Goal: Task Accomplishment & Management: Manage account settings

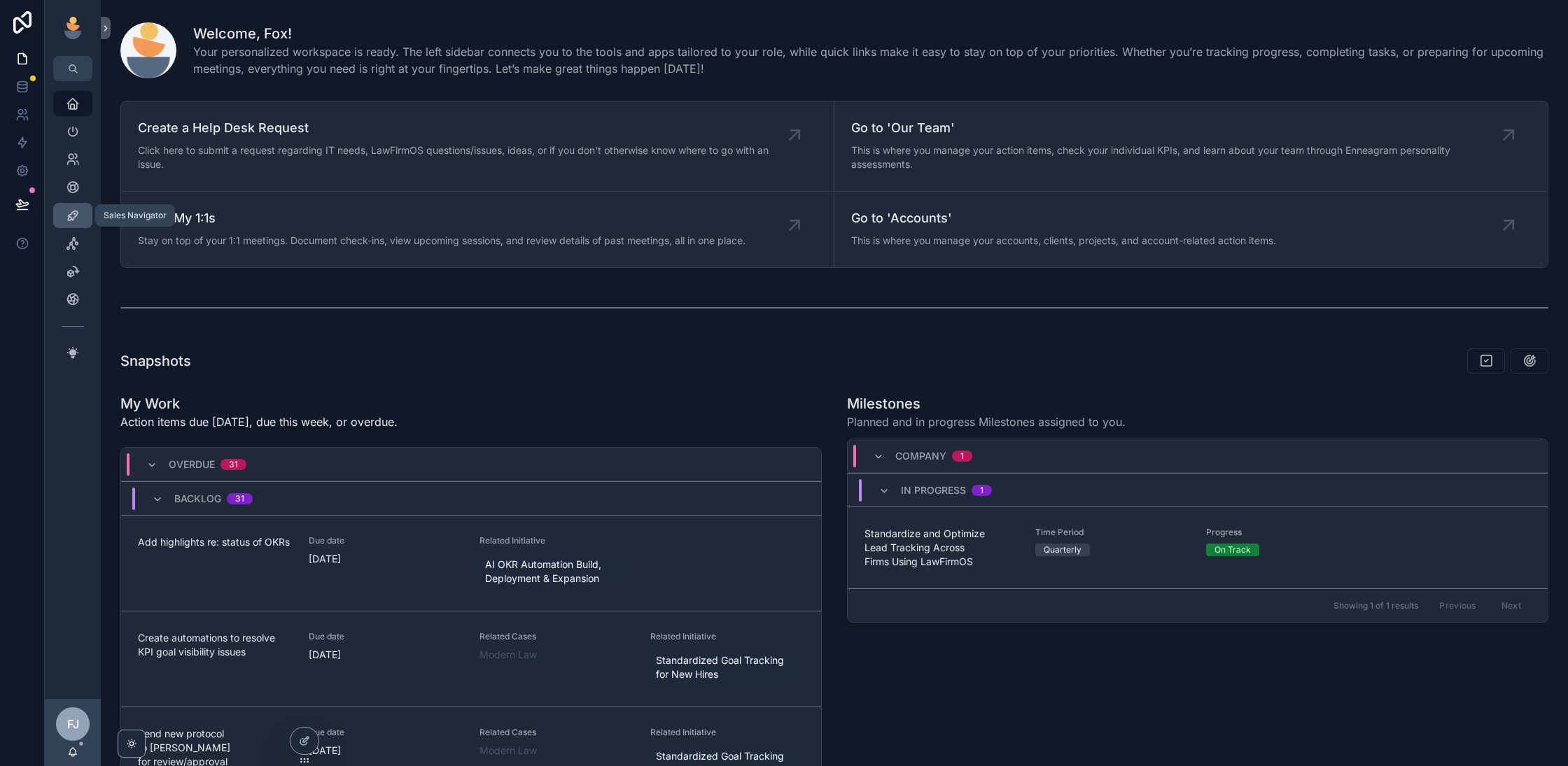
click at [70, 220] on icon "scrollable content" at bounding box center [72, 215] width 14 height 14
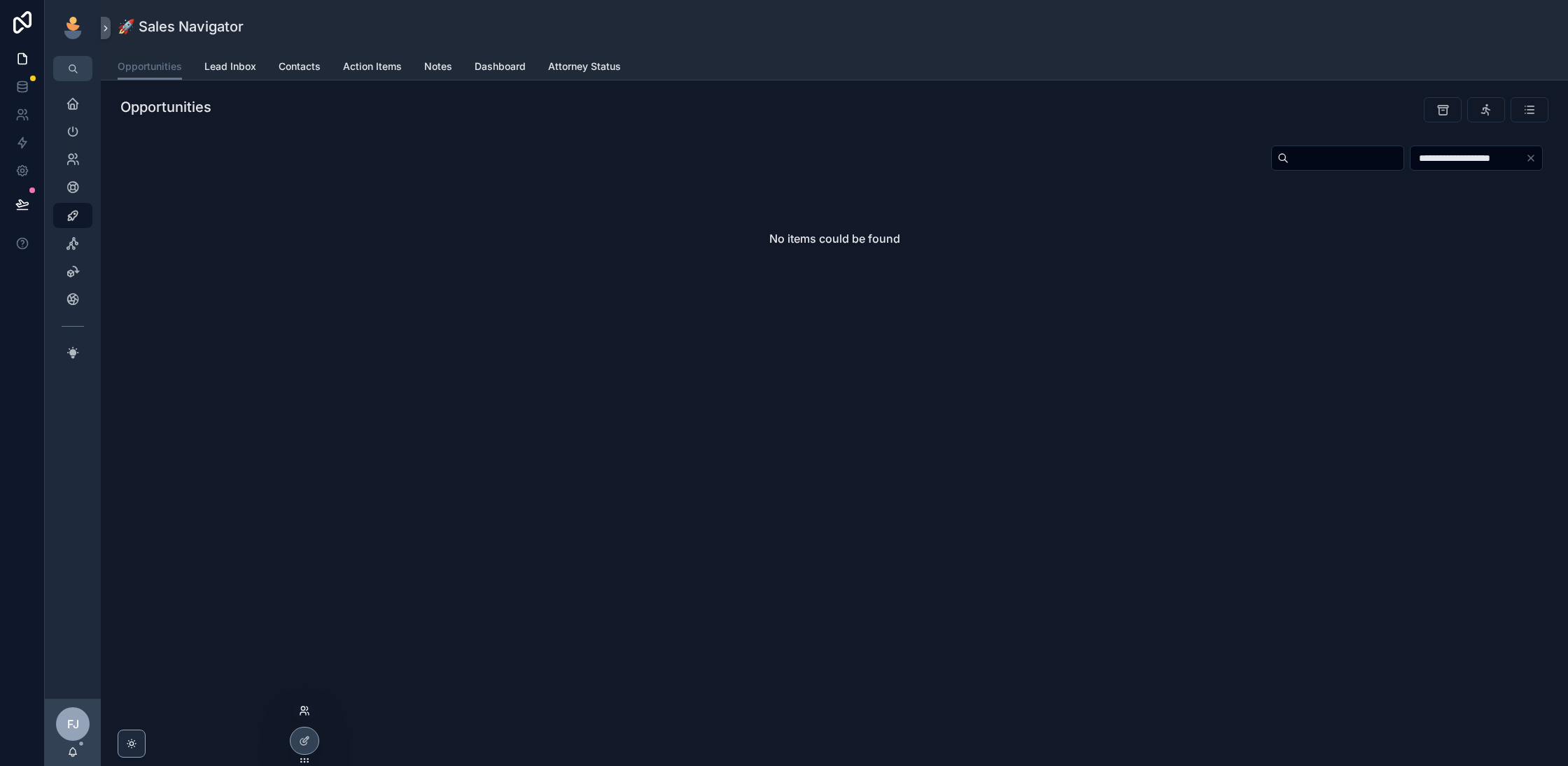
click at [304, 710] on icon at bounding box center [304, 711] width 11 height 11
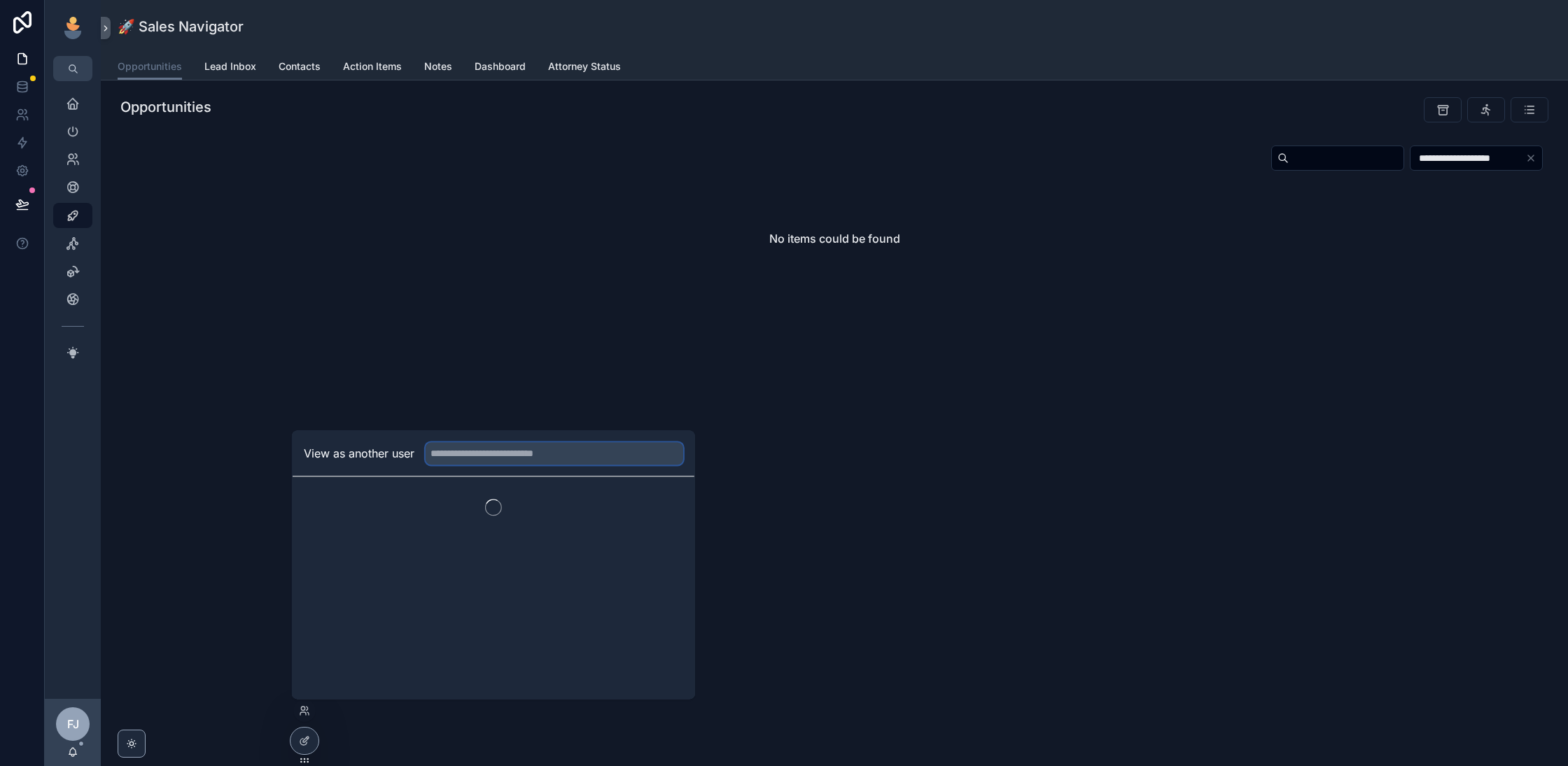
click at [511, 455] on input "text" at bounding box center [554, 453] width 258 height 23
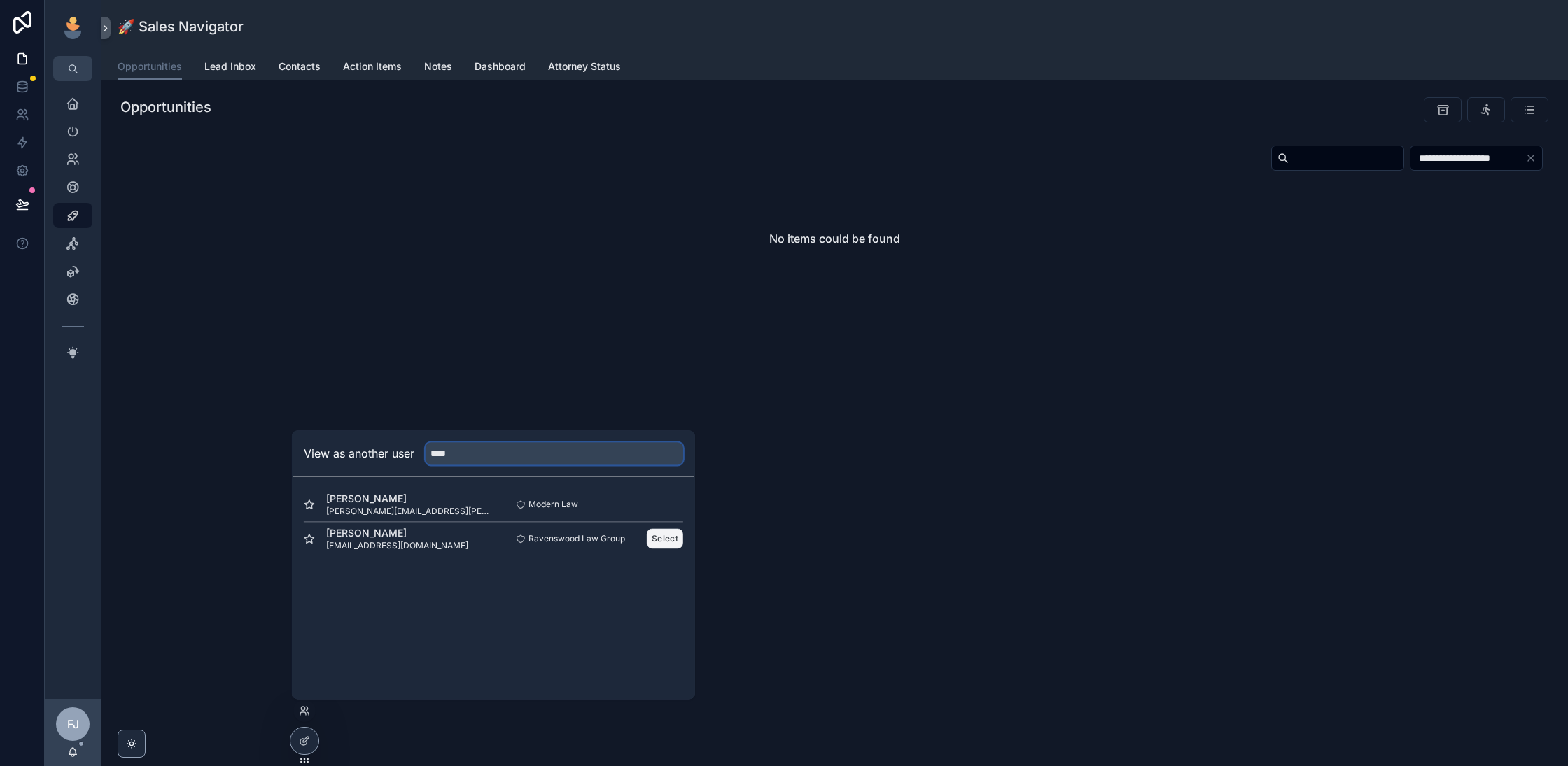
type input "****"
click at [667, 537] on button "Select" at bounding box center [664, 538] width 36 height 20
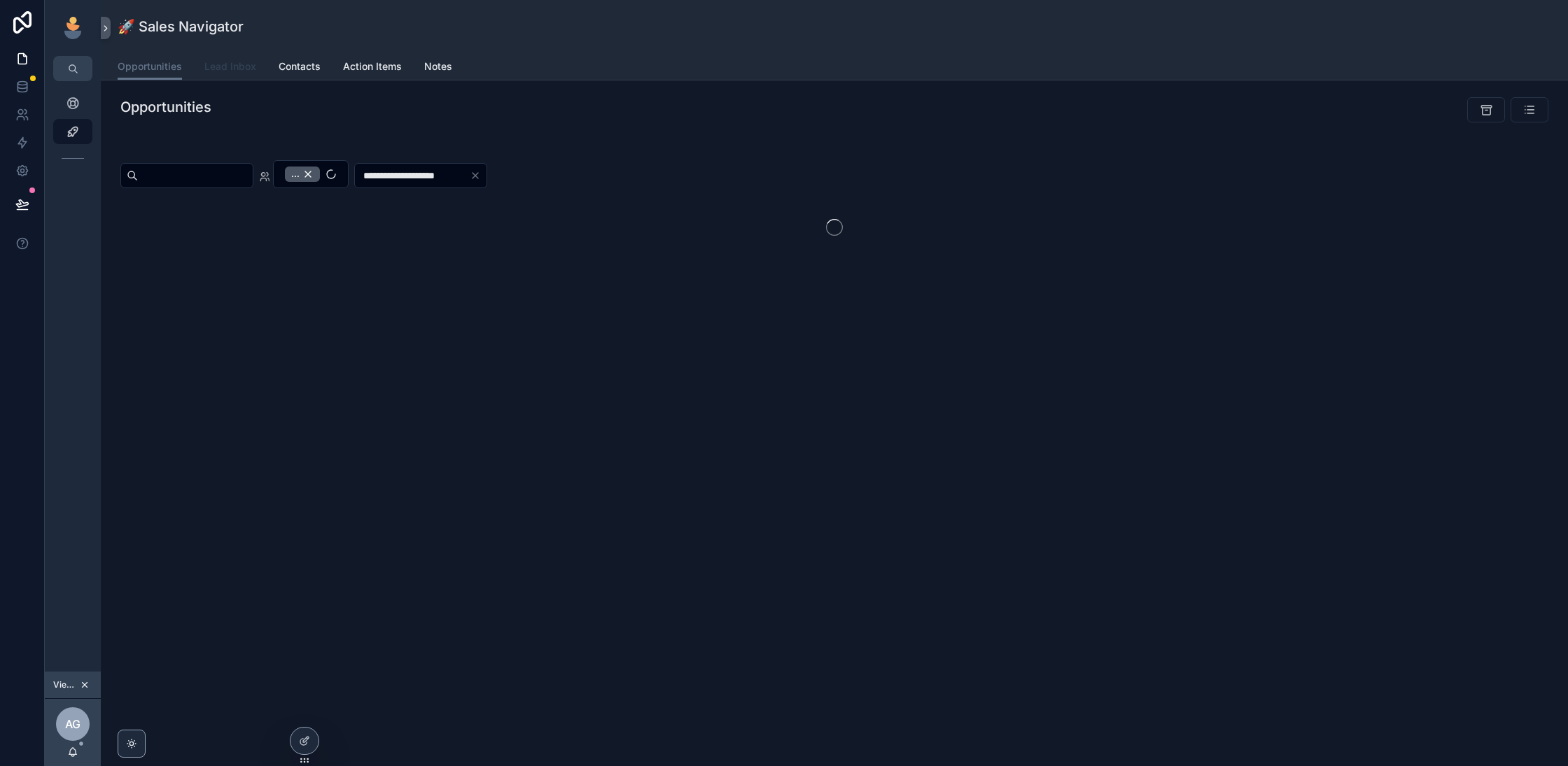
click at [221, 62] on span "Lead Inbox" at bounding box center [230, 67] width 51 height 14
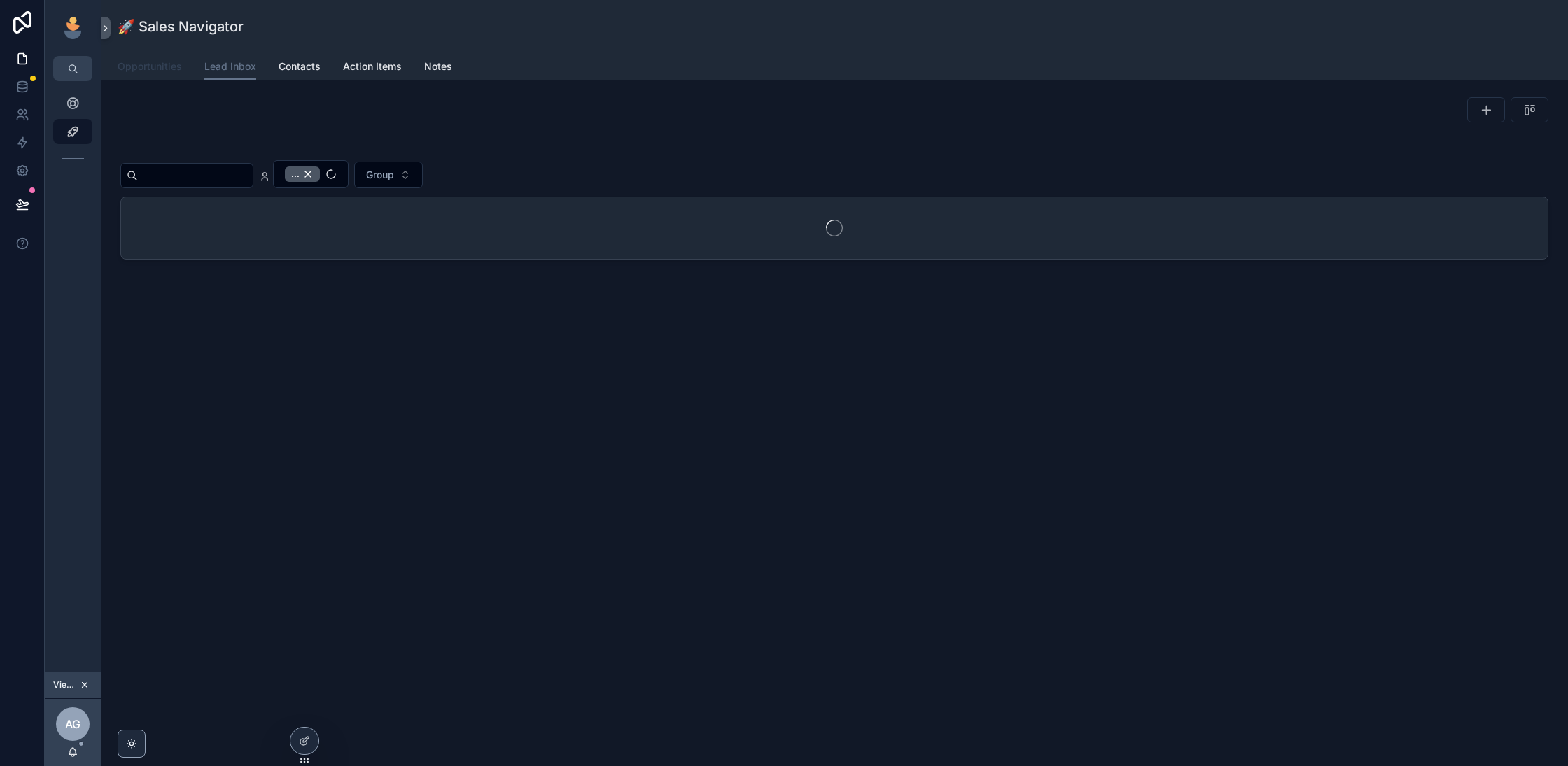
click at [150, 77] on link "Opportunities" at bounding box center [150, 67] width 65 height 28
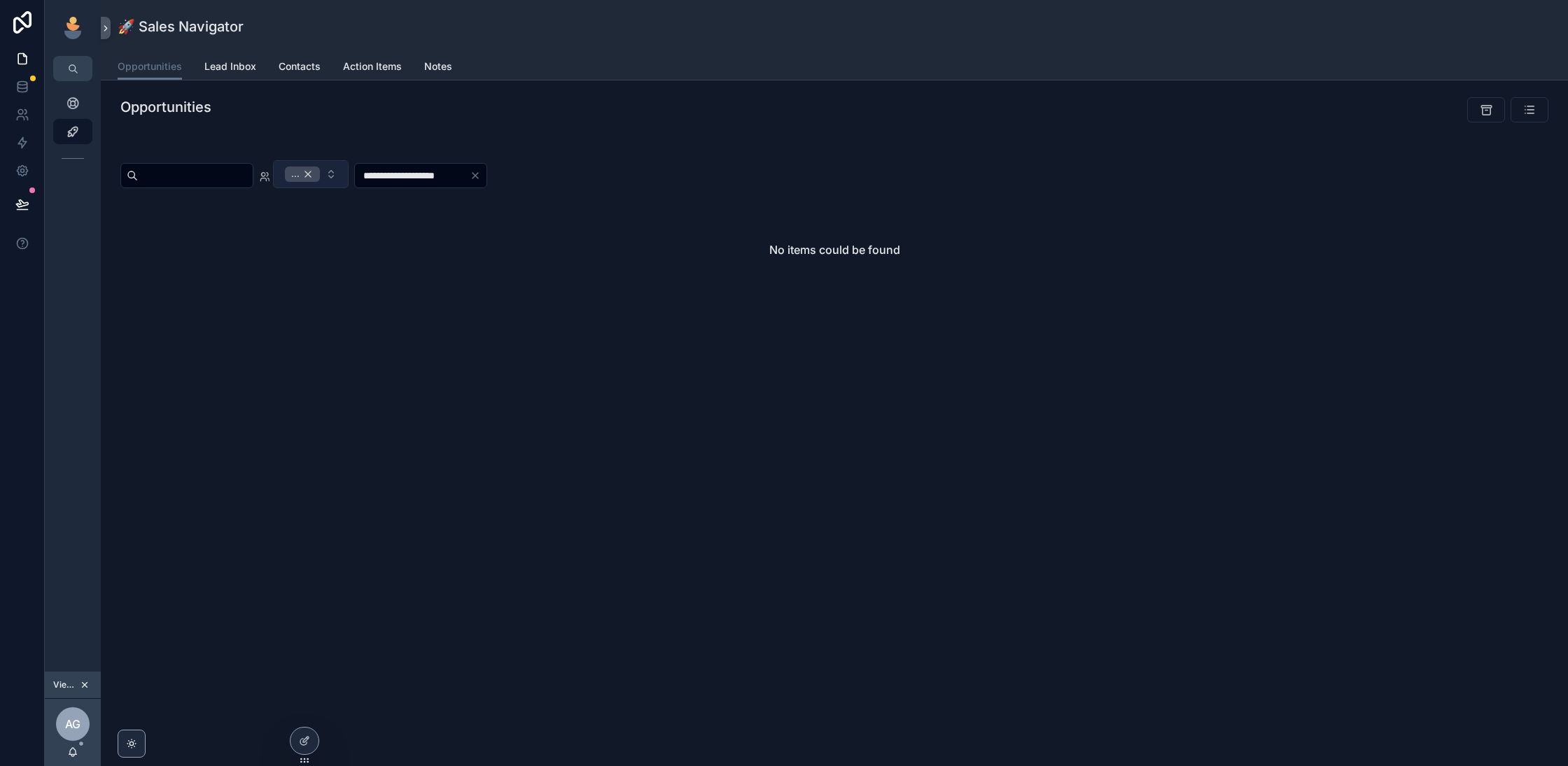
click at [320, 177] on div "..." at bounding box center [302, 174] width 35 height 15
click at [519, 171] on icon "Clear" at bounding box center [513, 174] width 11 height 11
click at [477, 165] on input "scrollable content" at bounding box center [449, 174] width 115 height 20
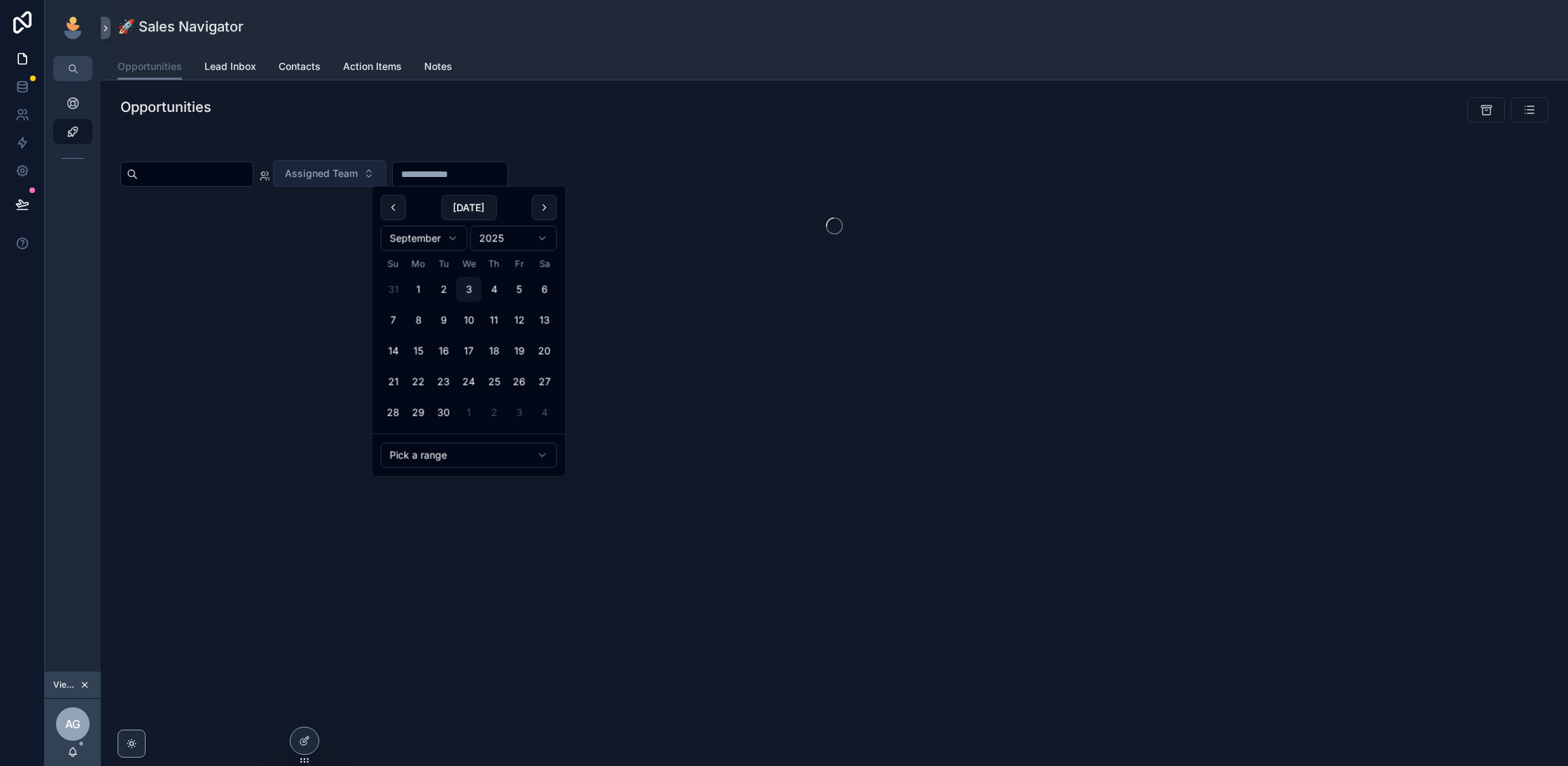
click at [667, 220] on div "scrollable content" at bounding box center [833, 225] width 1405 height 62
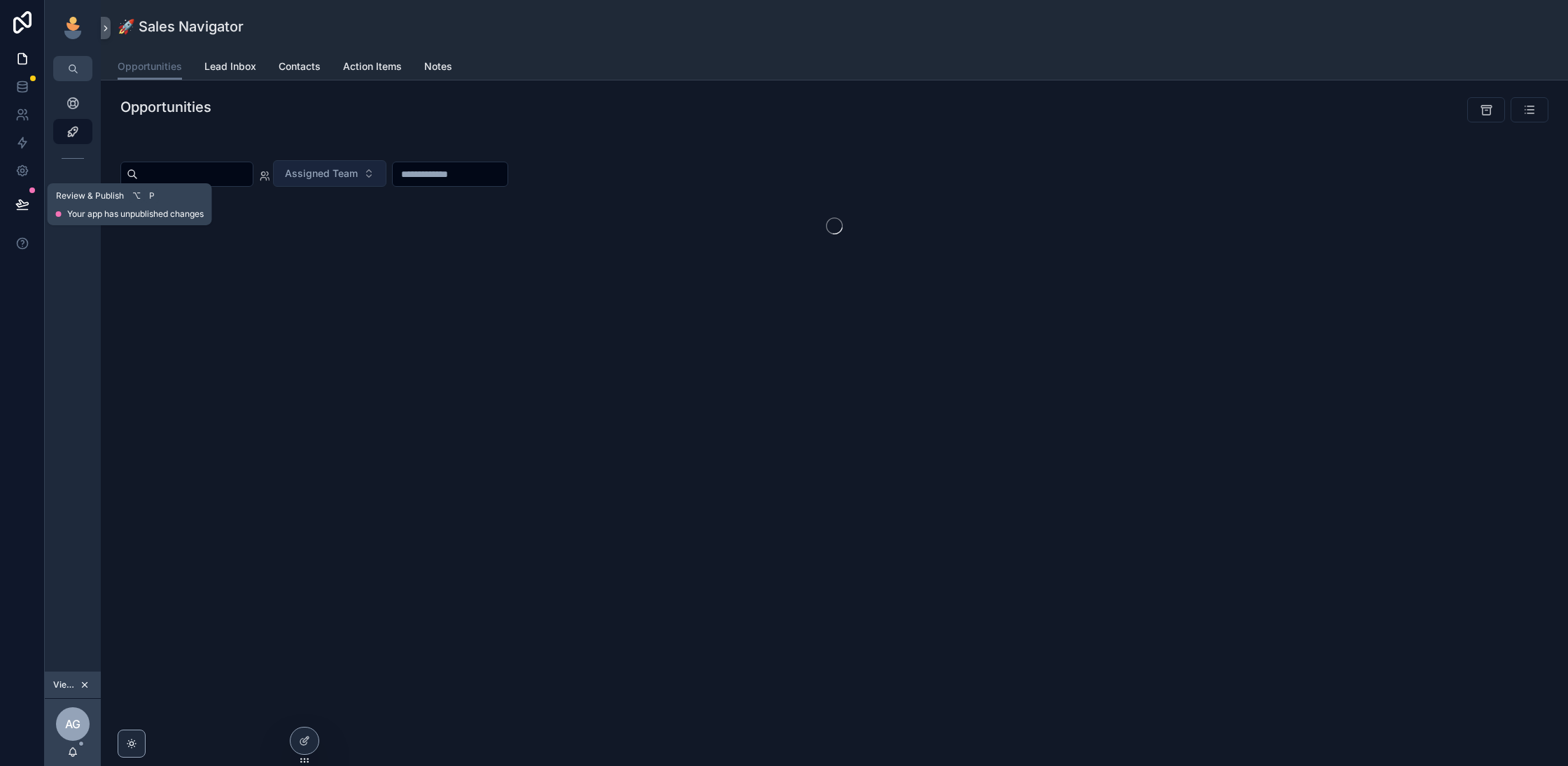
click at [15, 201] on icon at bounding box center [22, 204] width 14 height 14
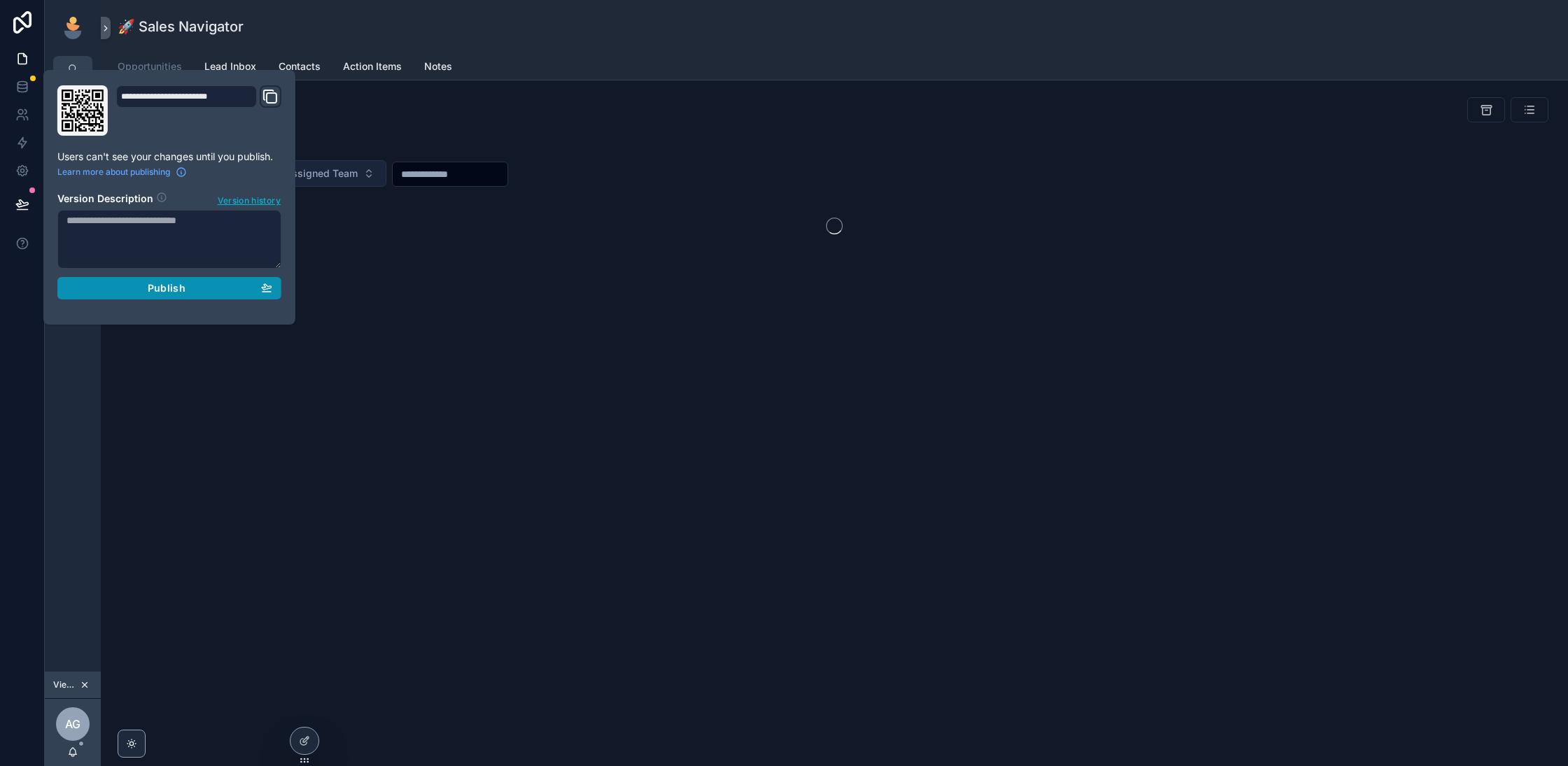
click at [142, 288] on div "Publish" at bounding box center [169, 288] width 206 height 12
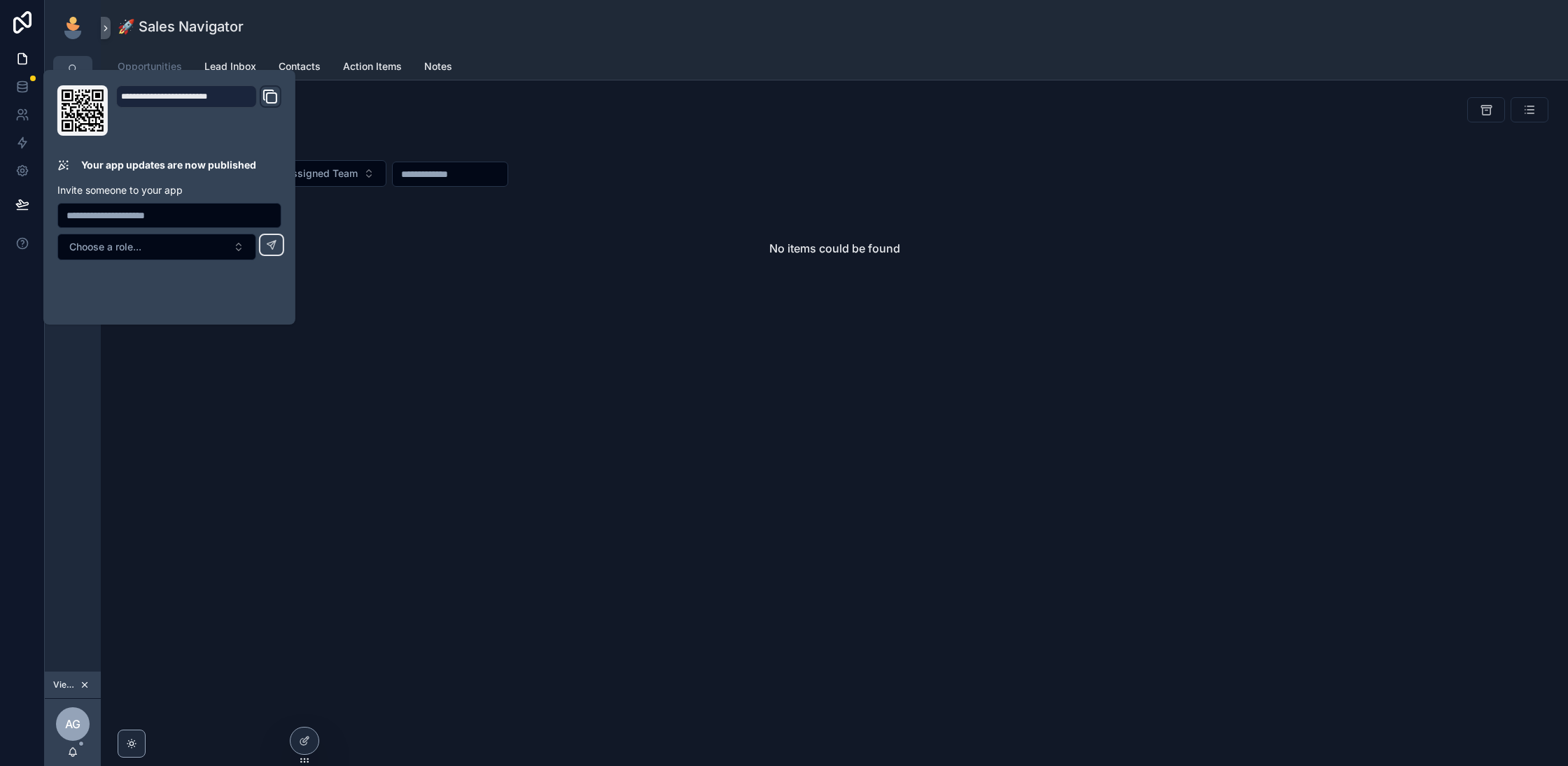
click at [591, 116] on div "Opportunities" at bounding box center [473, 106] width 705 height 20
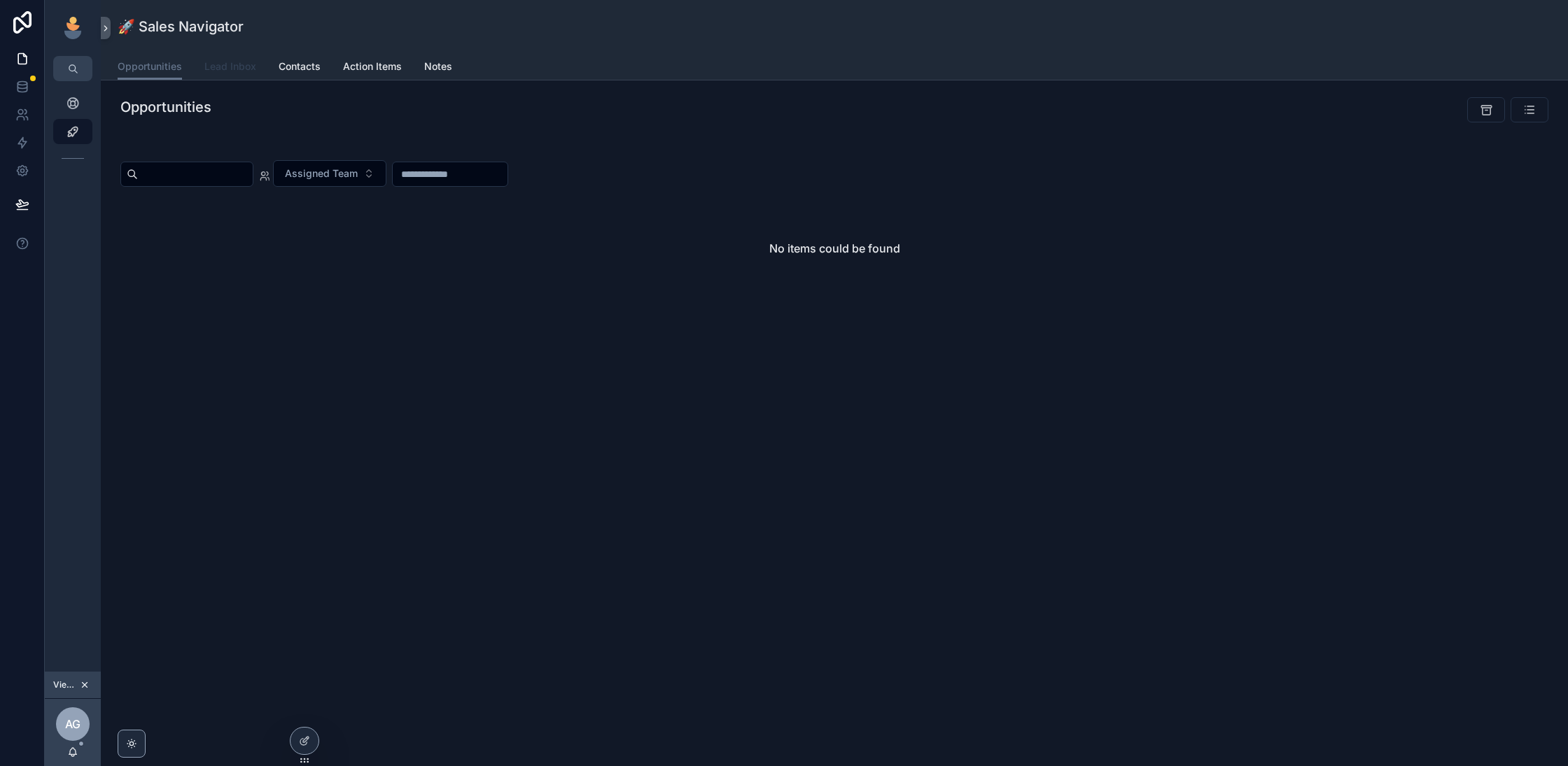
click at [239, 63] on span "Lead Inbox" at bounding box center [230, 67] width 51 height 14
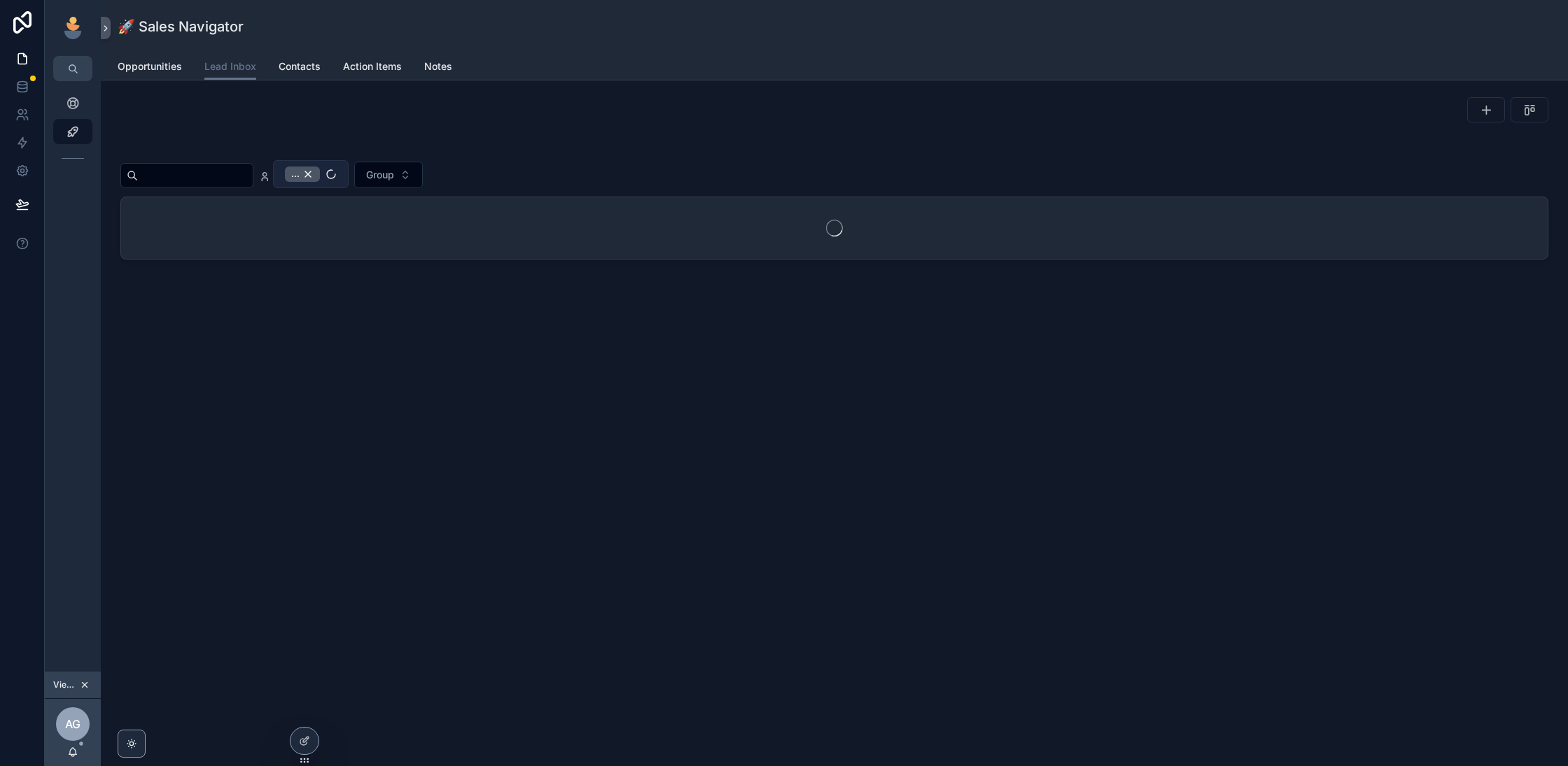
click at [317, 165] on button "..." at bounding box center [311, 174] width 76 height 28
click at [332, 73] on div "Opportunities Lead Inbox Contacts Action Items Notes" at bounding box center [834, 67] width 1433 height 27
click at [317, 168] on div "..." at bounding box center [302, 174] width 35 height 15
click at [838, 147] on div "scrollable content" at bounding box center [834, 147] width 1427 height 7
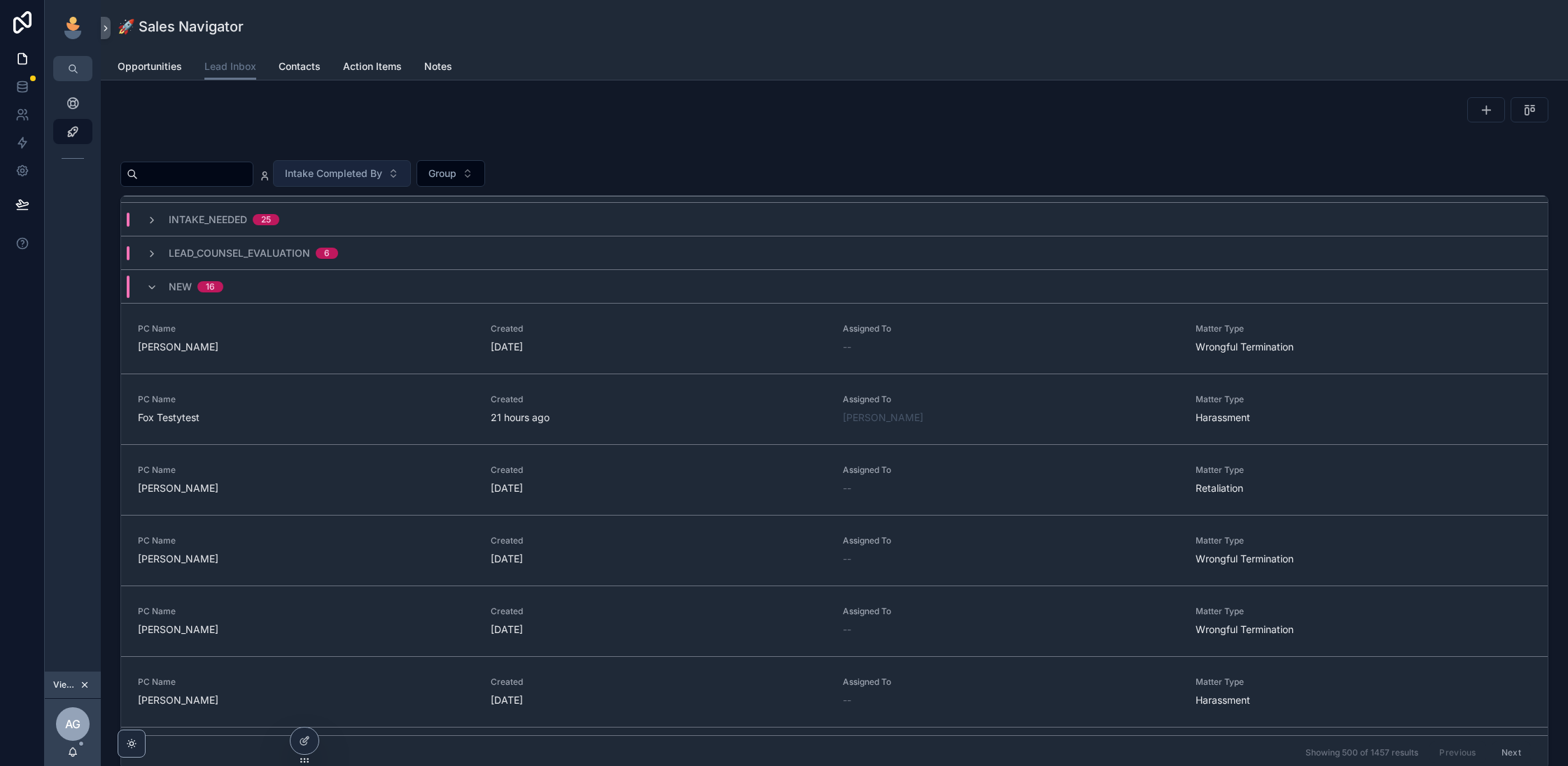
scroll to position [130, 0]
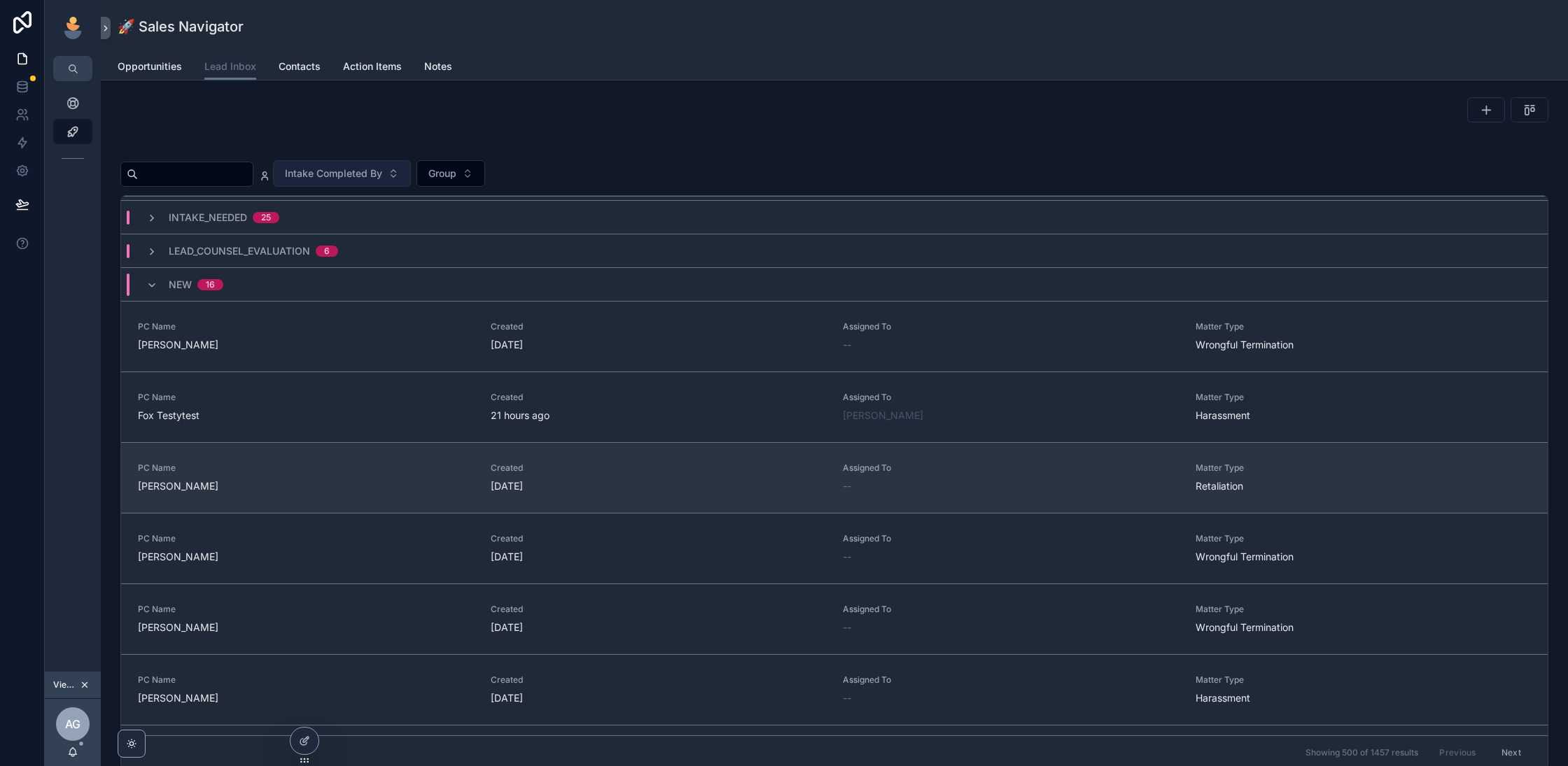
click at [745, 442] on link "PC Name Cassandra Dittrich Created 4 days ago Assigned To -- Matter Type Retali…" at bounding box center [833, 477] width 1426 height 70
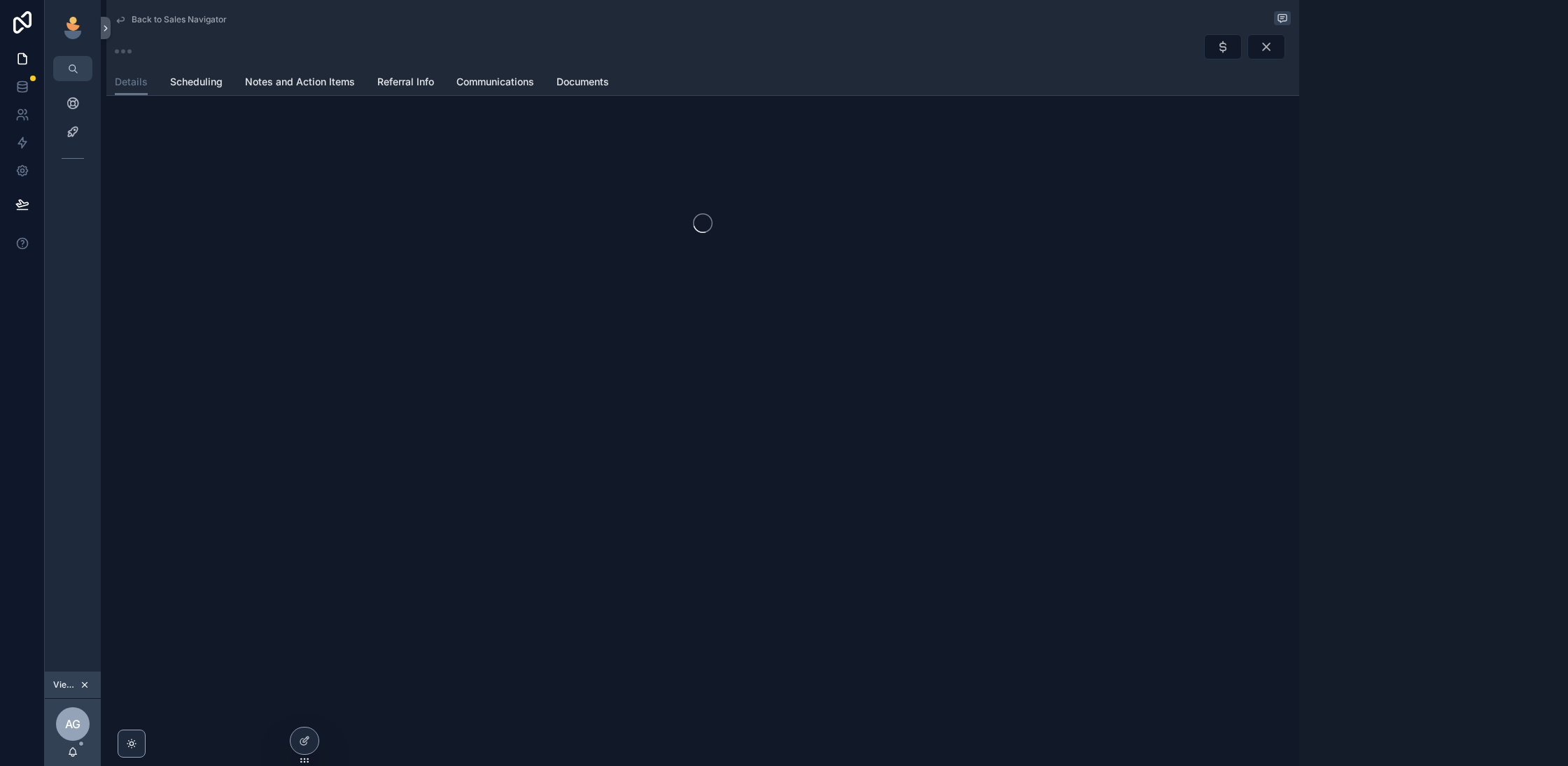
click at [139, 15] on span "Back to Sales Navigator" at bounding box center [179, 20] width 95 height 11
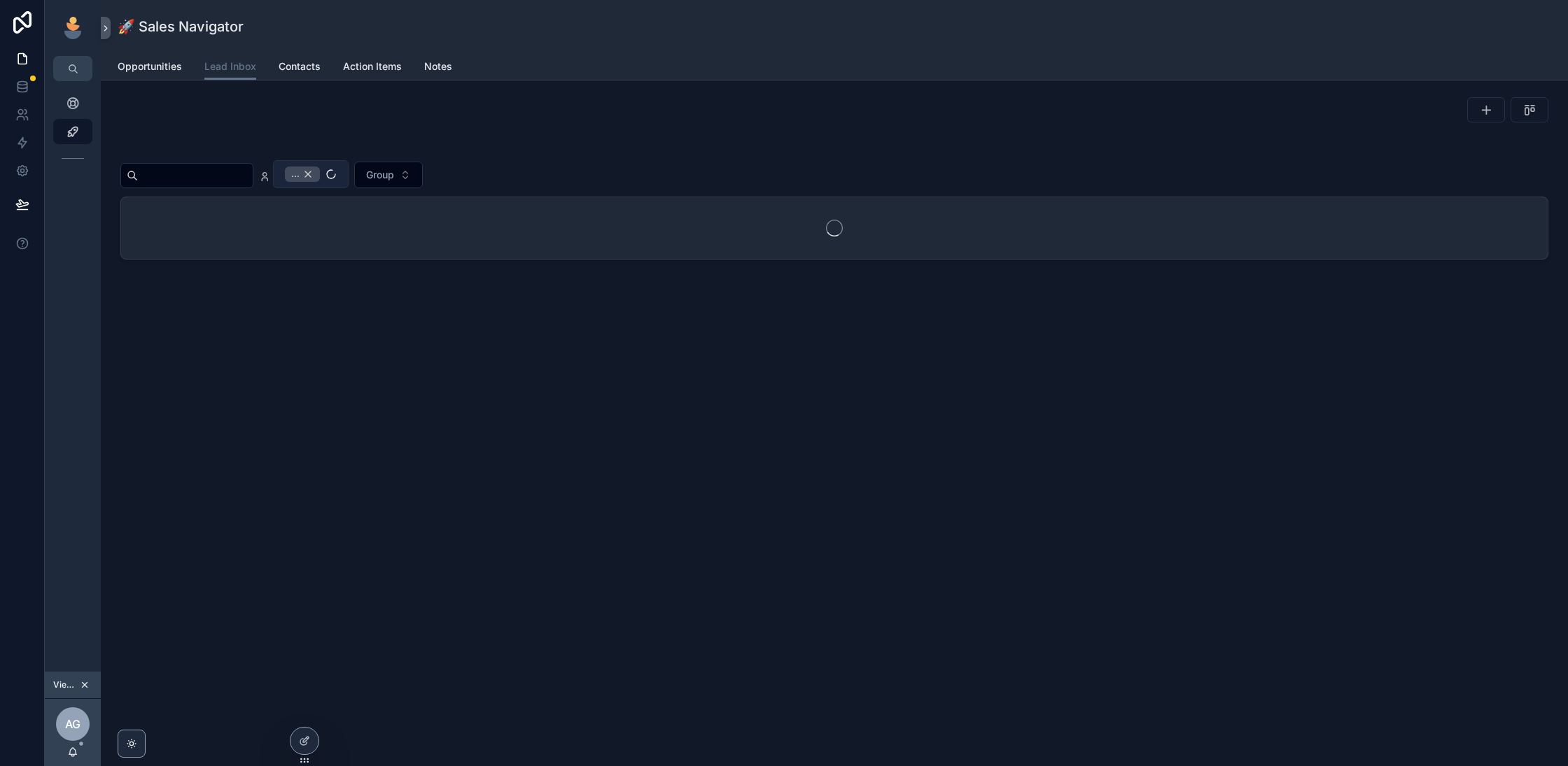
click at [320, 173] on div "..." at bounding box center [302, 174] width 35 height 15
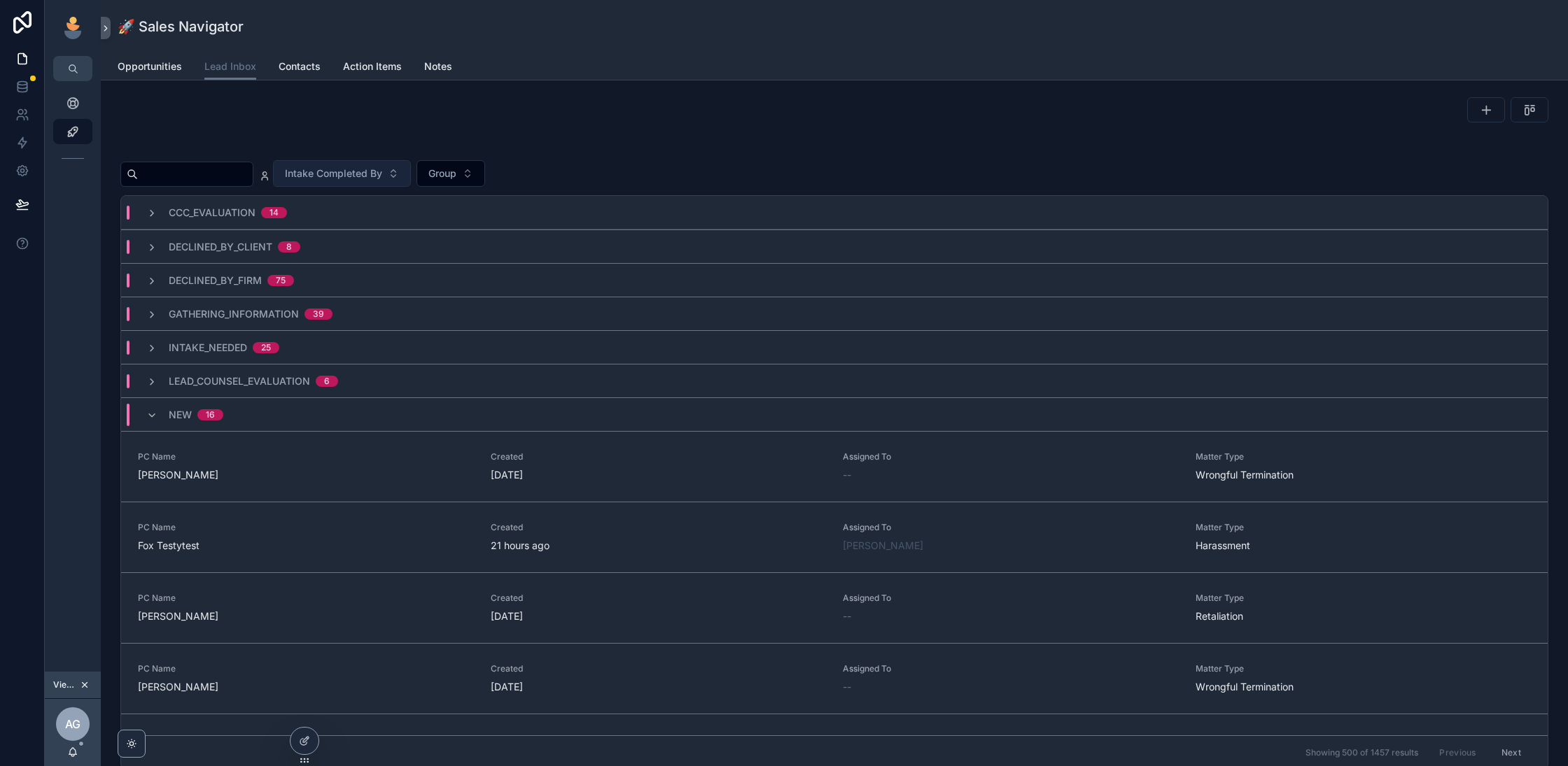
scroll to position [168, 0]
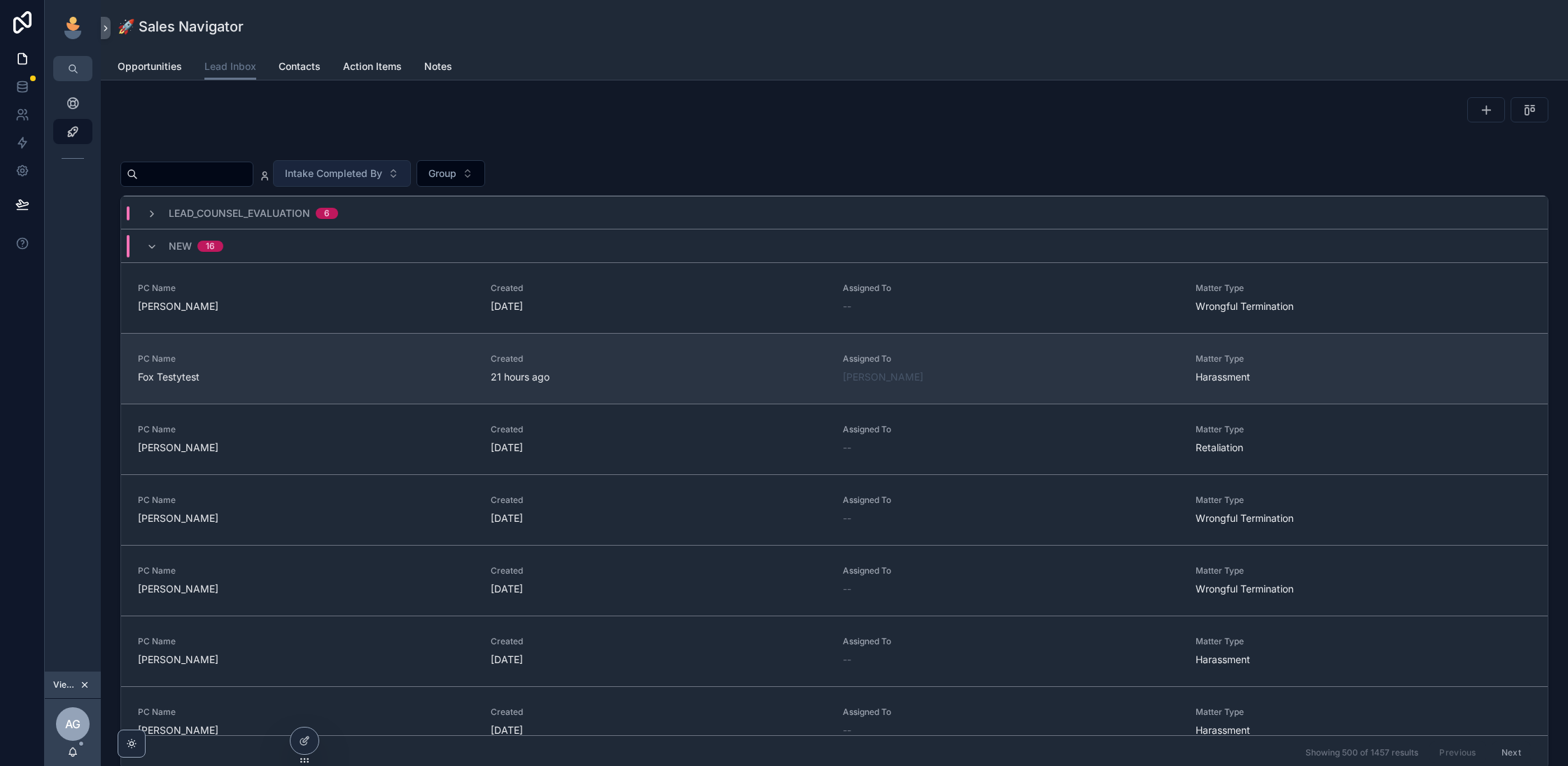
click at [710, 375] on div "21 hours ago" at bounding box center [658, 377] width 335 height 14
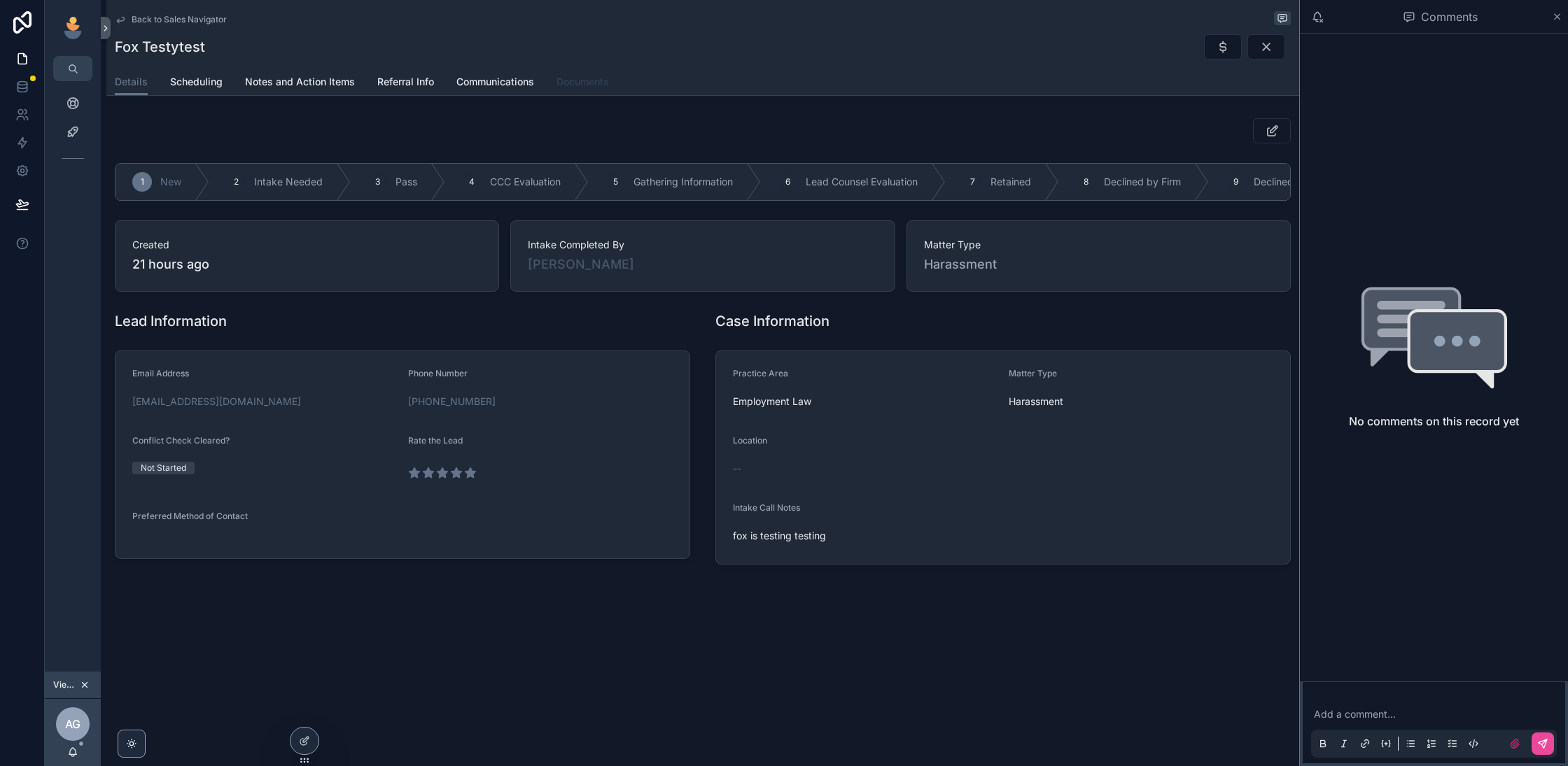
click at [588, 82] on span "Documents" at bounding box center [582, 82] width 52 height 14
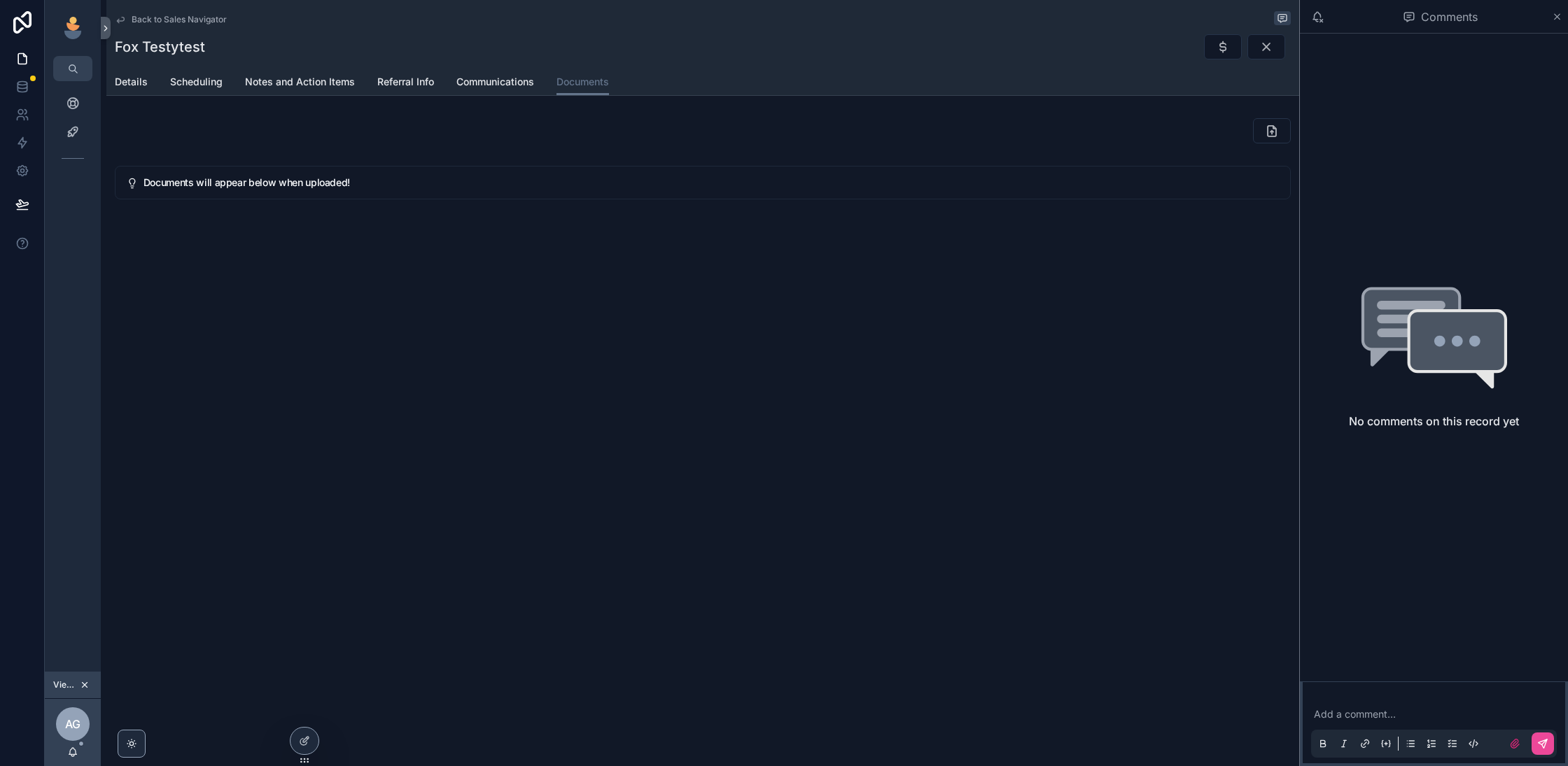
click at [160, 19] on span "Back to Sales Navigator" at bounding box center [179, 20] width 95 height 11
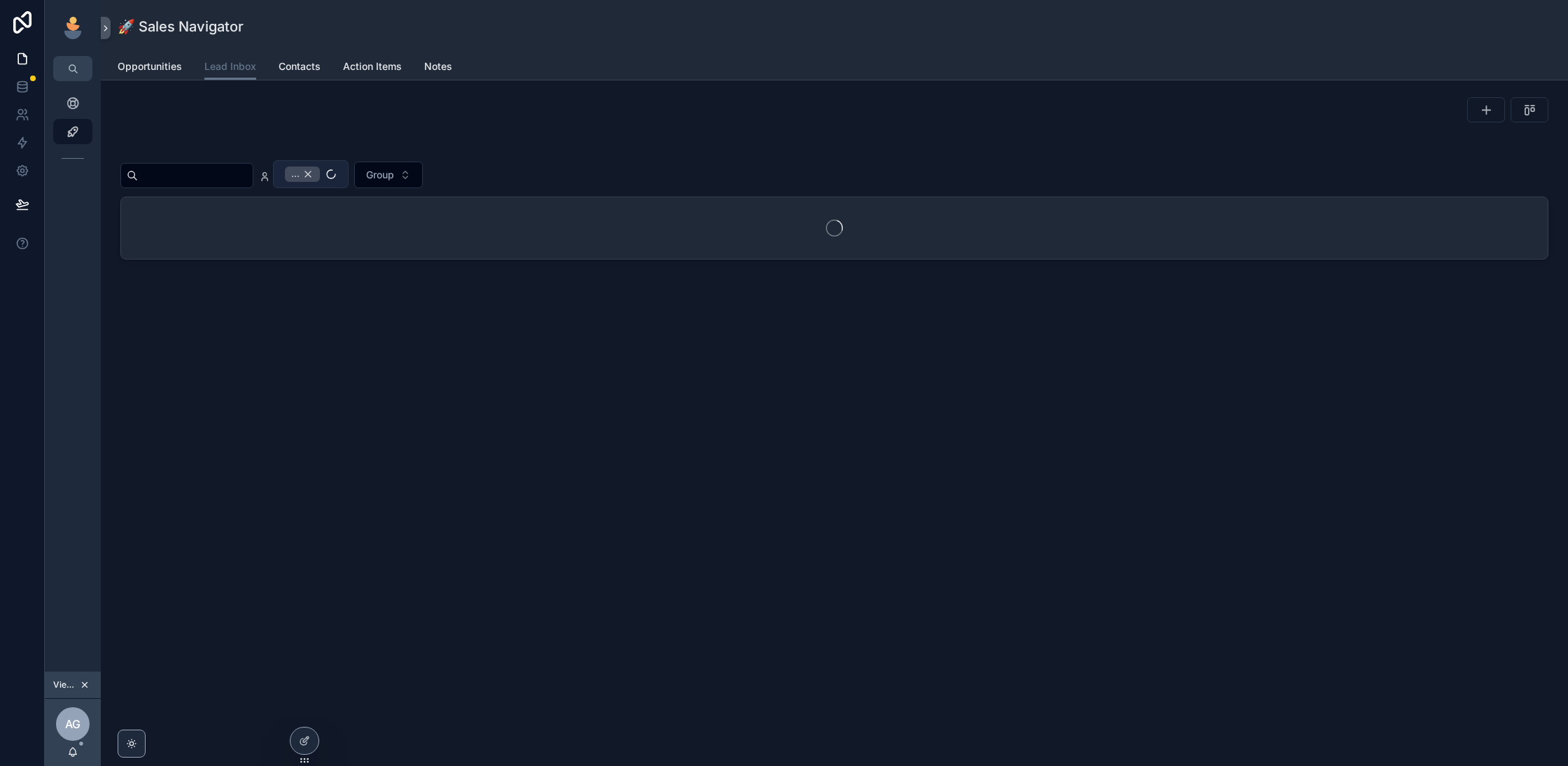
click at [320, 175] on div "..." at bounding box center [302, 174] width 35 height 15
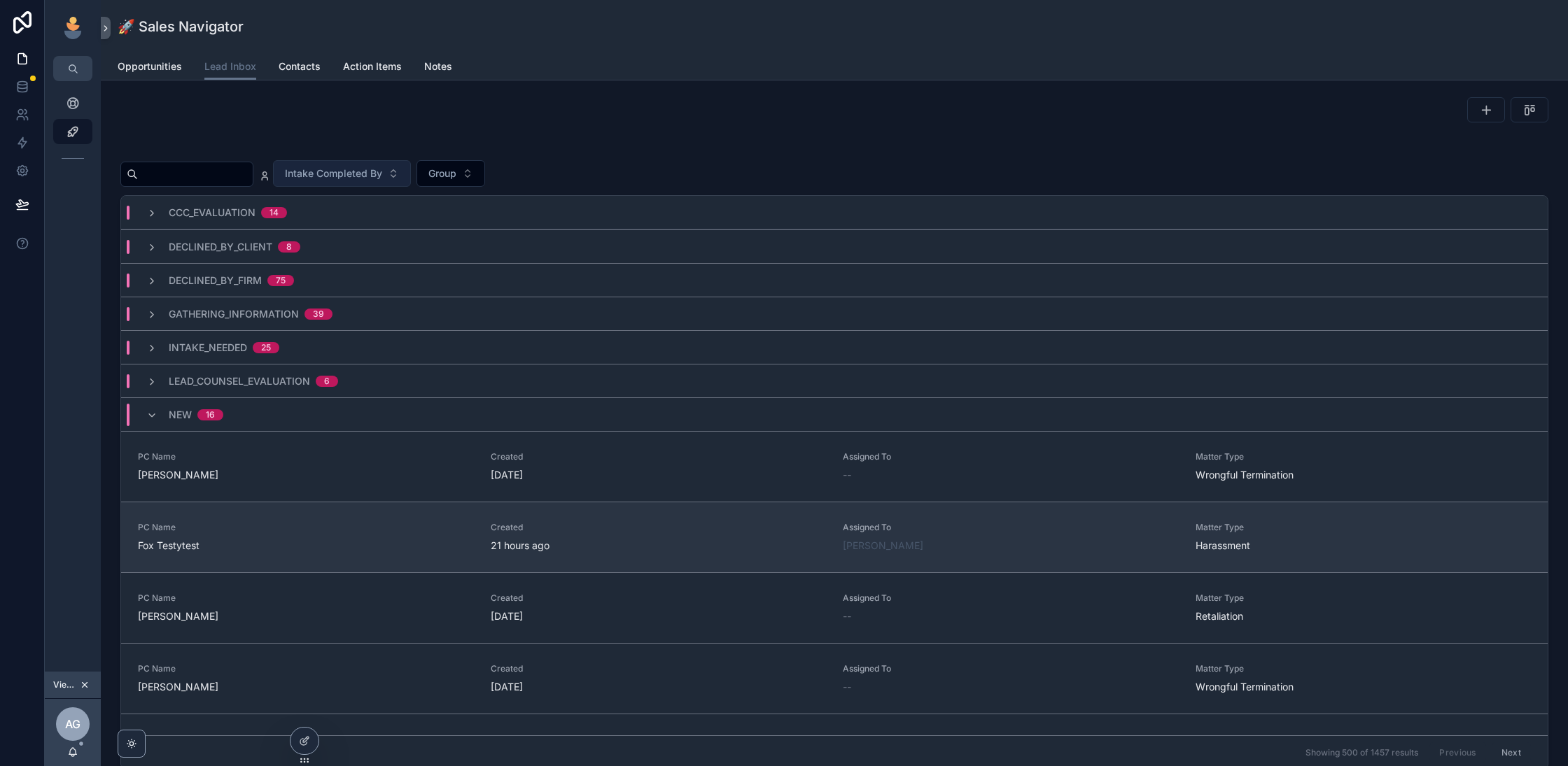
click at [358, 535] on div "PC Name Fox Testytest" at bounding box center [305, 537] width 335 height 30
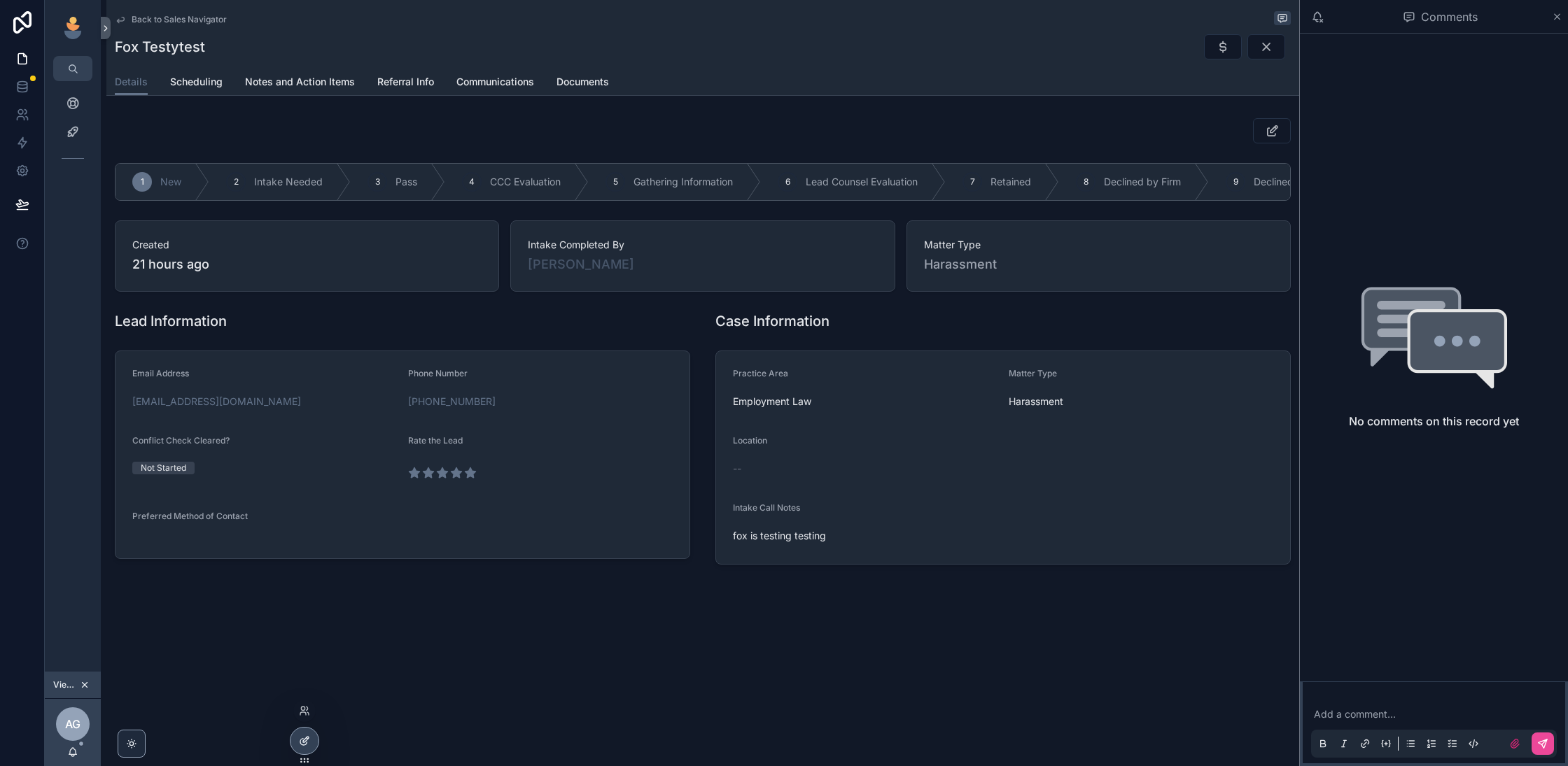
click at [299, 734] on div at bounding box center [304, 741] width 28 height 27
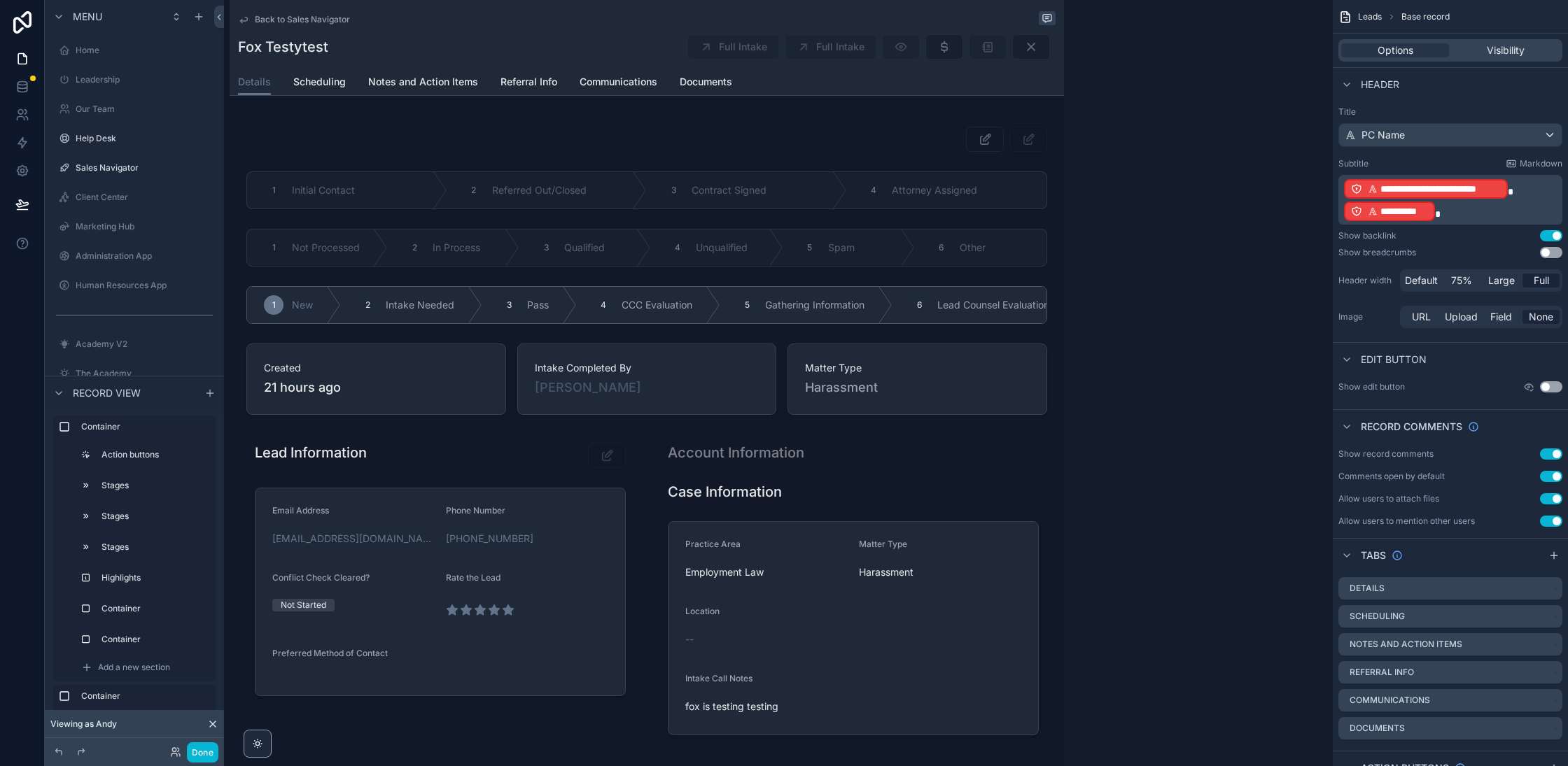
scroll to position [162, 0]
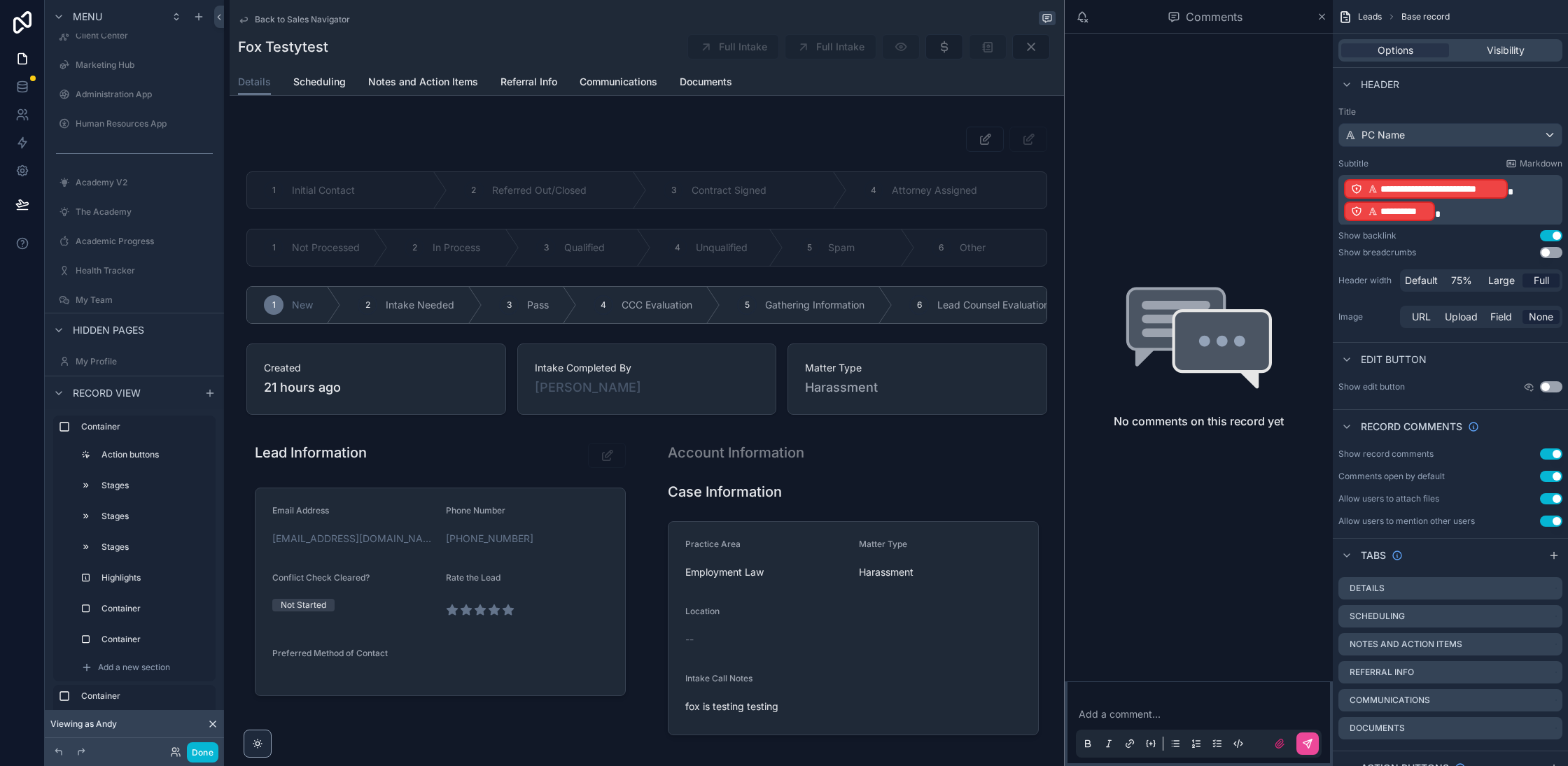
click at [768, 294] on div "scrollable content" at bounding box center [647, 435] width 834 height 645
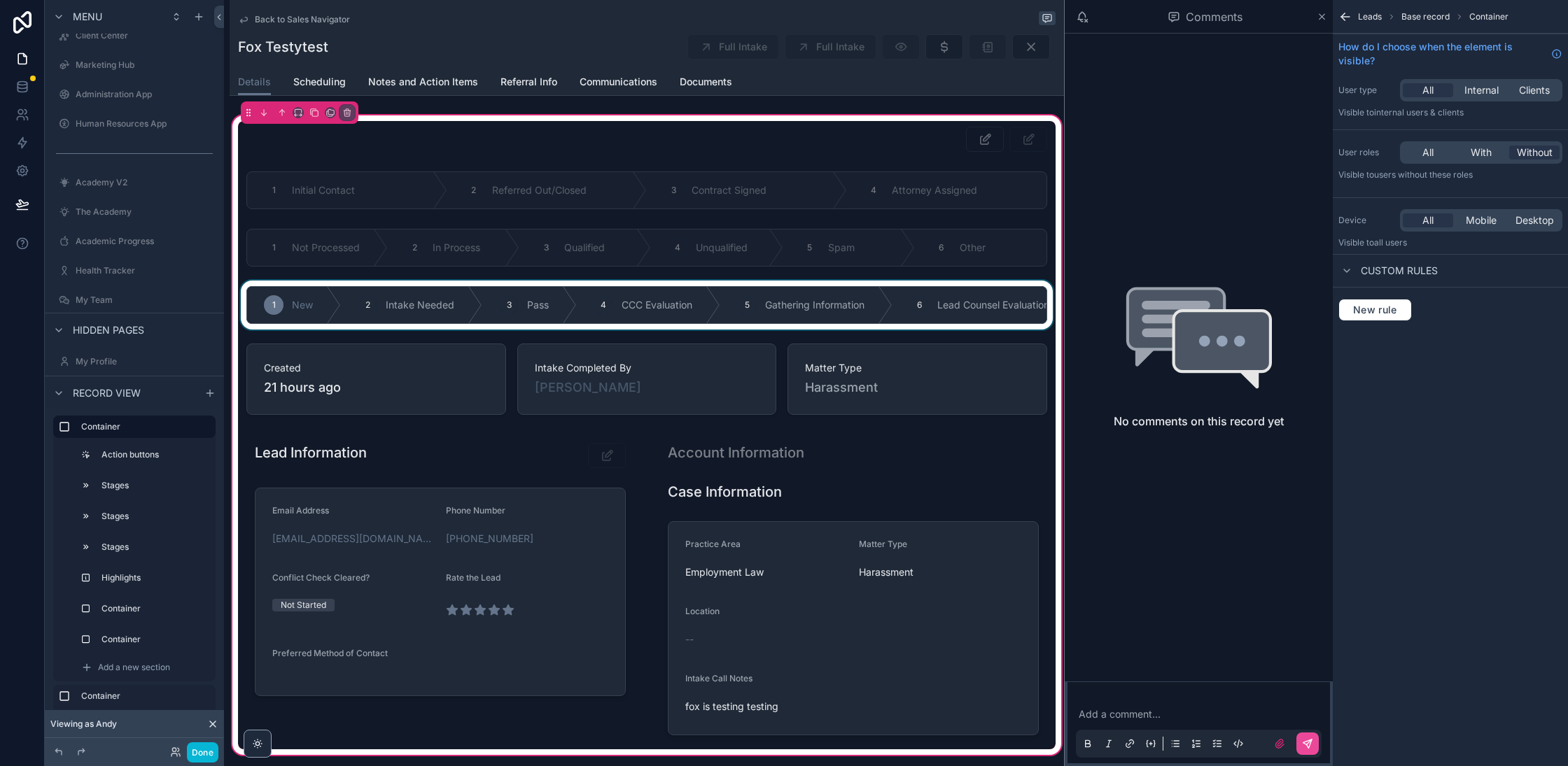
click at [825, 294] on div "scrollable content" at bounding box center [646, 305] width 817 height 49
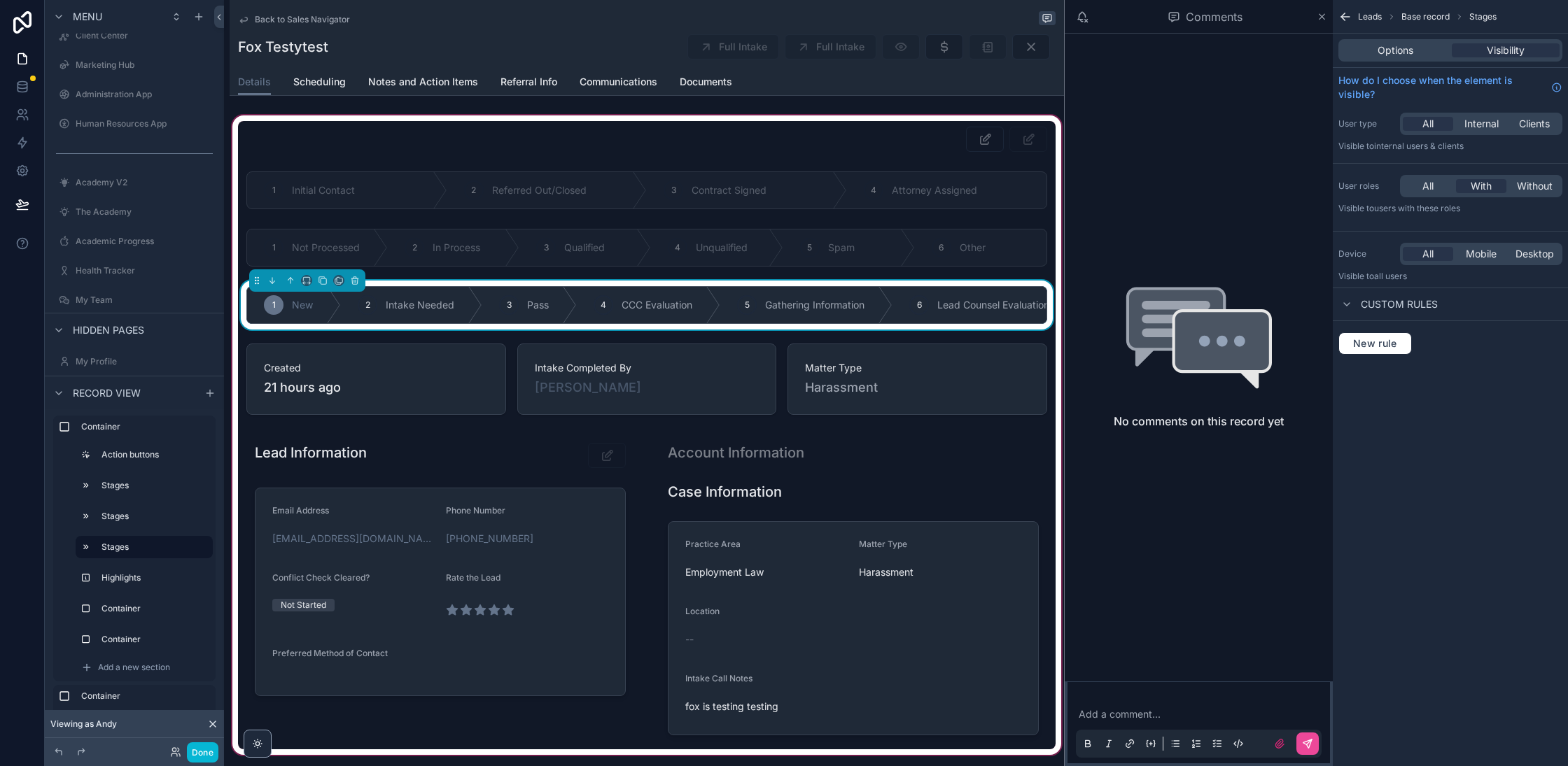
click at [1414, 41] on div "Options Visibility" at bounding box center [1450, 50] width 224 height 23
click at [1396, 63] on div "Options Visibility" at bounding box center [1449, 49] width 235 height 33
click at [1400, 51] on span "Options" at bounding box center [1395, 50] width 36 height 14
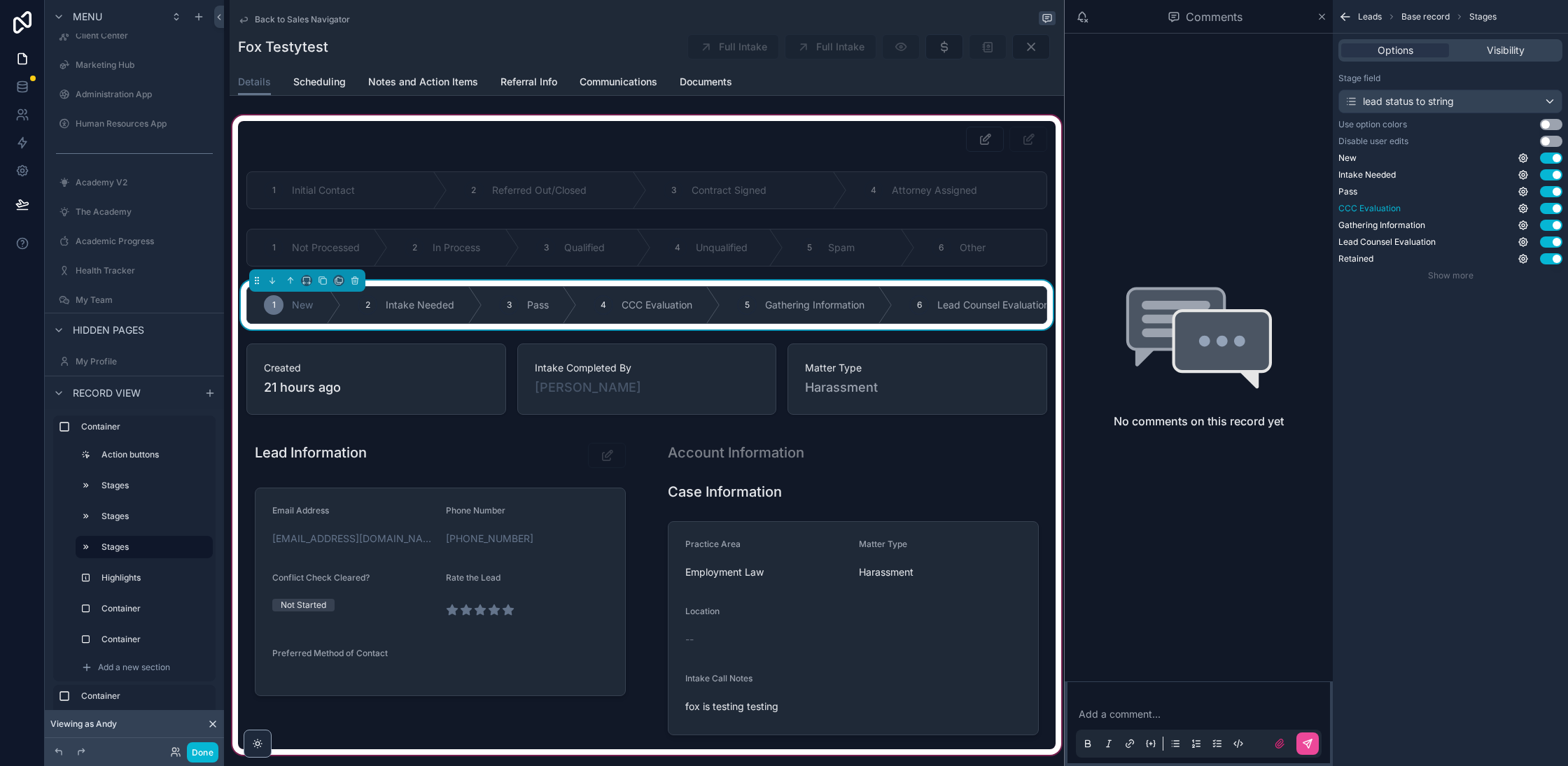
click at [1550, 208] on button "Use setting" at bounding box center [1551, 209] width 23 height 11
click at [1553, 224] on button "Use setting" at bounding box center [1551, 225] width 23 height 11
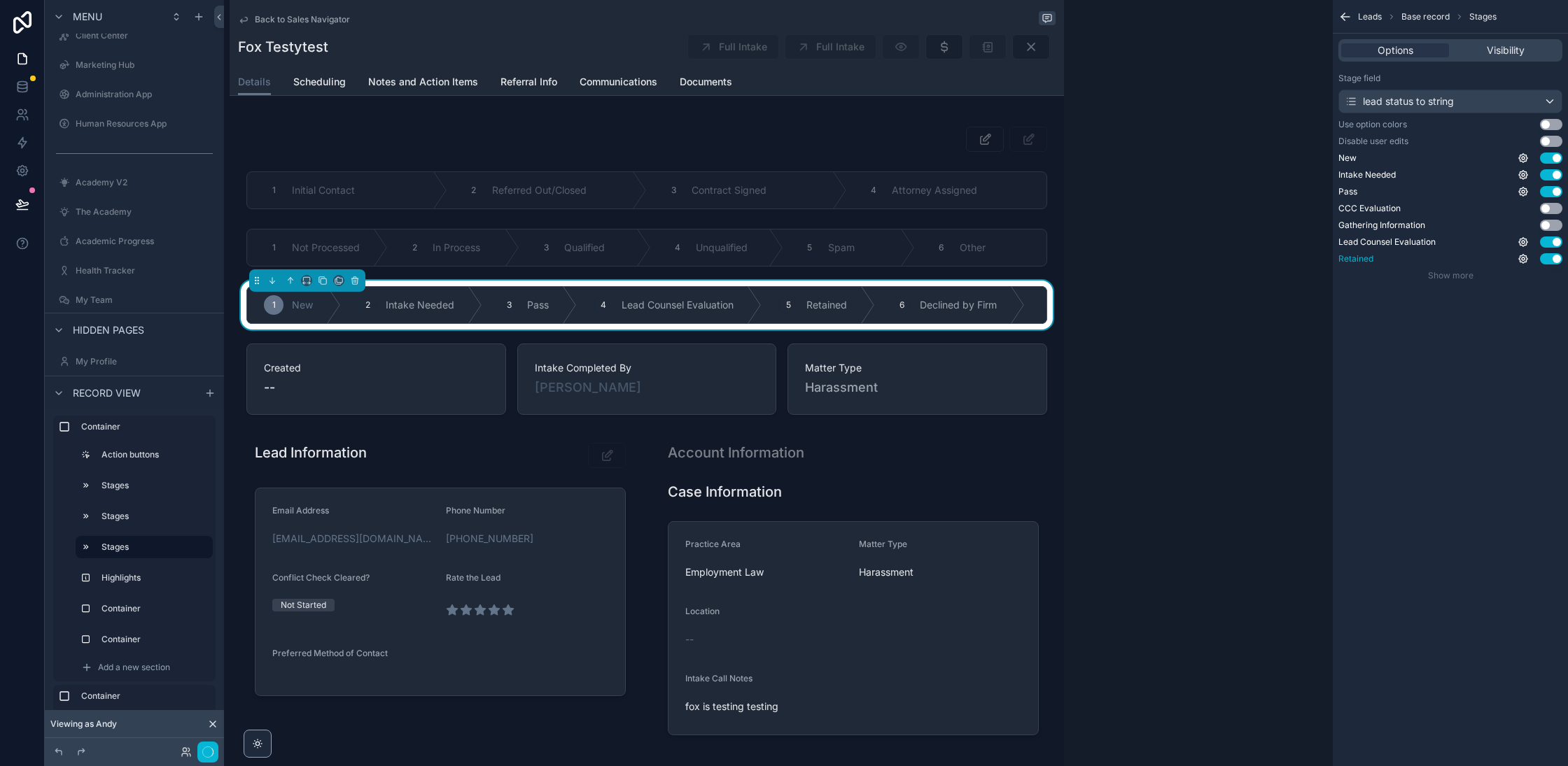
click at [1551, 245] on button "Use setting" at bounding box center [1551, 242] width 23 height 11
click at [1552, 259] on button "Use setting" at bounding box center [1551, 259] width 23 height 11
click at [1447, 276] on span "Show more" at bounding box center [1450, 275] width 46 height 10
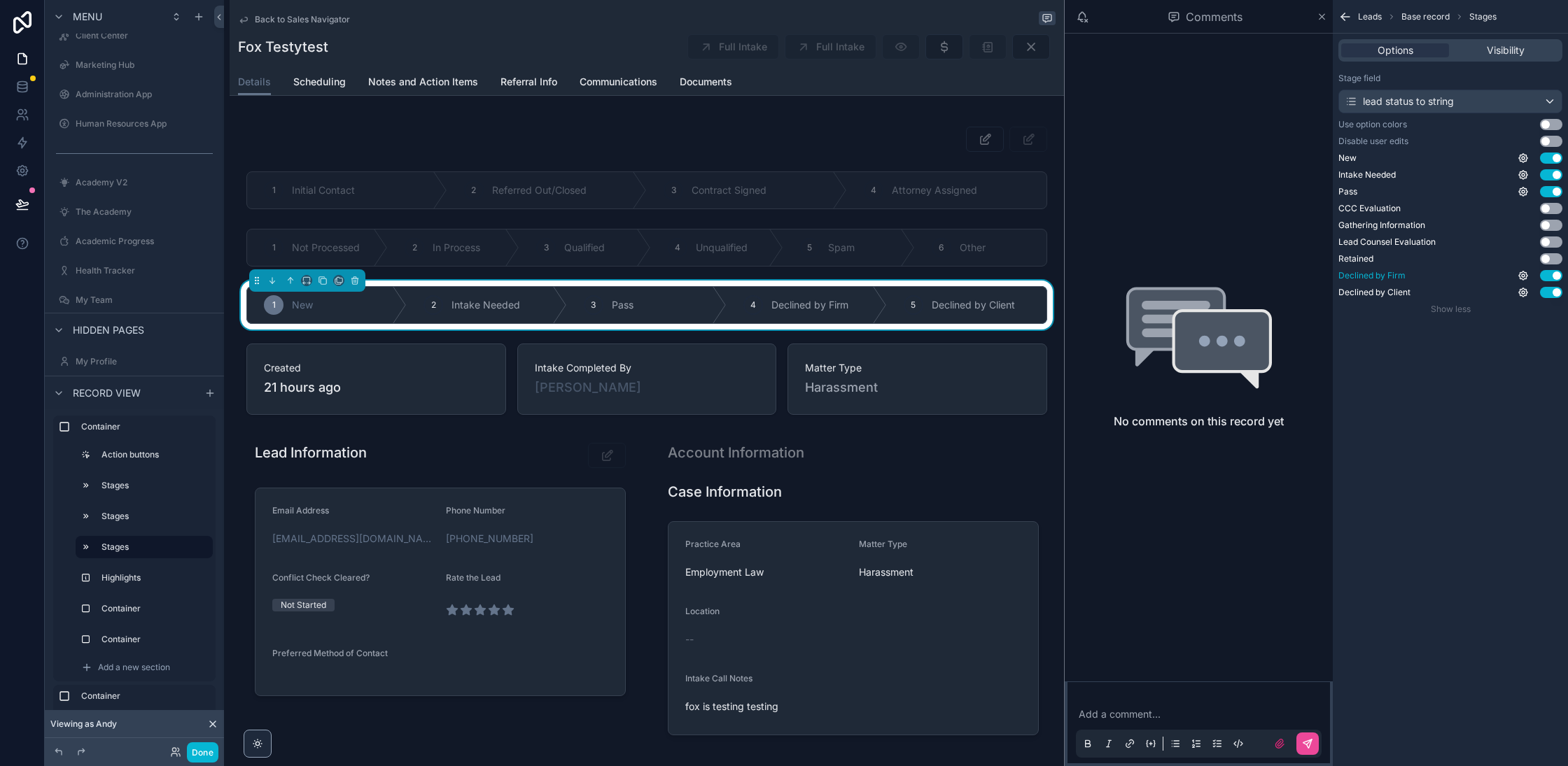
click at [1553, 276] on button "Use setting" at bounding box center [1551, 276] width 23 height 11
click at [1553, 287] on button "Use setting" at bounding box center [1551, 293] width 23 height 11
click at [1521, 576] on div "Leads Base record Stages Options Visibility Stage field lead status to string U…" at bounding box center [1449, 383] width 235 height 766
click at [1345, 20] on icon "scrollable content" at bounding box center [1343, 19] width 4 height 4
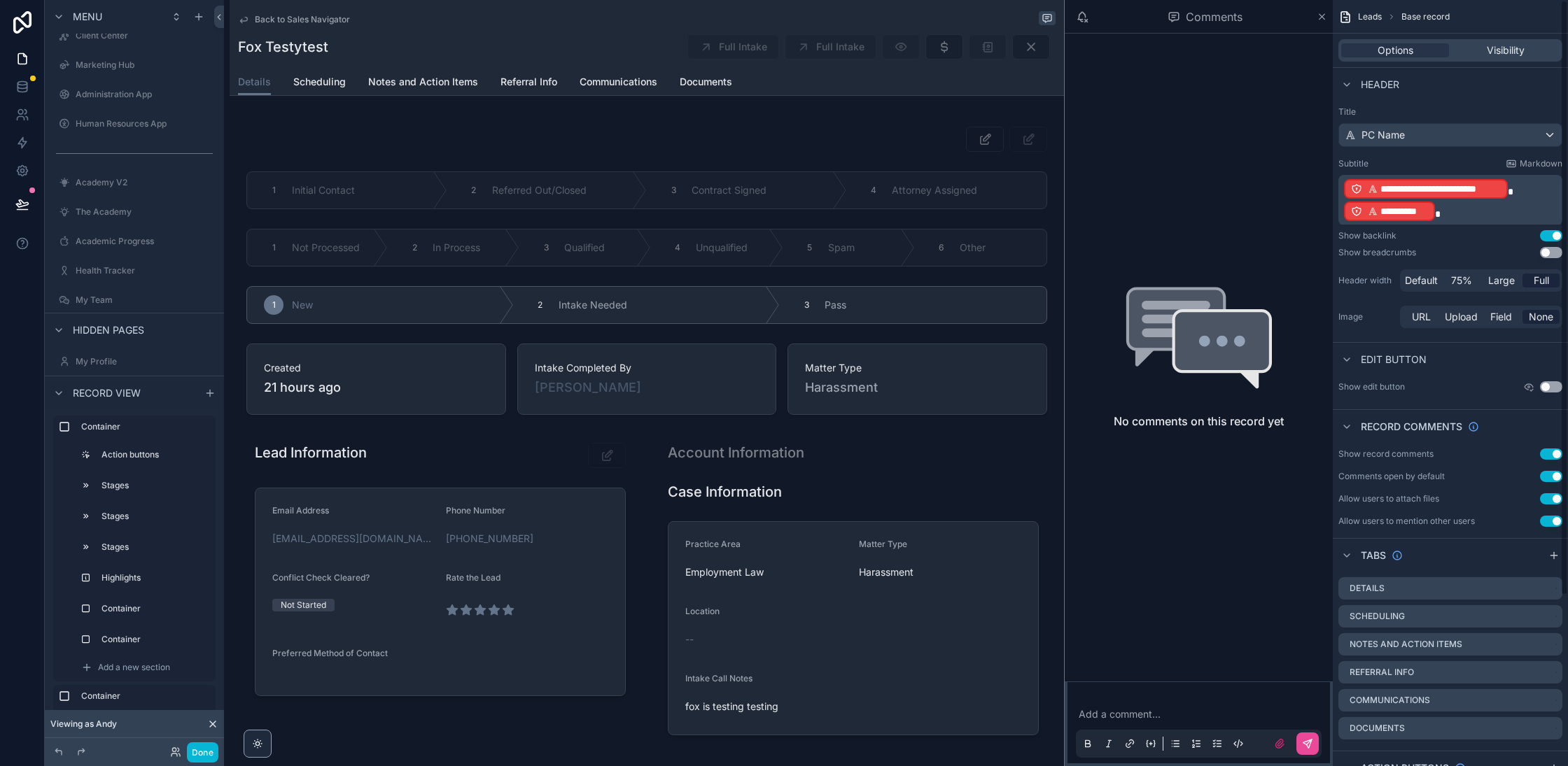
click at [625, 21] on div "Back to Sales Navigator" at bounding box center [646, 20] width 817 height 17
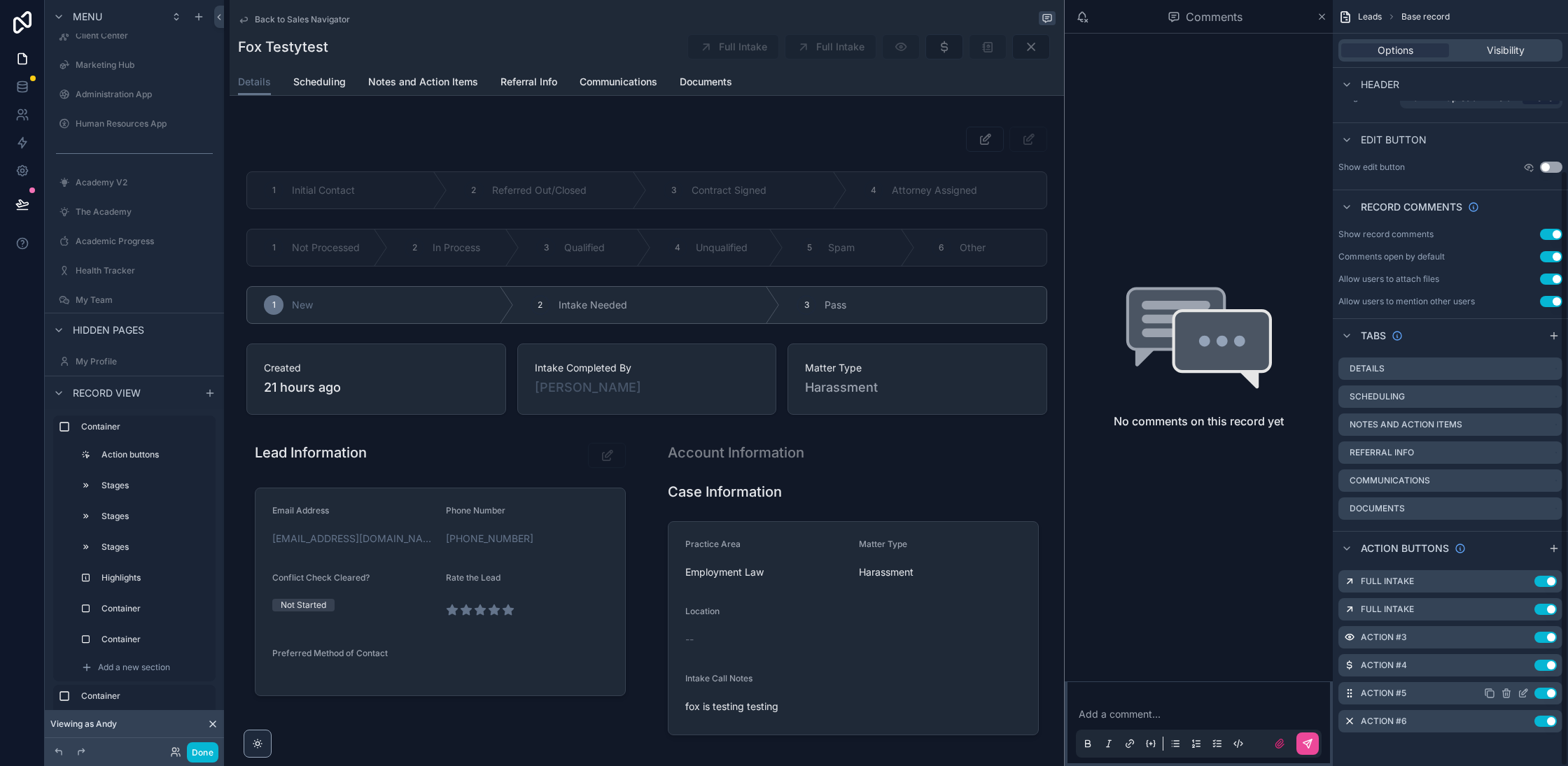
scroll to position [220, 0]
click at [1524, 638] on icon "scrollable content" at bounding box center [1524, 637] width 6 height 6
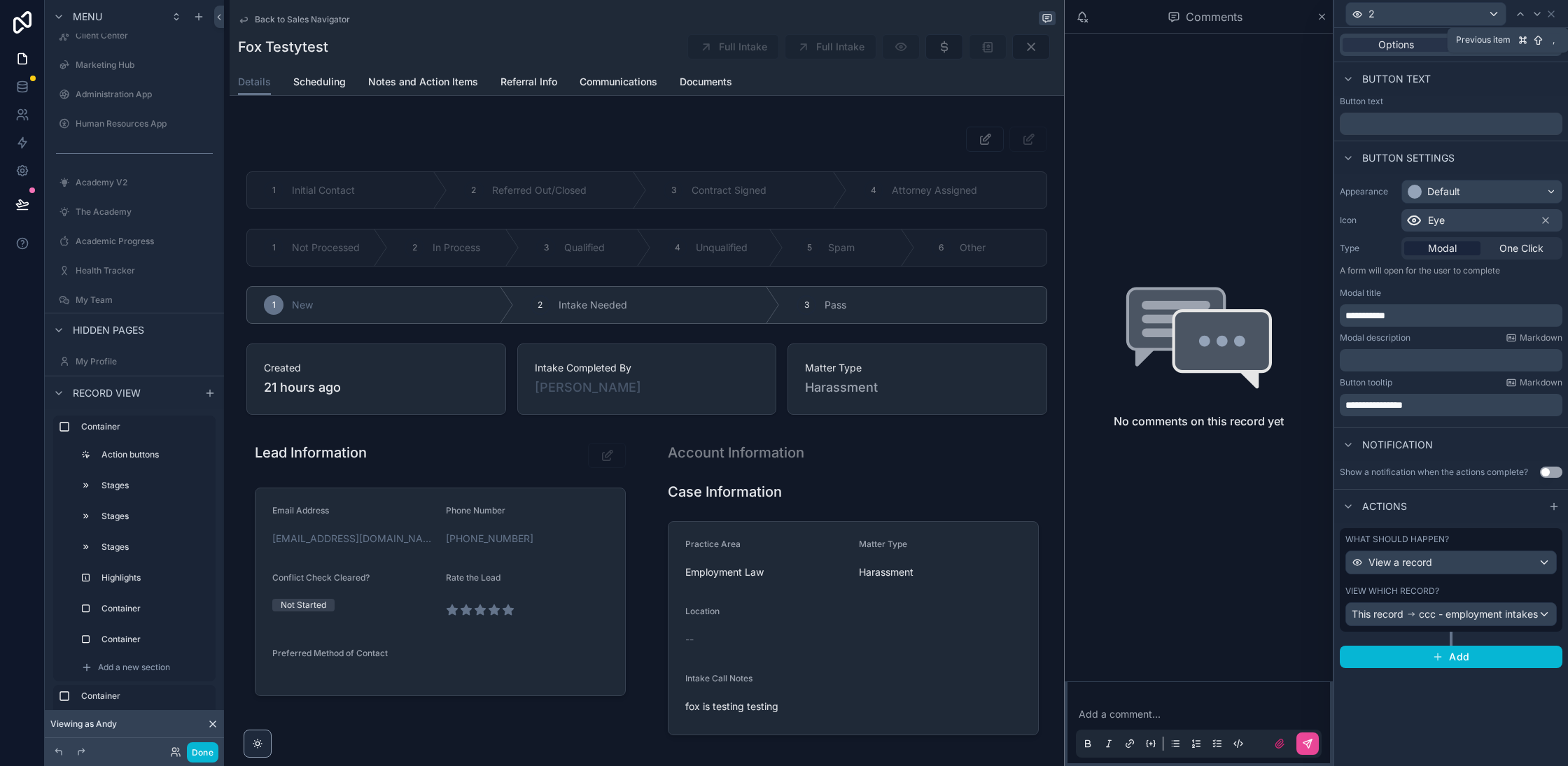
click at [1497, 44] on span "Previous item" at bounding box center [1482, 40] width 54 height 11
click at [1532, 50] on div "Visibility" at bounding box center [1505, 45] width 107 height 14
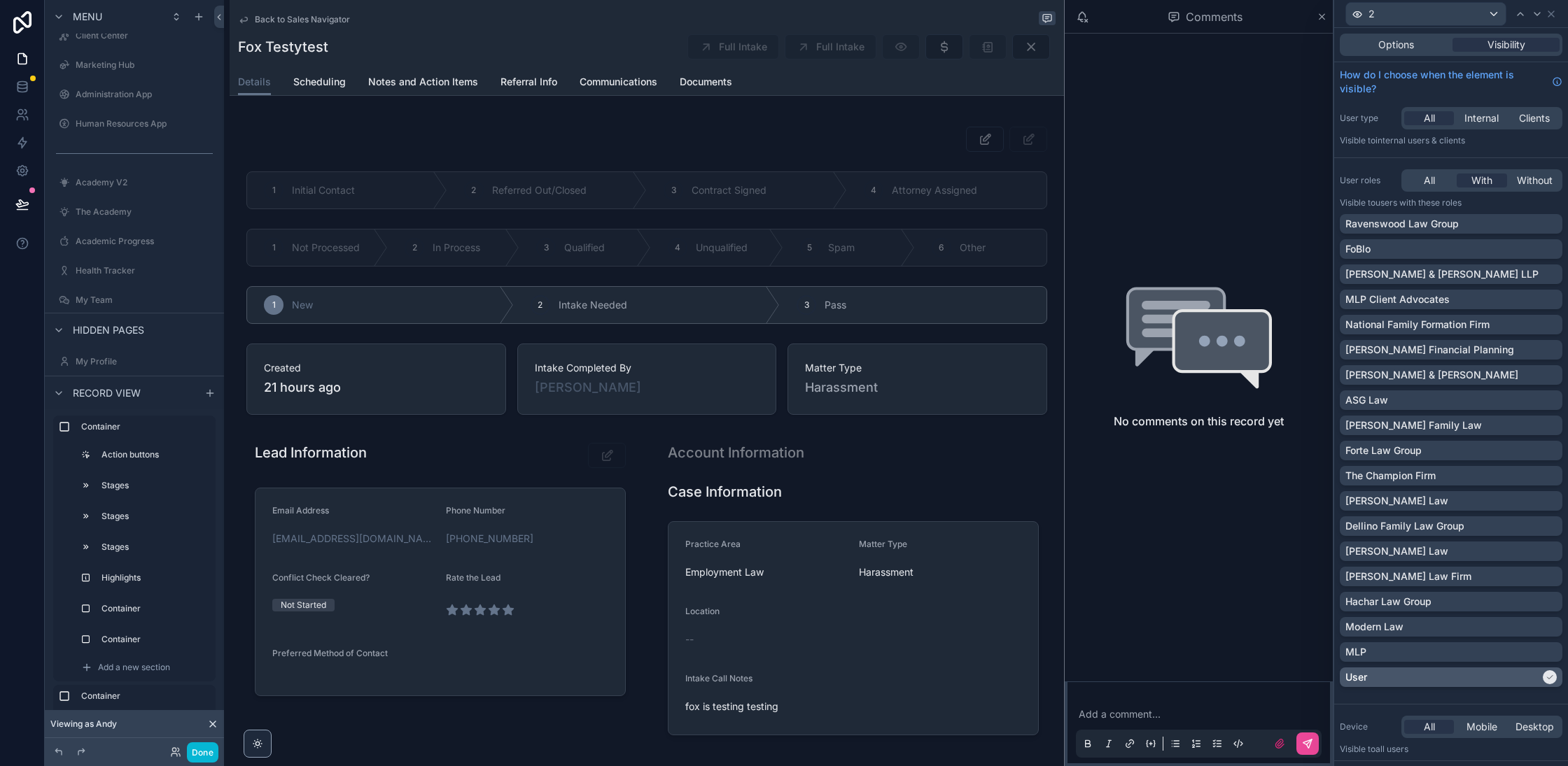
click at [1404, 677] on div "User" at bounding box center [1442, 677] width 195 height 14
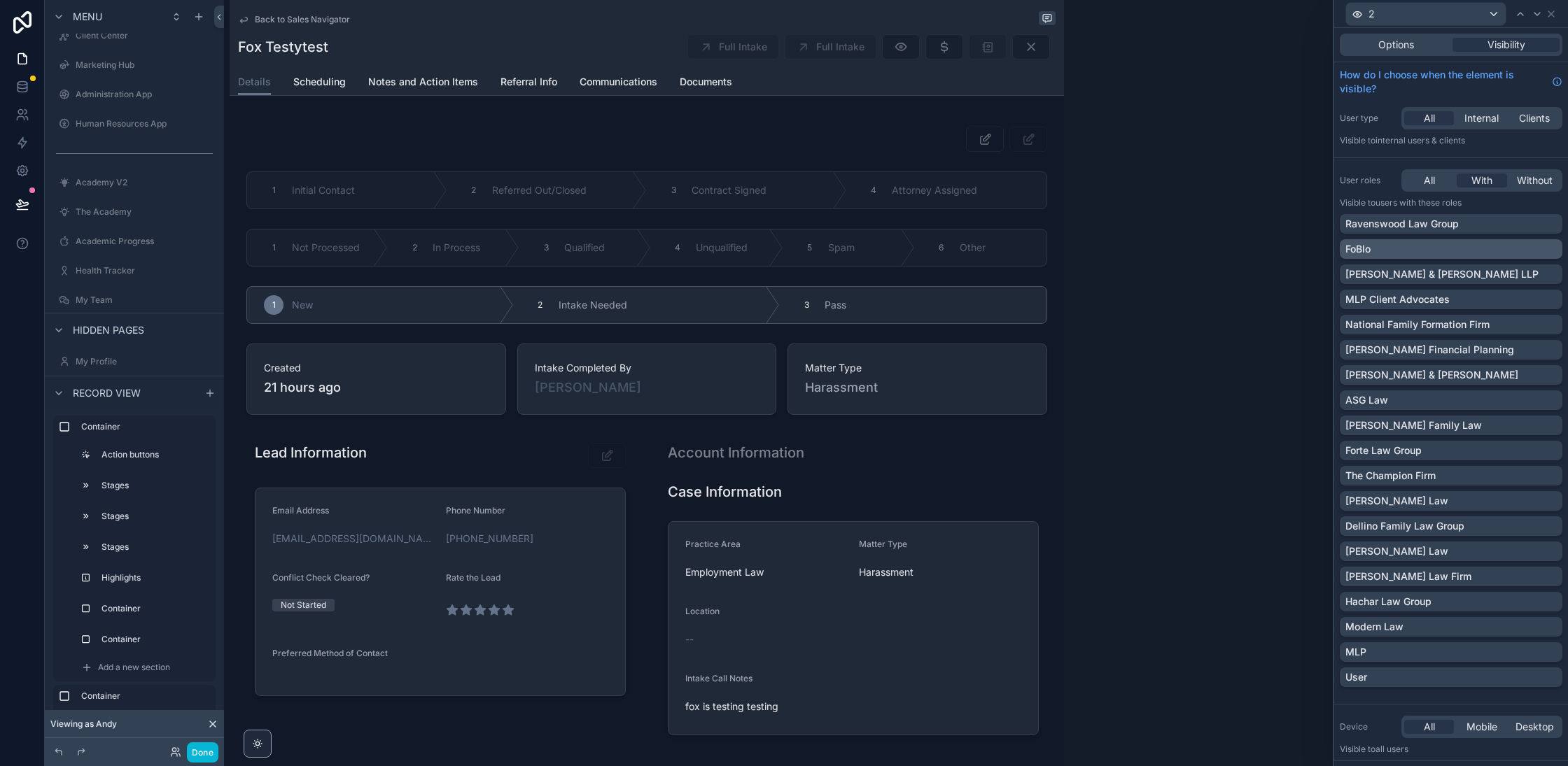
scroll to position [70, 0]
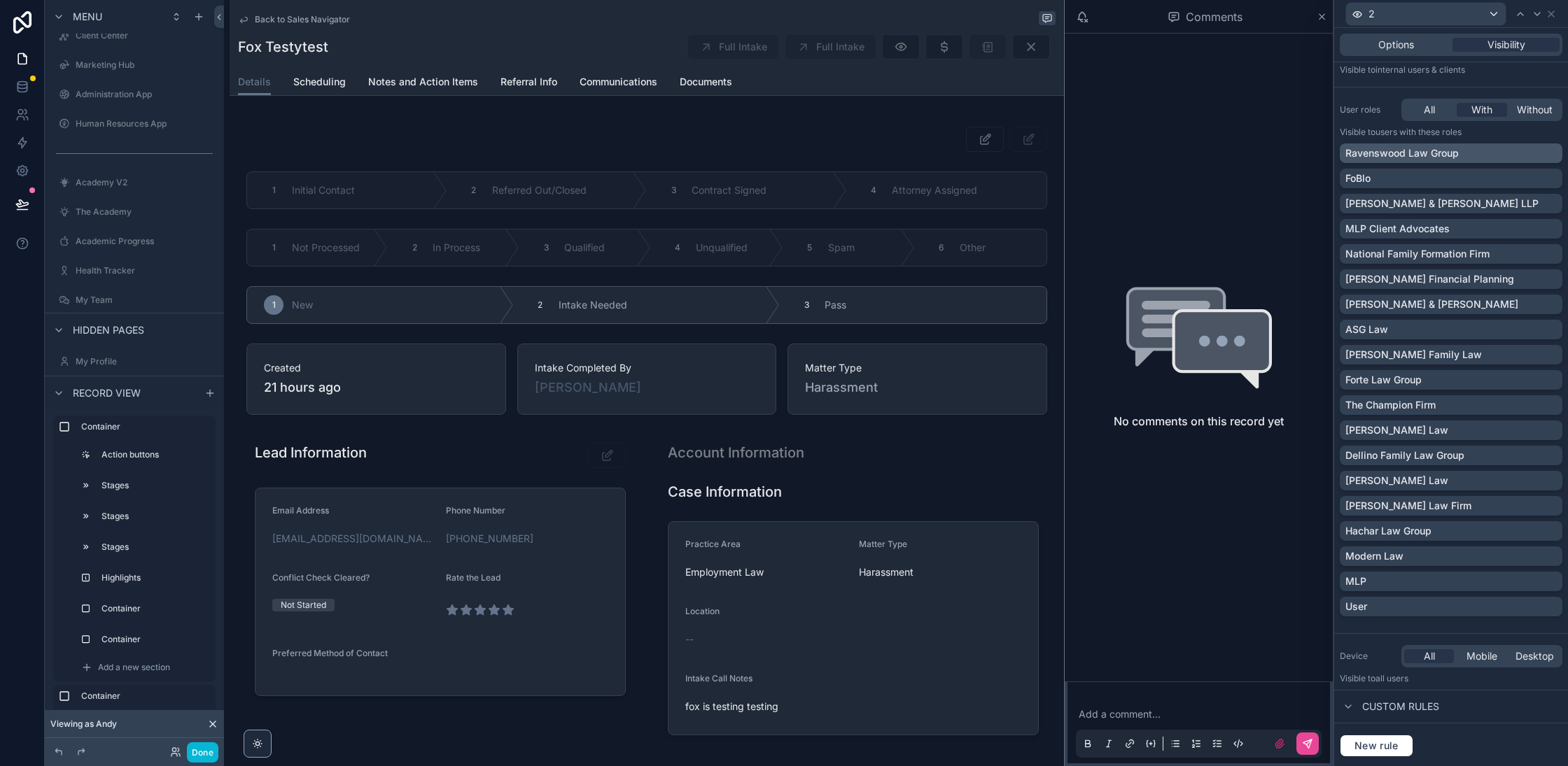
click at [1504, 156] on div "Ravenswood Law Group" at bounding box center [1450, 153] width 211 height 14
click at [1549, 16] on icon at bounding box center [1551, 14] width 11 height 11
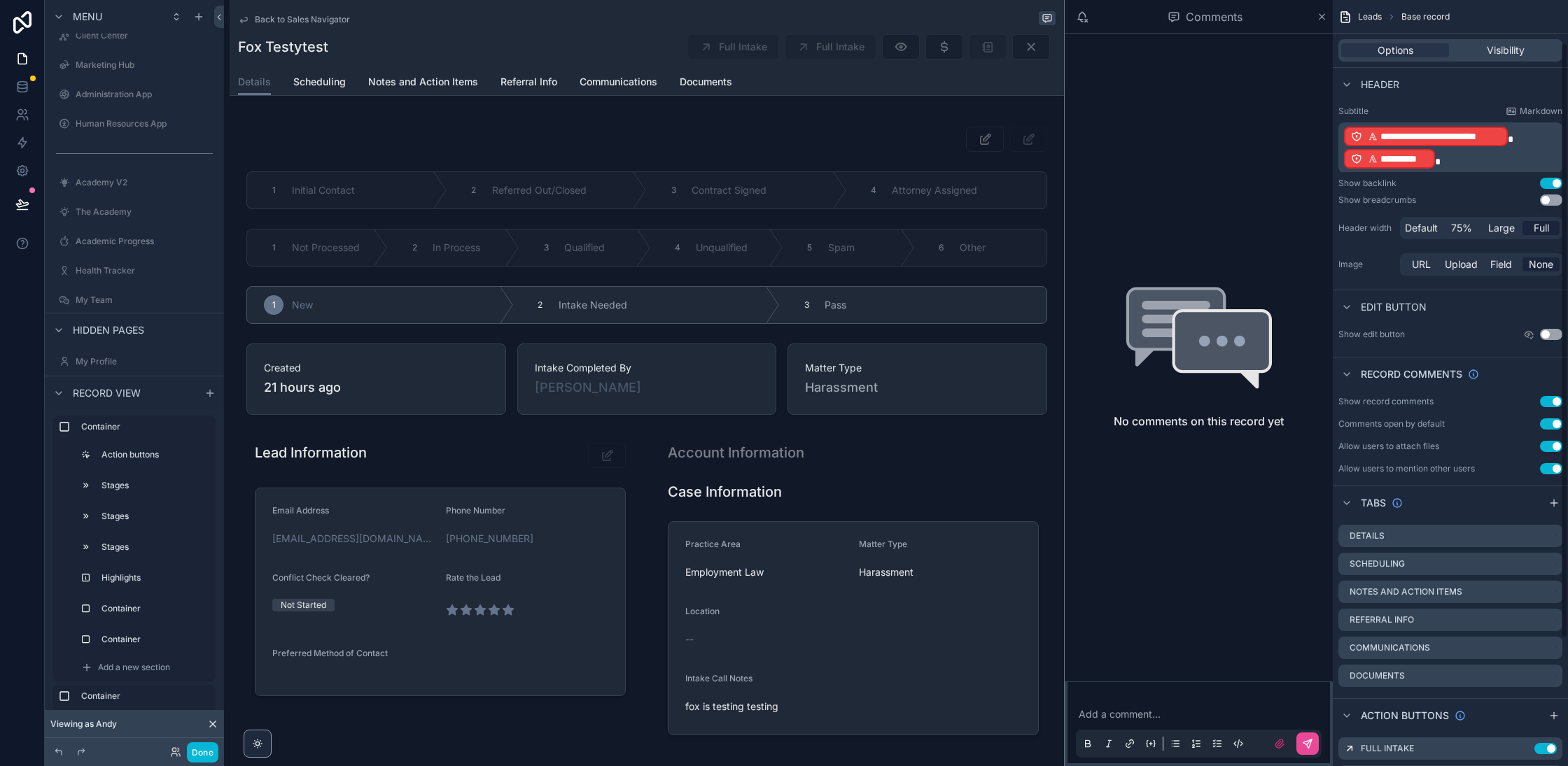
scroll to position [54, 0]
click at [1552, 565] on icon "scrollable content" at bounding box center [1550, 564] width 7 height 7
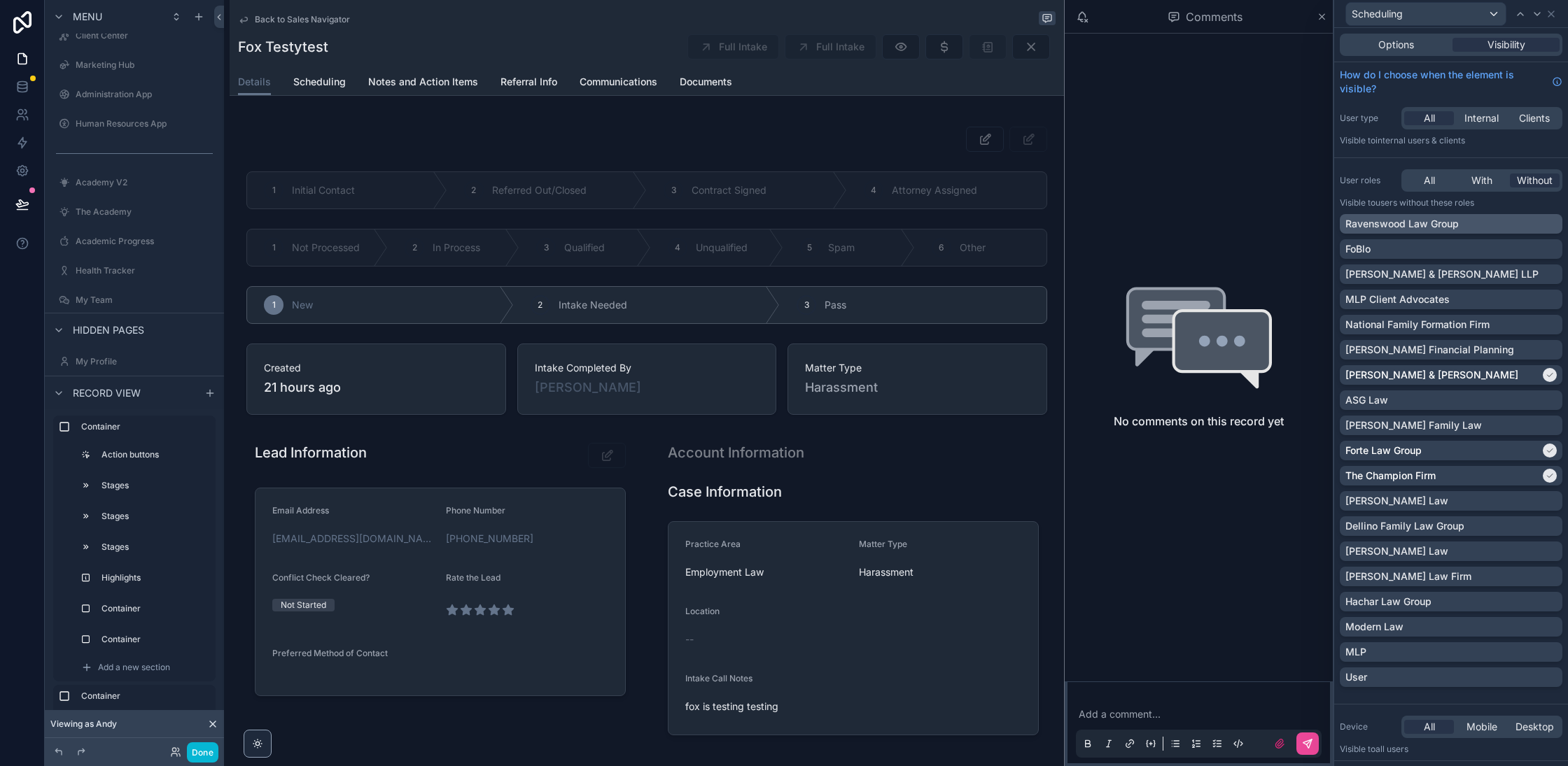
click at [1493, 227] on div "Ravenswood Law Group" at bounding box center [1450, 223] width 211 height 14
click at [1555, 12] on icon at bounding box center [1551, 14] width 11 height 11
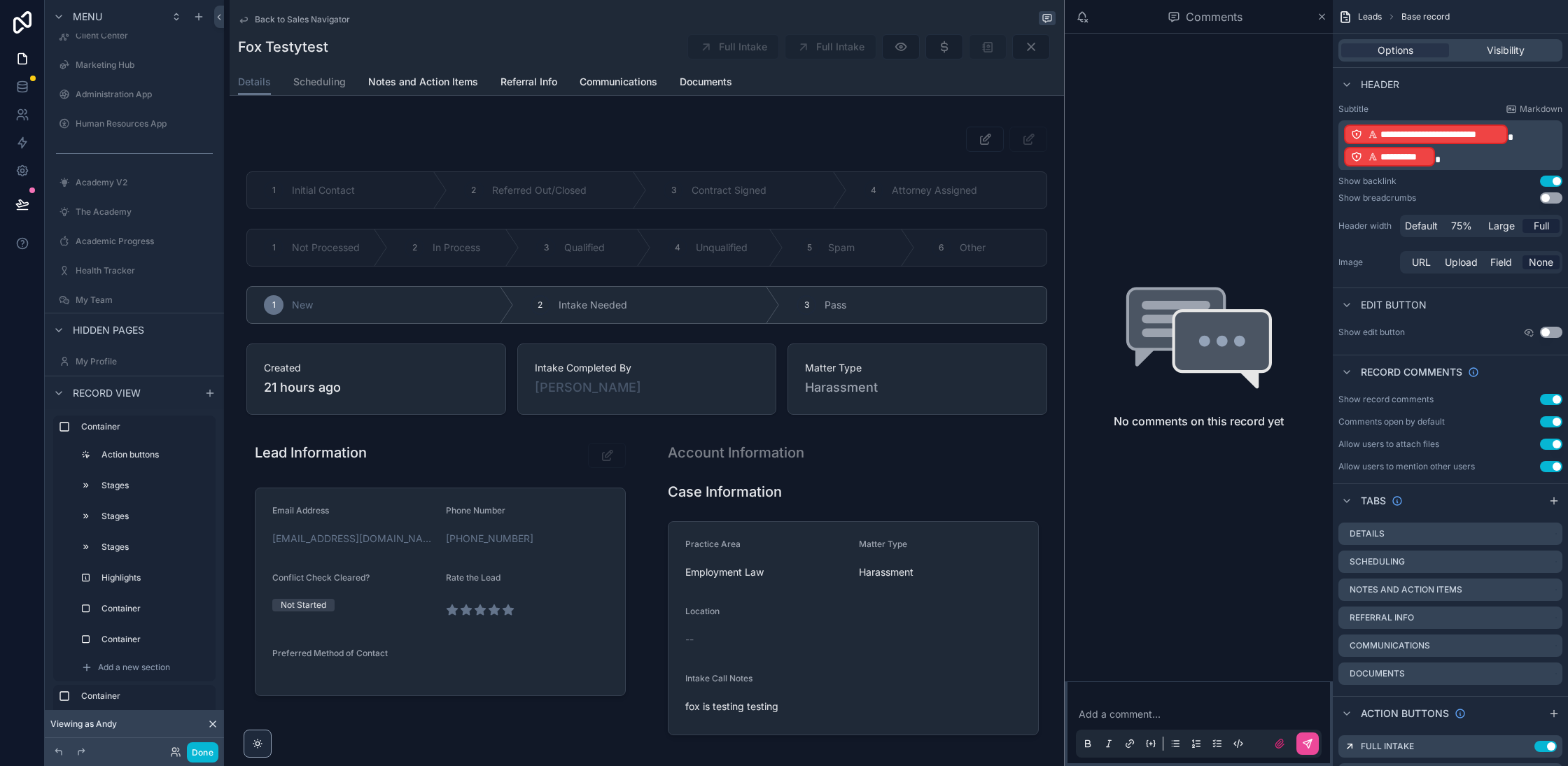
scroll to position [0, 0]
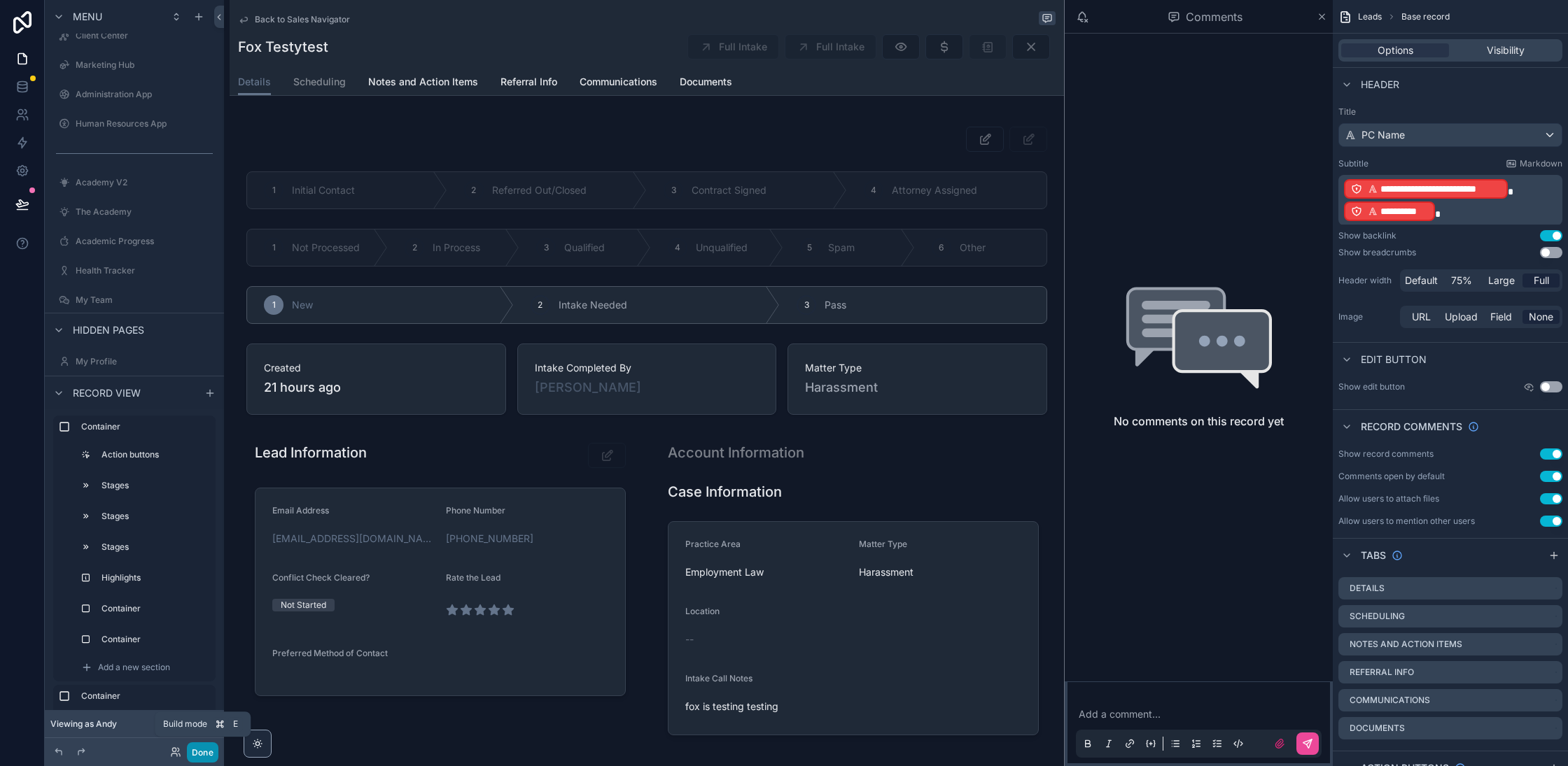
click at [199, 754] on button "Done" at bounding box center [202, 752] width 31 height 20
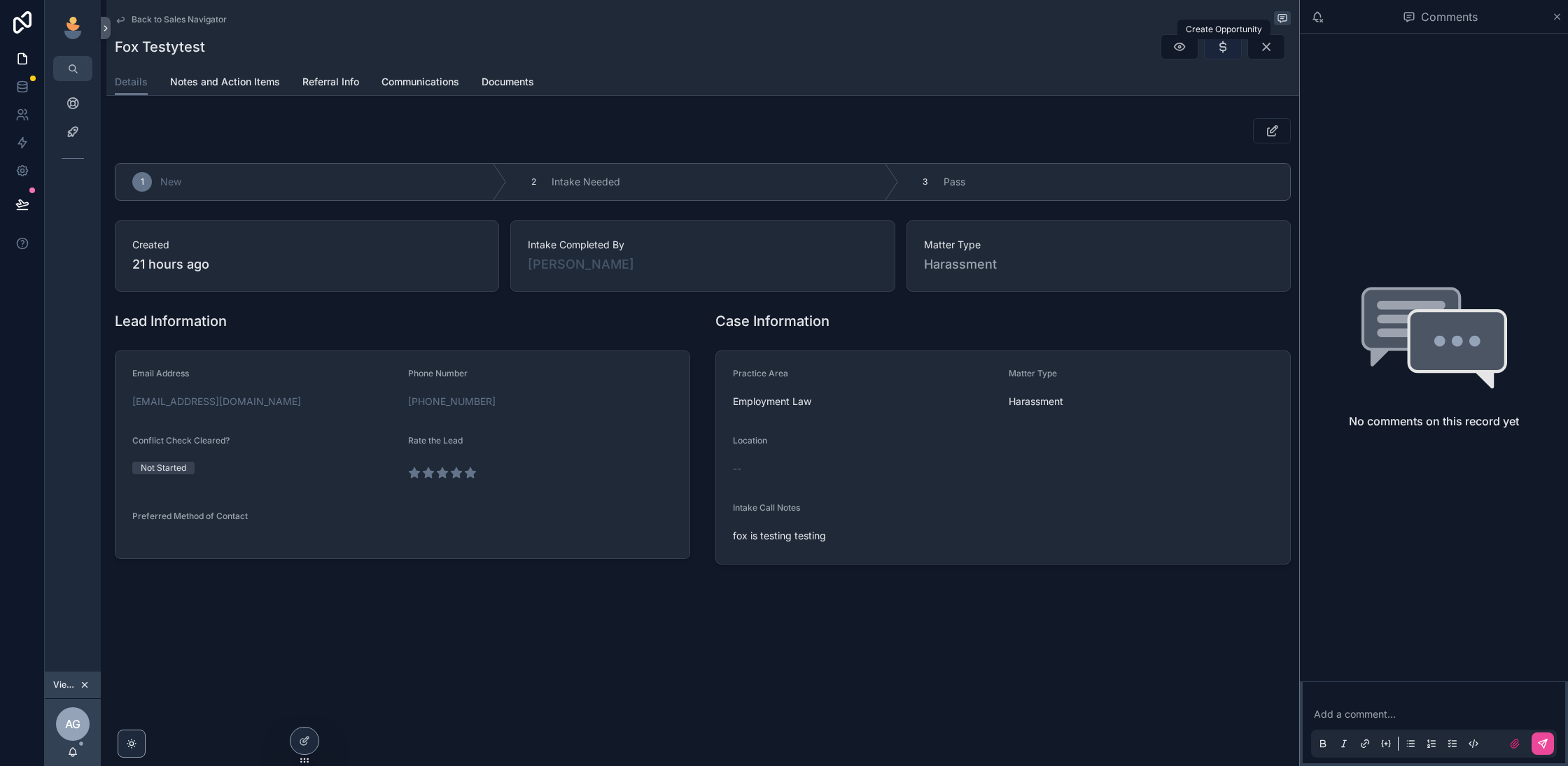
click at [1219, 48] on icon "scrollable content" at bounding box center [1222, 47] width 14 height 14
click at [1554, 17] on icon "scrollable content" at bounding box center [1557, 17] width 10 height 11
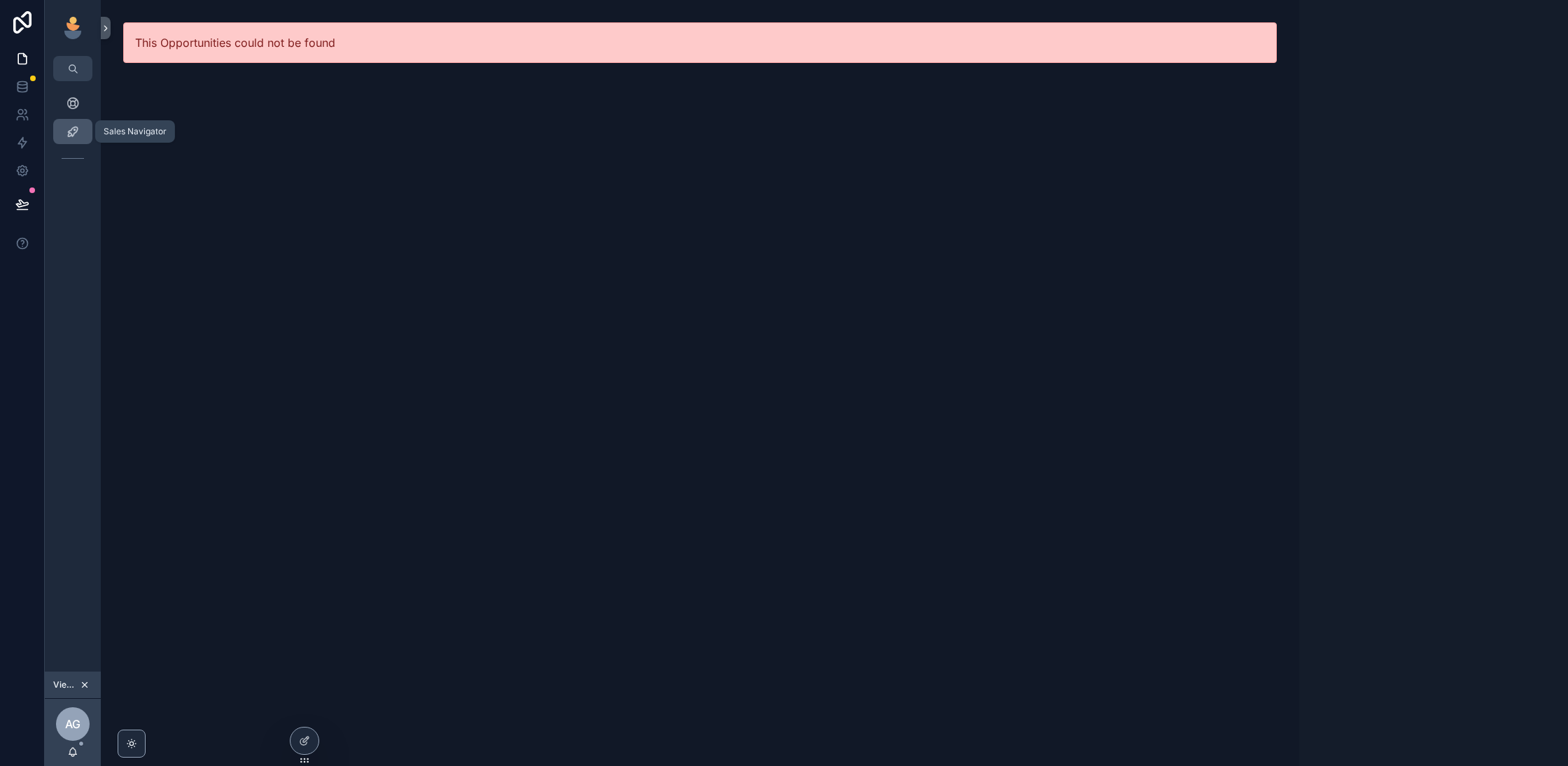
click at [67, 129] on icon "scrollable content" at bounding box center [72, 131] width 14 height 14
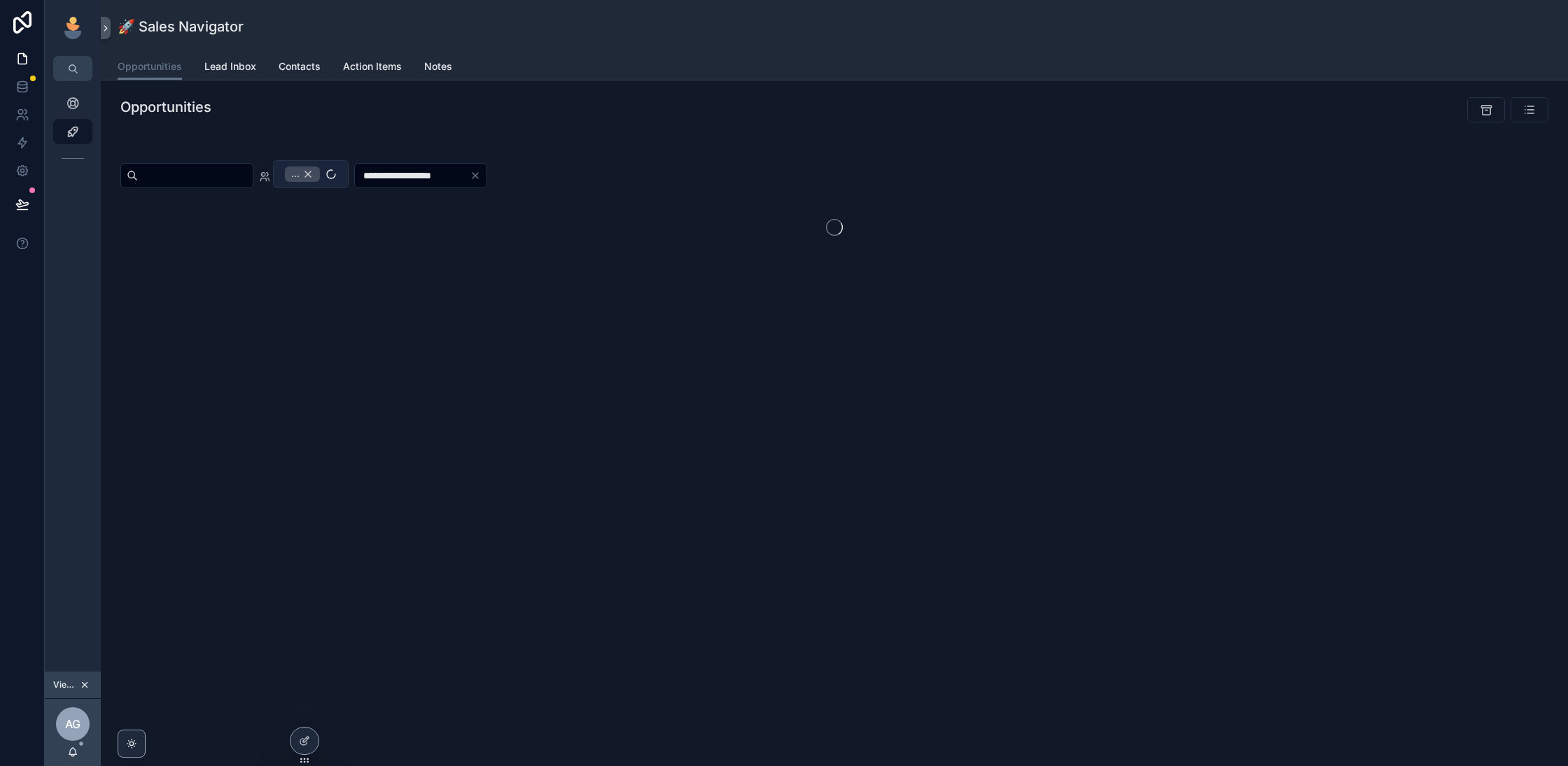
click at [319, 173] on div "..." at bounding box center [302, 174] width 35 height 15
click at [364, 444] on div "**********" at bounding box center [834, 383] width 1467 height 766
click at [1000, 393] on div "**********" at bounding box center [834, 239] width 1467 height 316
click at [516, 173] on icon "Clear" at bounding box center [513, 174] width 6 height 6
click at [739, 166] on div "Assigned Team" at bounding box center [834, 174] width 1427 height 27
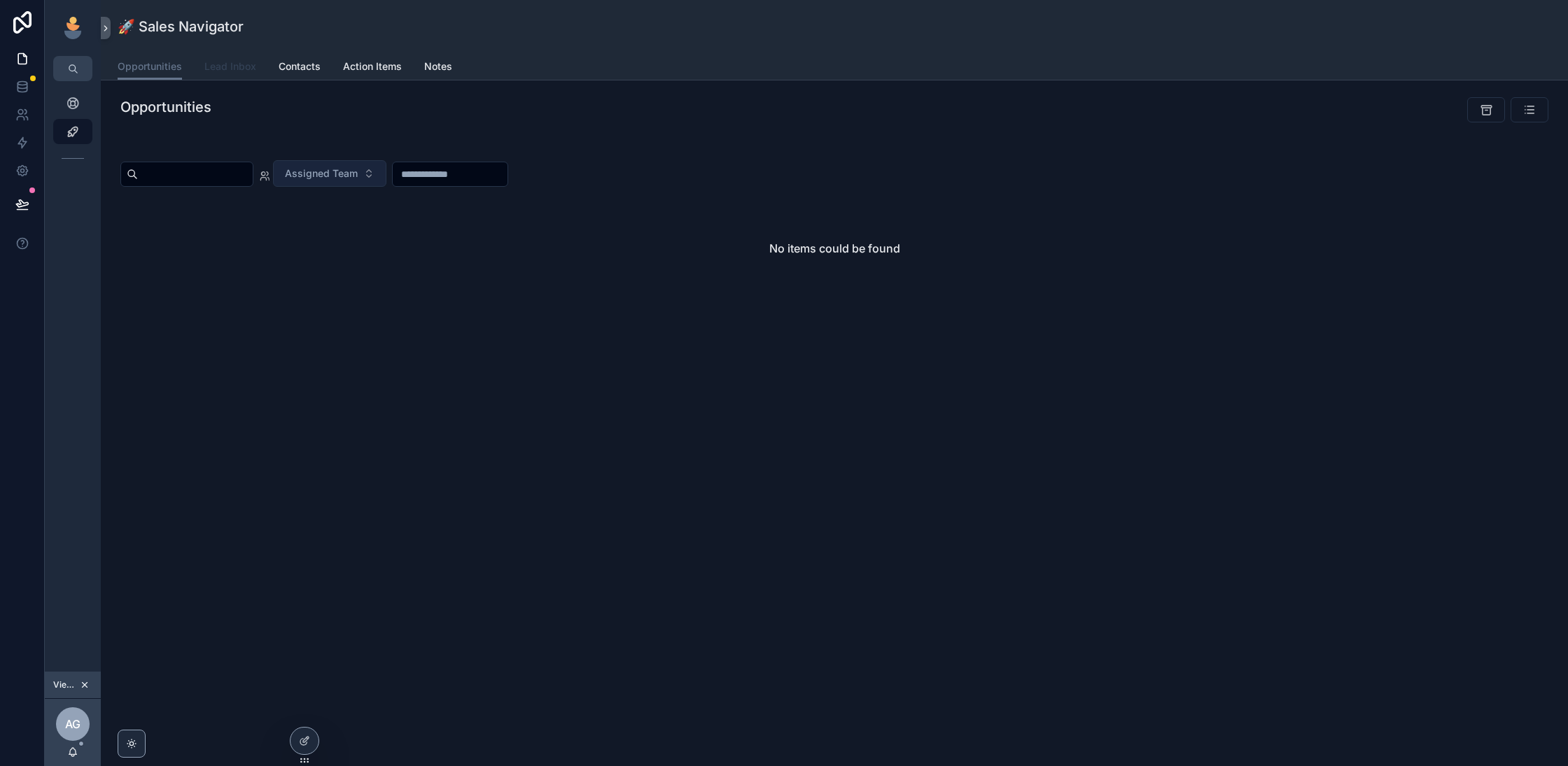
click at [220, 69] on span "Lead Inbox" at bounding box center [230, 67] width 51 height 14
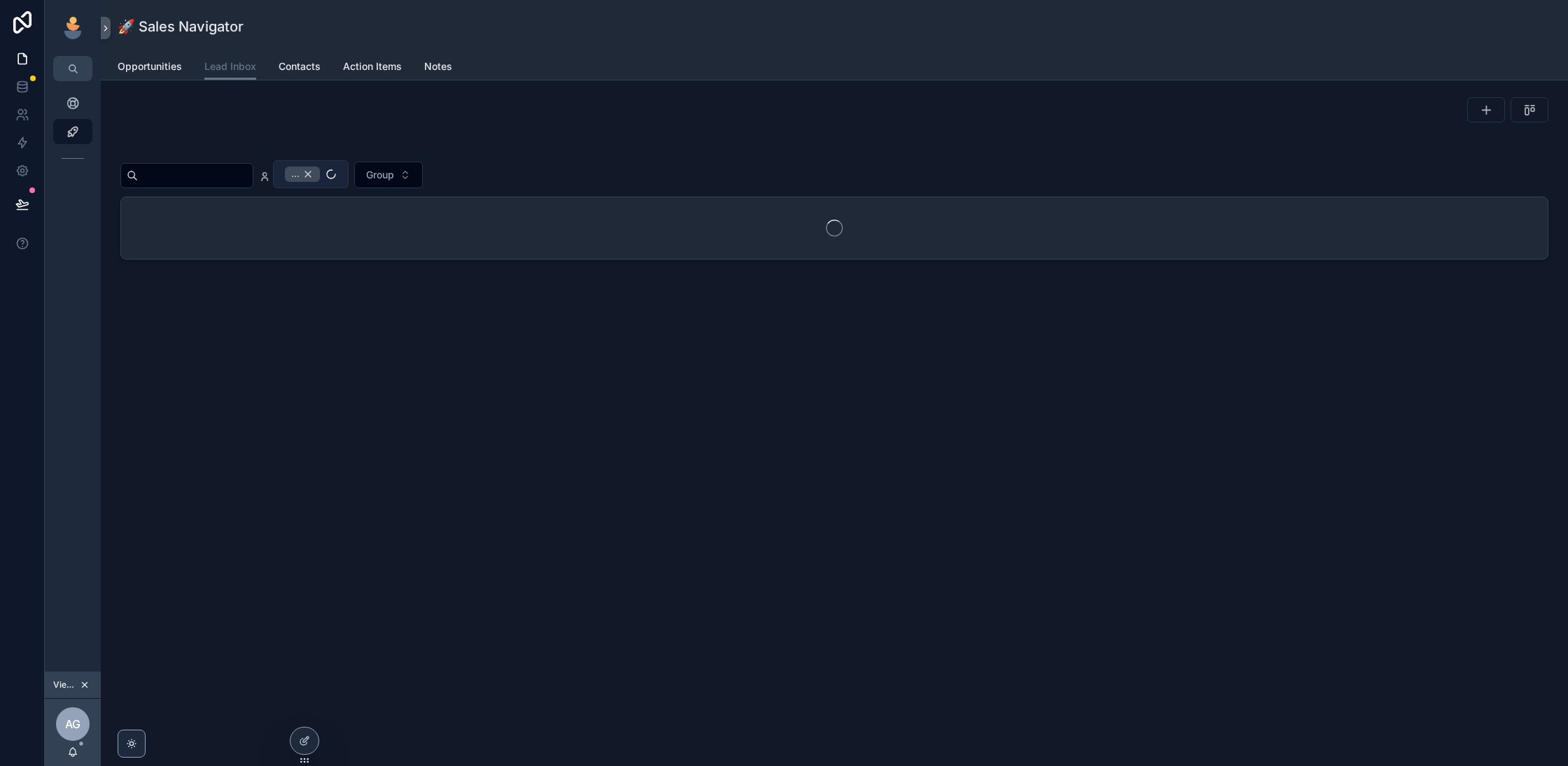
click at [320, 174] on div "..." at bounding box center [302, 174] width 35 height 15
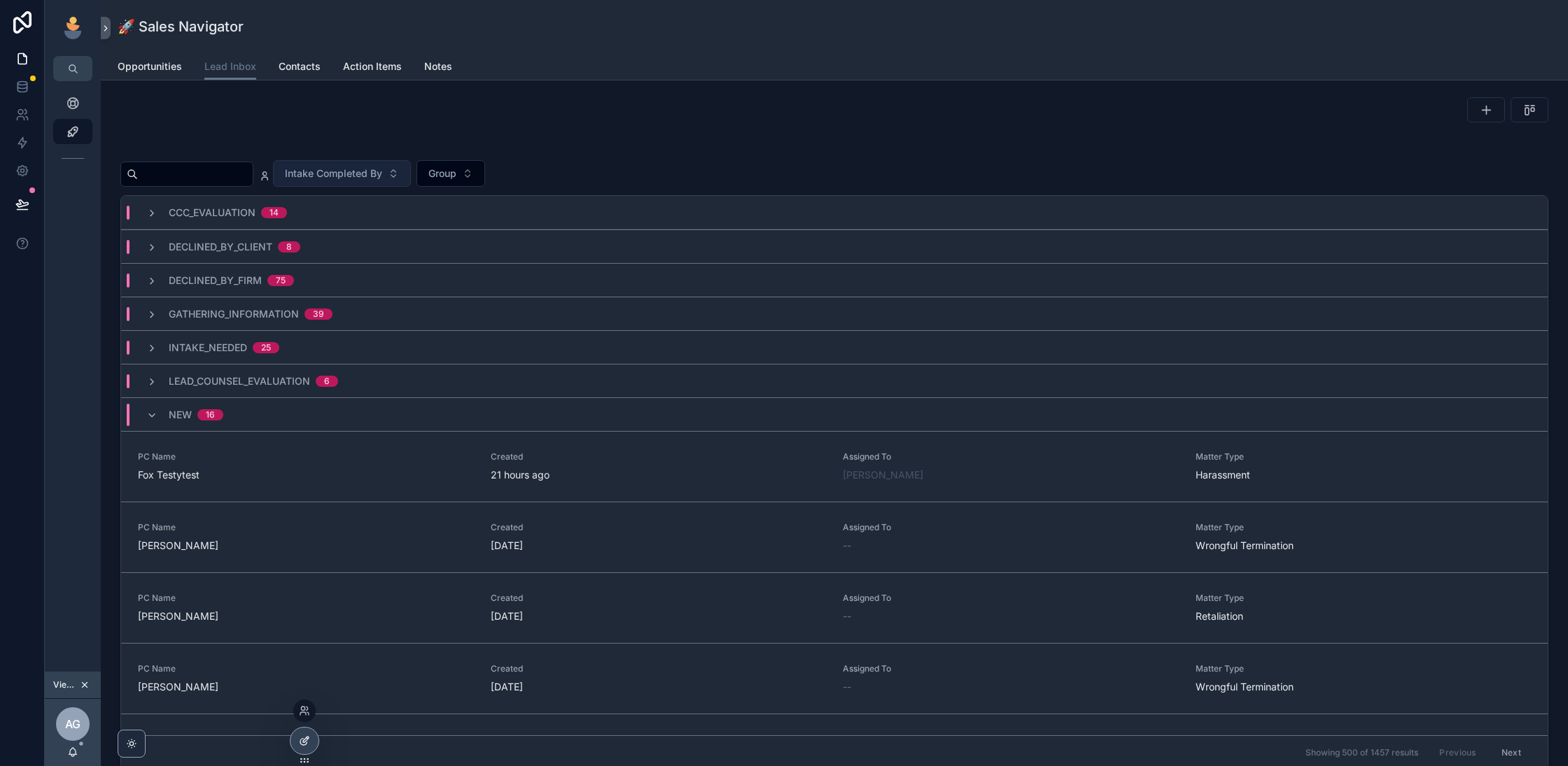
click at [304, 741] on icon at bounding box center [306, 739] width 6 height 6
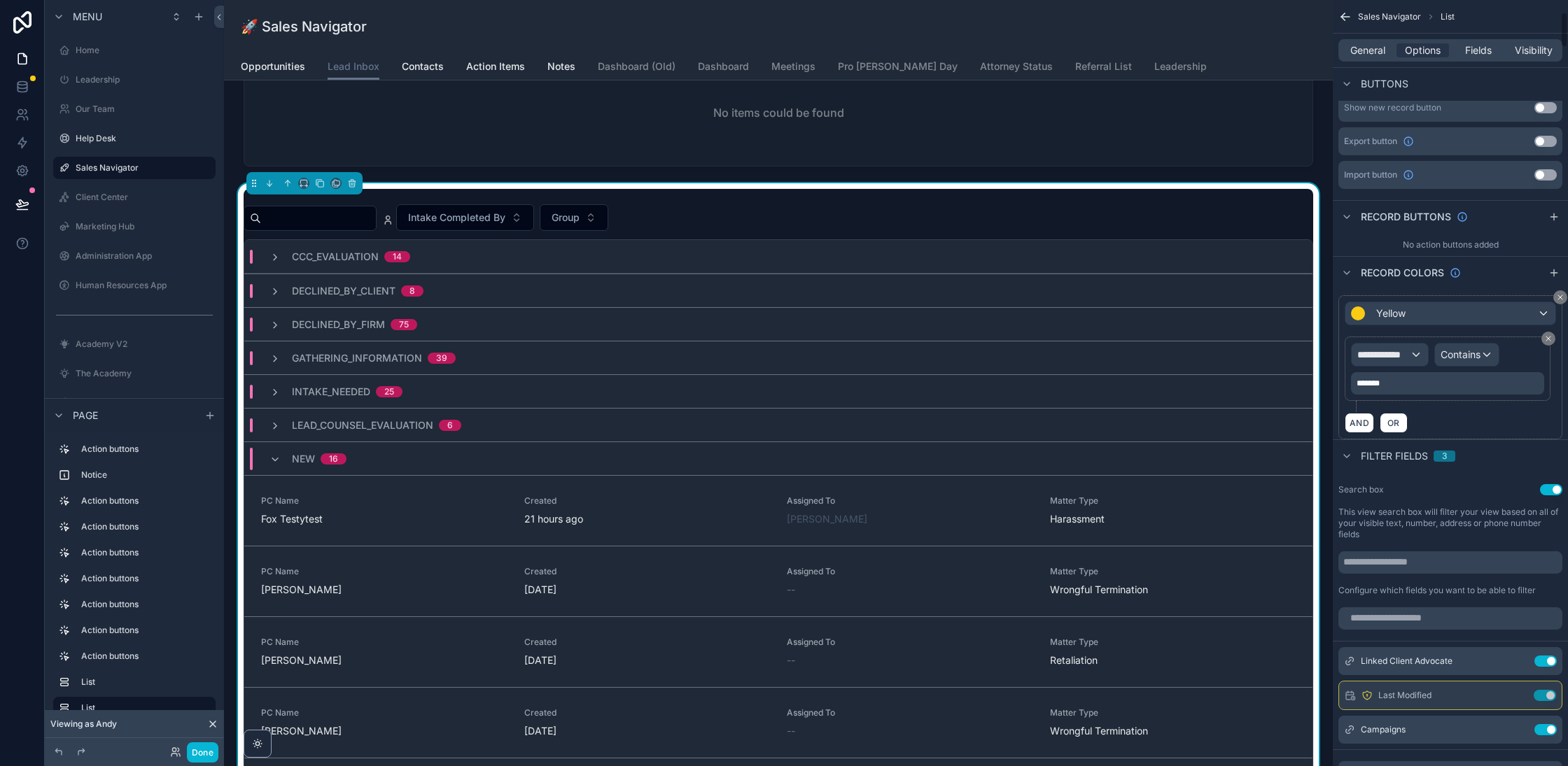
scroll to position [260, 0]
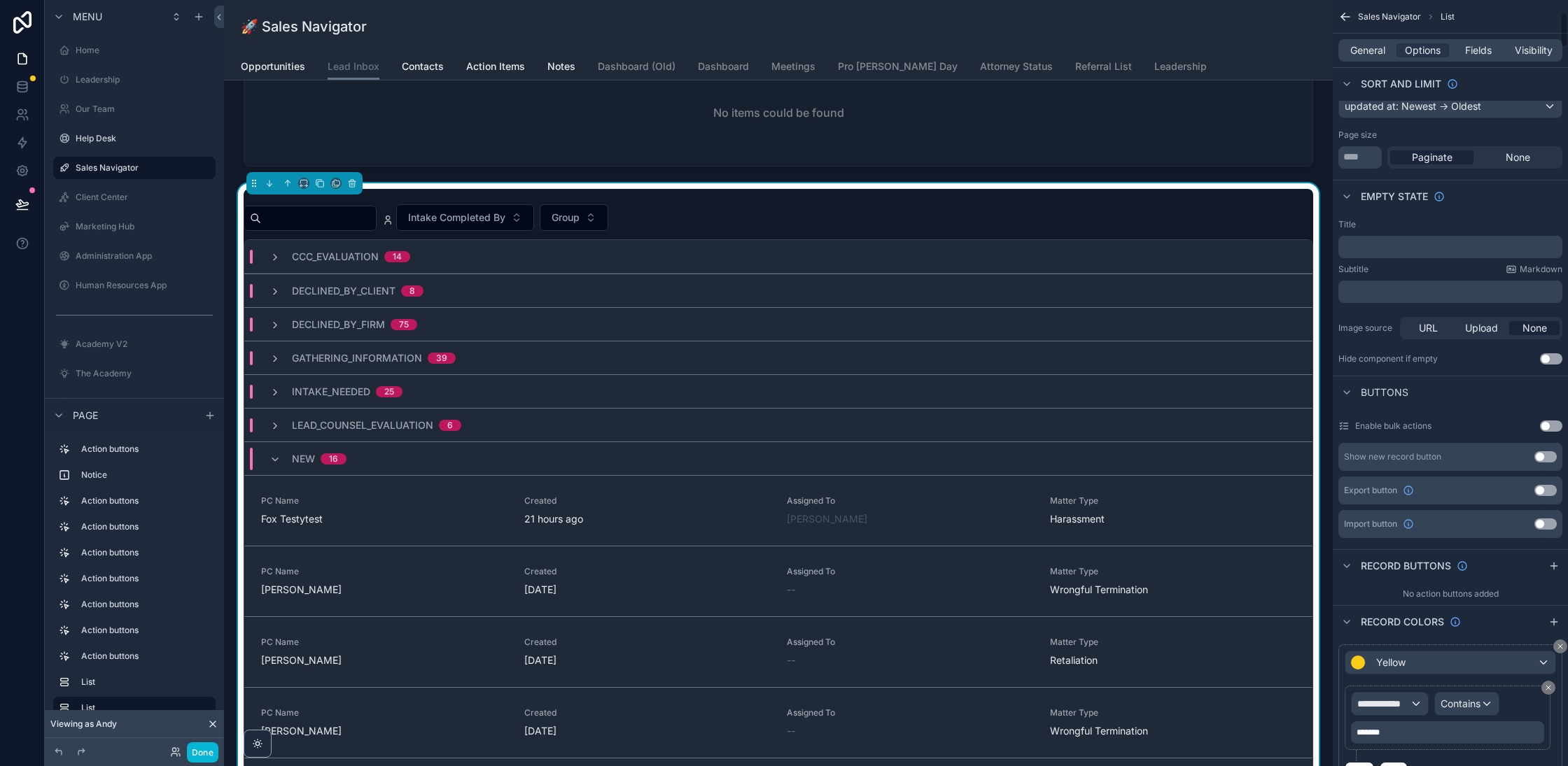
click at [1350, 60] on div "General Options Fields Visibility" at bounding box center [1450, 50] width 224 height 23
click at [1354, 56] on span "General" at bounding box center [1367, 50] width 35 height 14
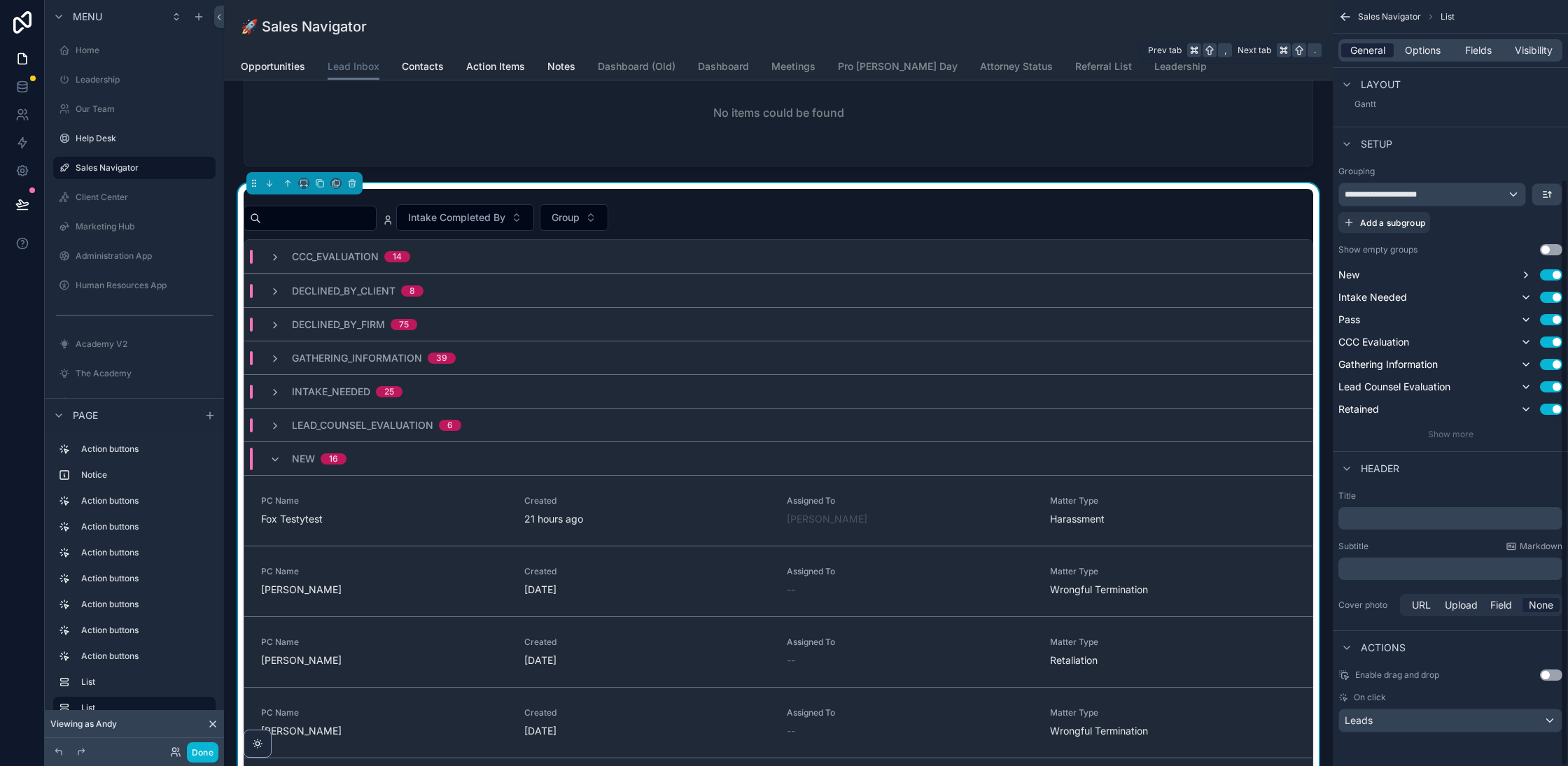
scroll to position [234, 0]
click at [1556, 344] on button "Use setting" at bounding box center [1551, 345] width 23 height 11
click at [1558, 362] on button "Use setting" at bounding box center [1551, 368] width 23 height 11
click at [1549, 387] on button "Use setting" at bounding box center [1551, 390] width 23 height 11
click at [1551, 412] on button "Use setting" at bounding box center [1551, 412] width 23 height 11
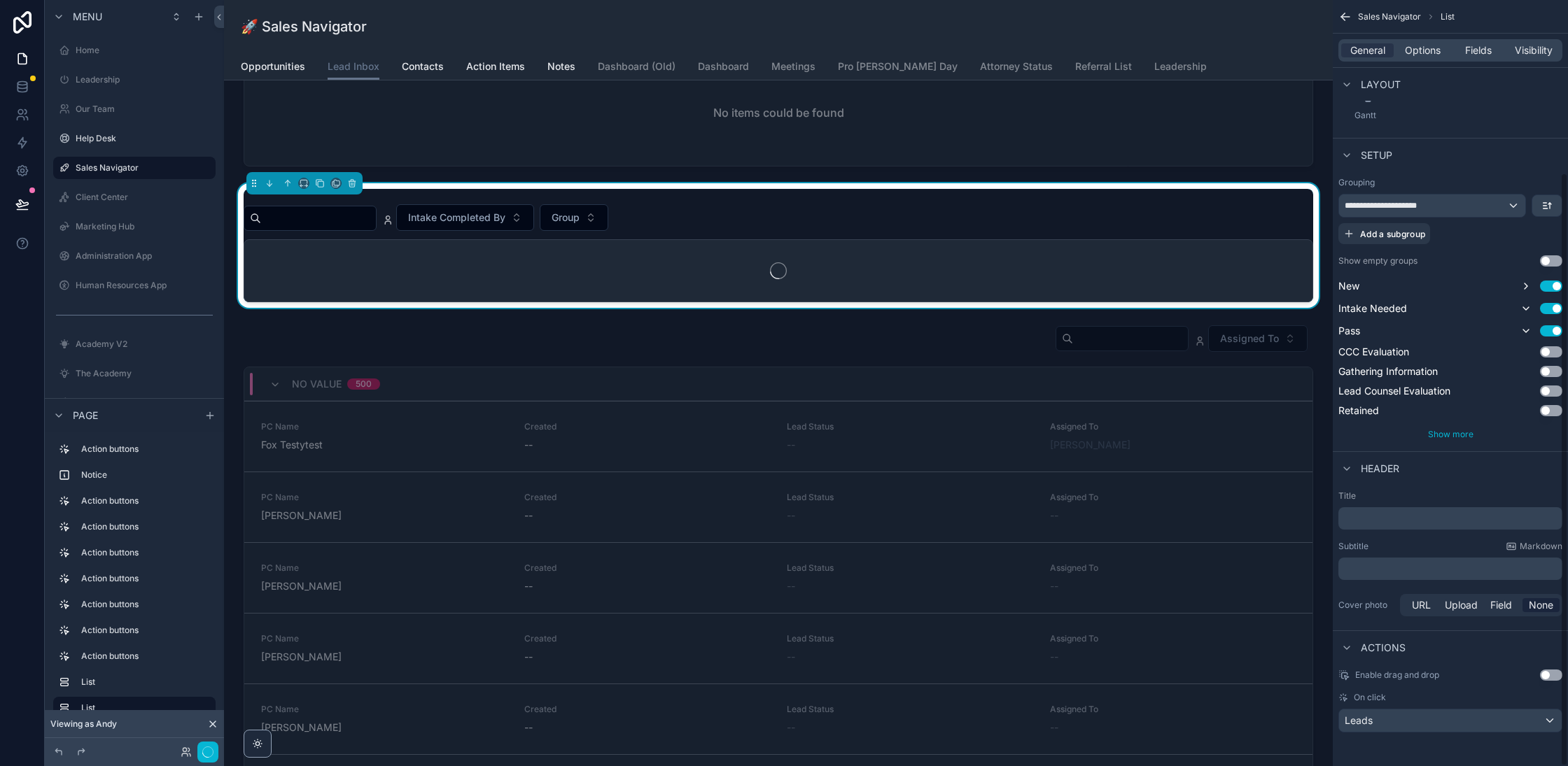
click at [1454, 437] on span "Show more" at bounding box center [1450, 433] width 46 height 10
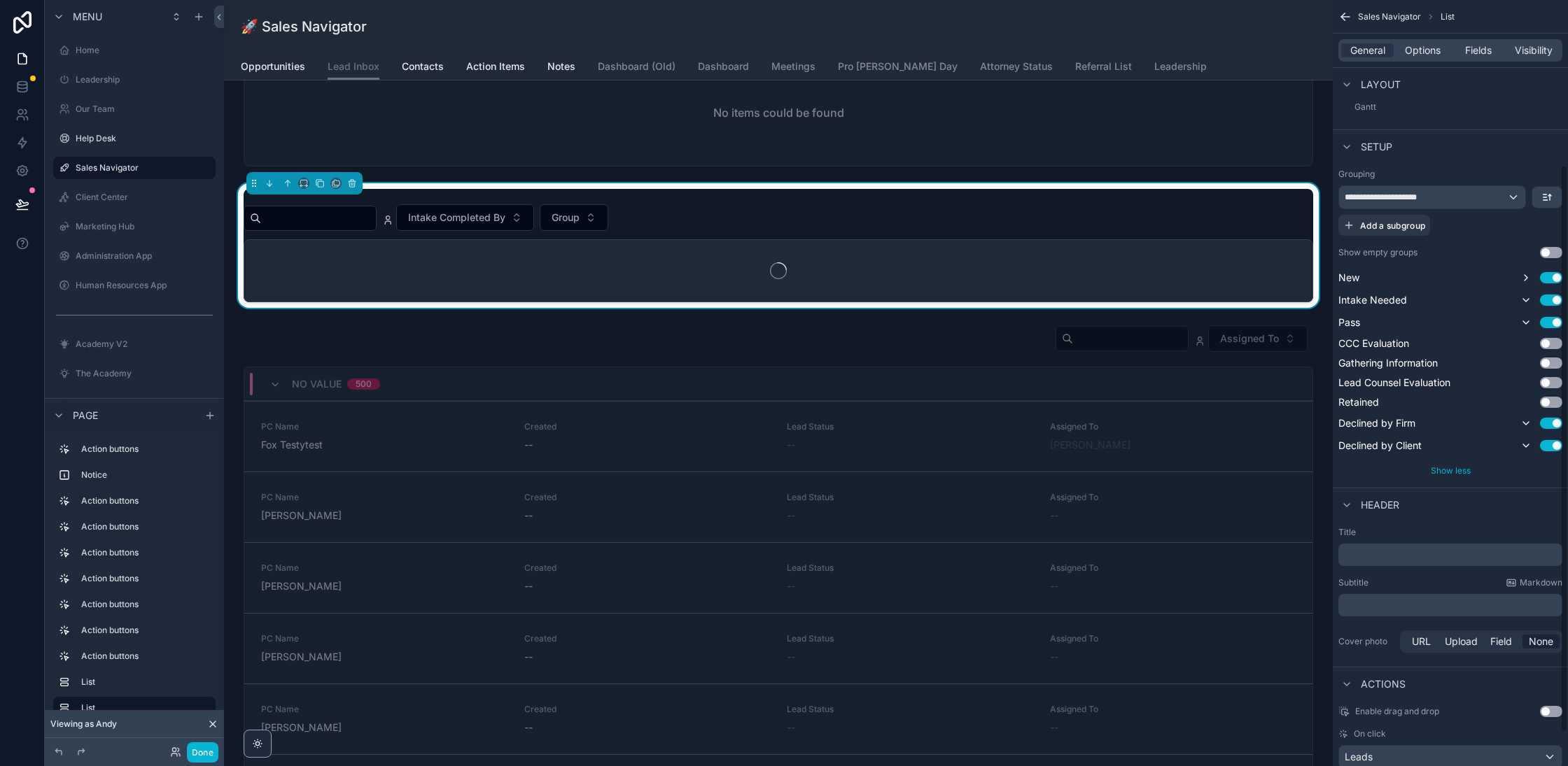
scroll to position [222, 0]
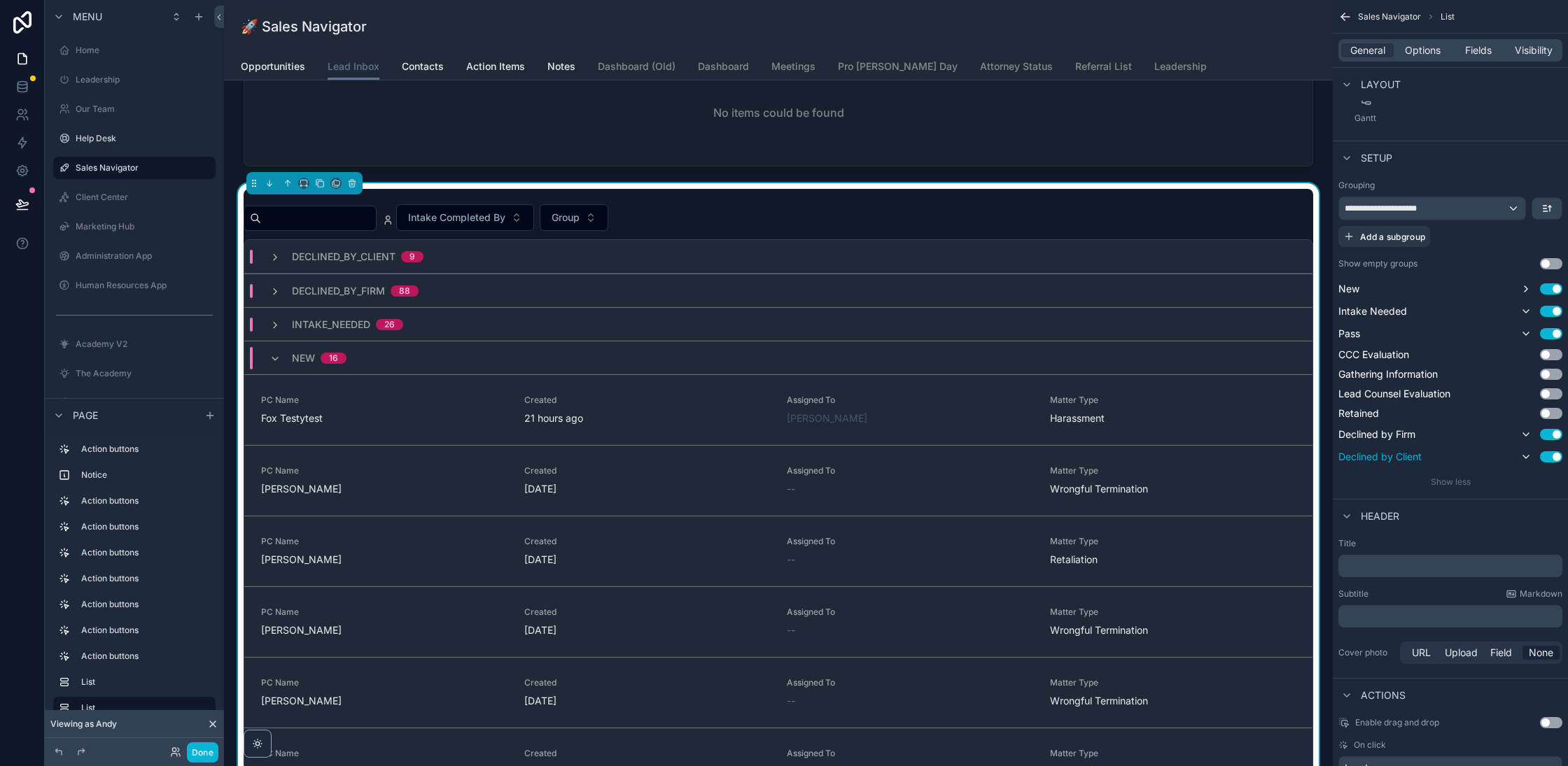
drag, startPoint x: 1547, startPoint y: 431, endPoint x: 1555, endPoint y: 453, distance: 23.4
click at [1547, 431] on button "Use setting" at bounding box center [1551, 434] width 23 height 11
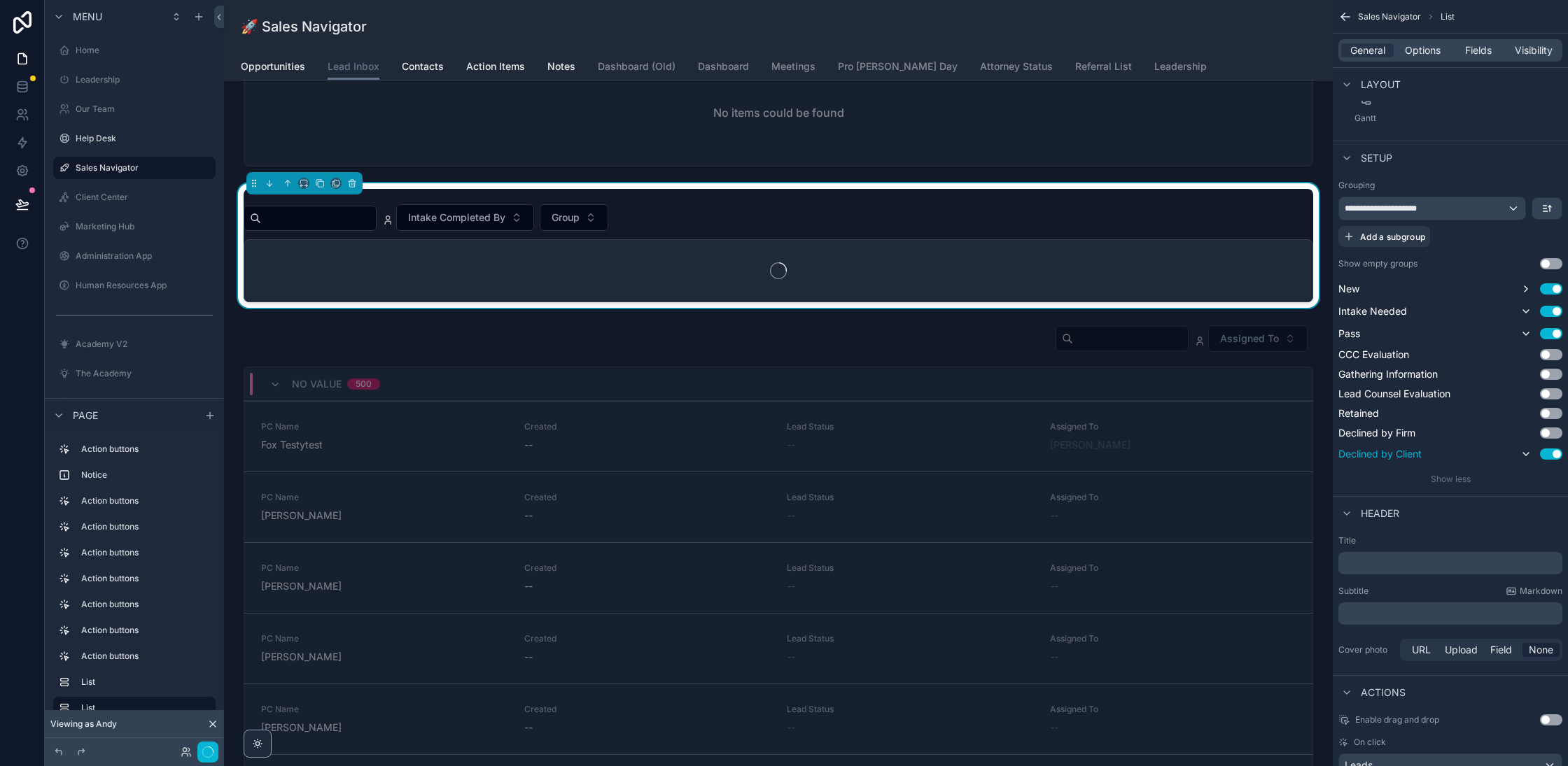
click at [1555, 453] on button "Use setting" at bounding box center [1551, 454] width 23 height 11
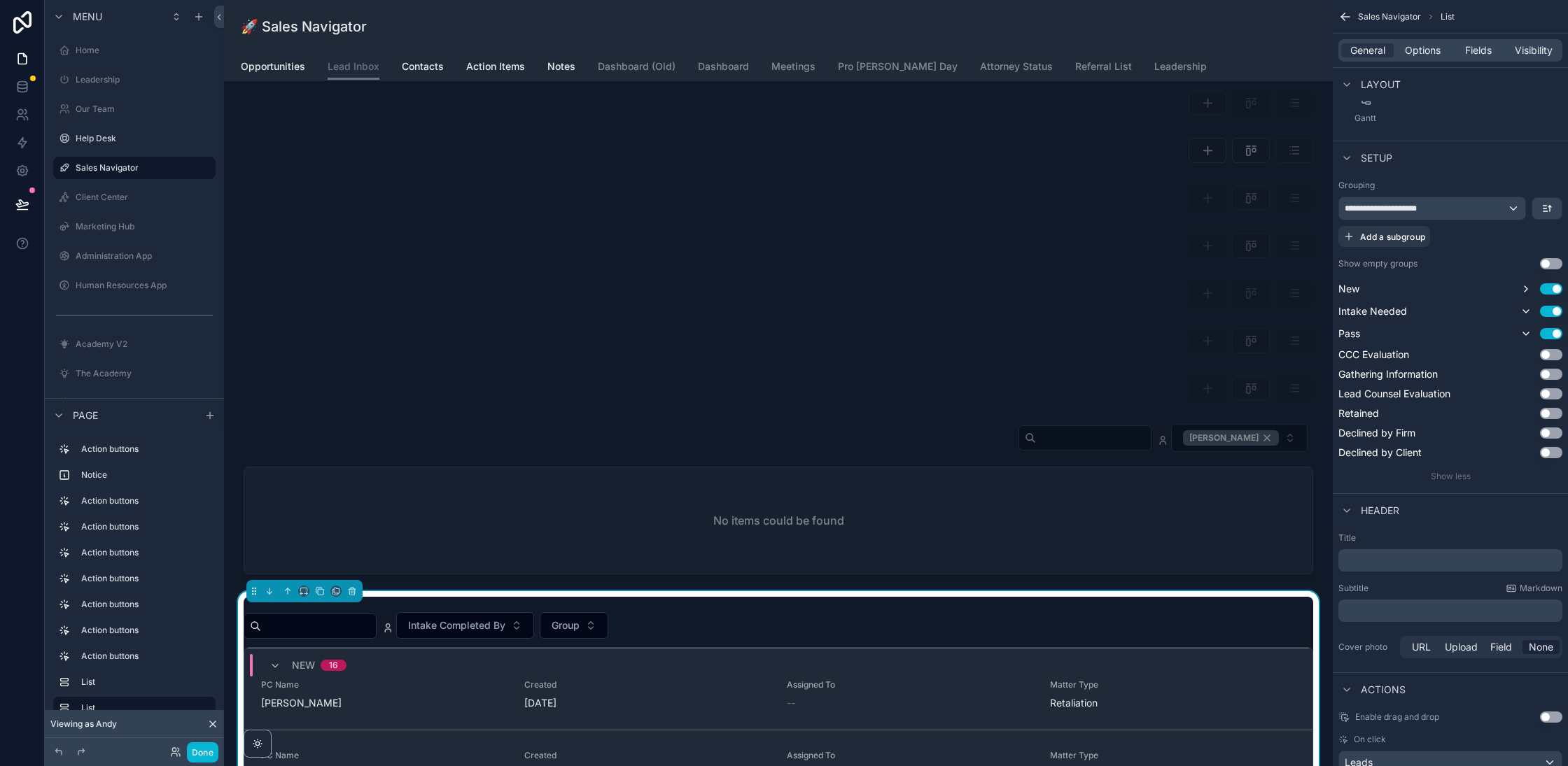
scroll to position [72, 0]
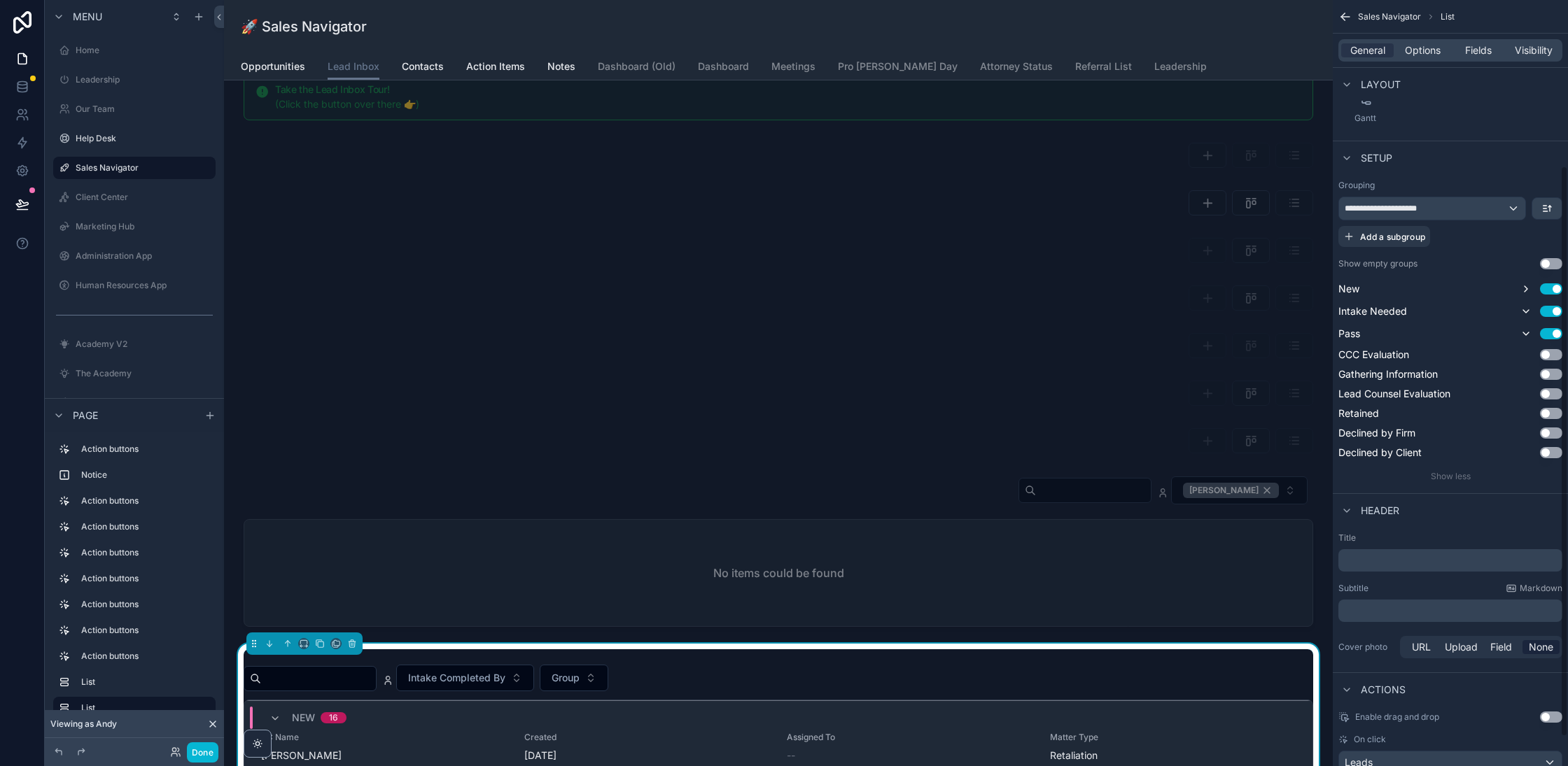
click at [1347, 12] on icon "scrollable content" at bounding box center [1345, 16] width 14 height 14
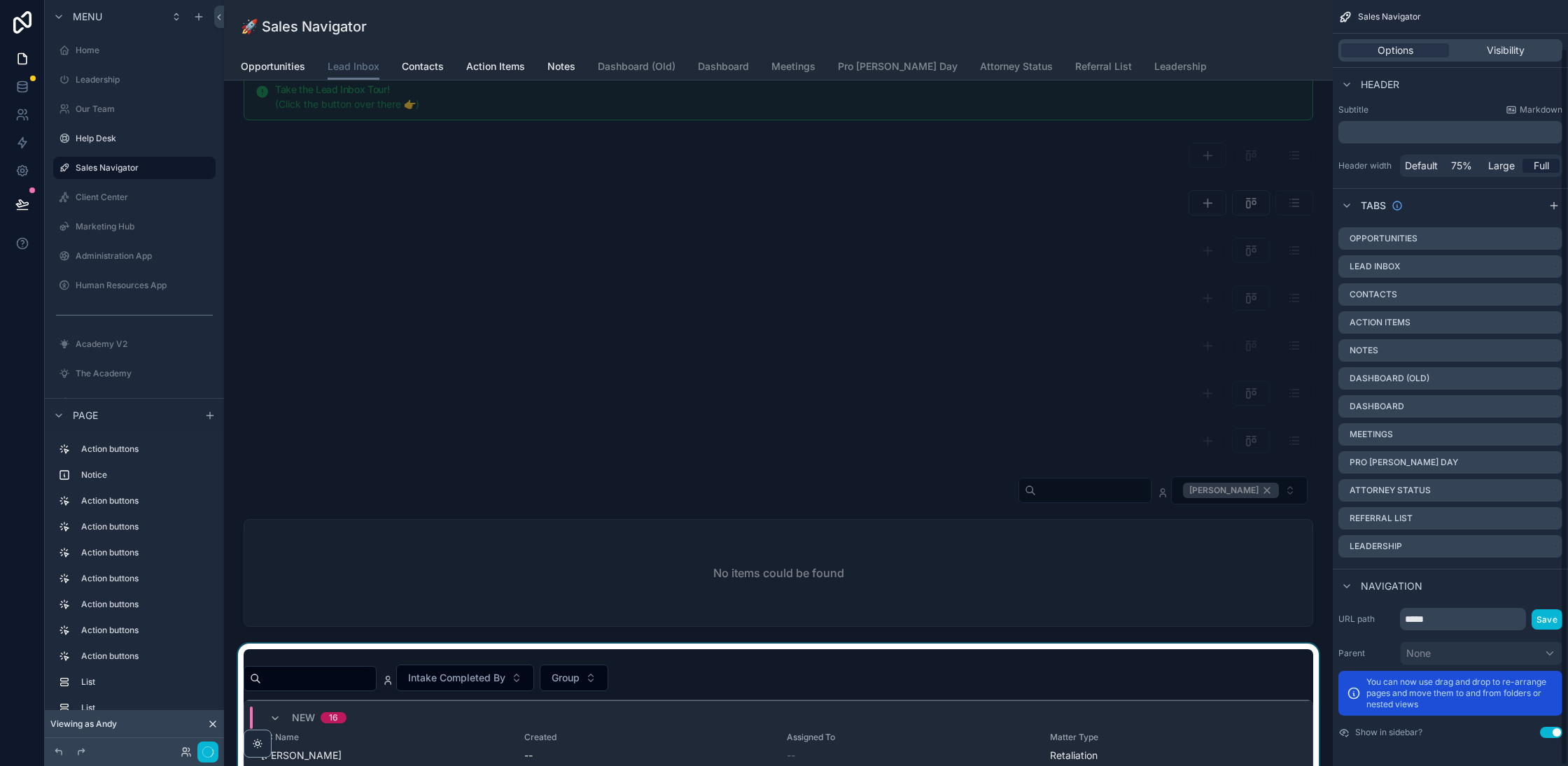
scroll to position [51, 0]
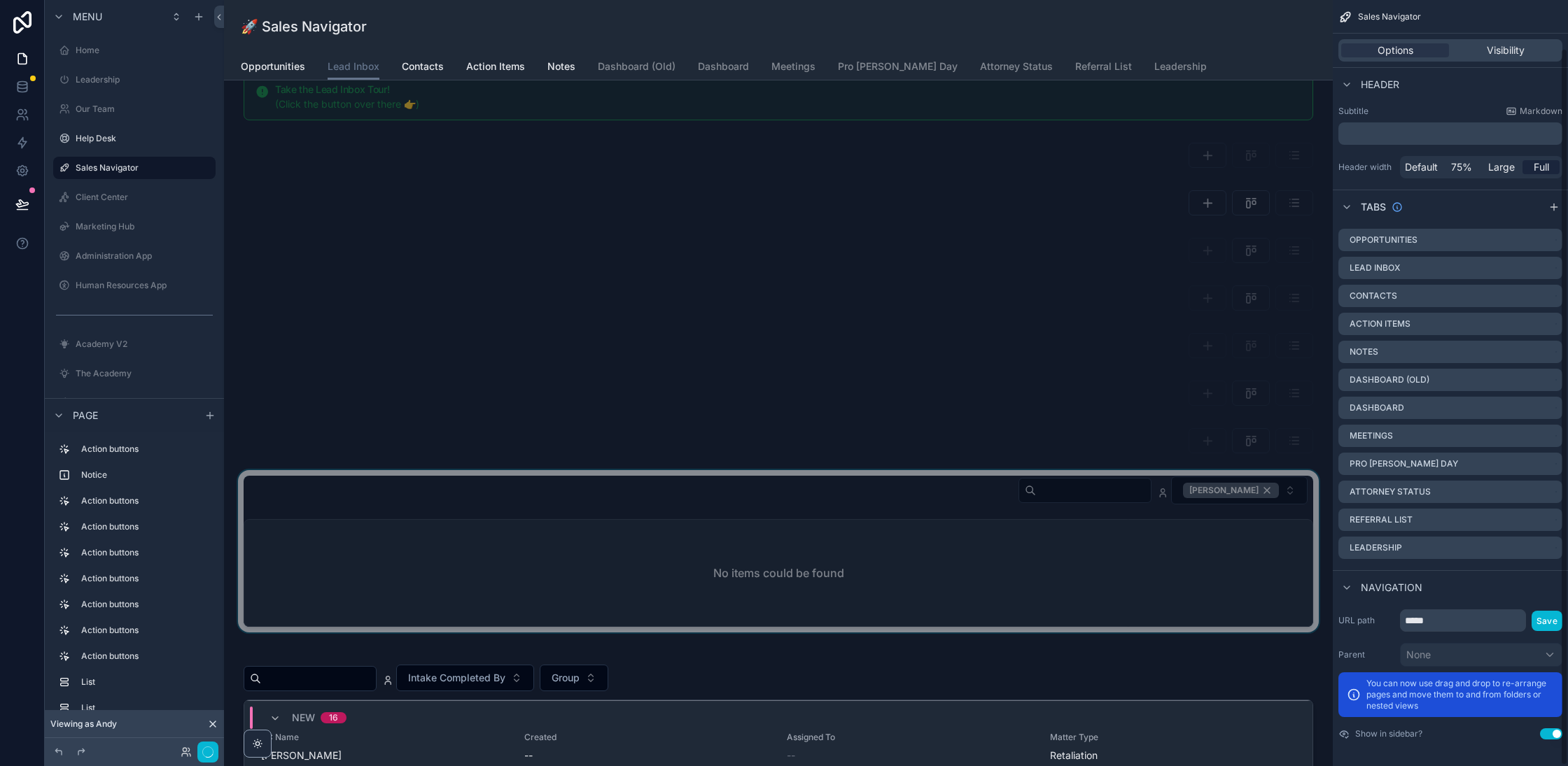
click at [981, 470] on div "scrollable content" at bounding box center [777, 551] width 1086 height 163
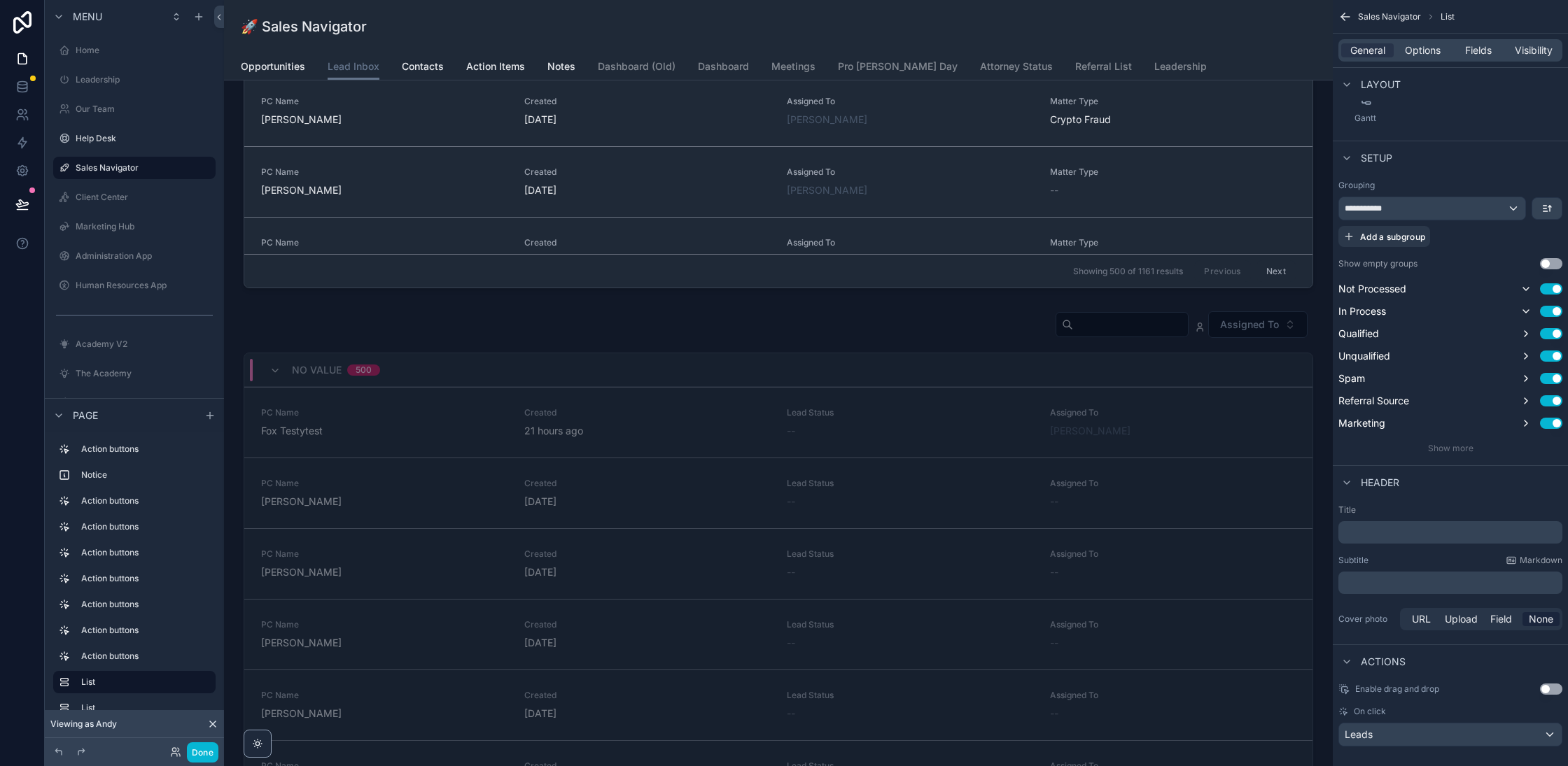
scroll to position [1115, 0]
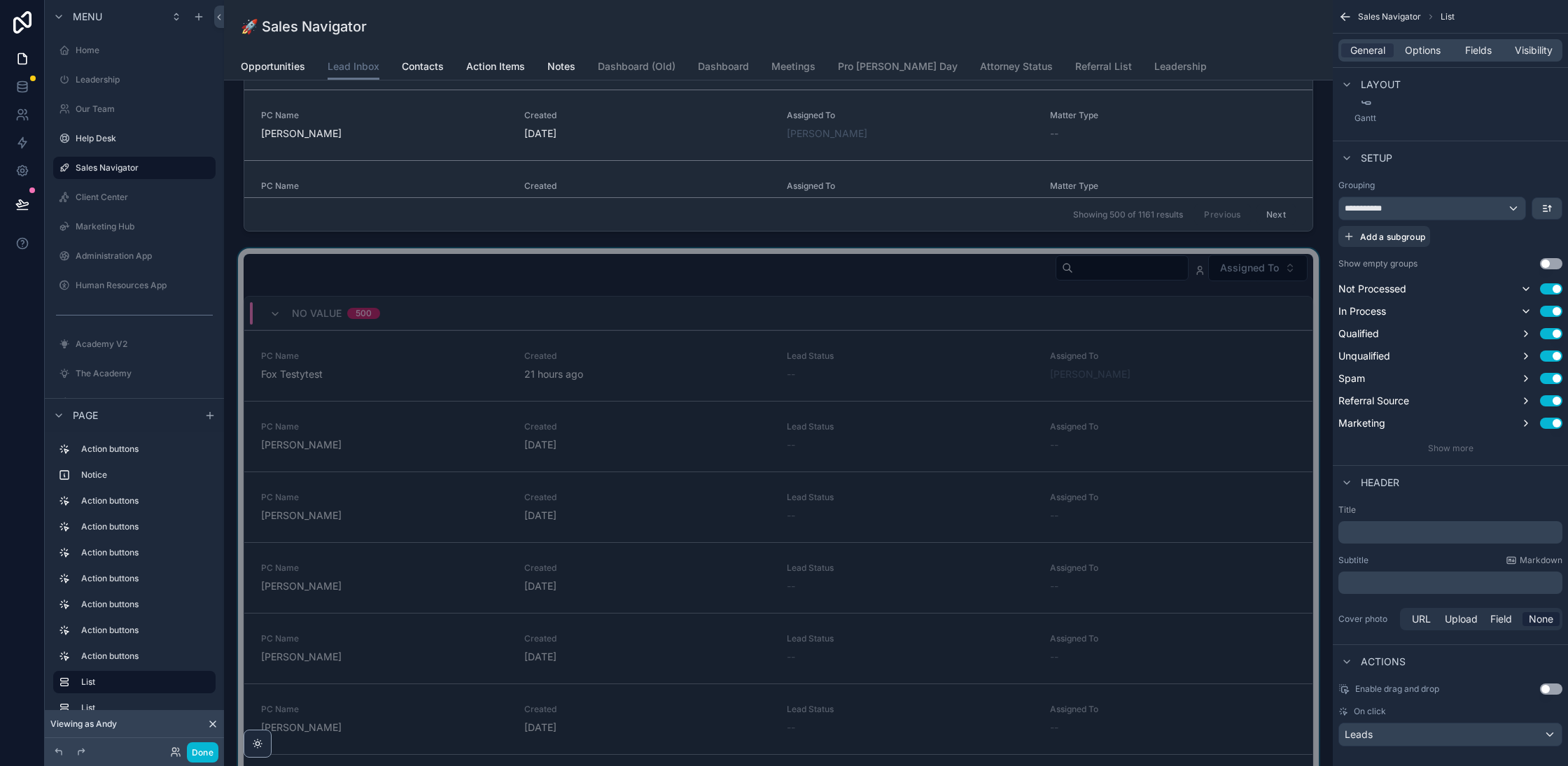
click at [774, 316] on div "No value 500" at bounding box center [778, 313] width 1068 height 33
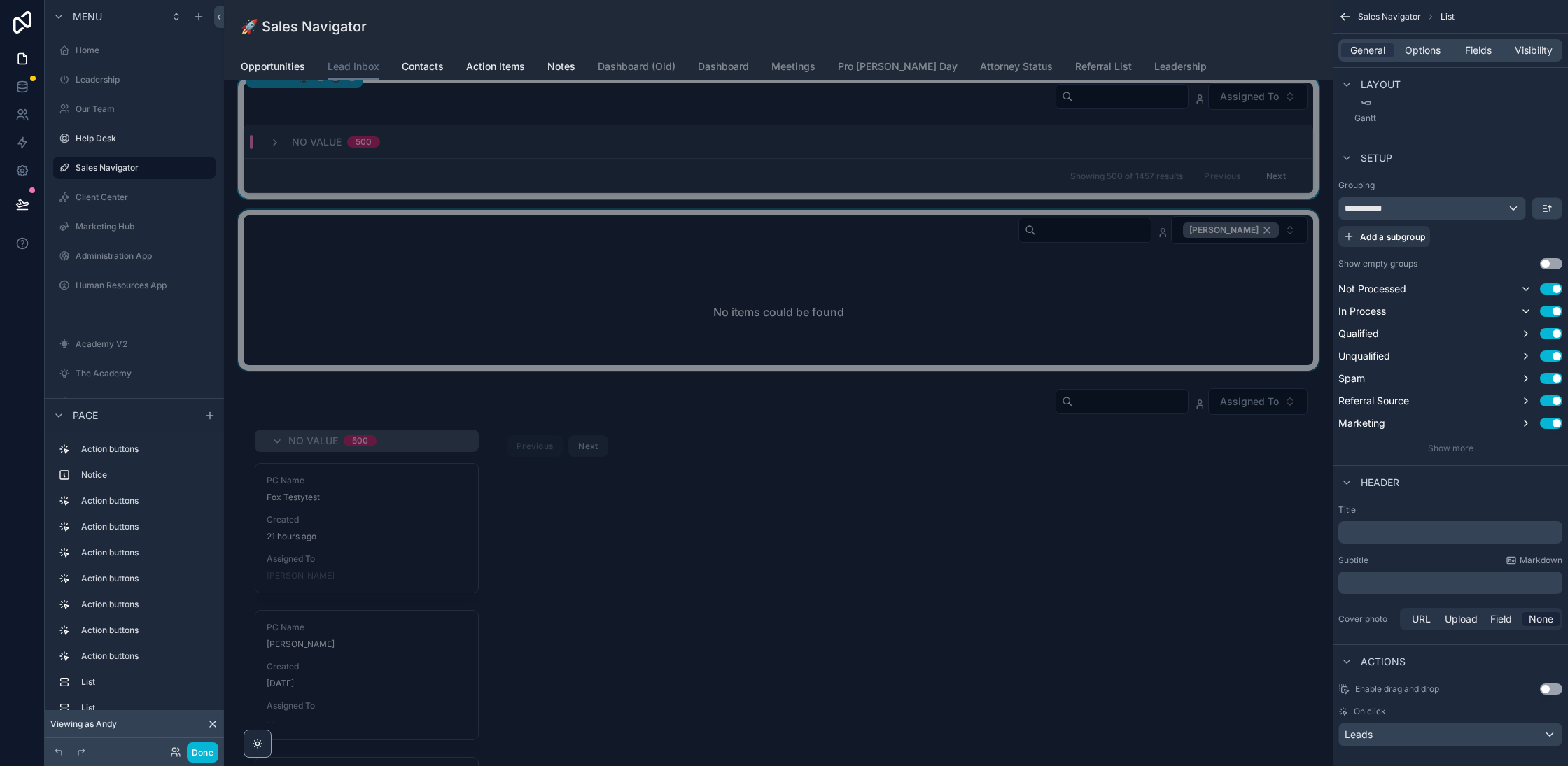
scroll to position [1300, 0]
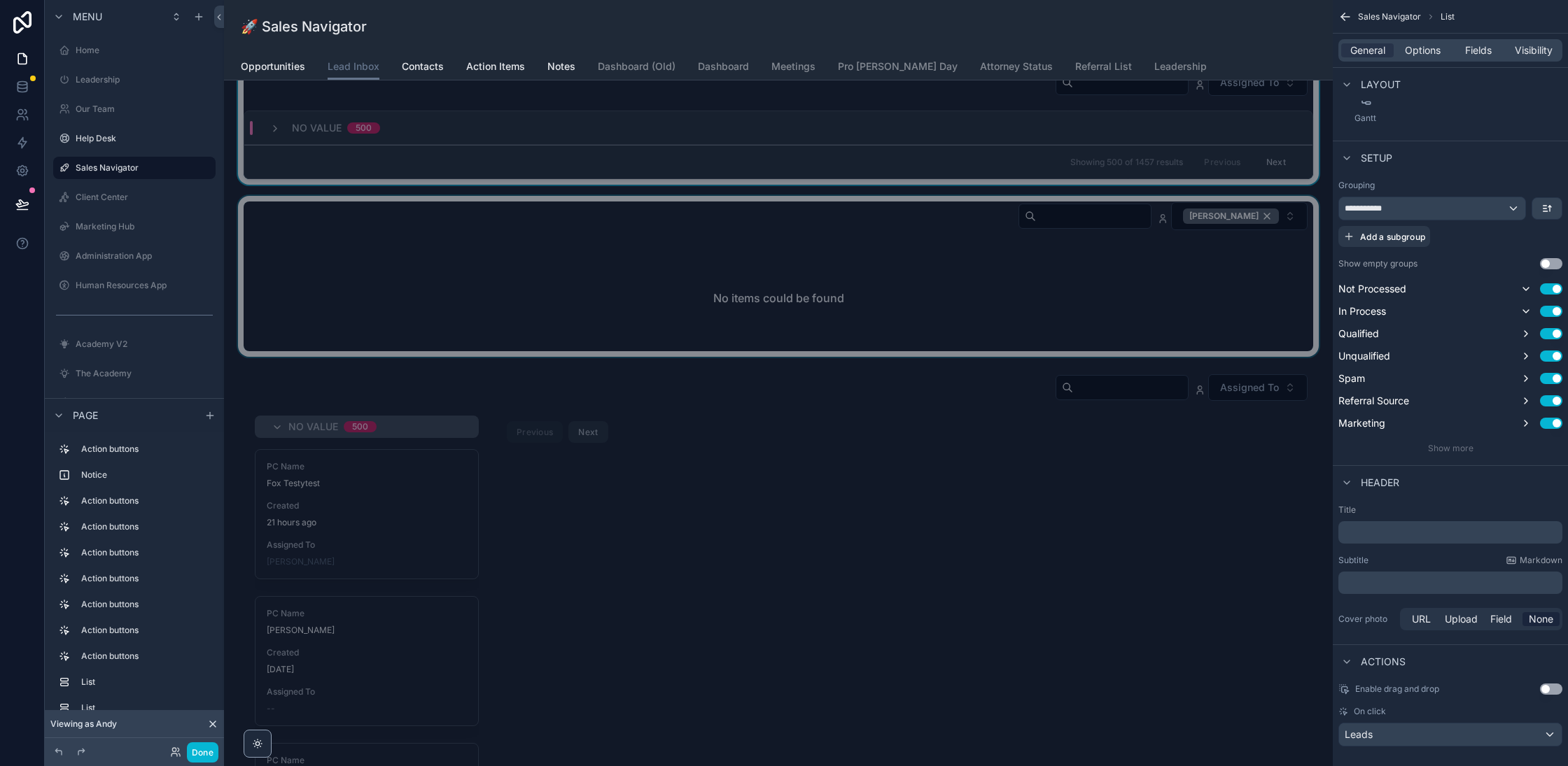
click at [1031, 278] on div "scrollable content" at bounding box center [777, 276] width 1086 height 161
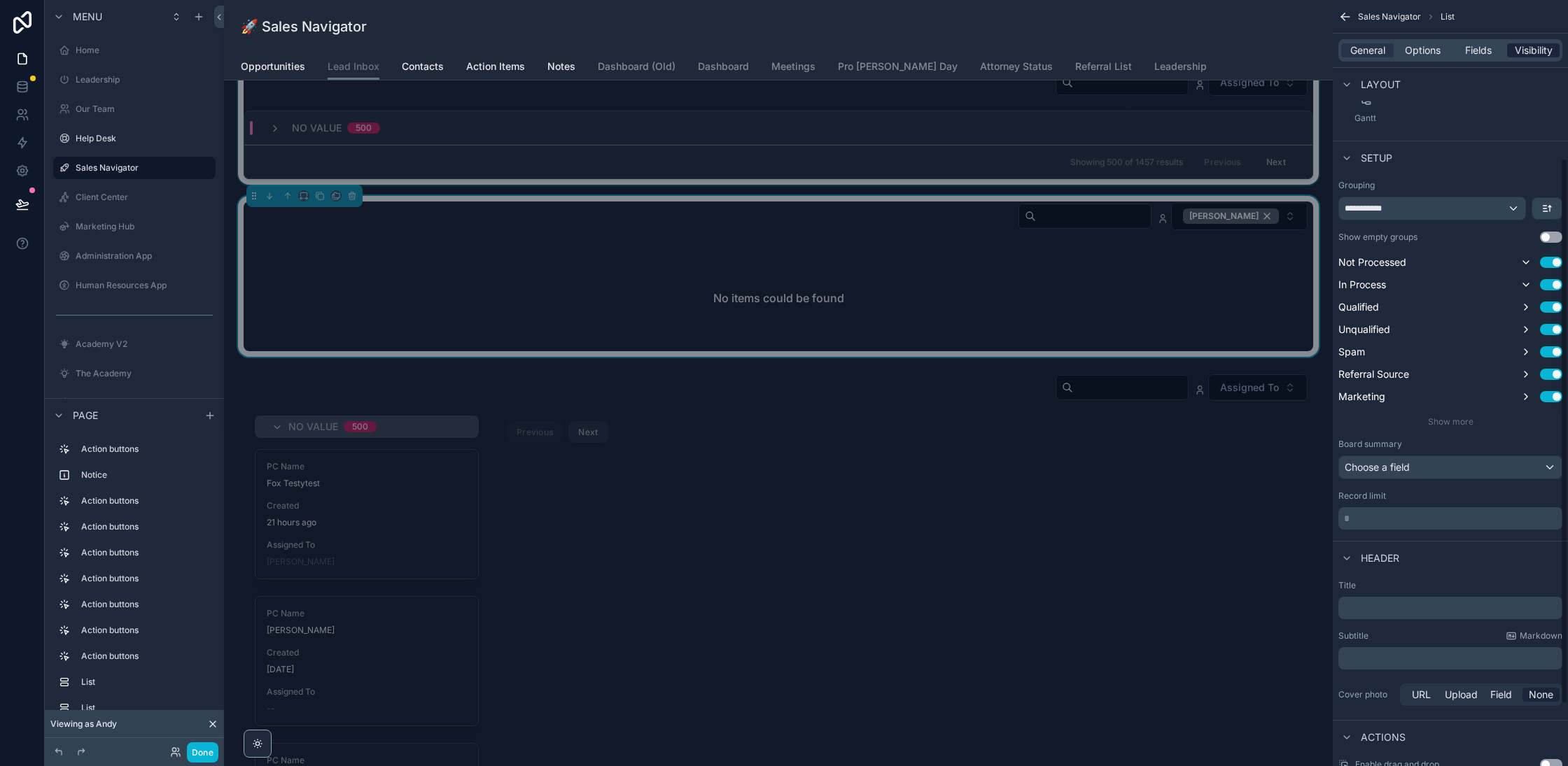
click at [1530, 47] on span "Visibility" at bounding box center [1534, 50] width 38 height 14
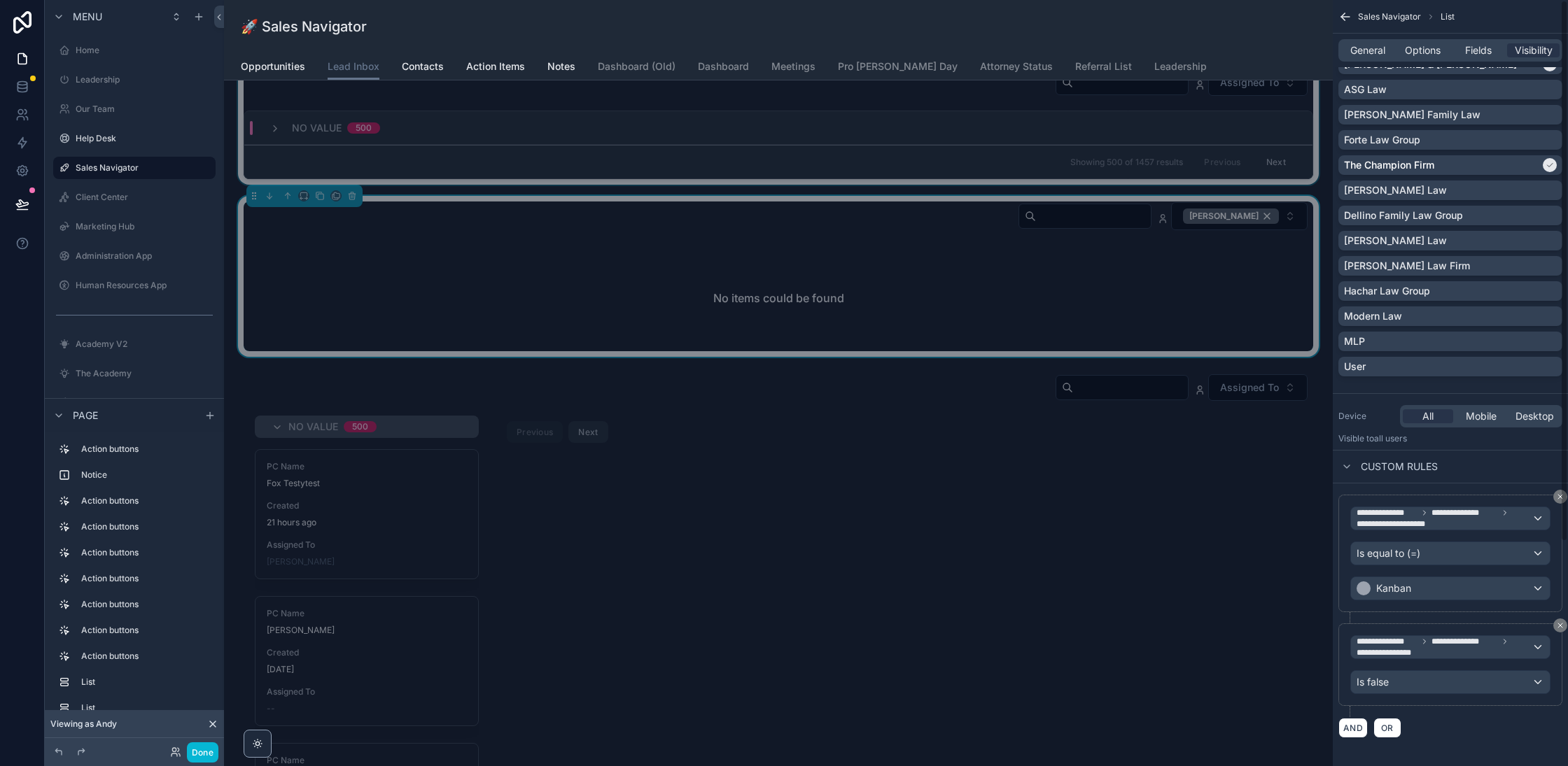
scroll to position [0, 0]
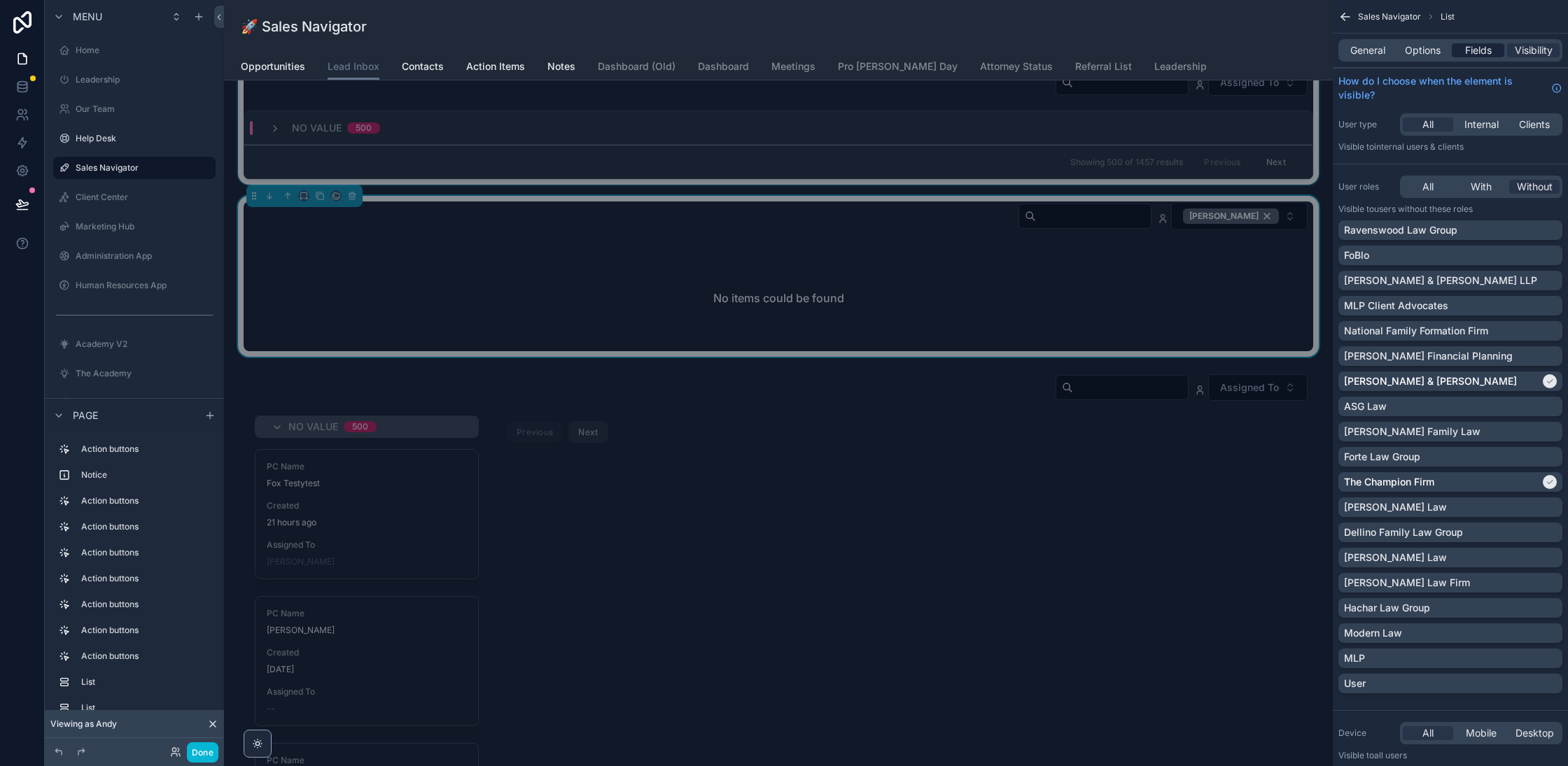
click at [1475, 50] on span "Fields" at bounding box center [1478, 50] width 27 height 14
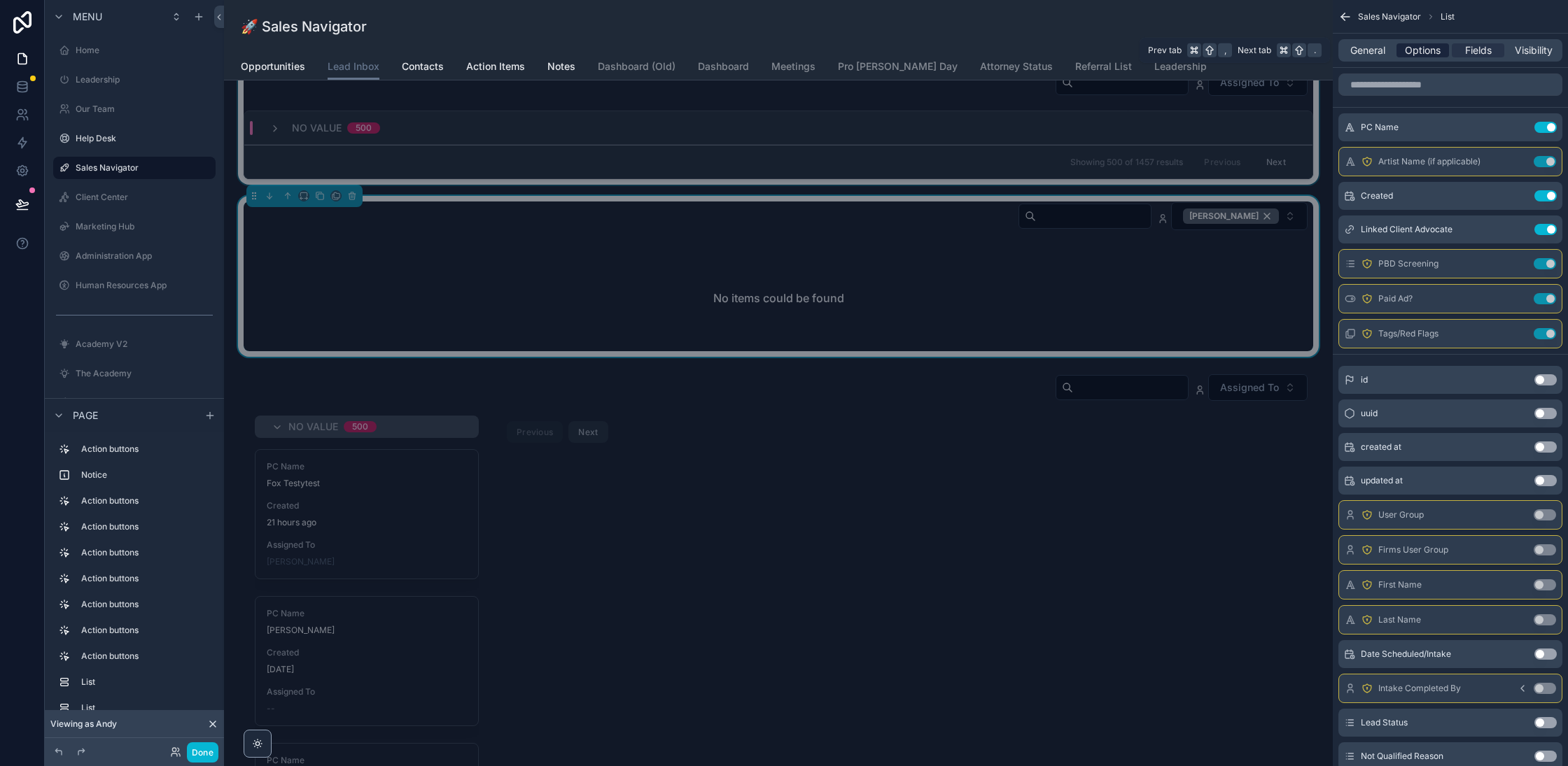
click at [1422, 49] on span "Options" at bounding box center [1423, 50] width 36 height 14
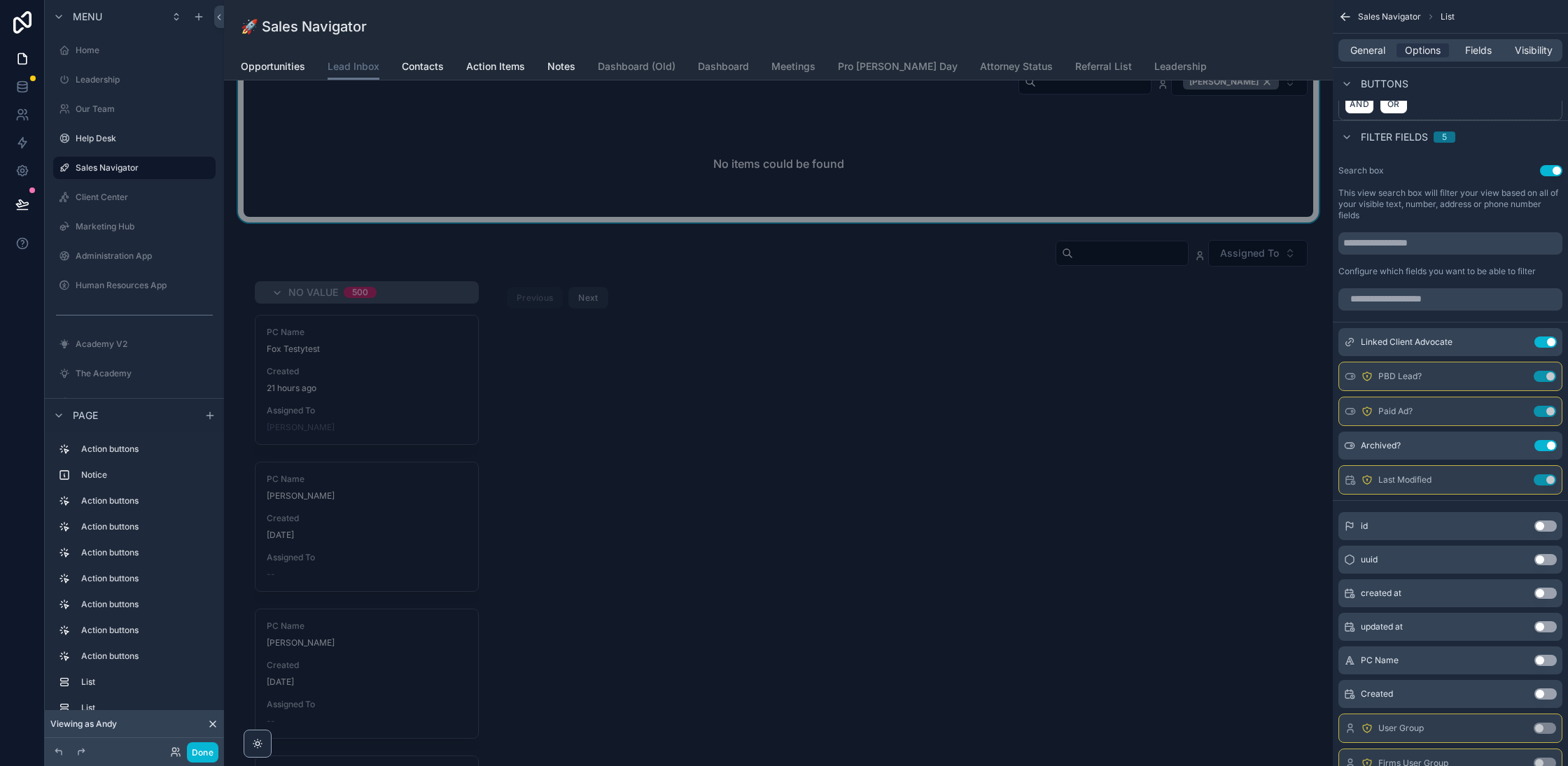
scroll to position [1416, 0]
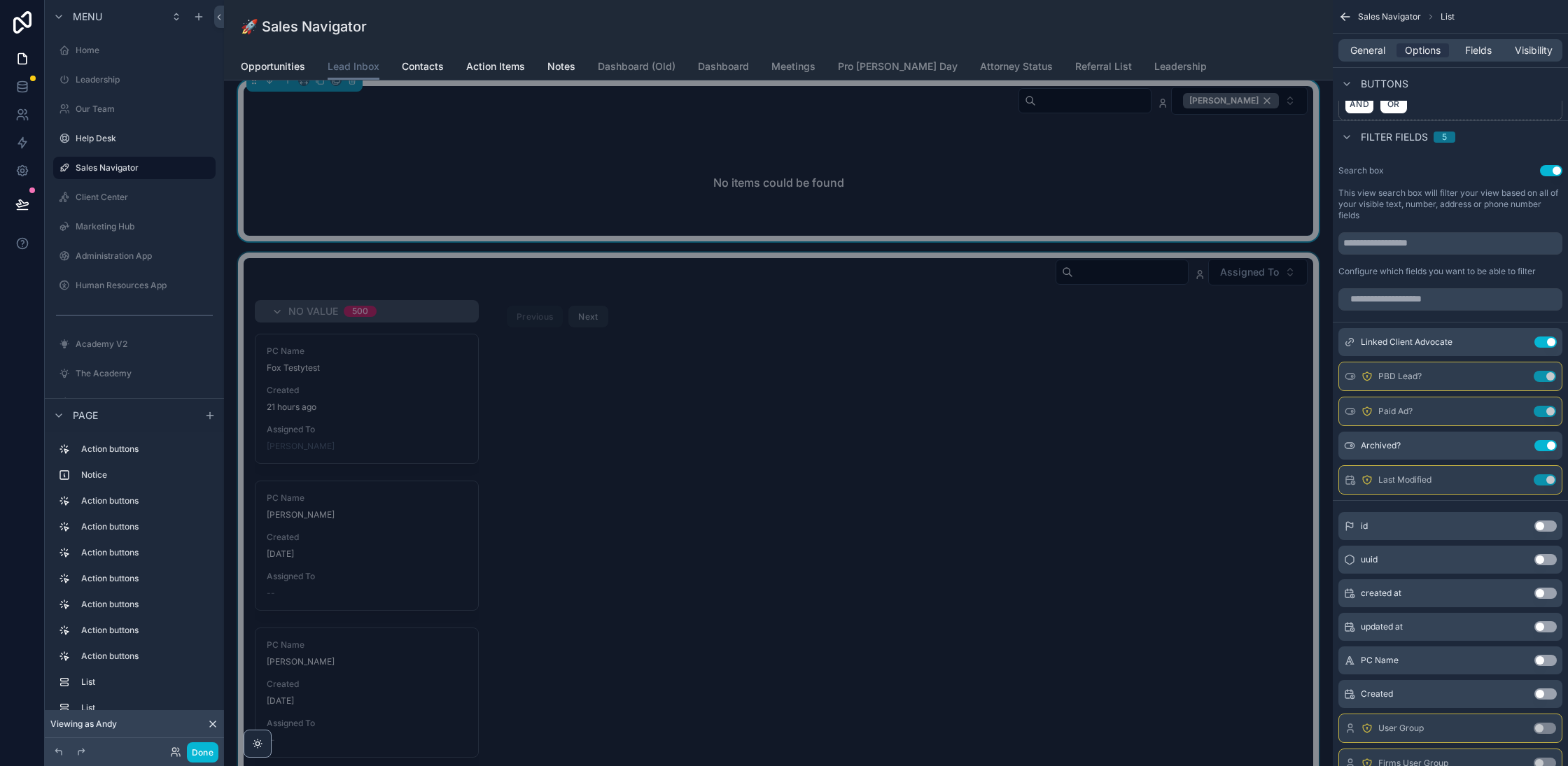
click at [1027, 395] on div "scrollable content" at bounding box center [777, 566] width 1086 height 628
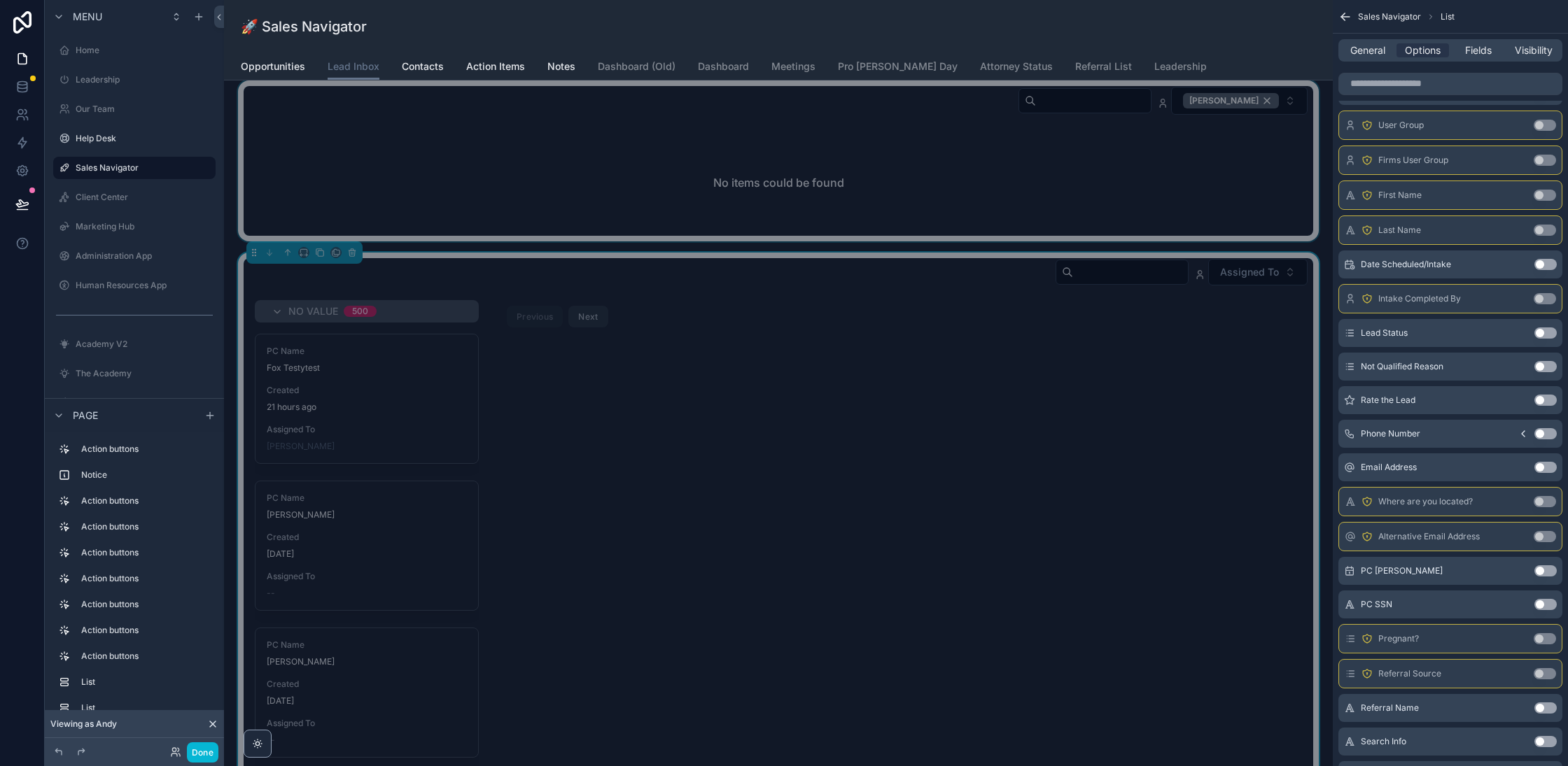
scroll to position [1342, 0]
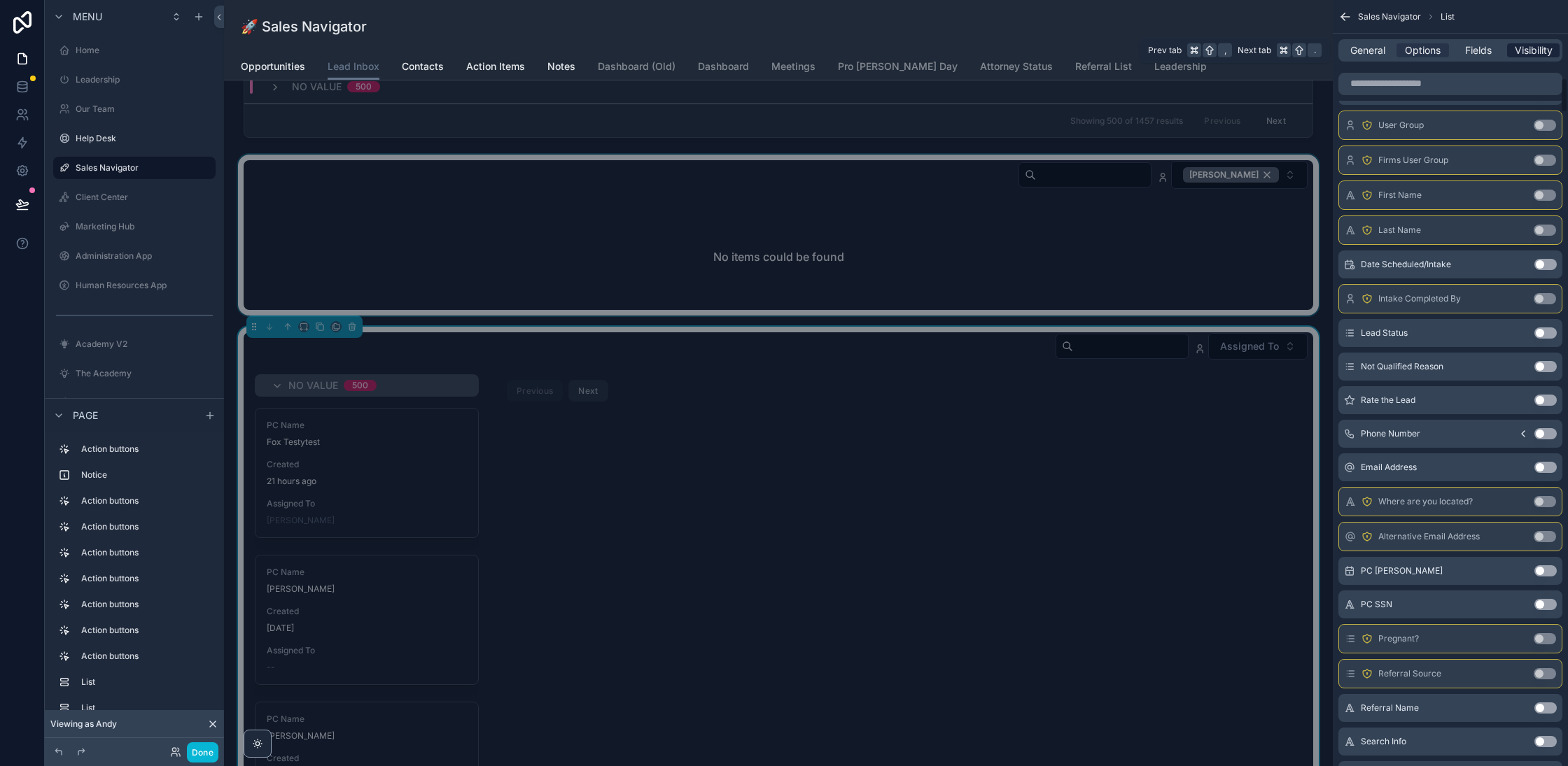
click at [1524, 51] on span "Visibility" at bounding box center [1534, 50] width 38 height 14
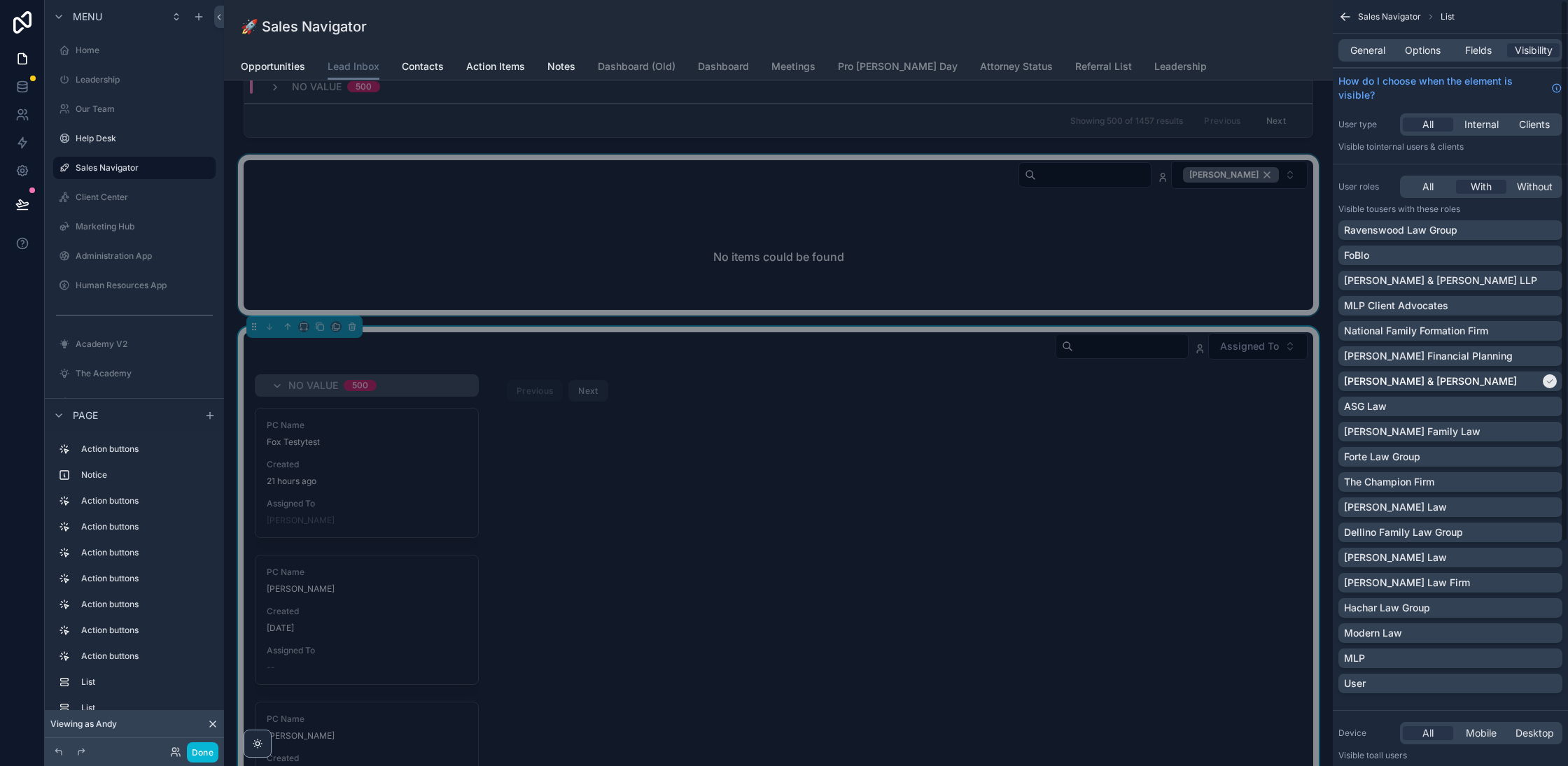
scroll to position [1537, 0]
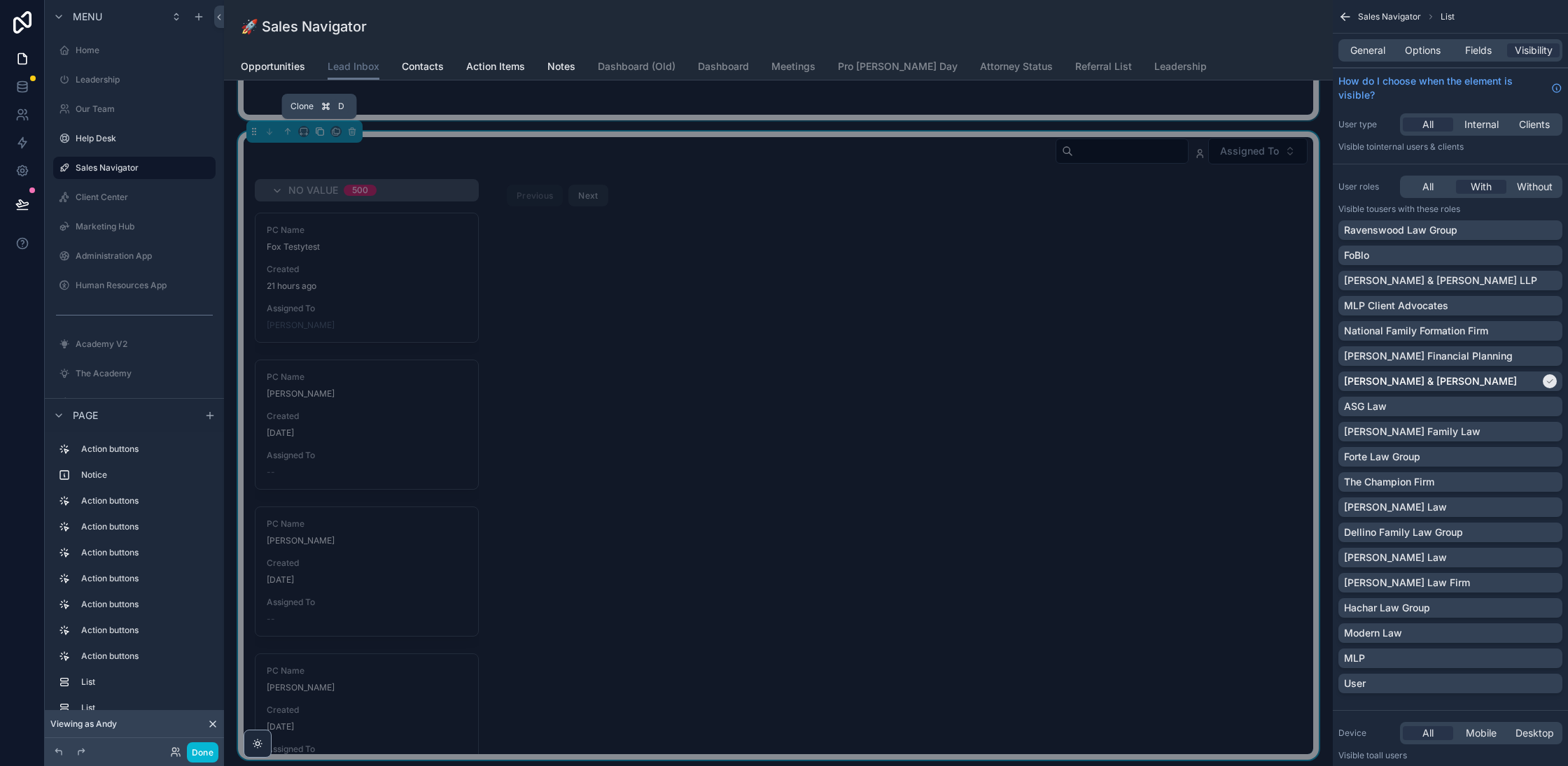
click at [322, 127] on icon "scrollable content" at bounding box center [319, 131] width 10 height 10
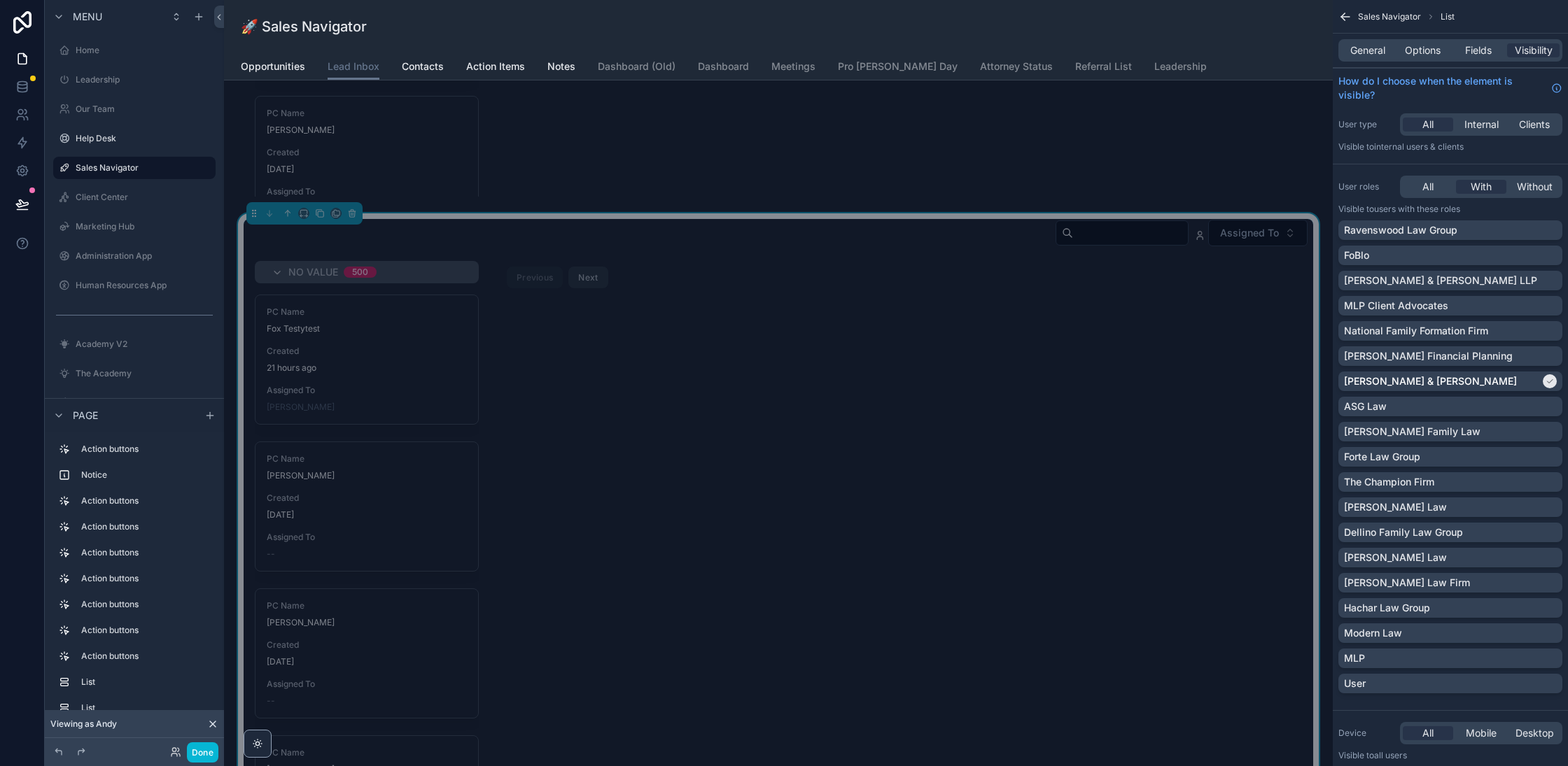
scroll to position [2091, 0]
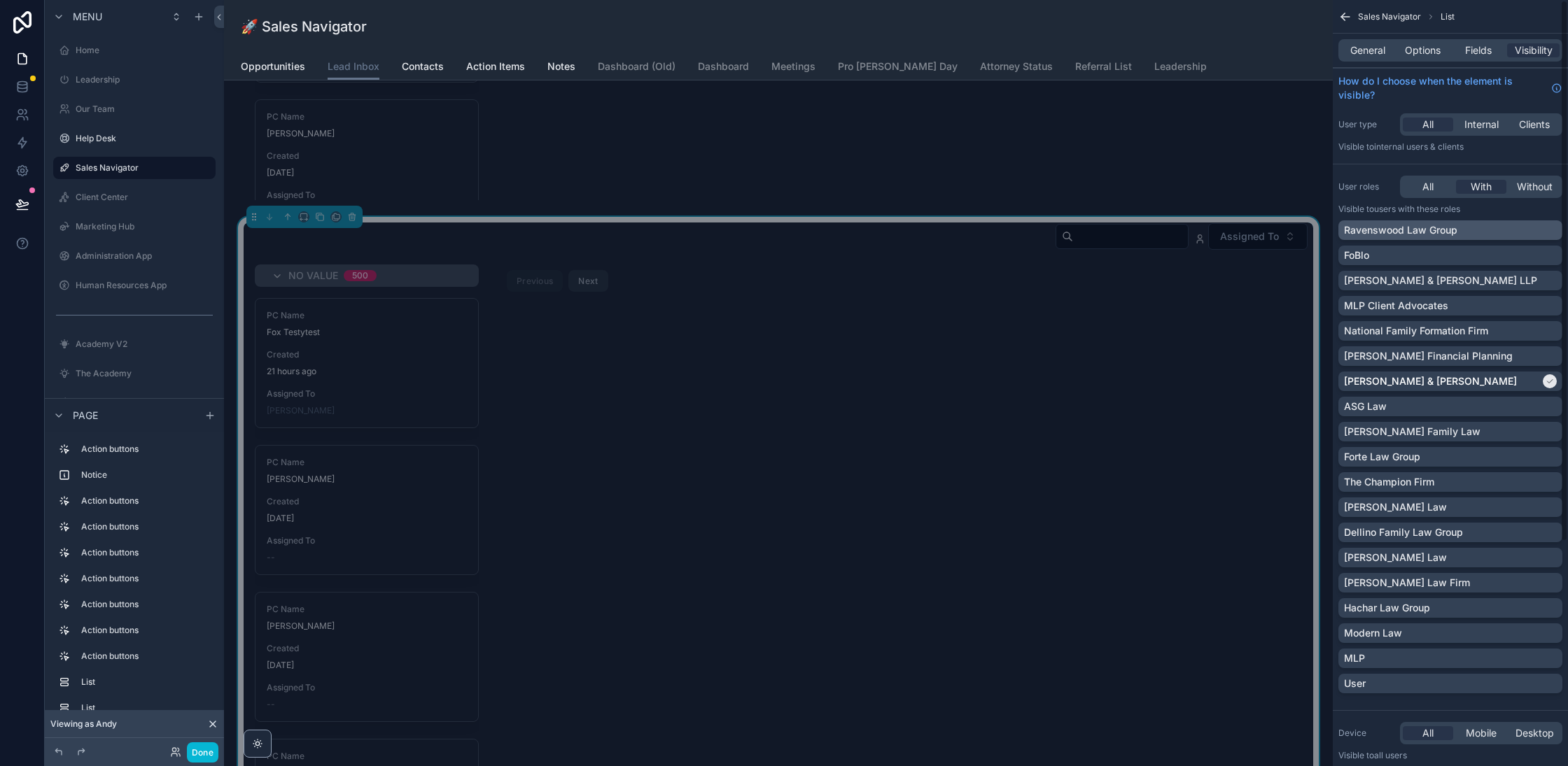
click at [1512, 379] on div "[PERSON_NAME] & [PERSON_NAME]" at bounding box center [1442, 381] width 196 height 14
click at [1435, 230] on p "Ravenswood Law Group" at bounding box center [1400, 230] width 113 height 14
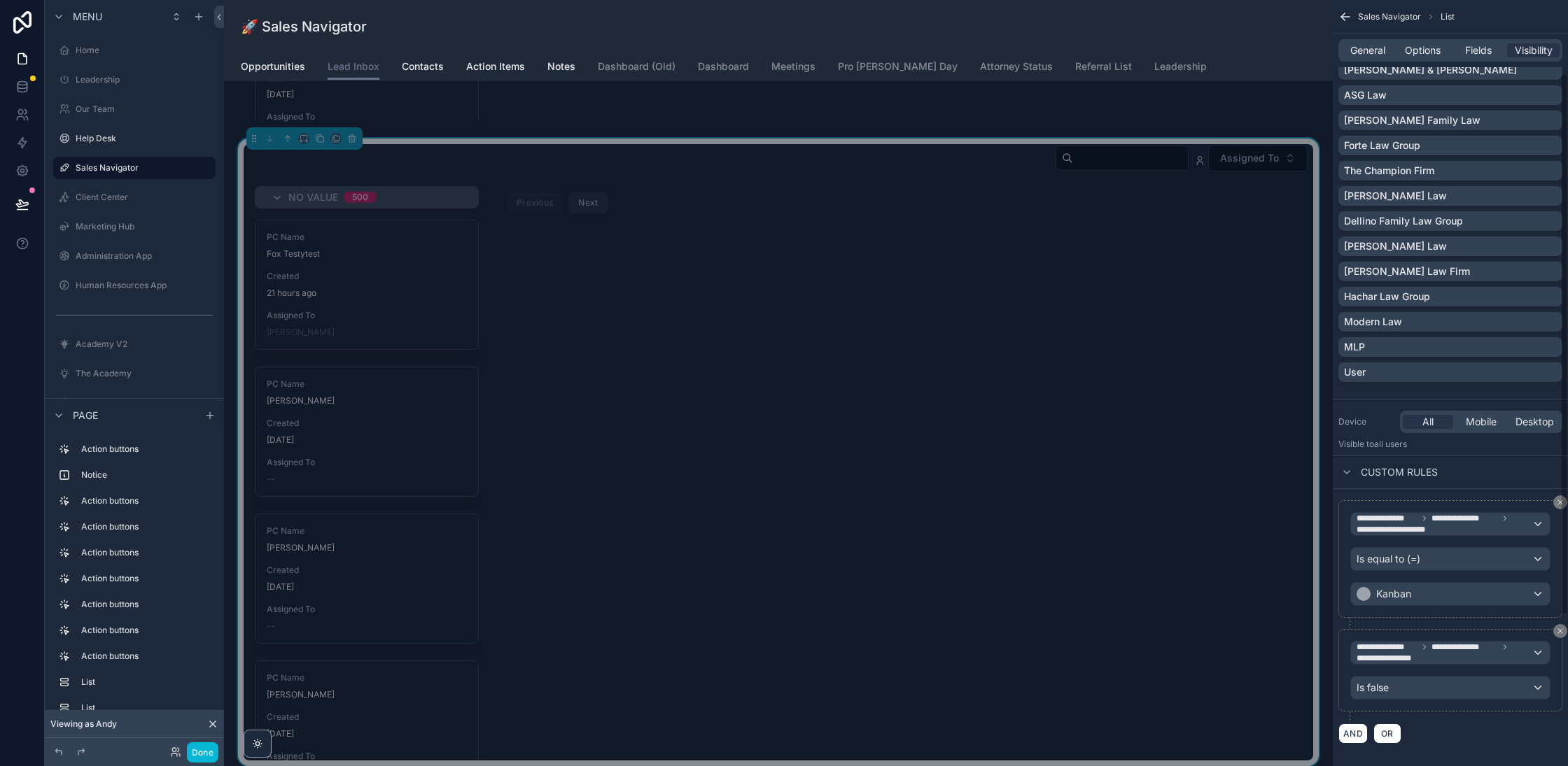
scroll to position [317, 0]
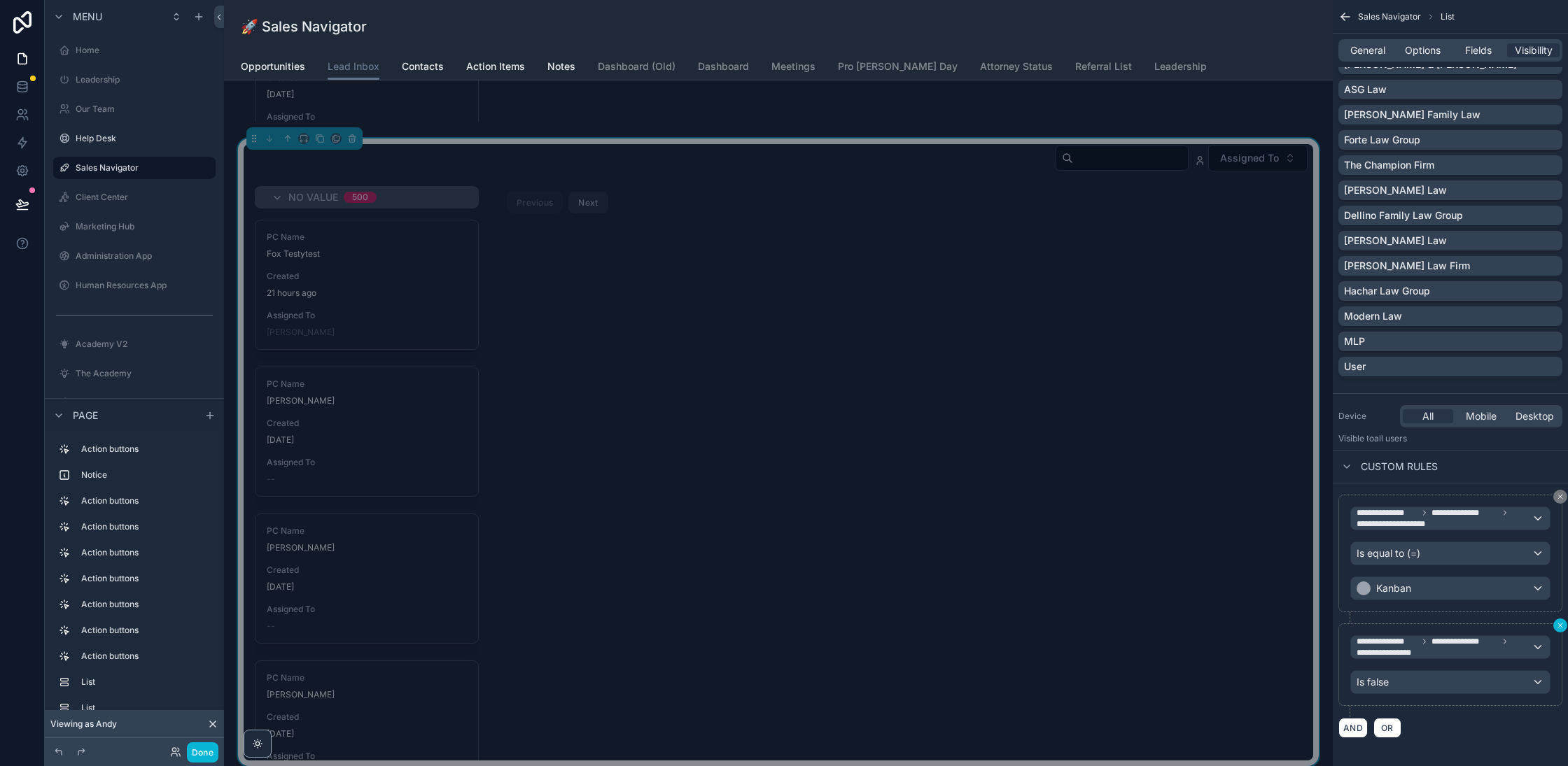
click at [1558, 622] on icon "scrollable content" at bounding box center [1559, 625] width 9 height 9
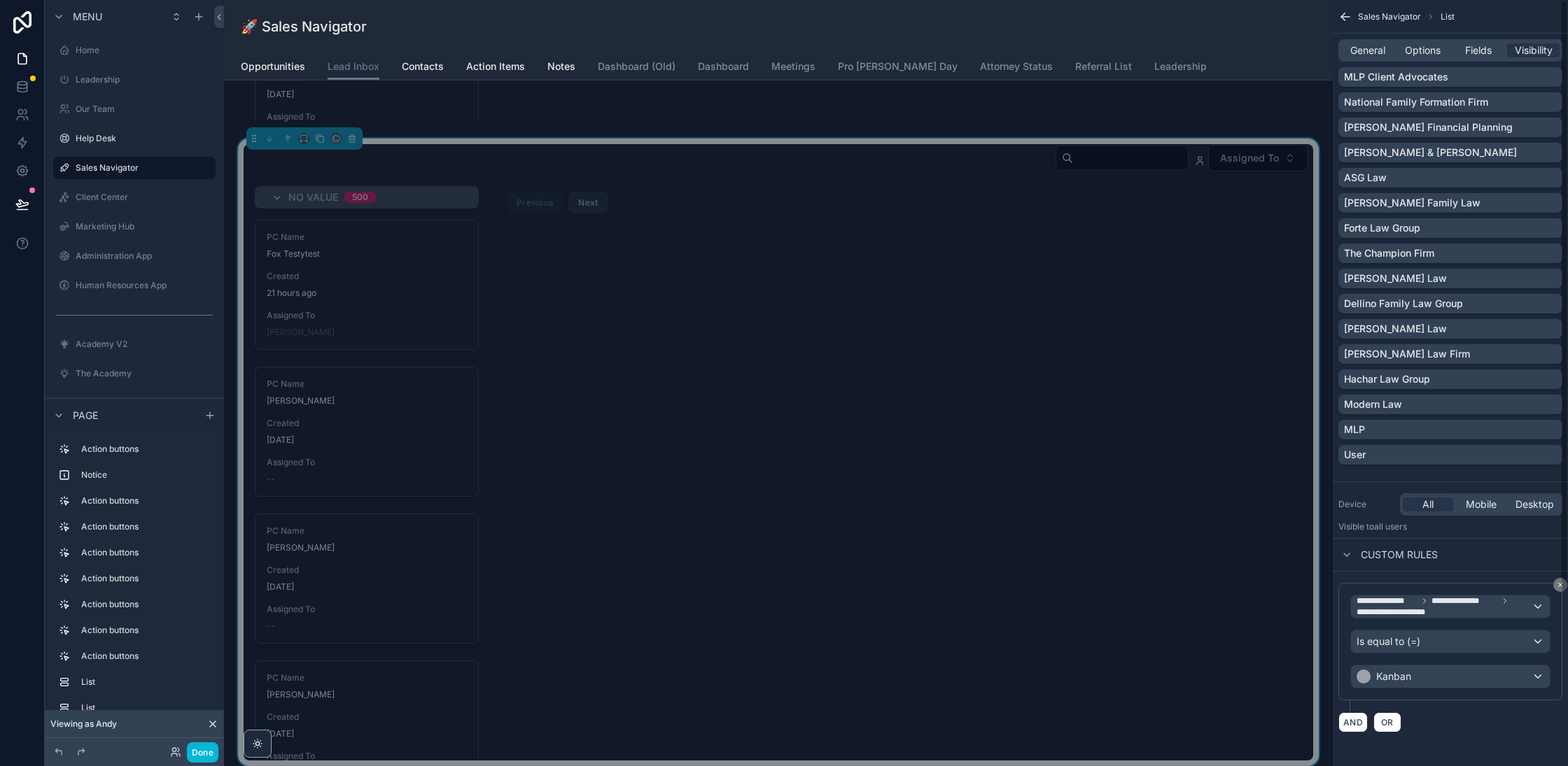
scroll to position [0, 0]
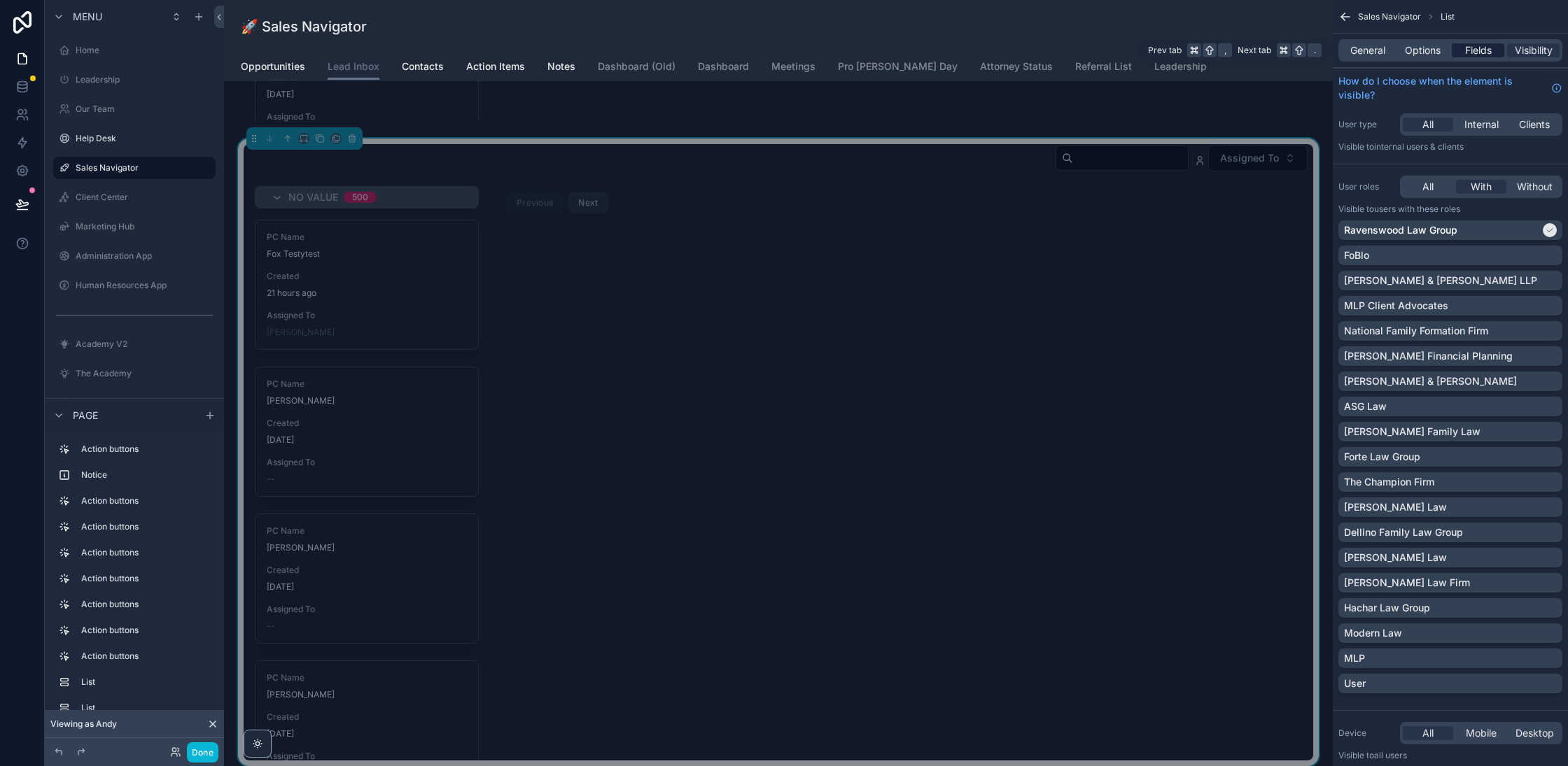
click at [1477, 54] on span "Fields" at bounding box center [1478, 50] width 27 height 14
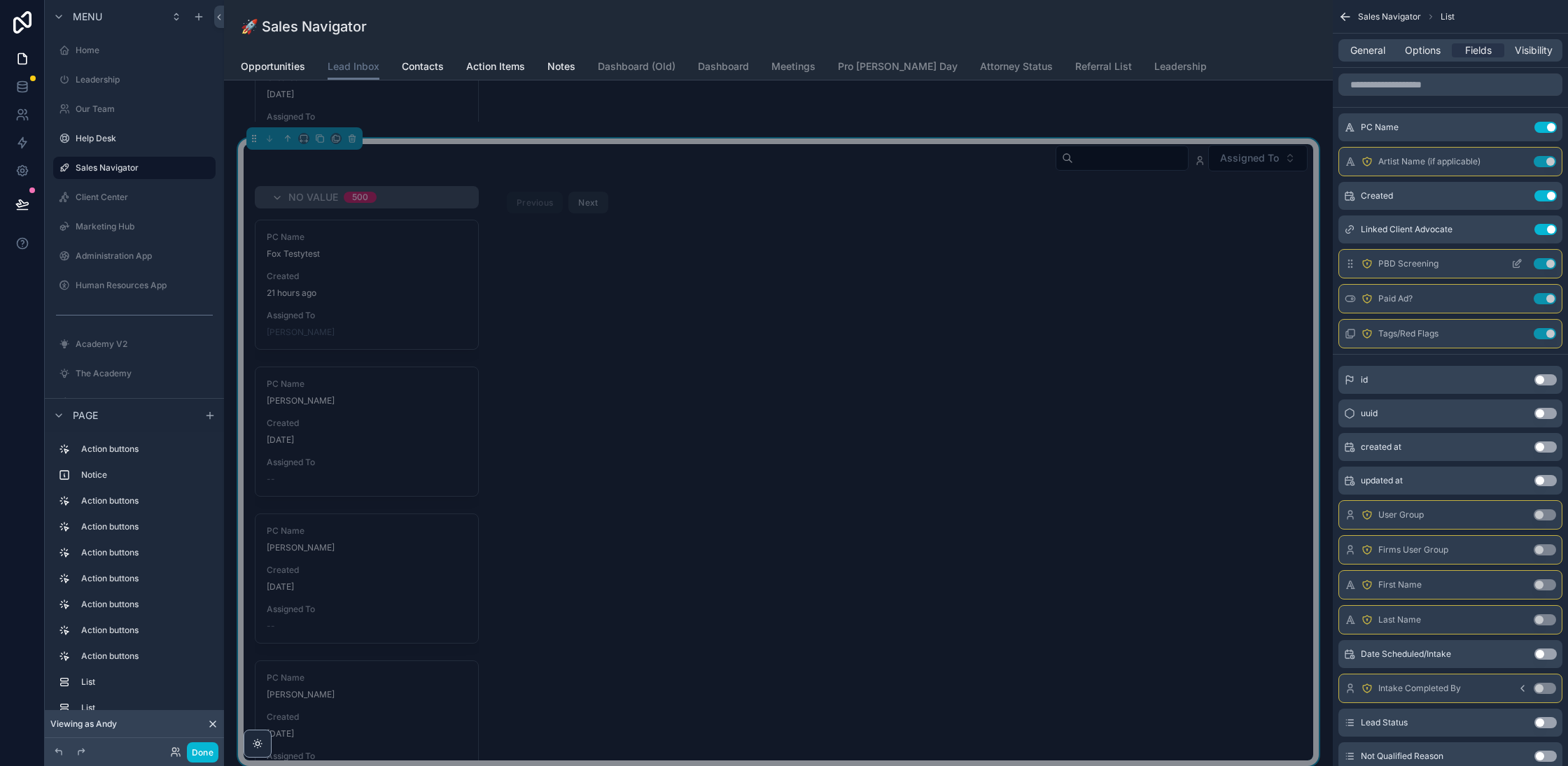
click at [1547, 264] on button "Use setting" at bounding box center [1545, 264] width 23 height 11
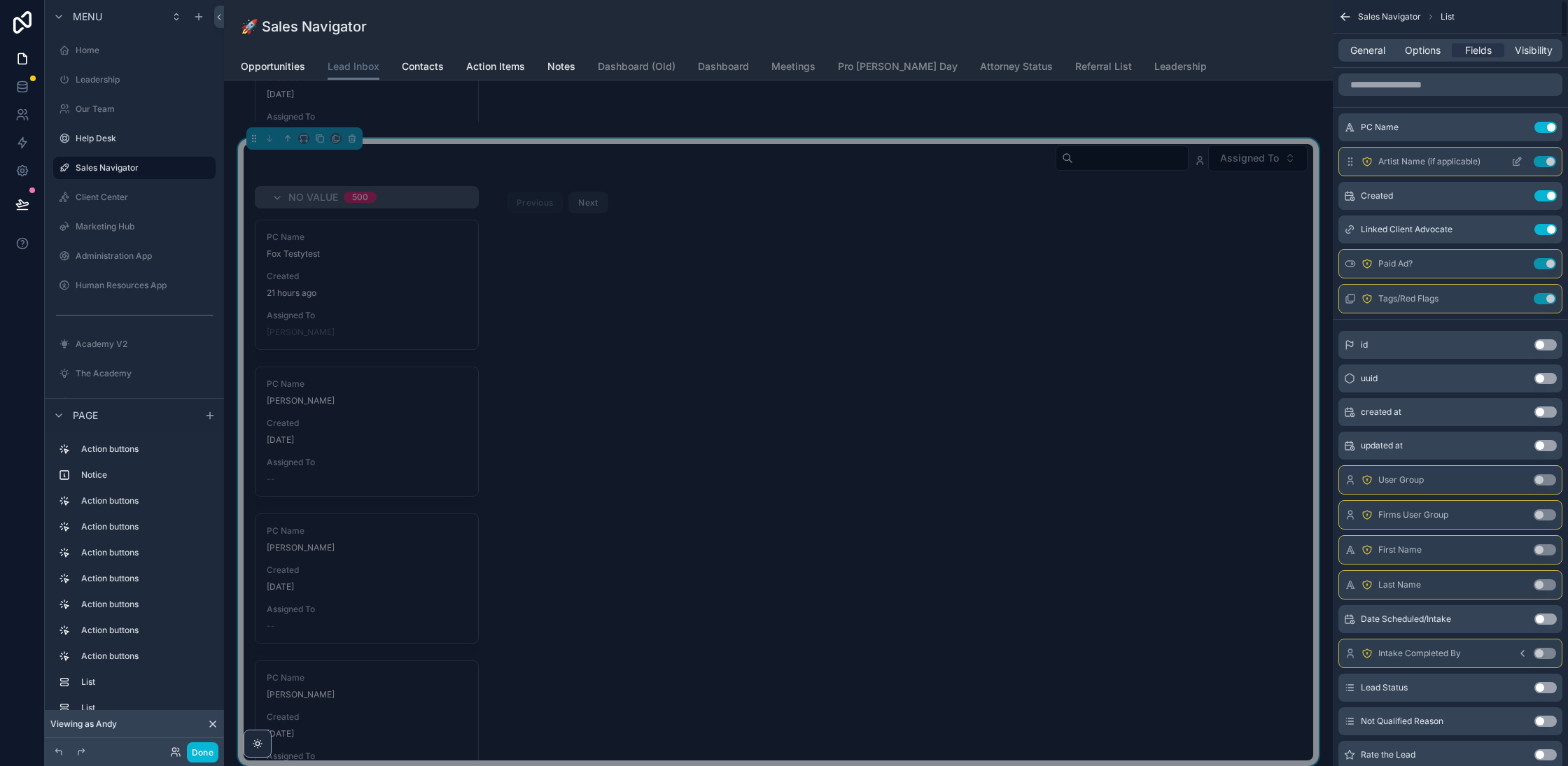
click at [1541, 259] on button "Use setting" at bounding box center [1545, 264] width 23 height 11
click at [1544, 159] on button "Use setting" at bounding box center [1545, 162] width 23 height 11
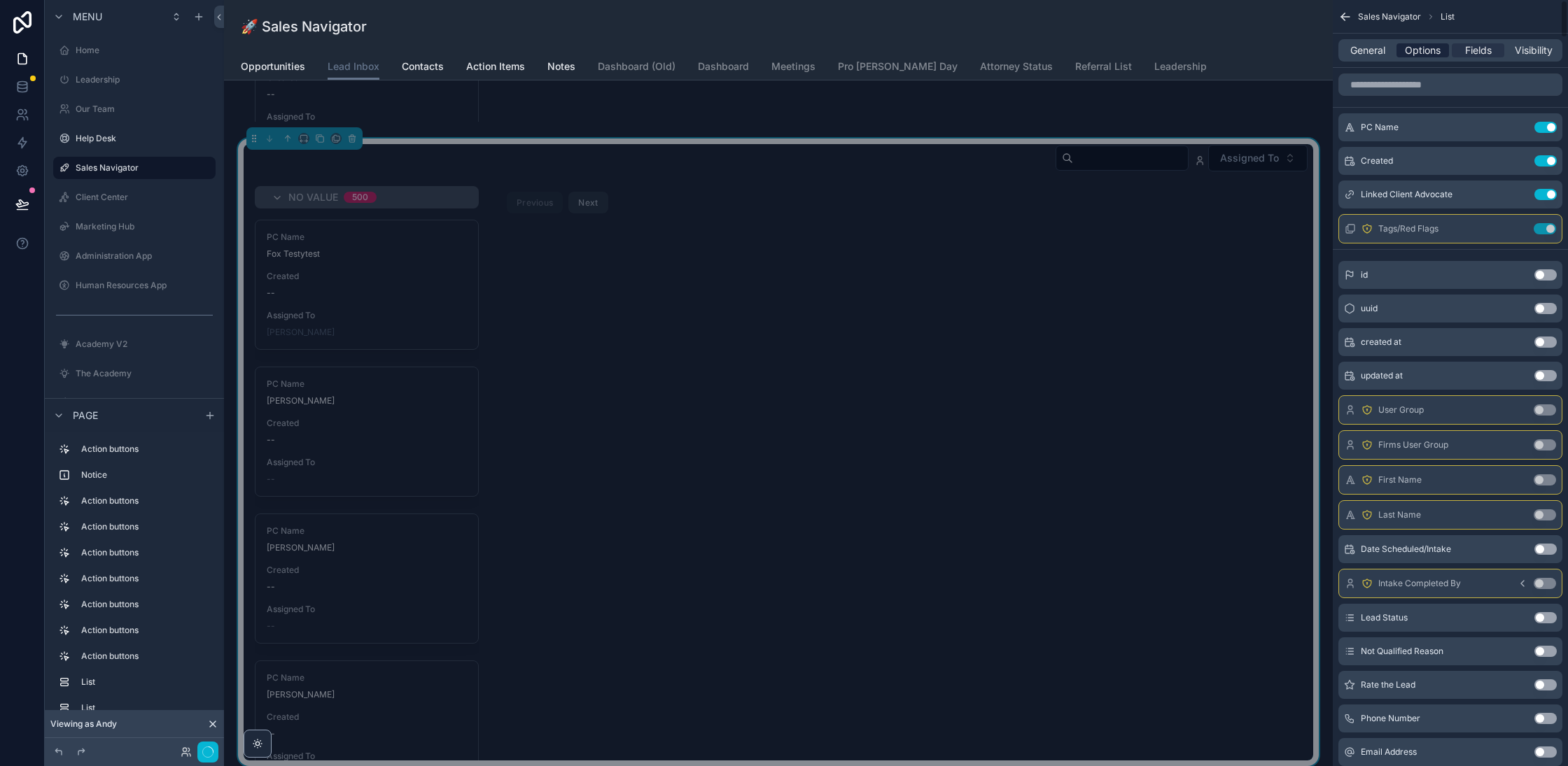
scroll to position [2146, 0]
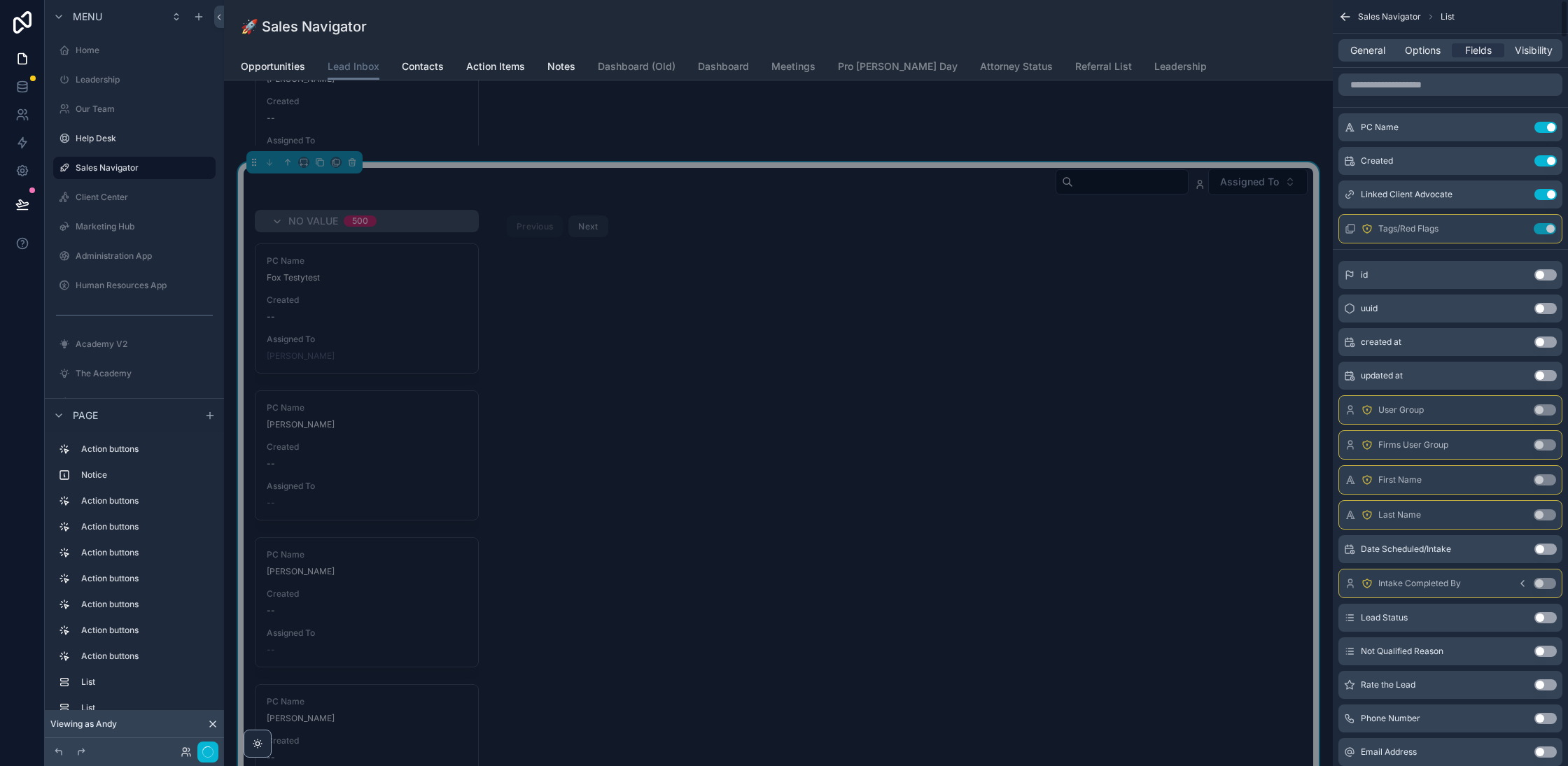
click at [1422, 47] on span "Options" at bounding box center [1423, 50] width 36 height 14
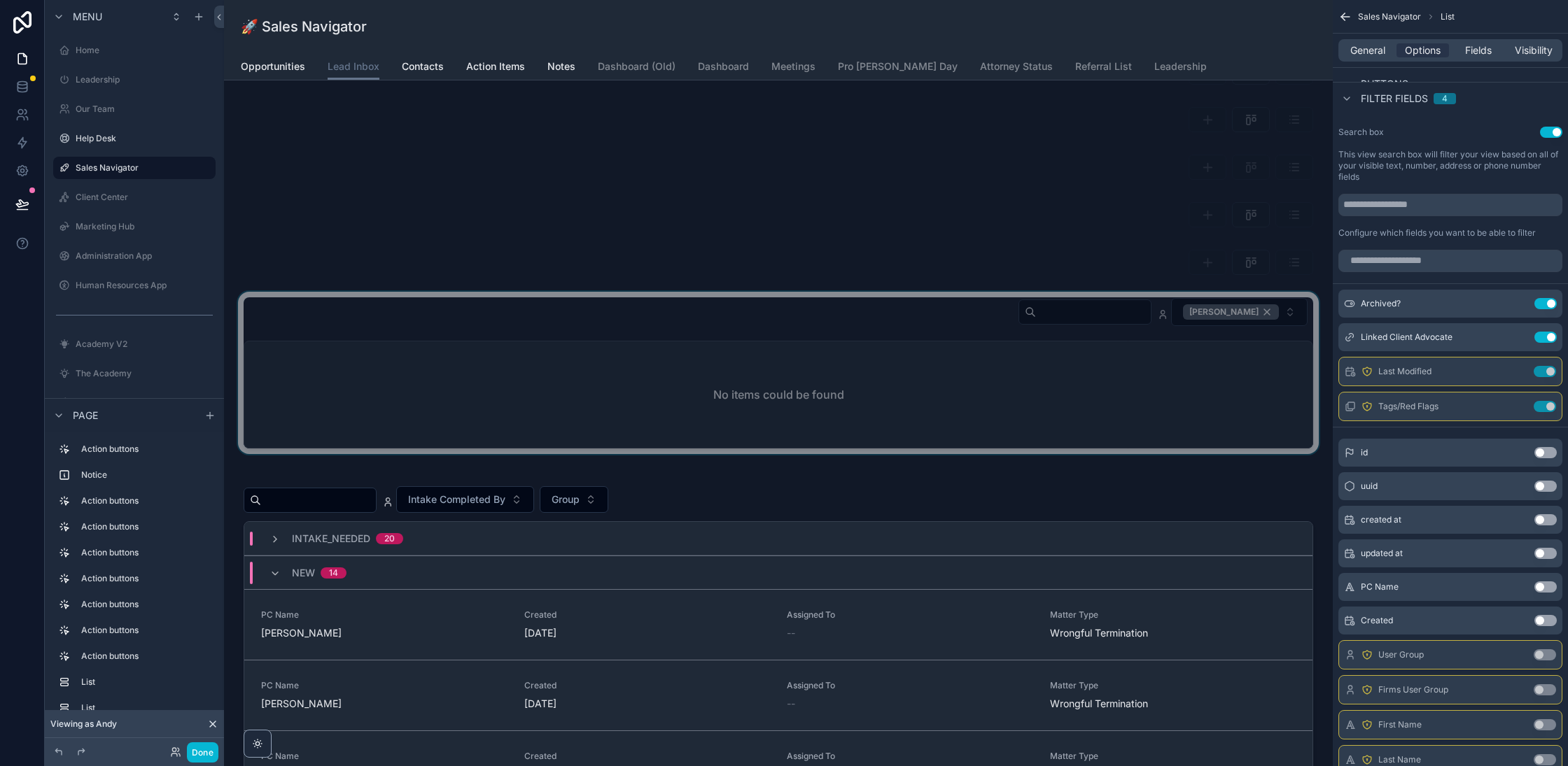
scroll to position [328, 0]
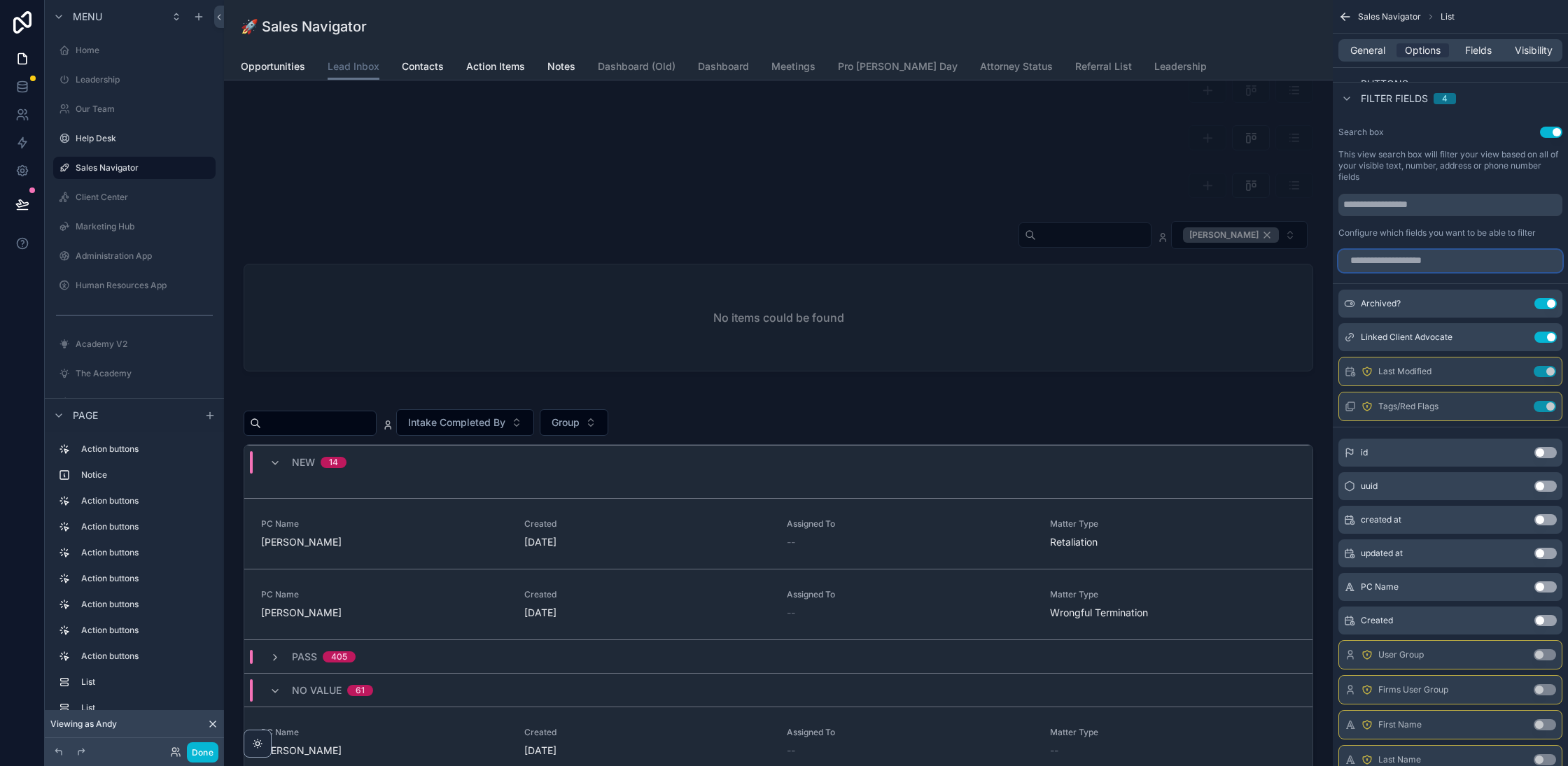
click at [1449, 257] on input "scrollable content" at bounding box center [1450, 261] width 224 height 23
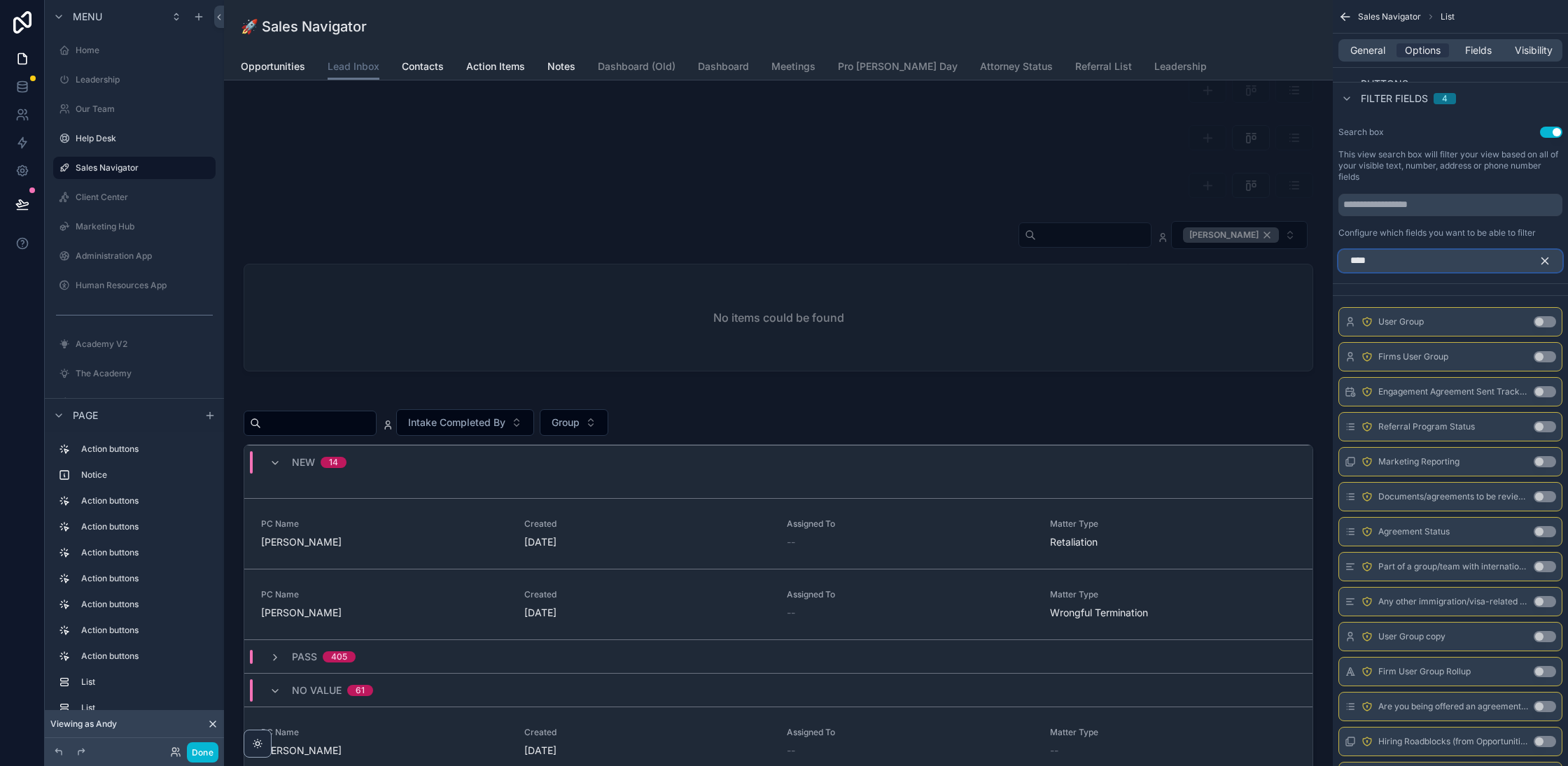
scroll to position [845, 0]
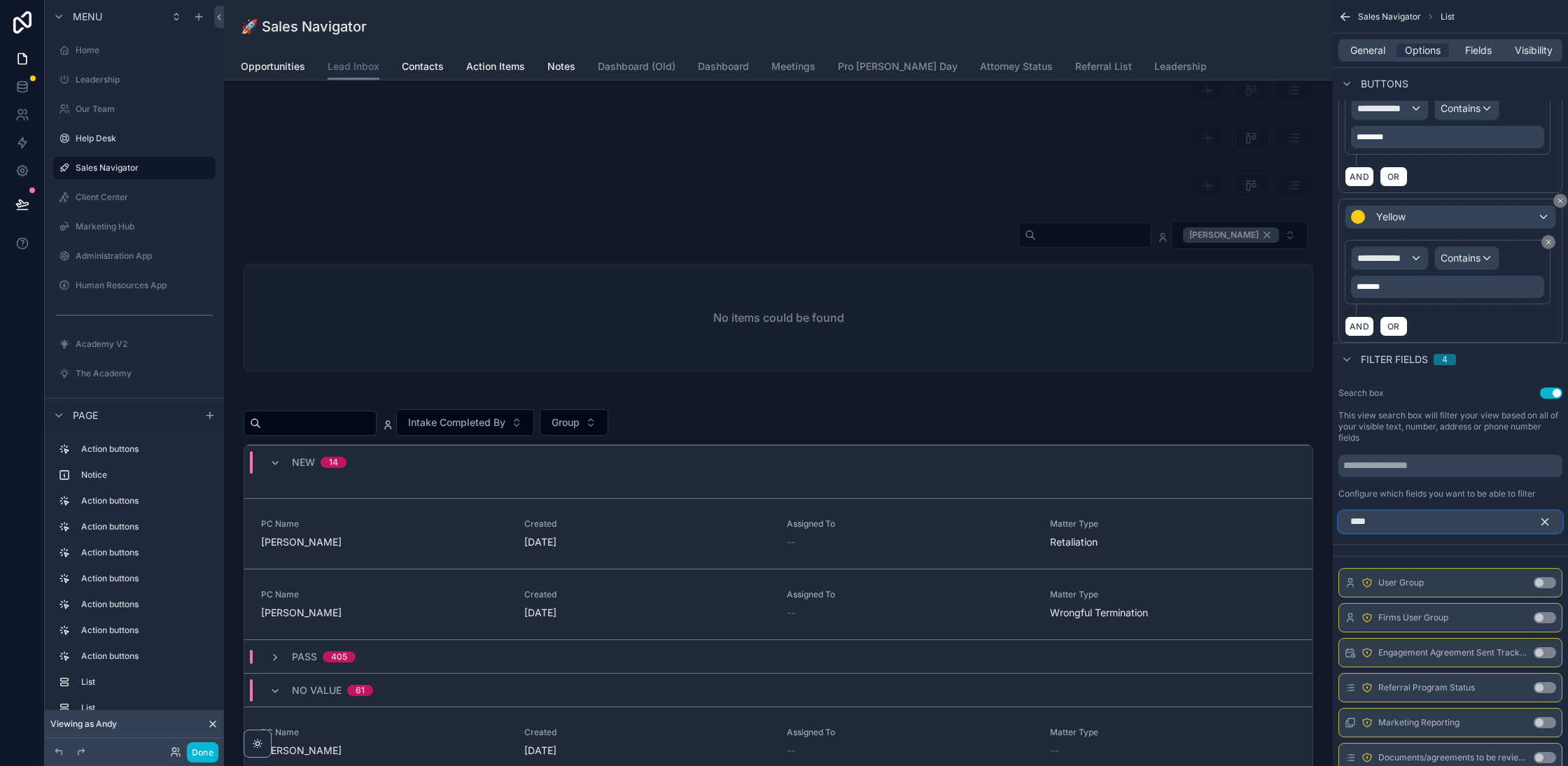
type input "*****"
type input "********"
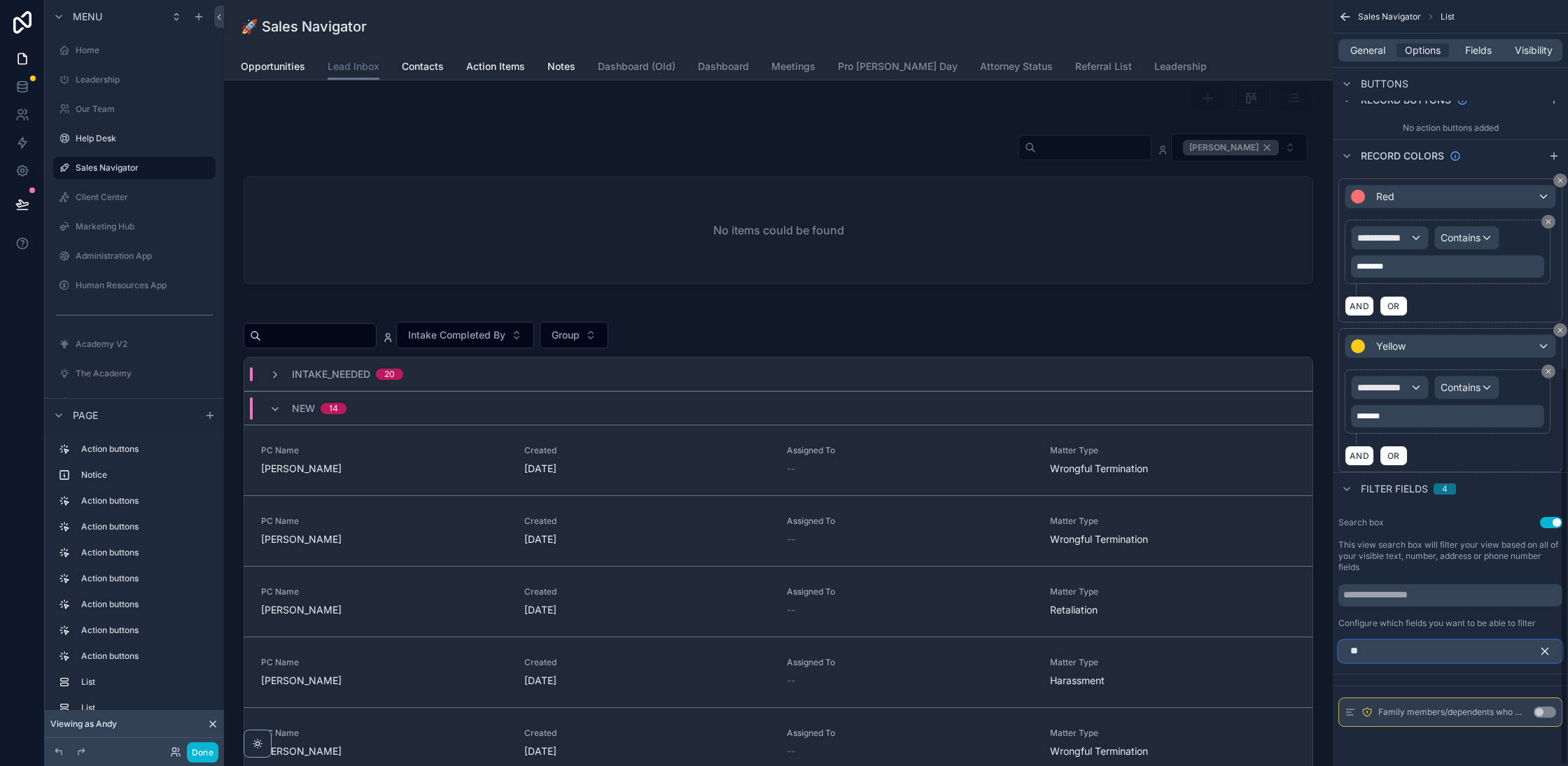
scroll to position [511, 0]
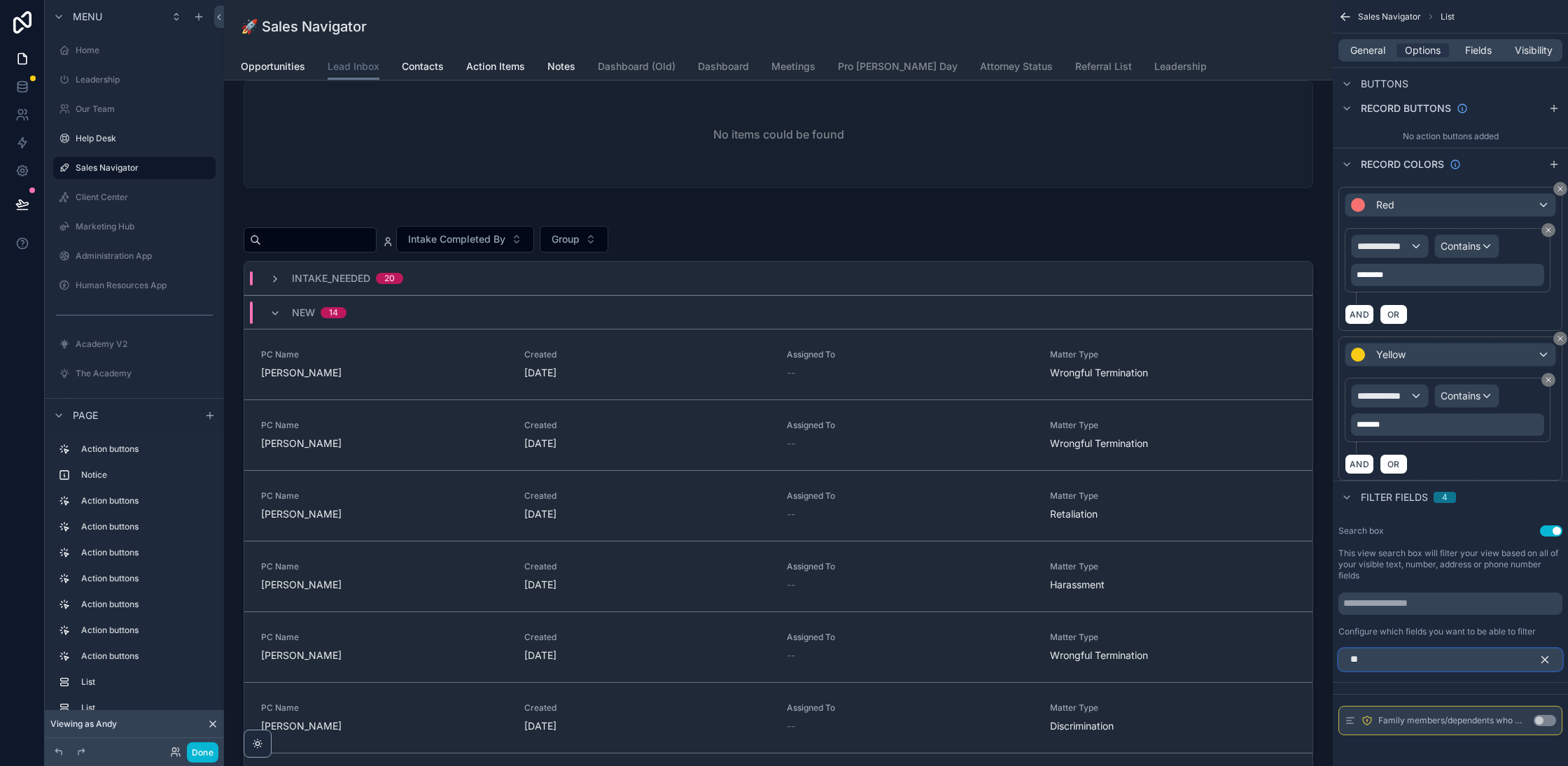
type input "**"
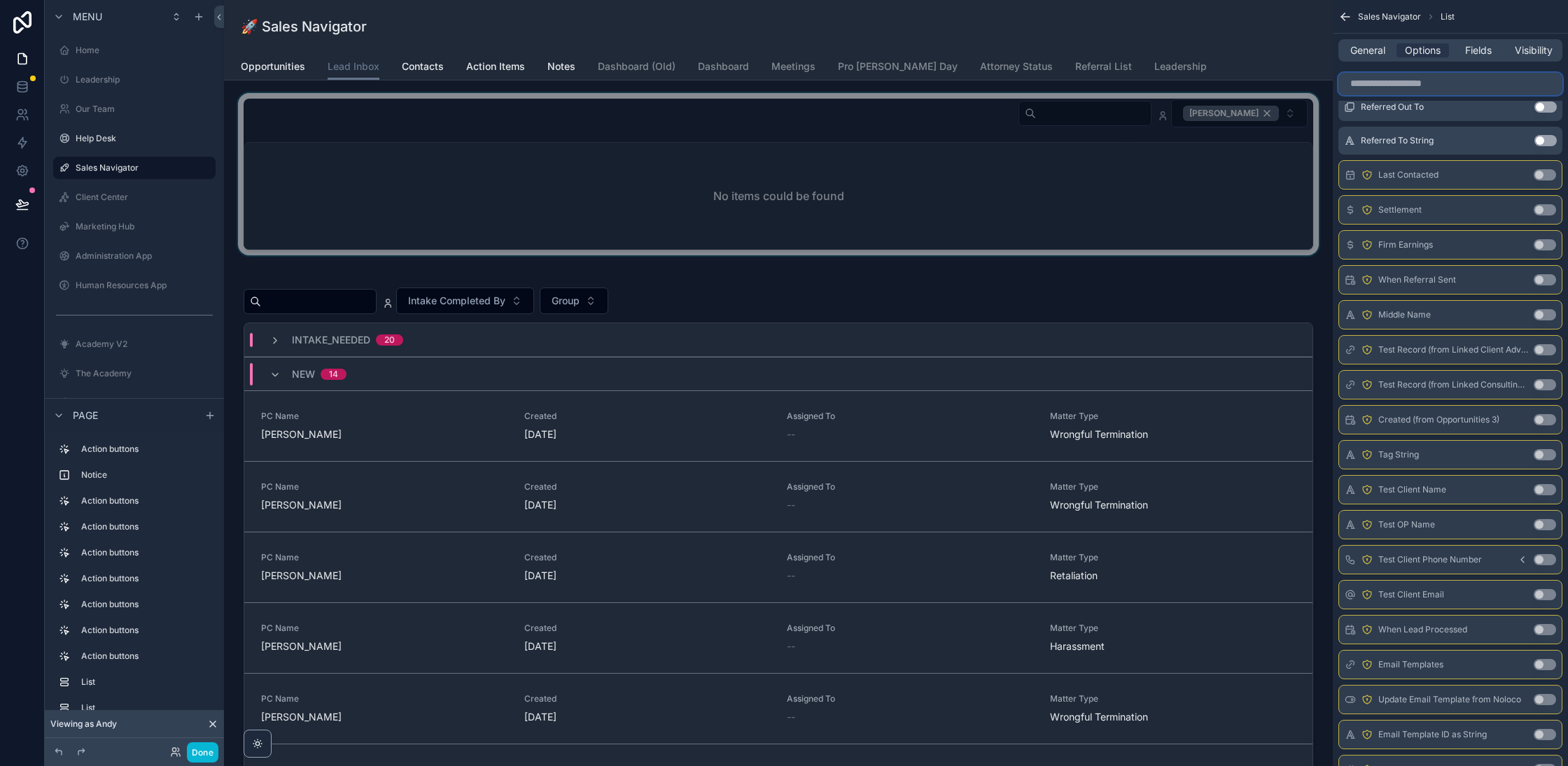
scroll to position [426, 0]
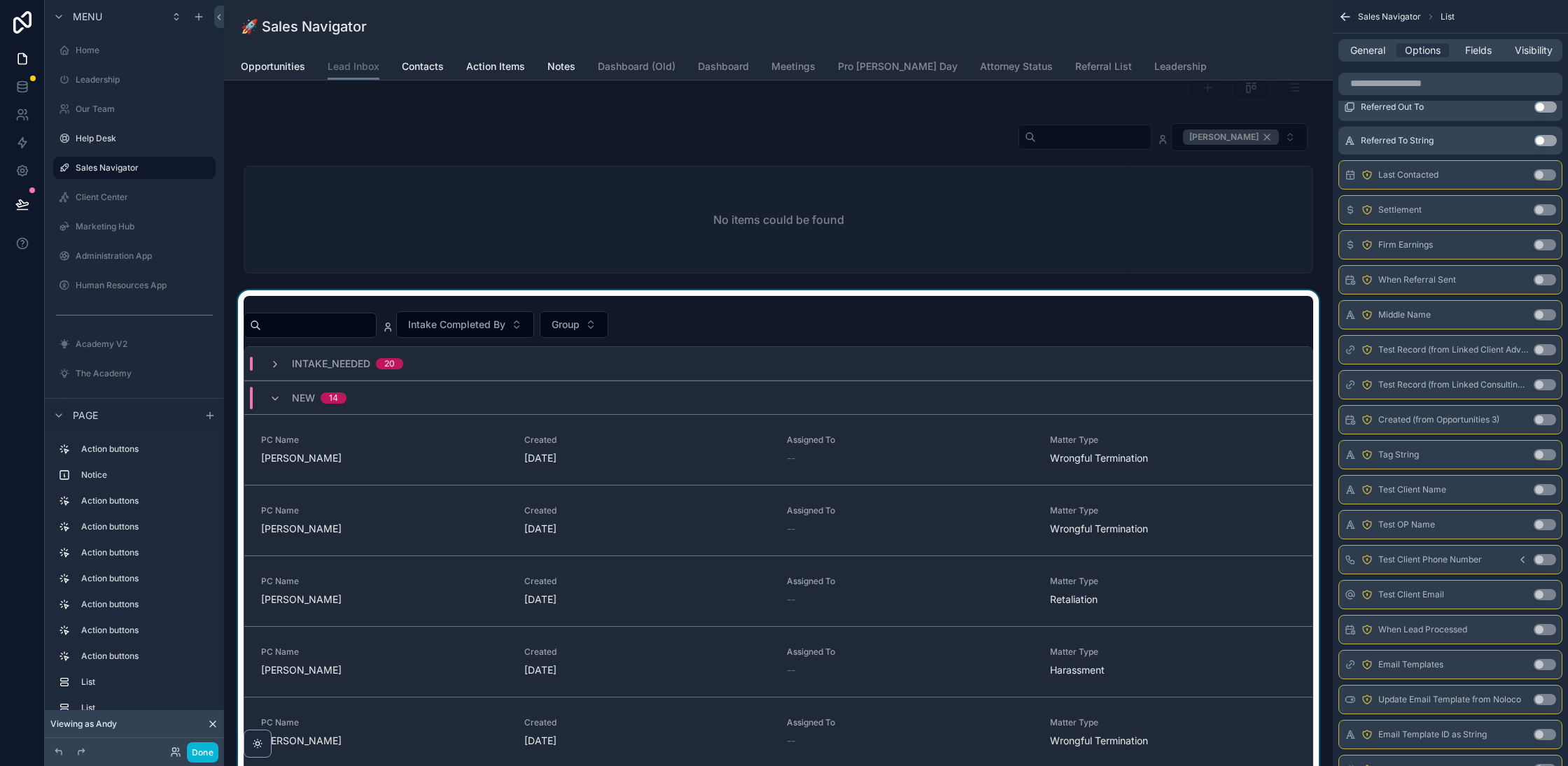
click at [944, 326] on div "scrollable content" at bounding box center [777, 608] width 1086 height 636
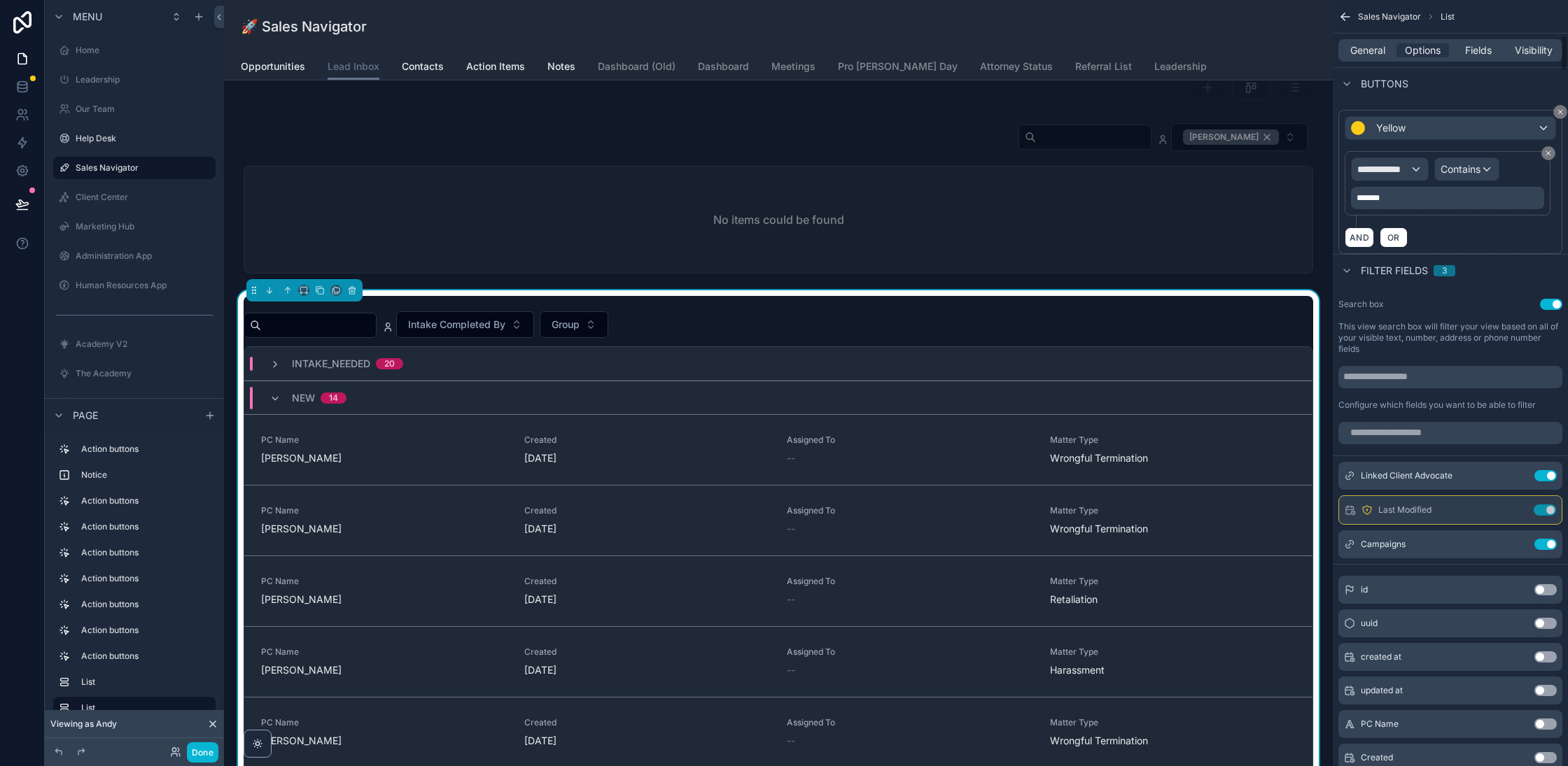
scroll to position [817, 0]
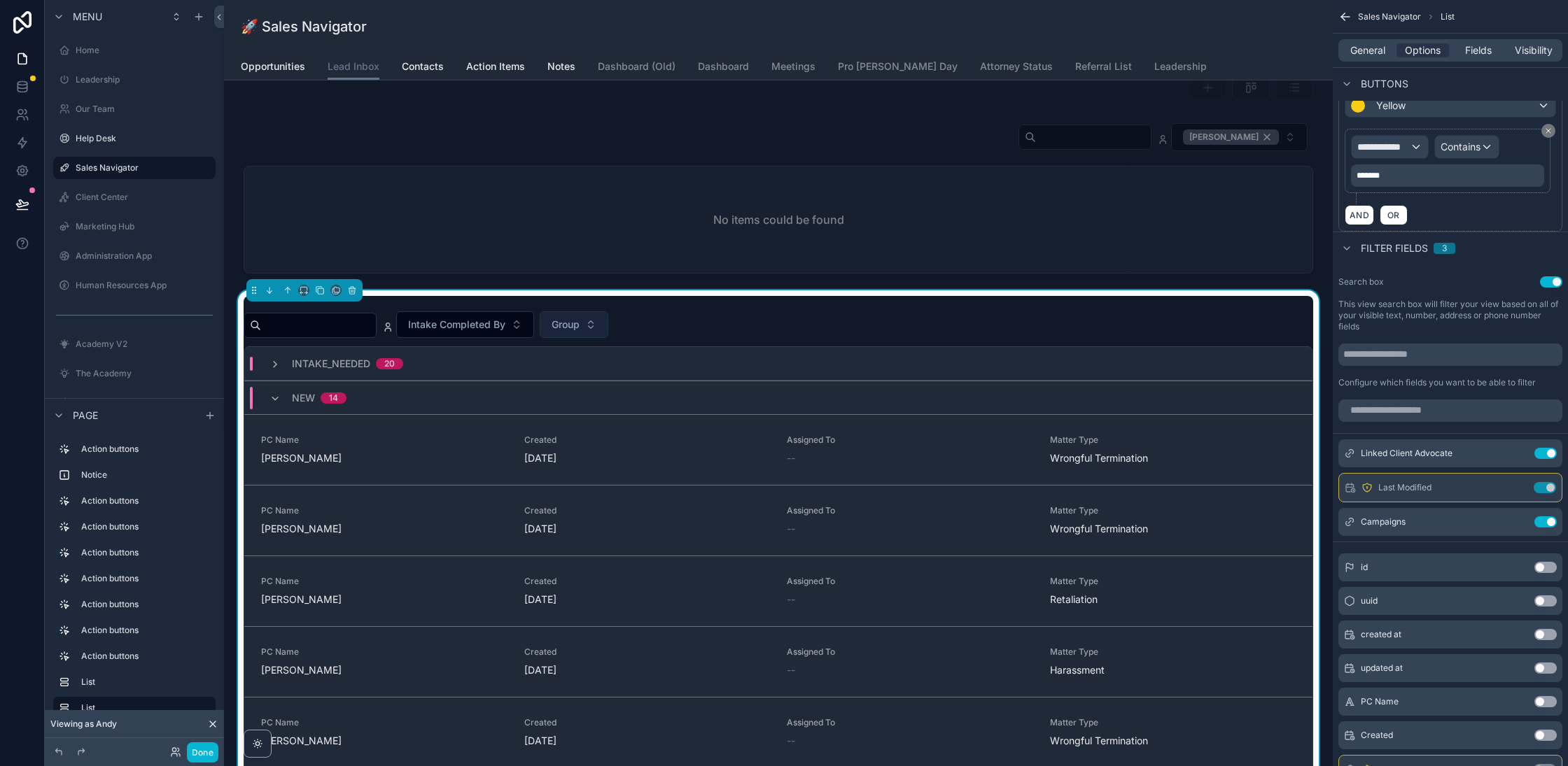
click at [580, 320] on span "Group" at bounding box center [564, 324] width 28 height 14
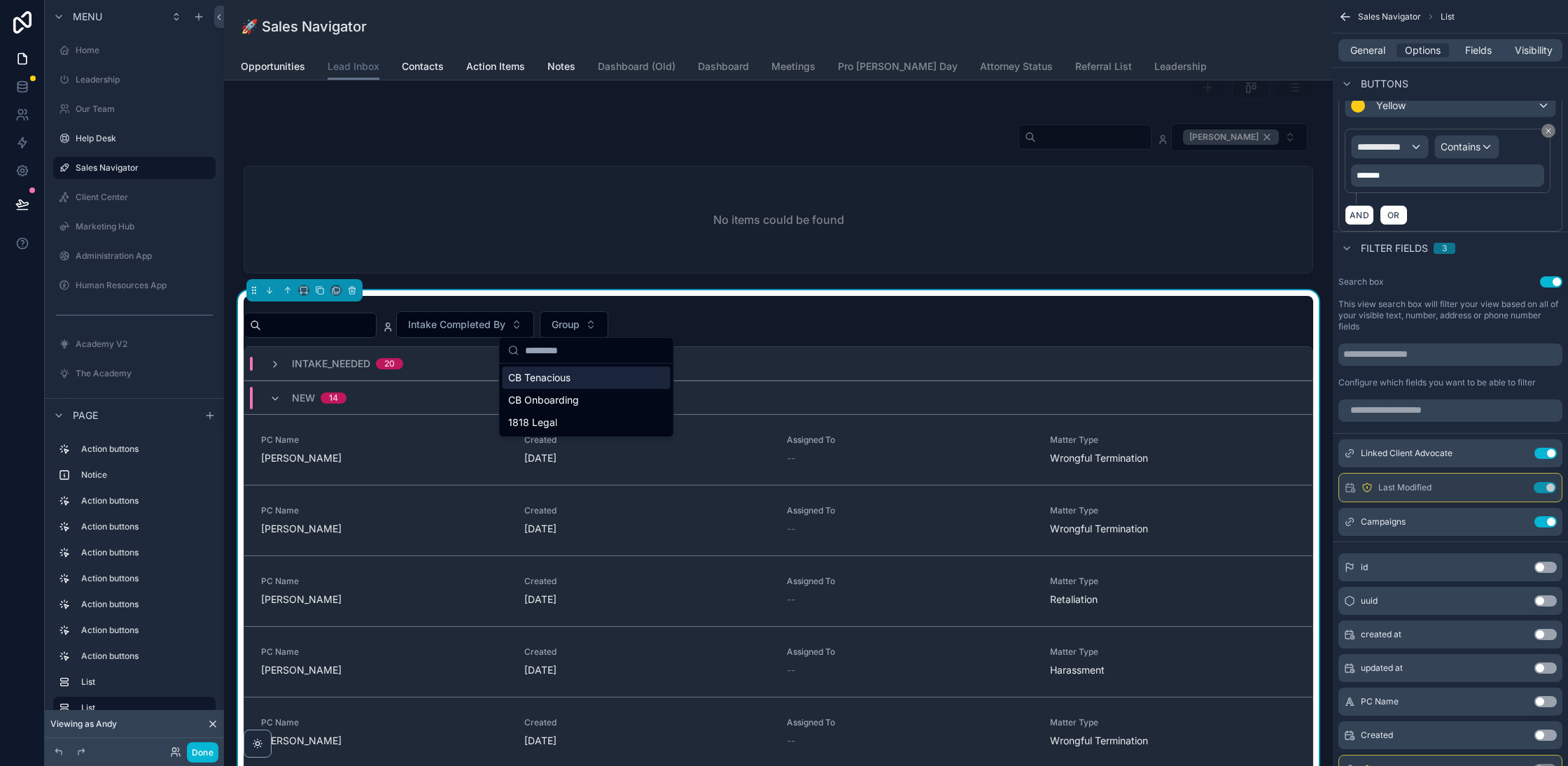
click at [864, 307] on div "Intake Completed By Group INTAKE_NEEDED 20 NEW 14 PC Name Donna Garvin Created …" at bounding box center [777, 609] width 1069 height 625
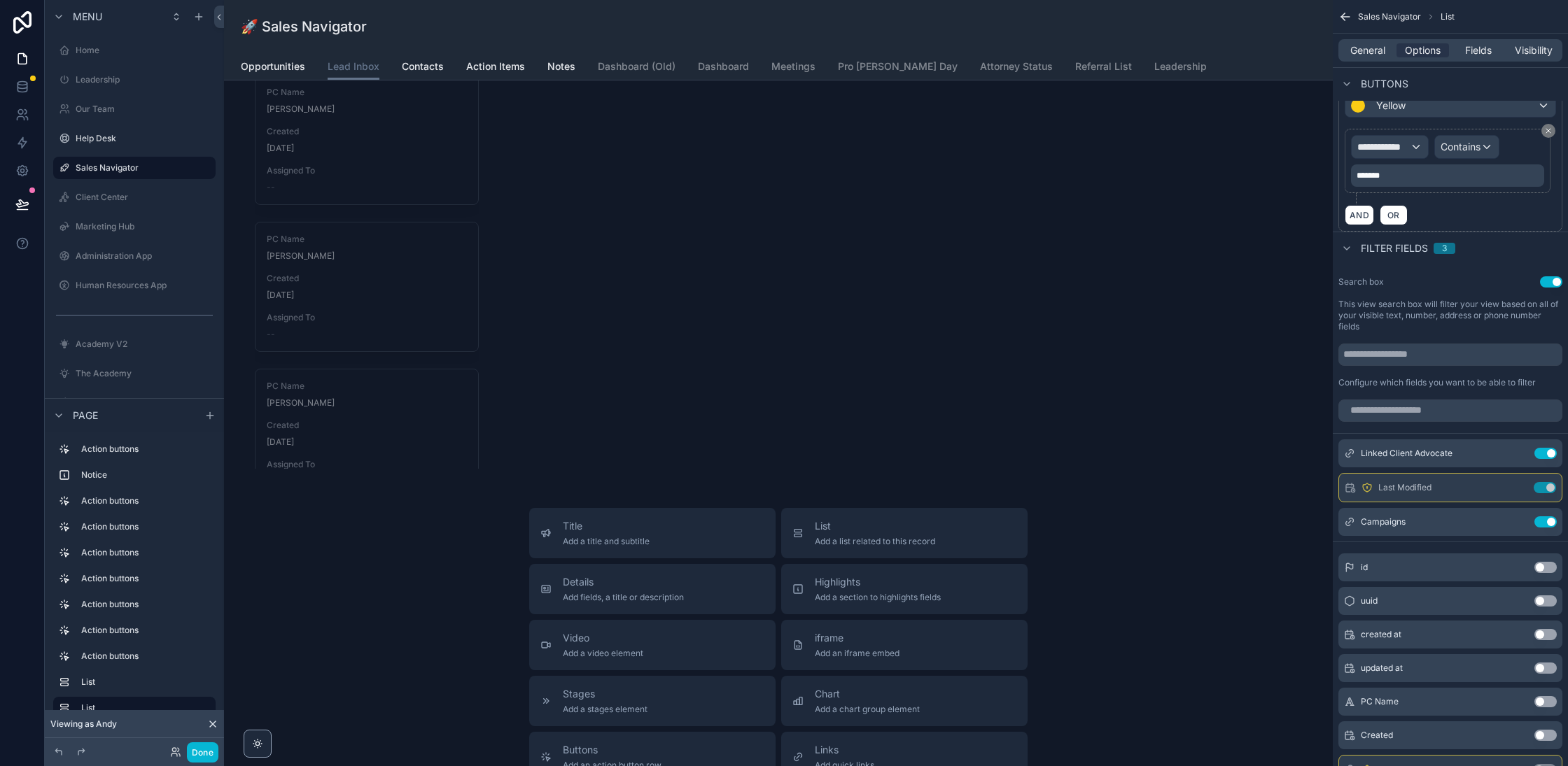
scroll to position [2131, 0]
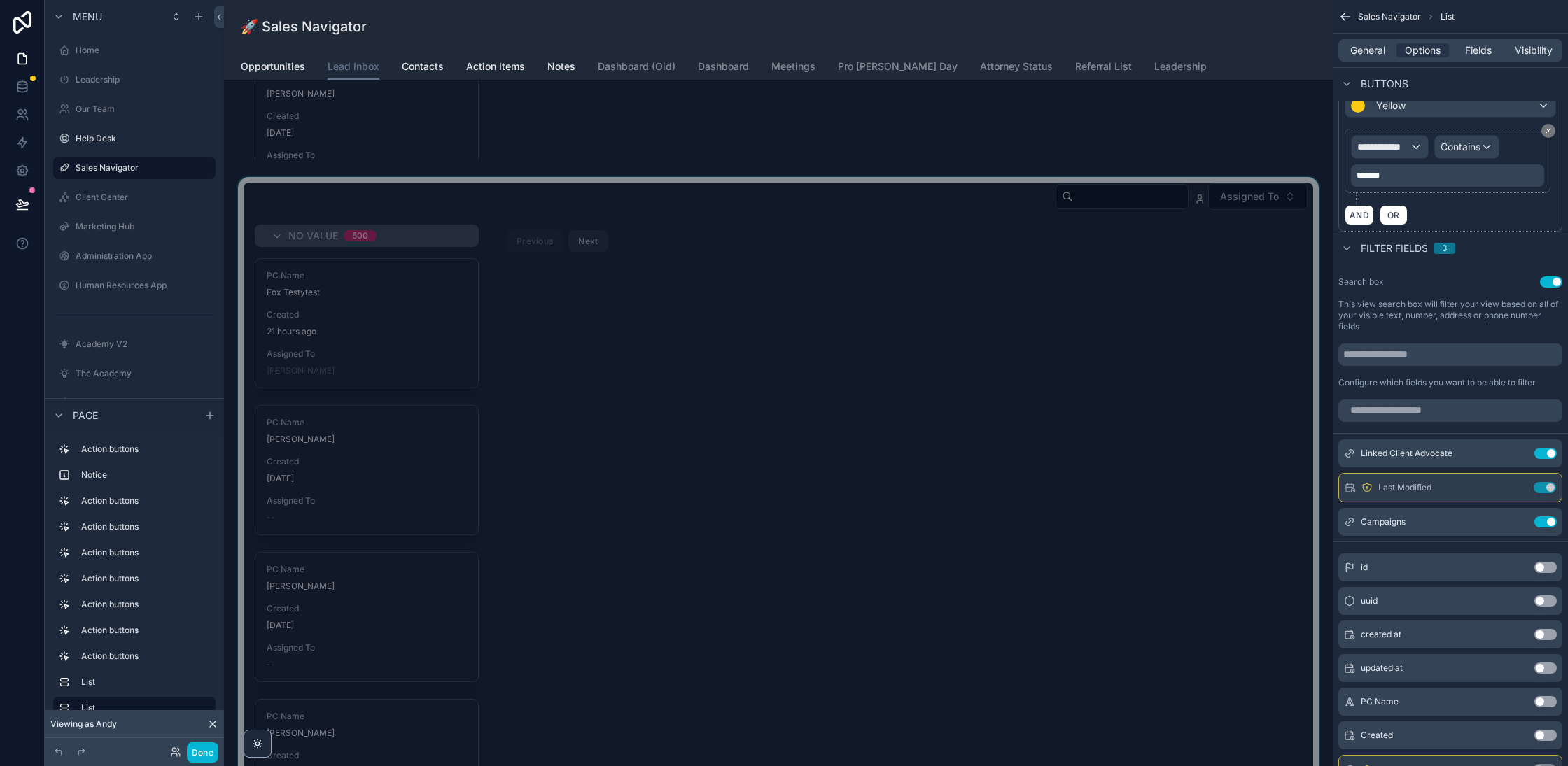
click at [963, 489] on div "scrollable content" at bounding box center [777, 490] width 1086 height 628
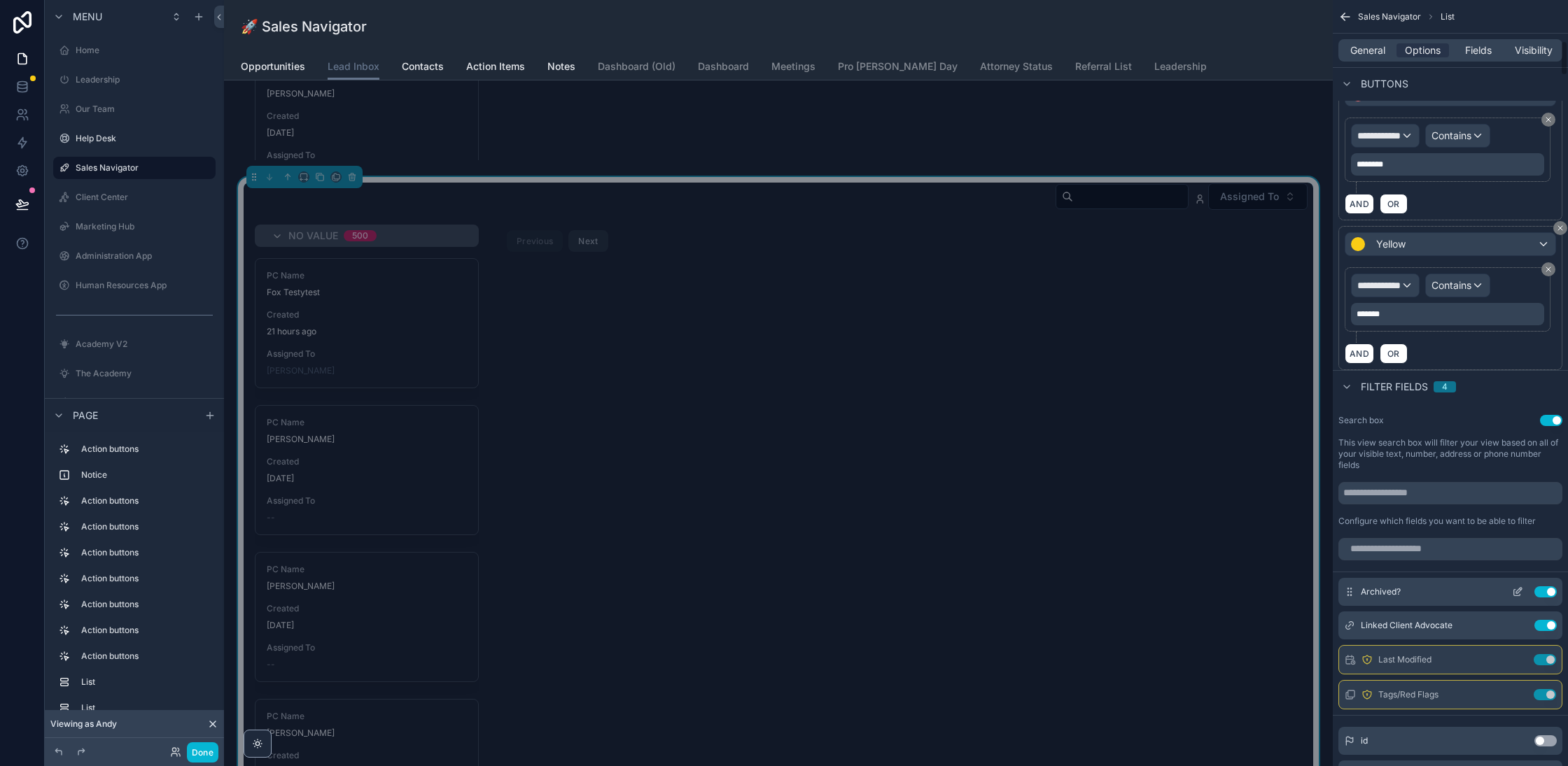
scroll to position [886, 0]
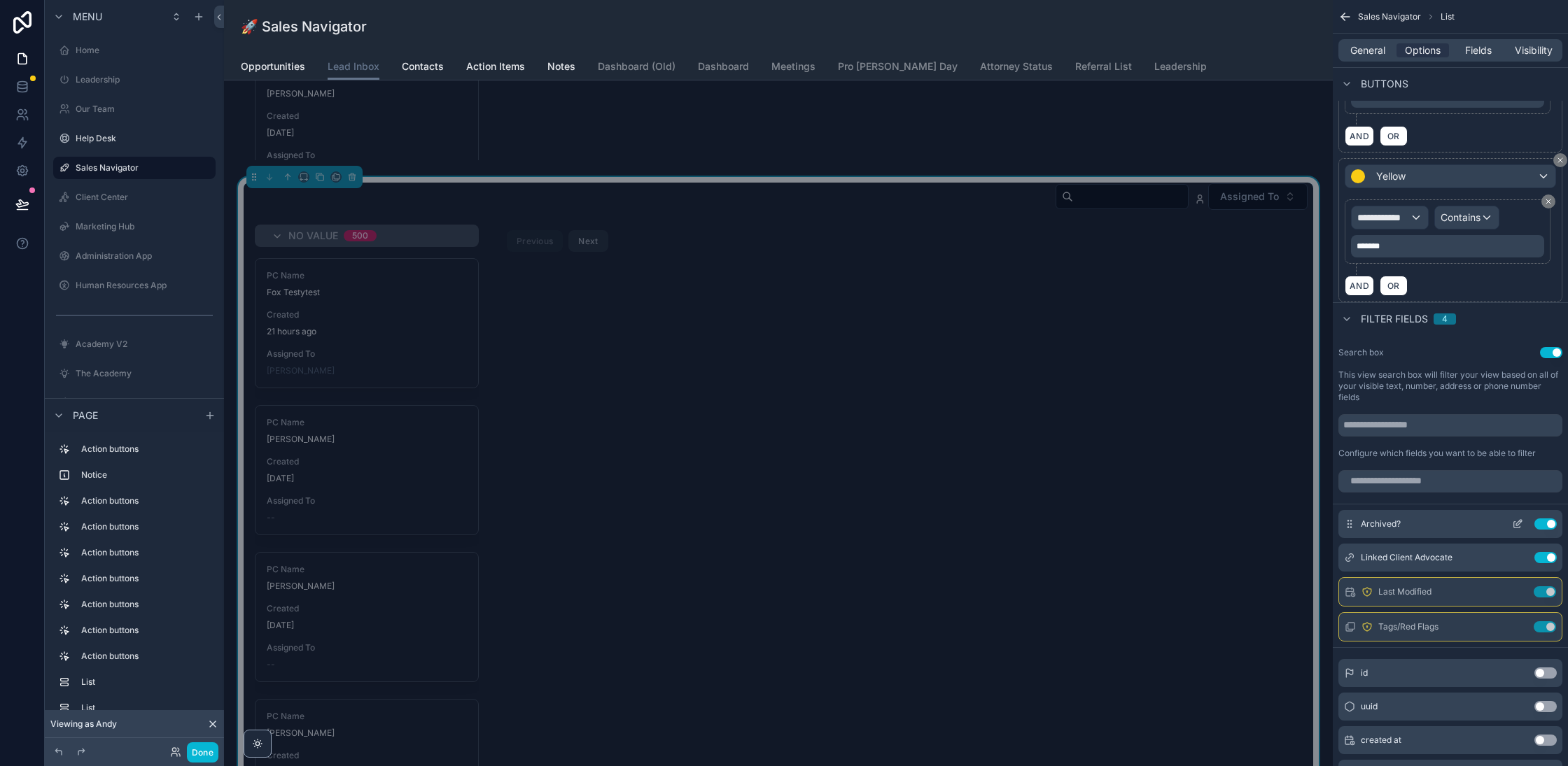
click at [1547, 519] on button "Use setting" at bounding box center [1545, 525] width 23 height 11
click at [1544, 588] on button "Use setting" at bounding box center [1545, 594] width 23 height 11
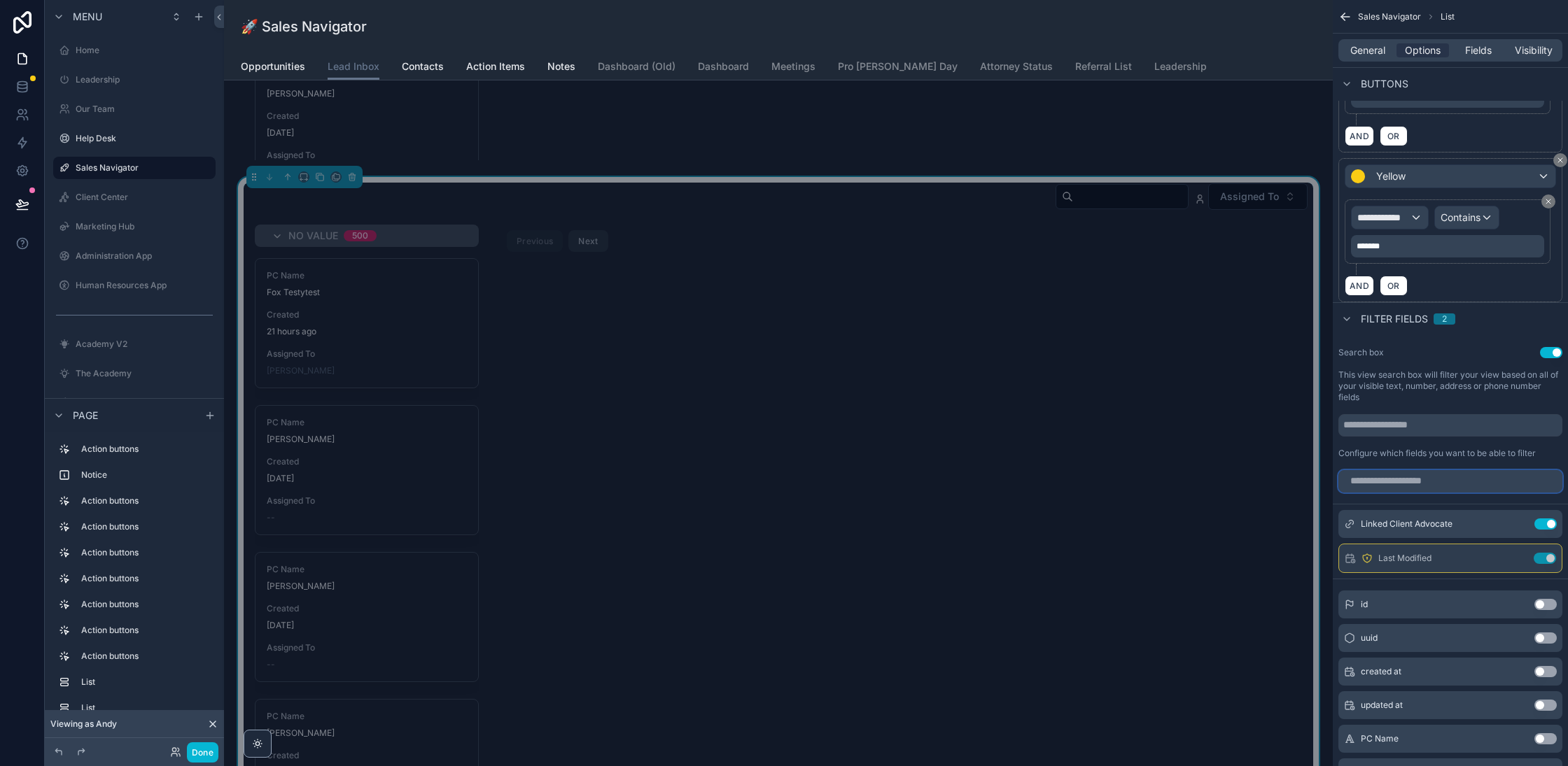
click at [1404, 477] on input "scrollable content" at bounding box center [1450, 482] width 224 height 23
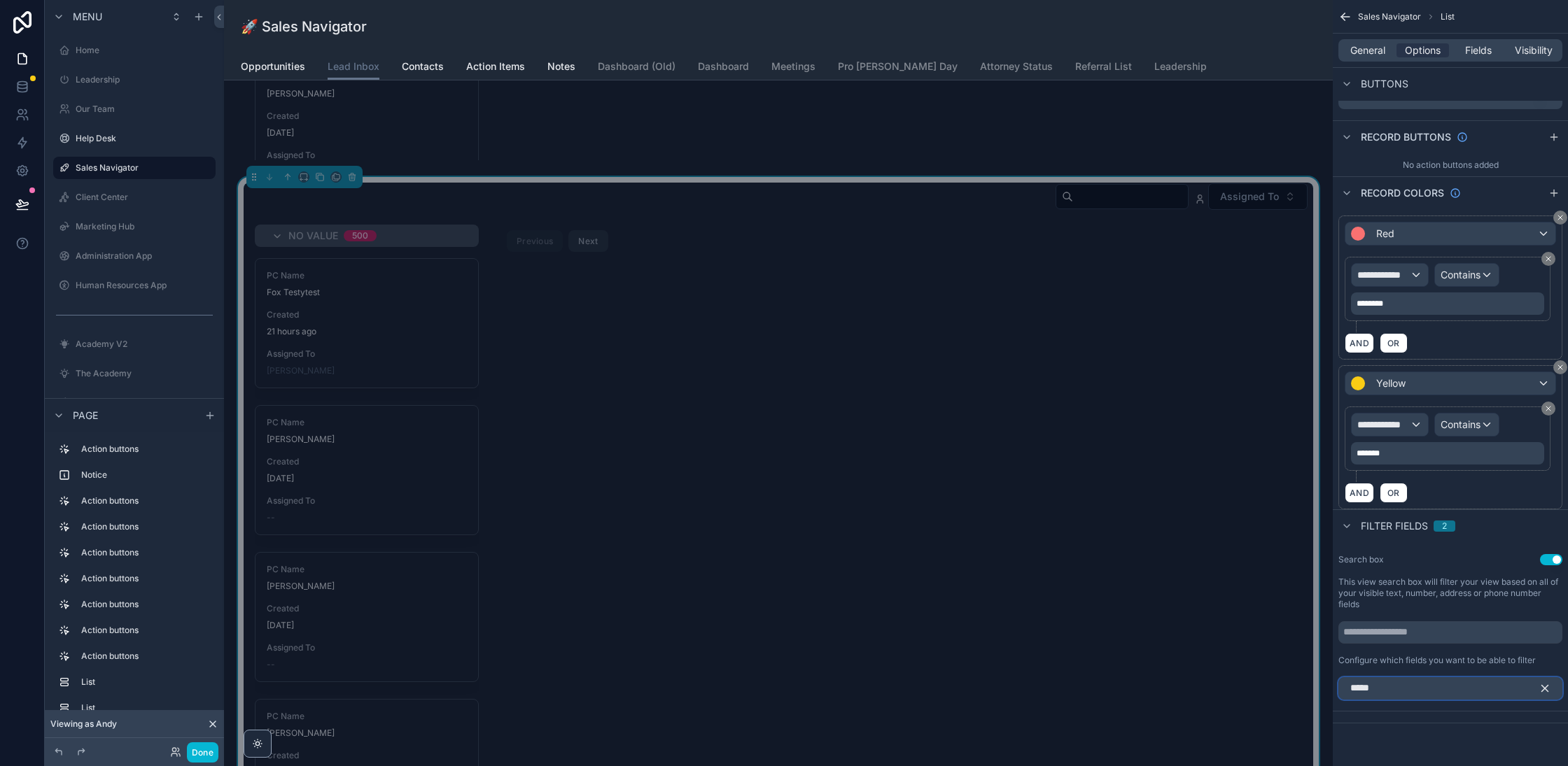
scroll to position [739, 0]
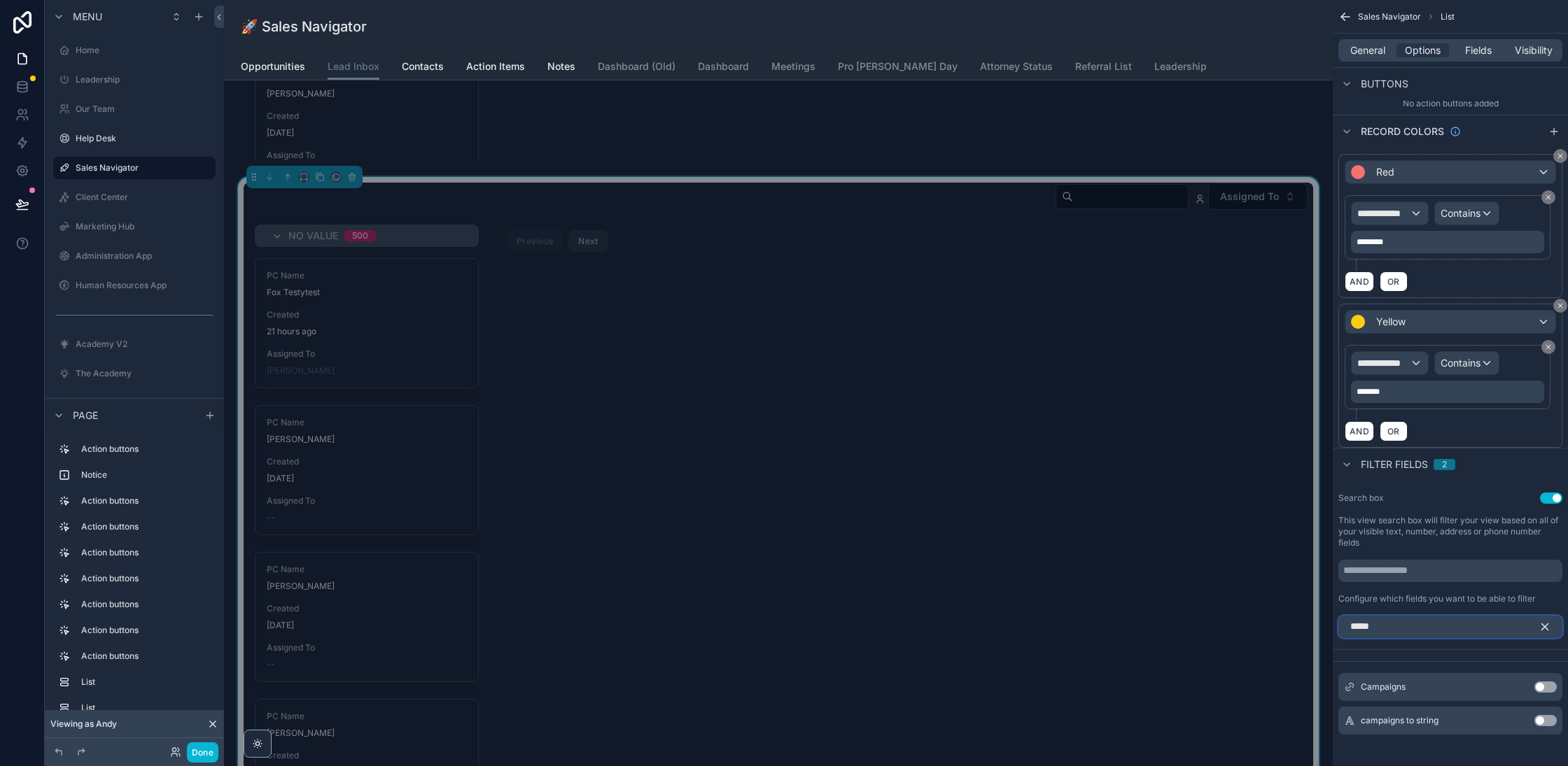
type input "*****"
click at [1549, 681] on button "Use setting" at bounding box center [1545, 687] width 23 height 11
click at [0, 0] on icon "scrollable content" at bounding box center [0, 0] width 0 height 0
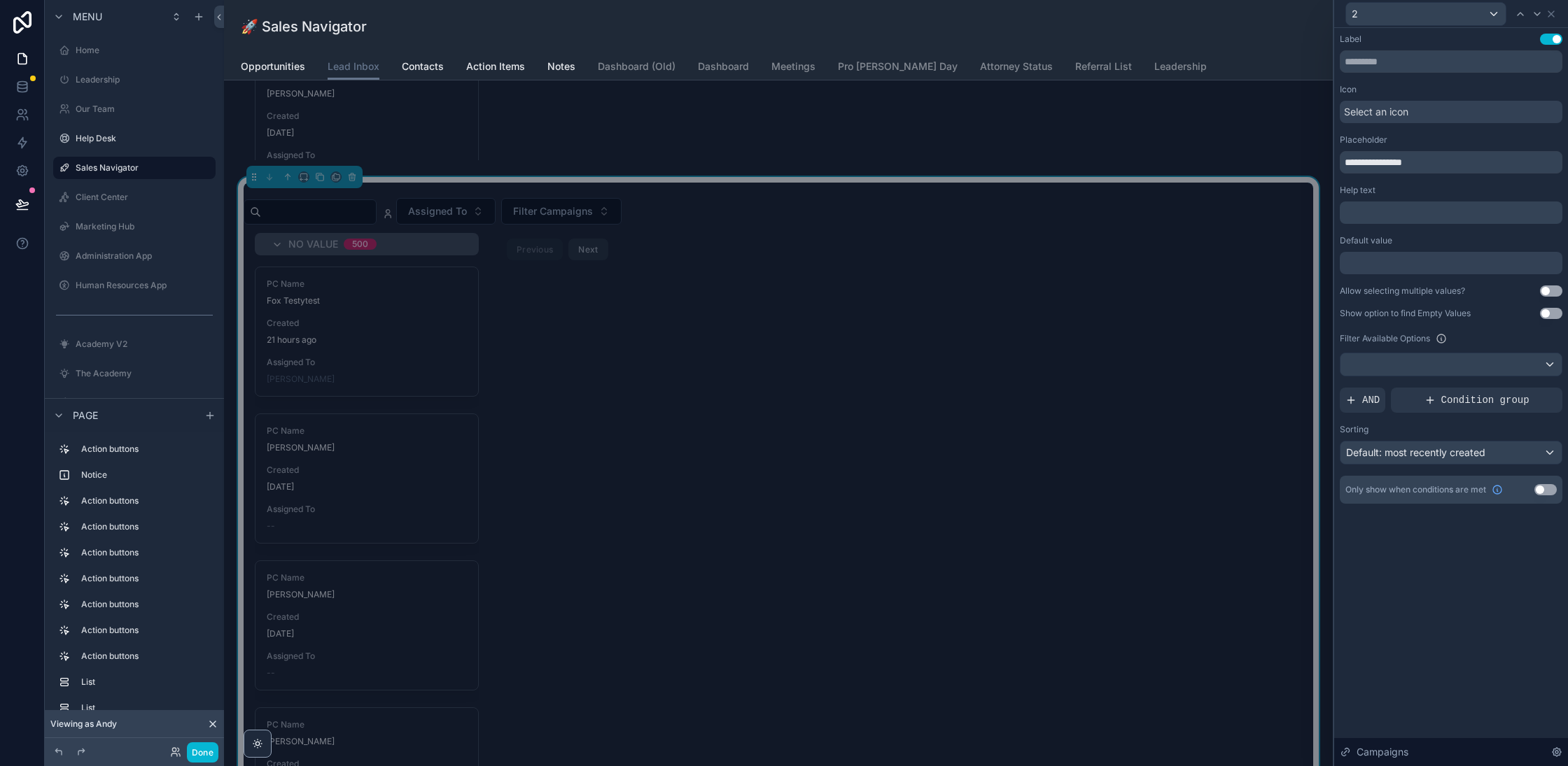
click at [1425, 150] on div "**********" at bounding box center [1451, 153] width 222 height 39
click at [1425, 165] on input "**********" at bounding box center [1451, 163] width 222 height 23
type input "*****"
click at [1367, 394] on span "AND" at bounding box center [1370, 400] width 17 height 14
click at [1531, 403] on div "Add a filter" at bounding box center [1451, 400] width 222 height 26
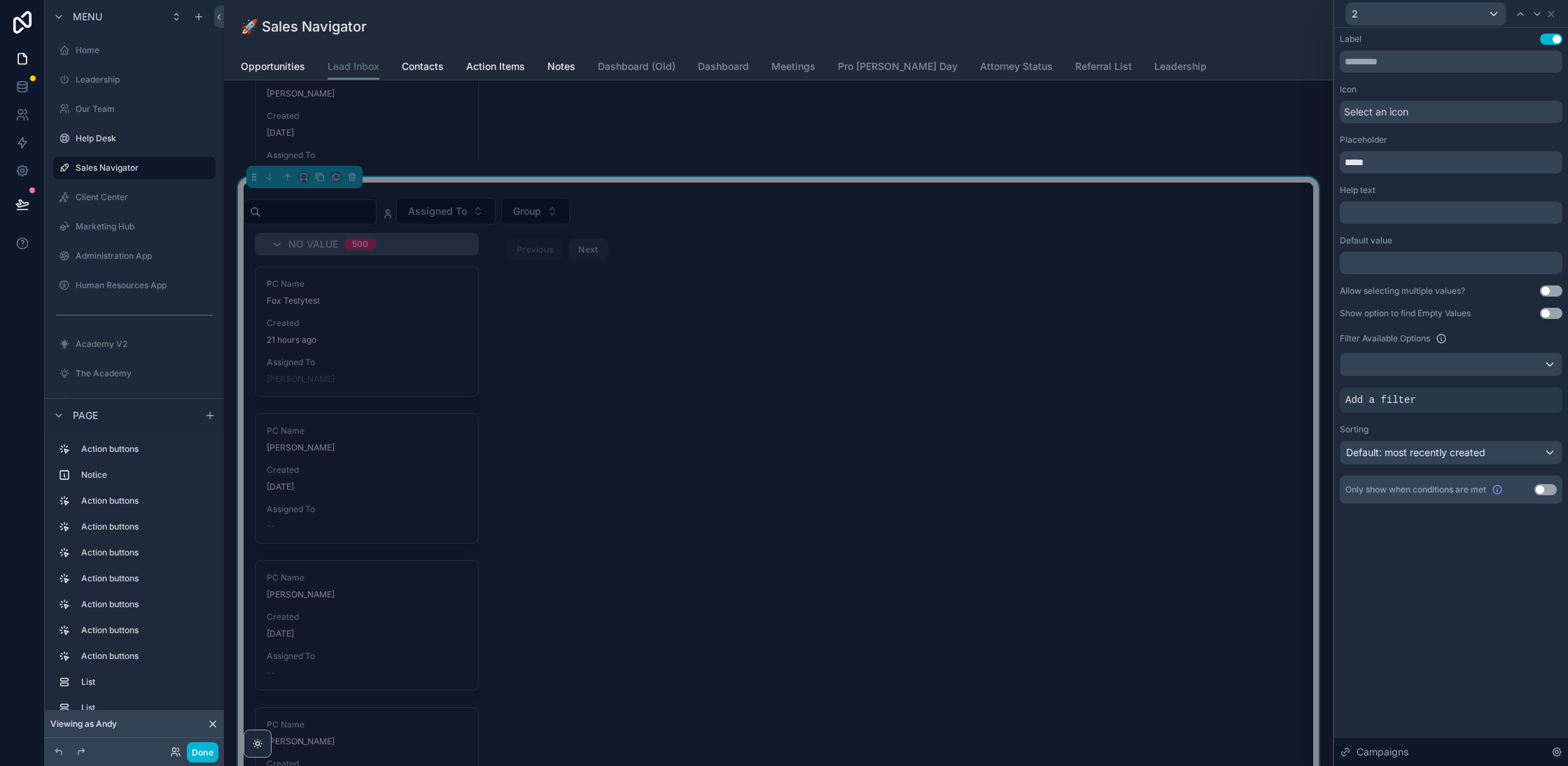
scroll to position [2098, 0]
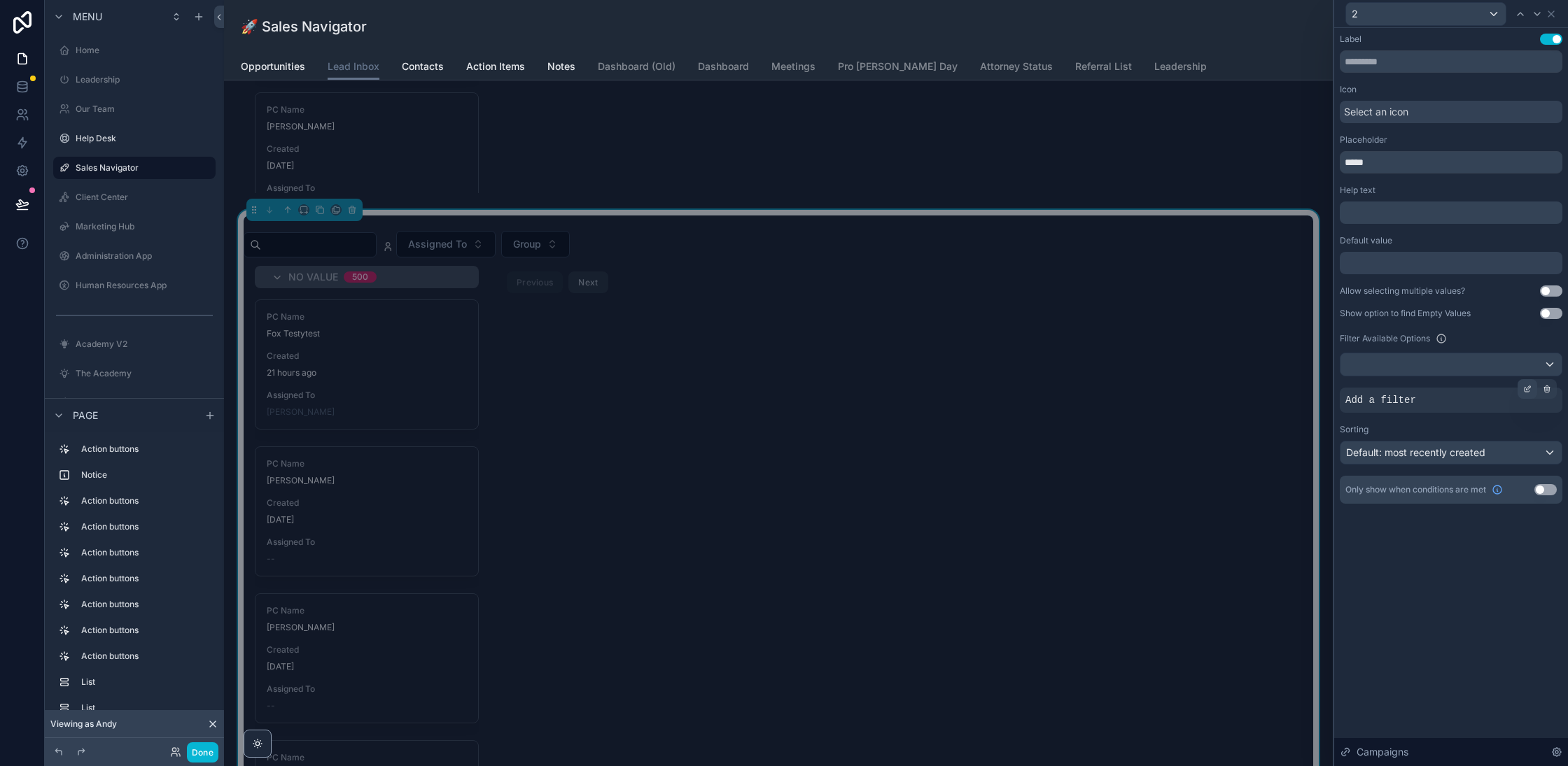
click at [1526, 387] on icon at bounding box center [1528, 388] width 4 height 4
click at [1194, 379] on span "Select a field" at bounding box center [1197, 379] width 60 height 12
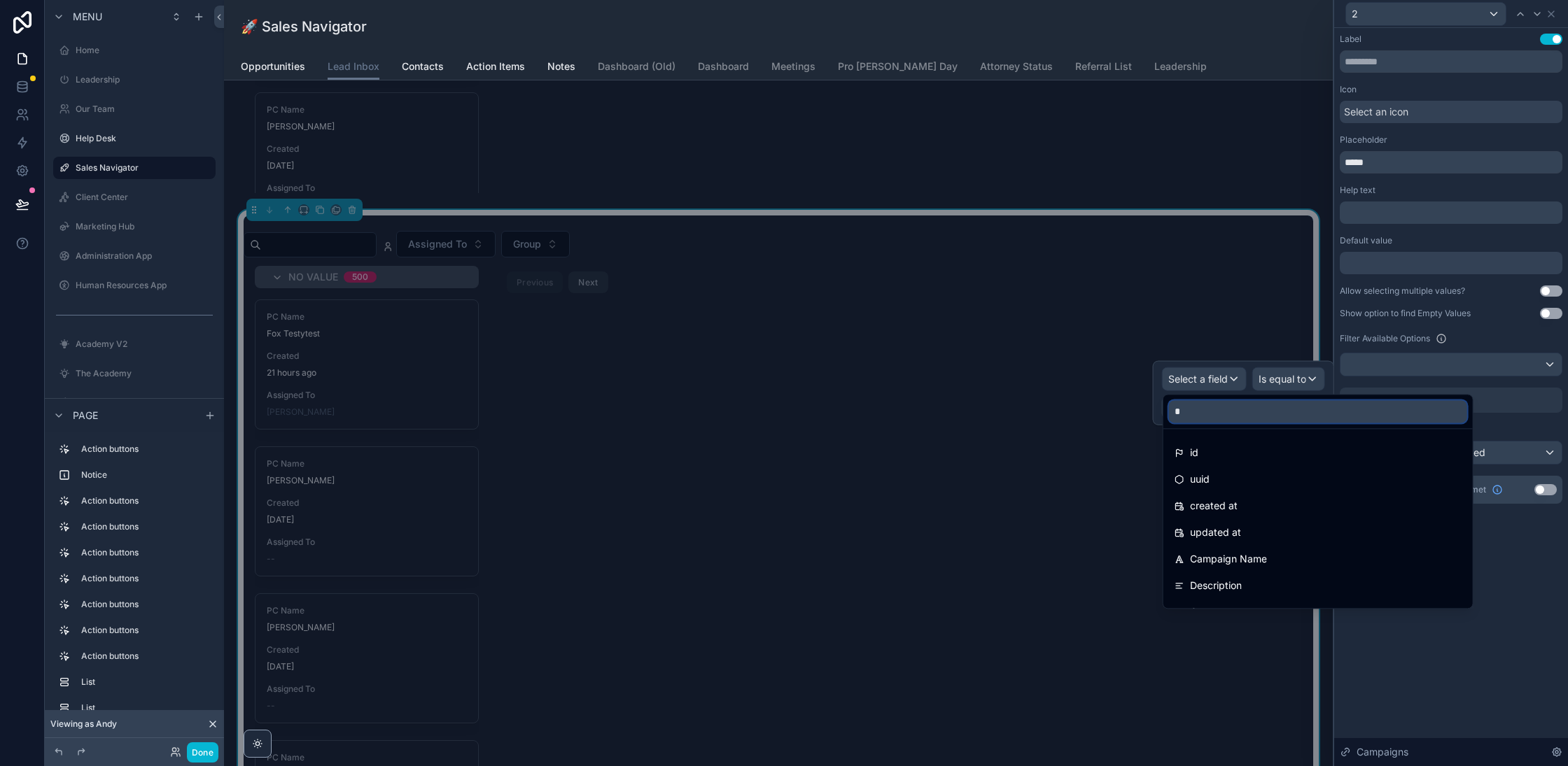
click at [1201, 415] on input "*" at bounding box center [1318, 412] width 298 height 23
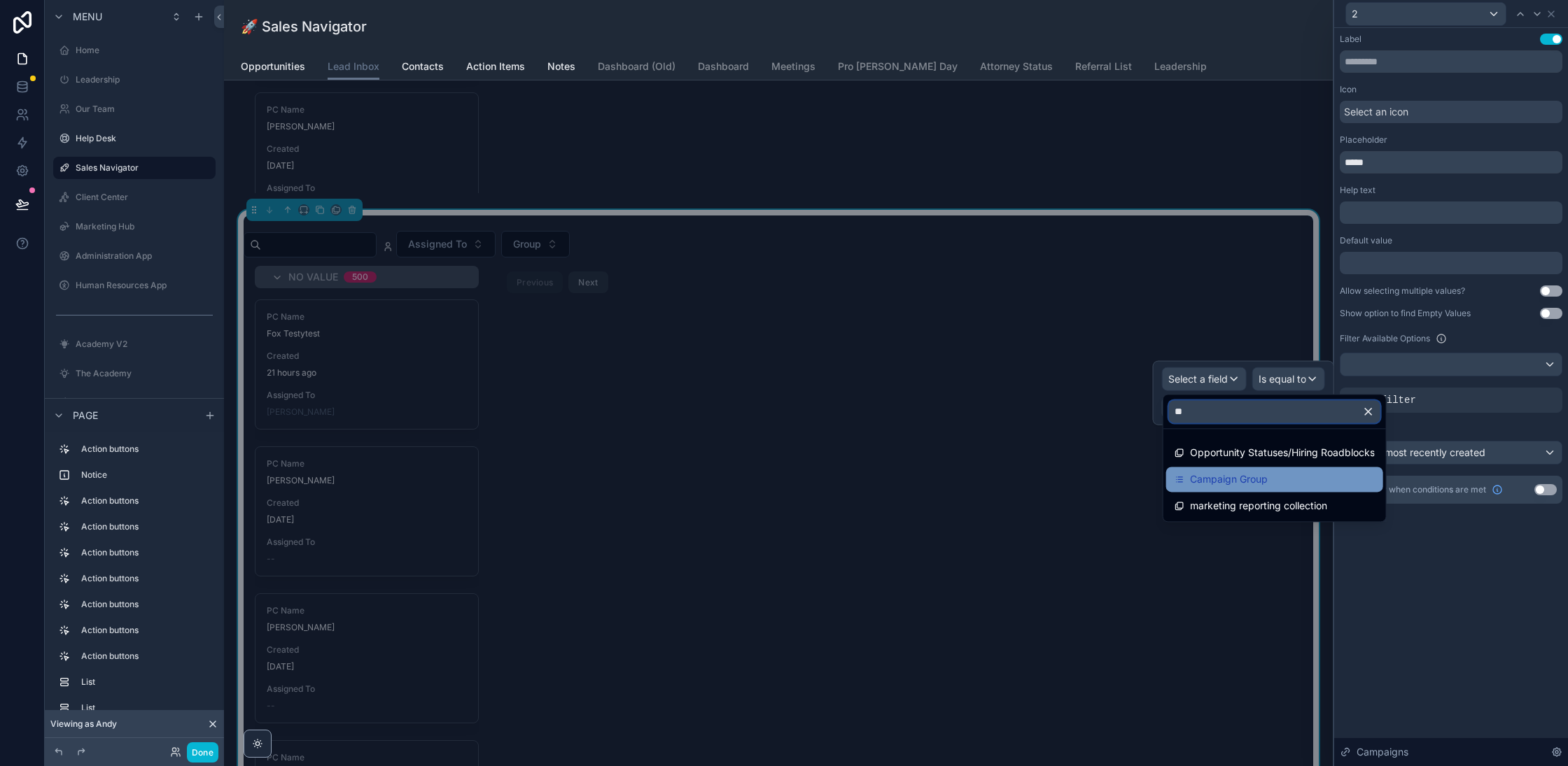
type input "**"
click at [1249, 479] on span "Campaign Group" at bounding box center [1229, 480] width 78 height 17
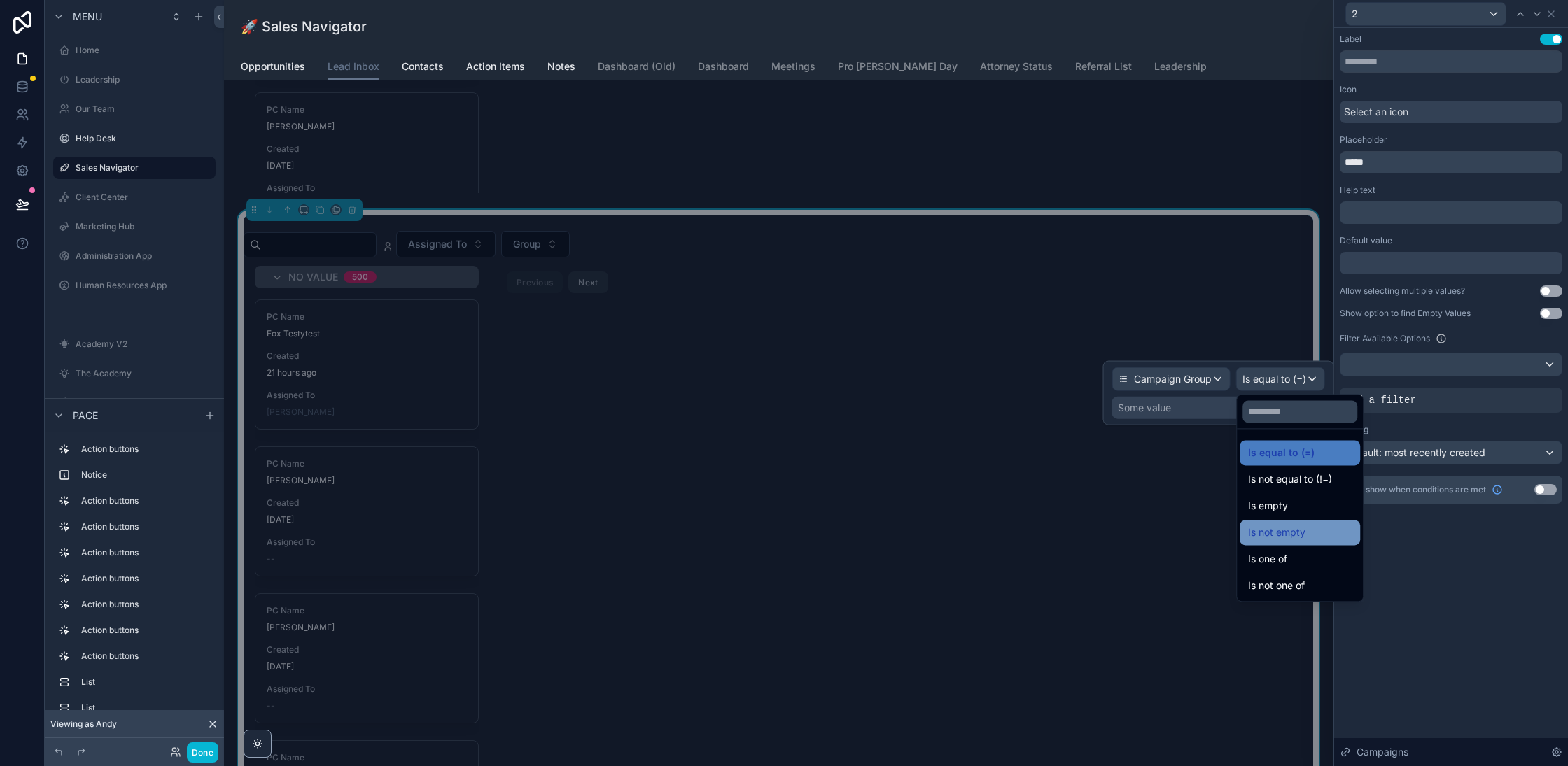
click at [1278, 529] on span "Is not empty" at bounding box center [1276, 533] width 57 height 17
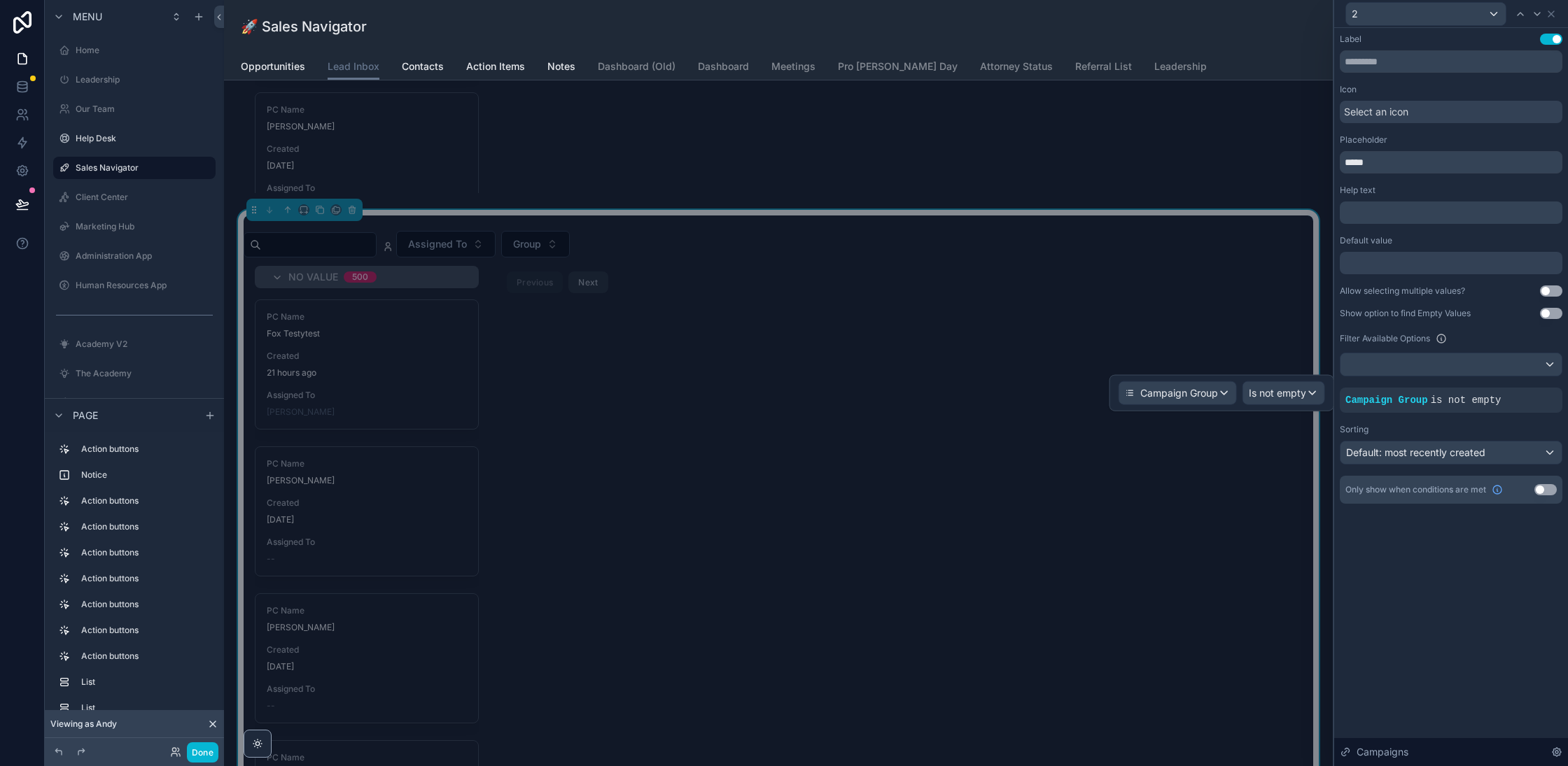
click at [1488, 627] on div "Label Use setting Icon Select an icon Placeholder ***** Help text ﻿ Default val…" at bounding box center [1451, 396] width 234 height 738
click at [1485, 389] on icon at bounding box center [1487, 389] width 5 height 0
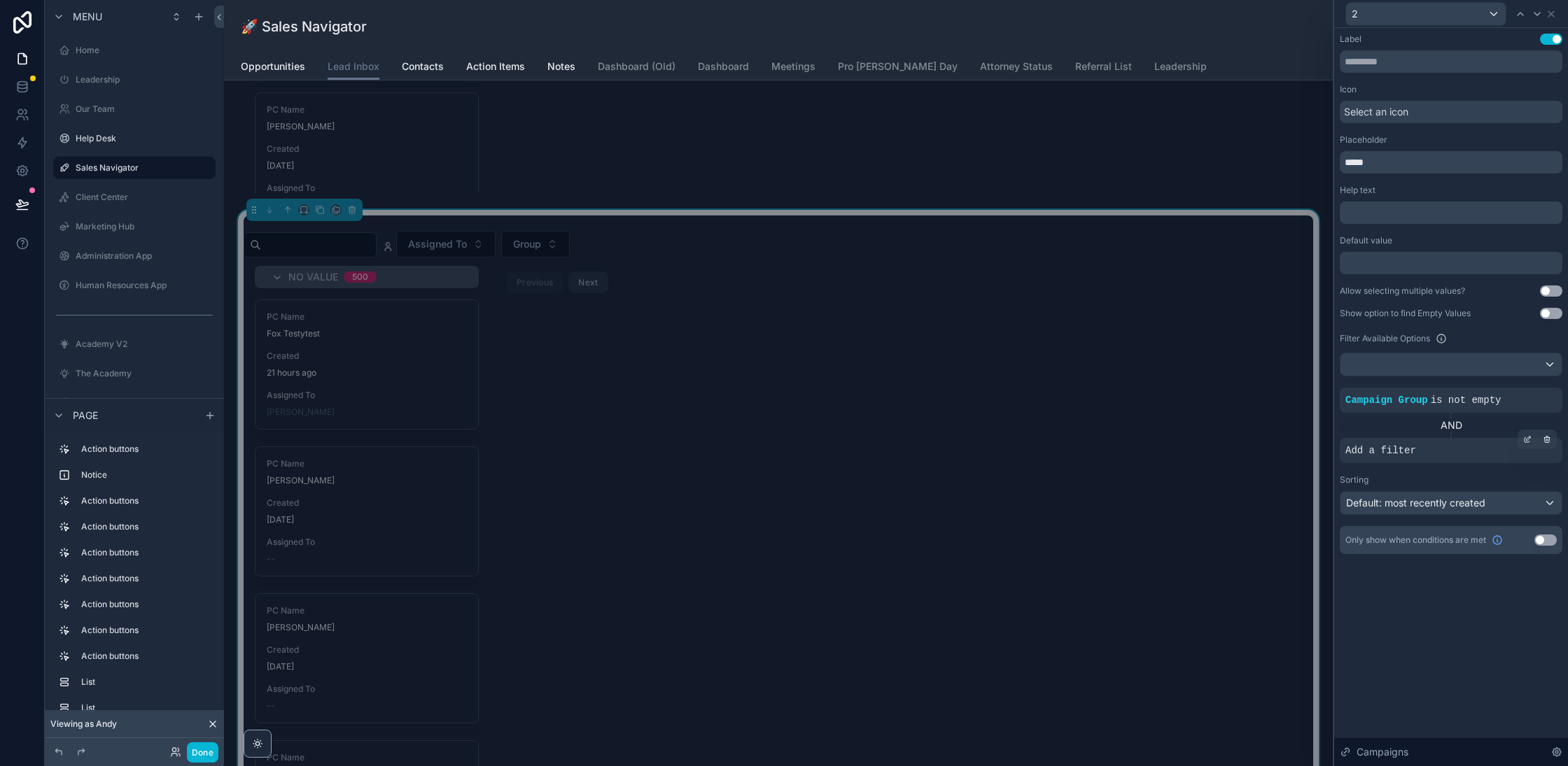
scroll to position [735, 0]
click at [1527, 441] on icon at bounding box center [1526, 440] width 5 height 5
click at [1214, 432] on span "Select a field" at bounding box center [1197, 430] width 60 height 12
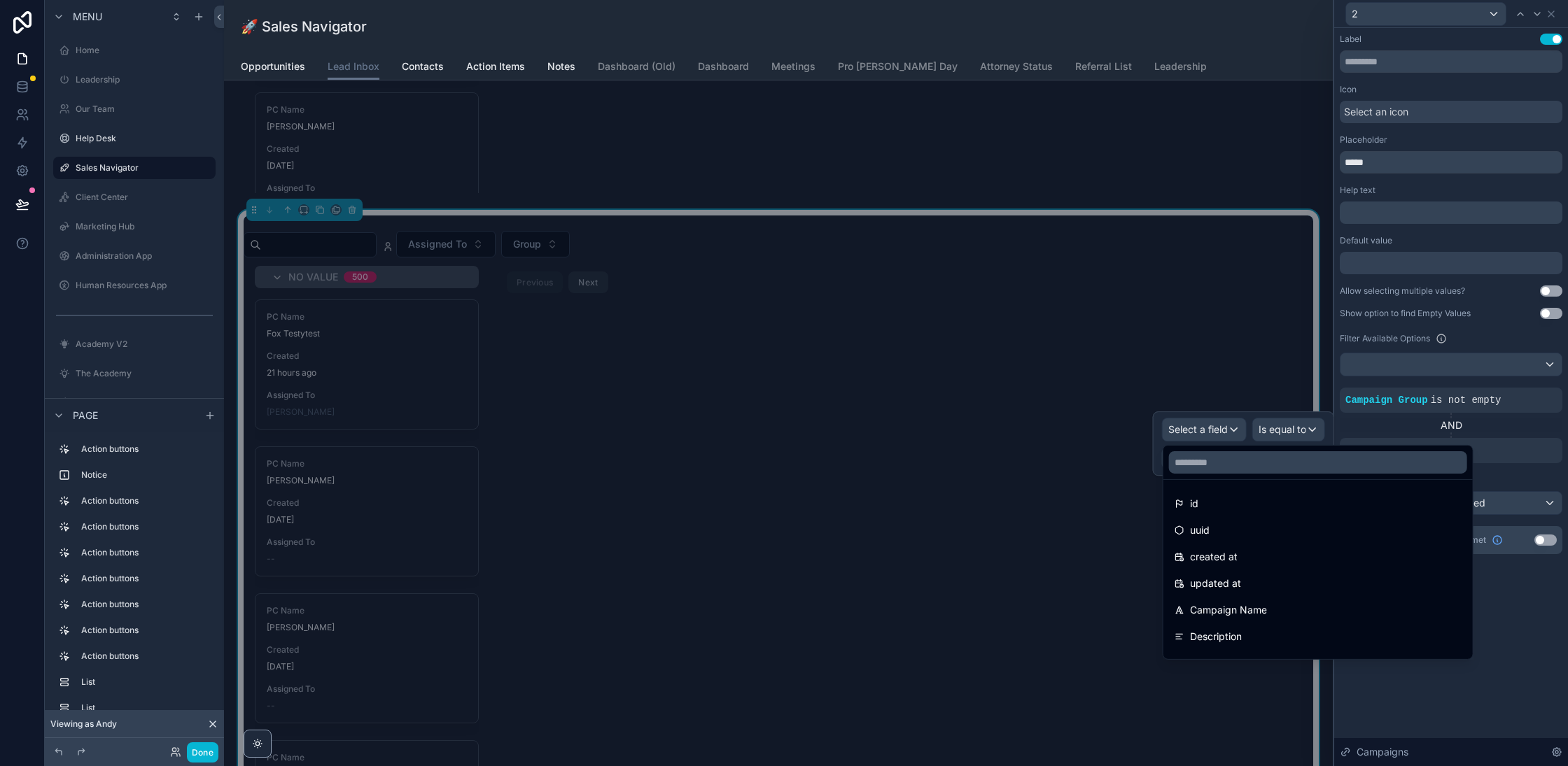
click at [1241, 479] on div at bounding box center [1318, 462] width 310 height 33
click at [1253, 462] on input "text" at bounding box center [1318, 463] width 298 height 23
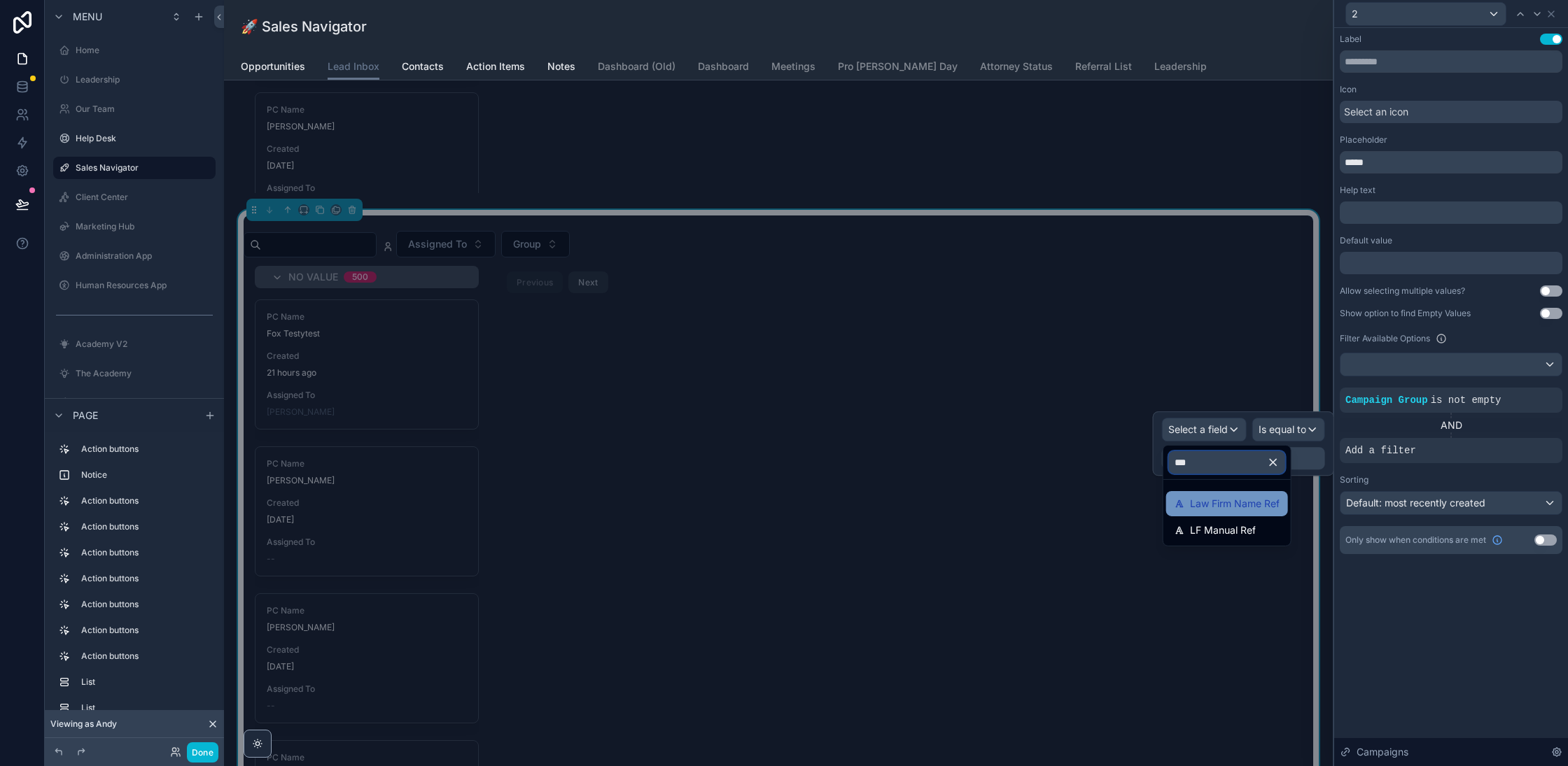
type input "***"
click at [1237, 506] on span "Law Firm Name Ref" at bounding box center [1234, 504] width 89 height 17
click at [1283, 429] on span "Is equal to (=)" at bounding box center [1273, 430] width 64 height 14
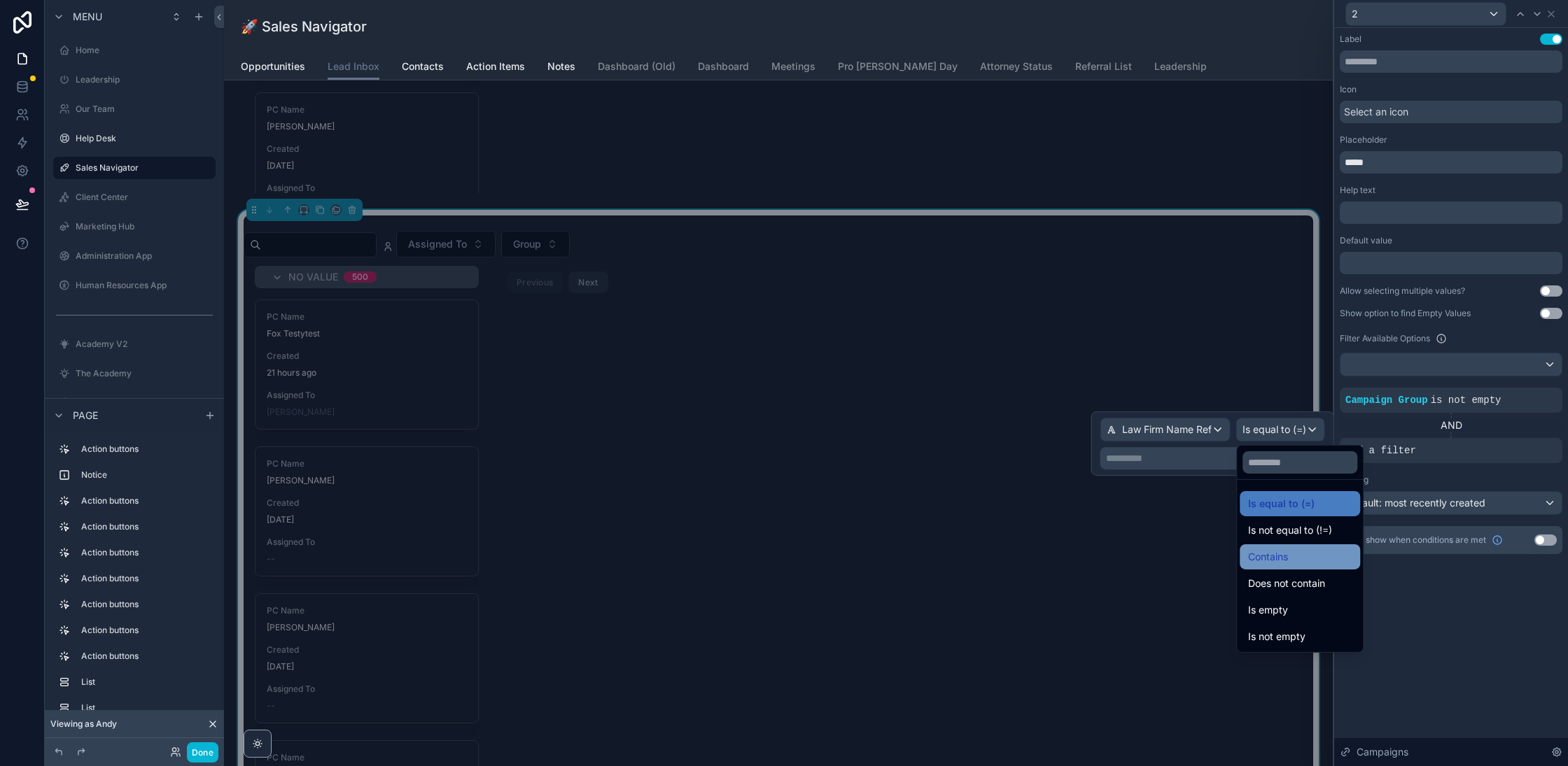
click at [1291, 556] on div "Contains" at bounding box center [1299, 557] width 104 height 17
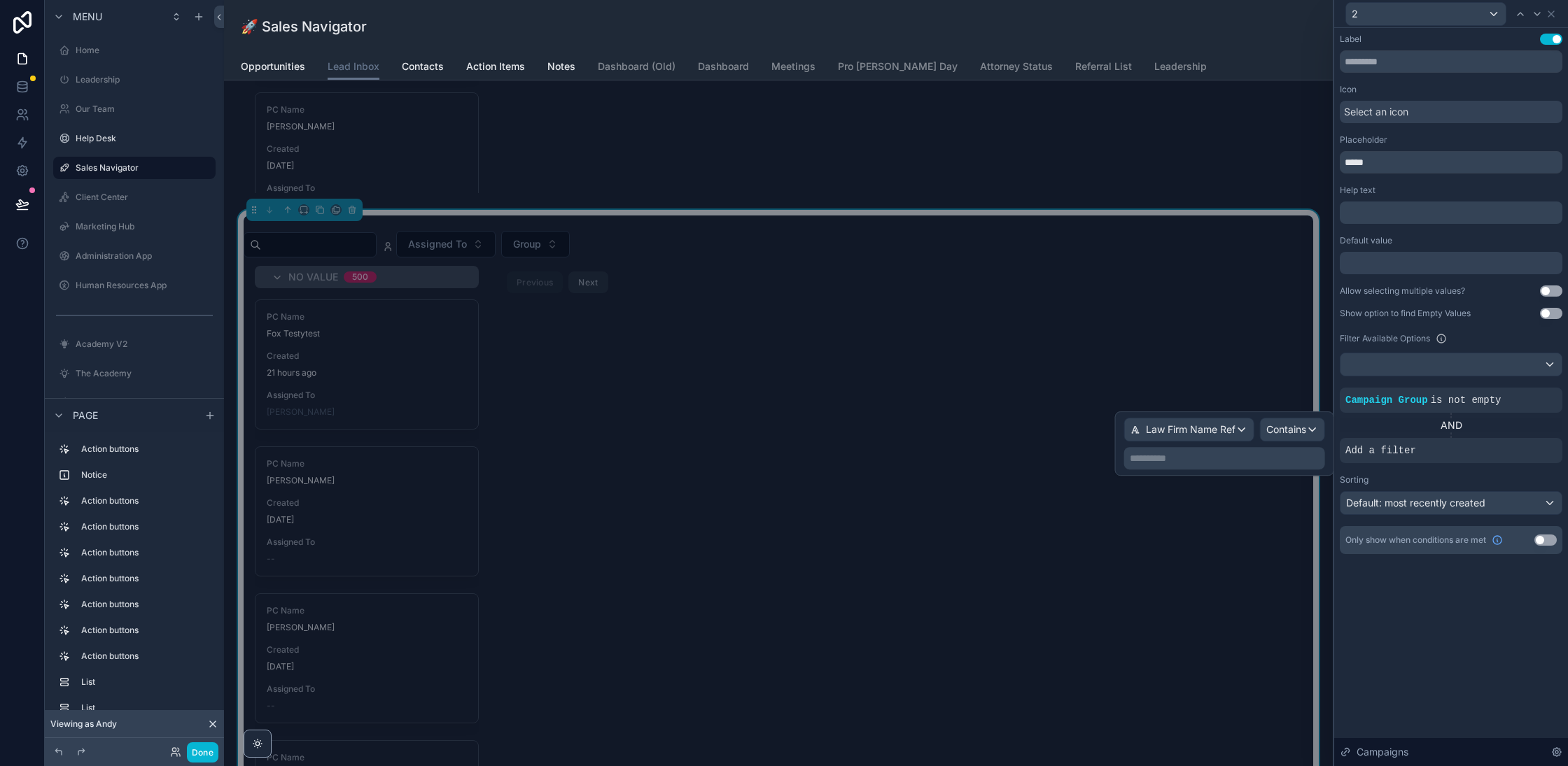
click at [1277, 460] on p "**********" at bounding box center [1226, 458] width 193 height 14
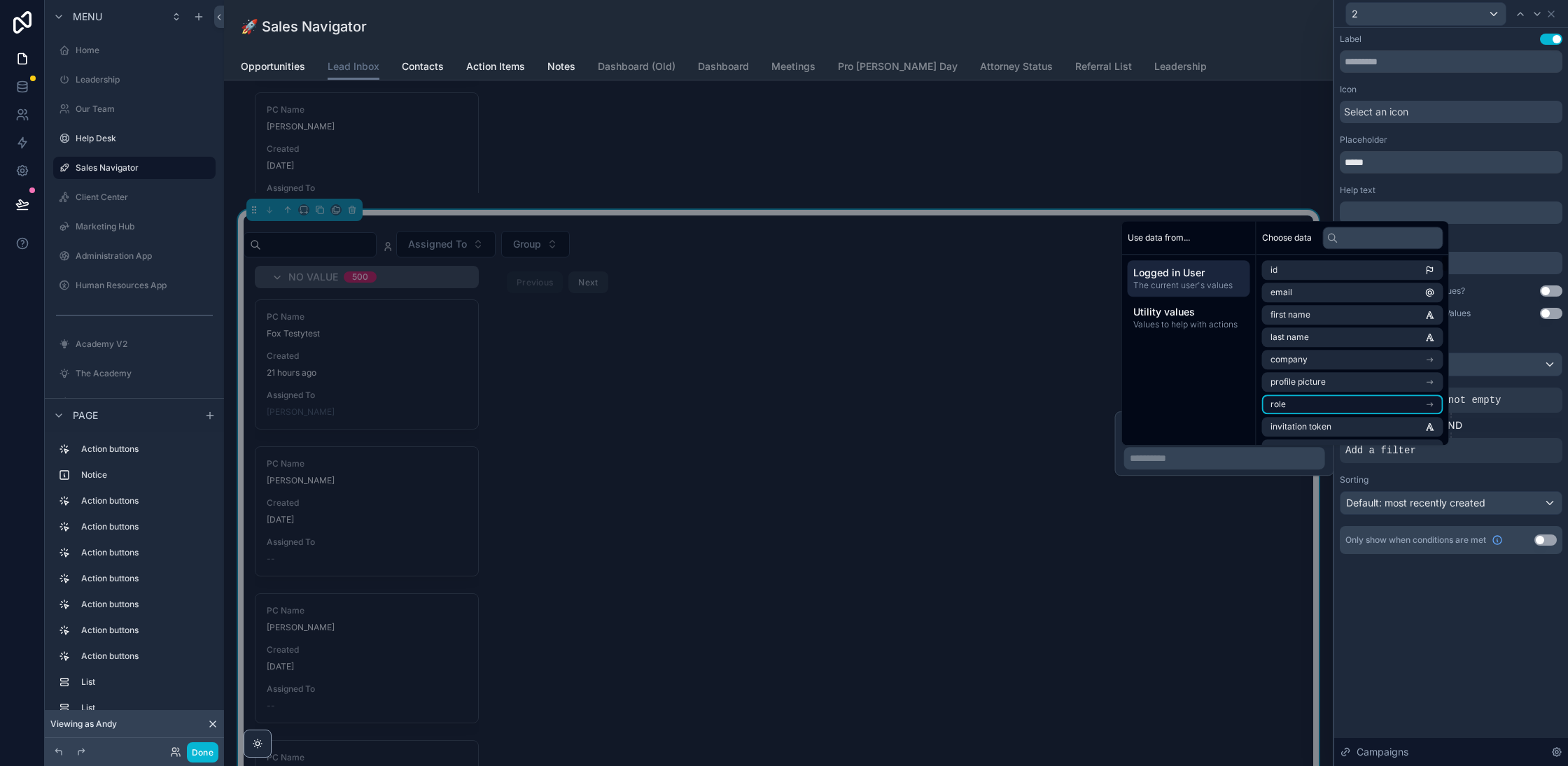
click at [1295, 397] on li "role" at bounding box center [1352, 404] width 182 height 20
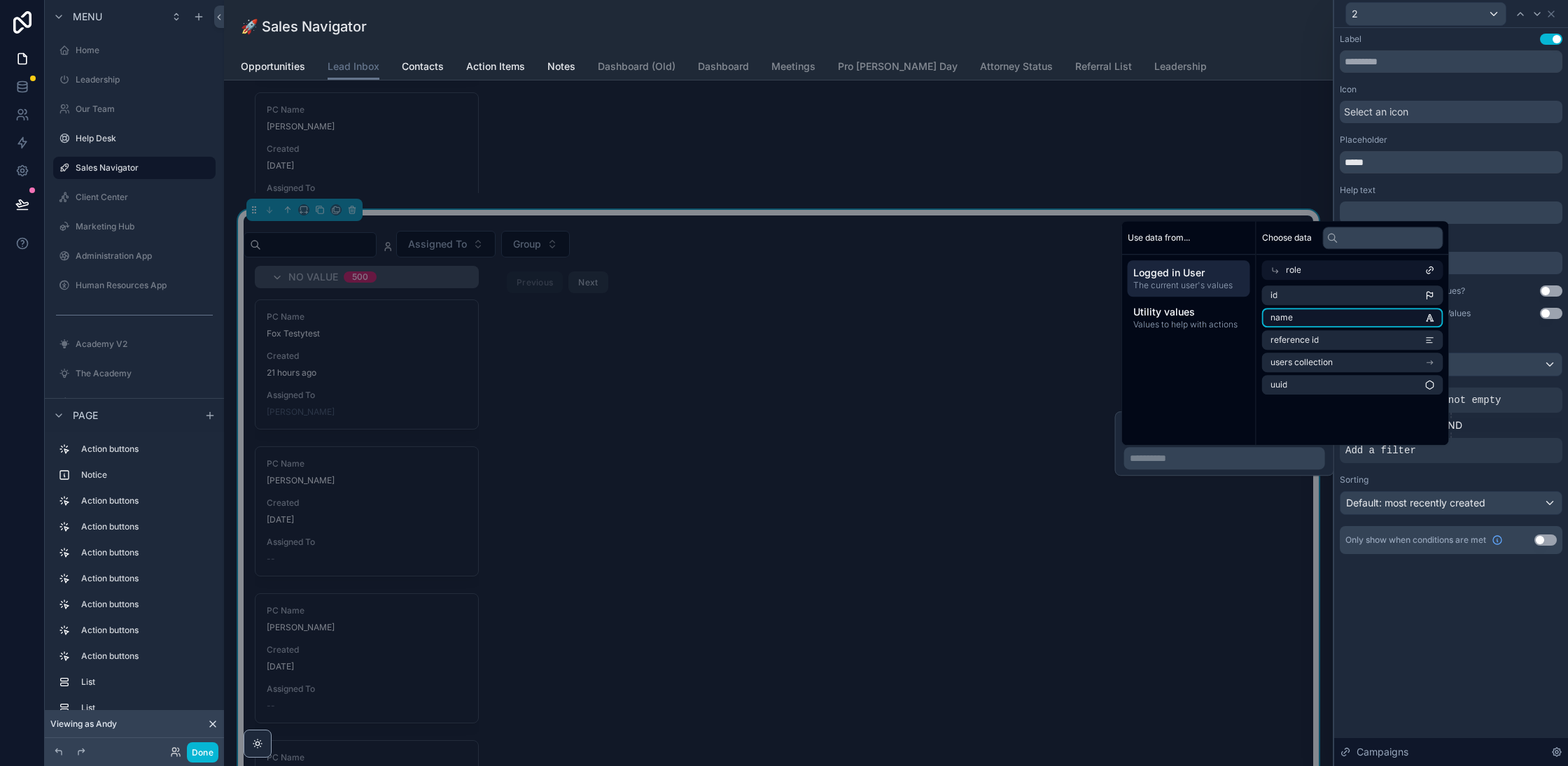
click at [1313, 316] on li "name" at bounding box center [1352, 317] width 182 height 20
click at [1506, 631] on div "Label Use setting Icon Select an icon Placeholder ***** Help text ﻿ Default val…" at bounding box center [1451, 396] width 234 height 738
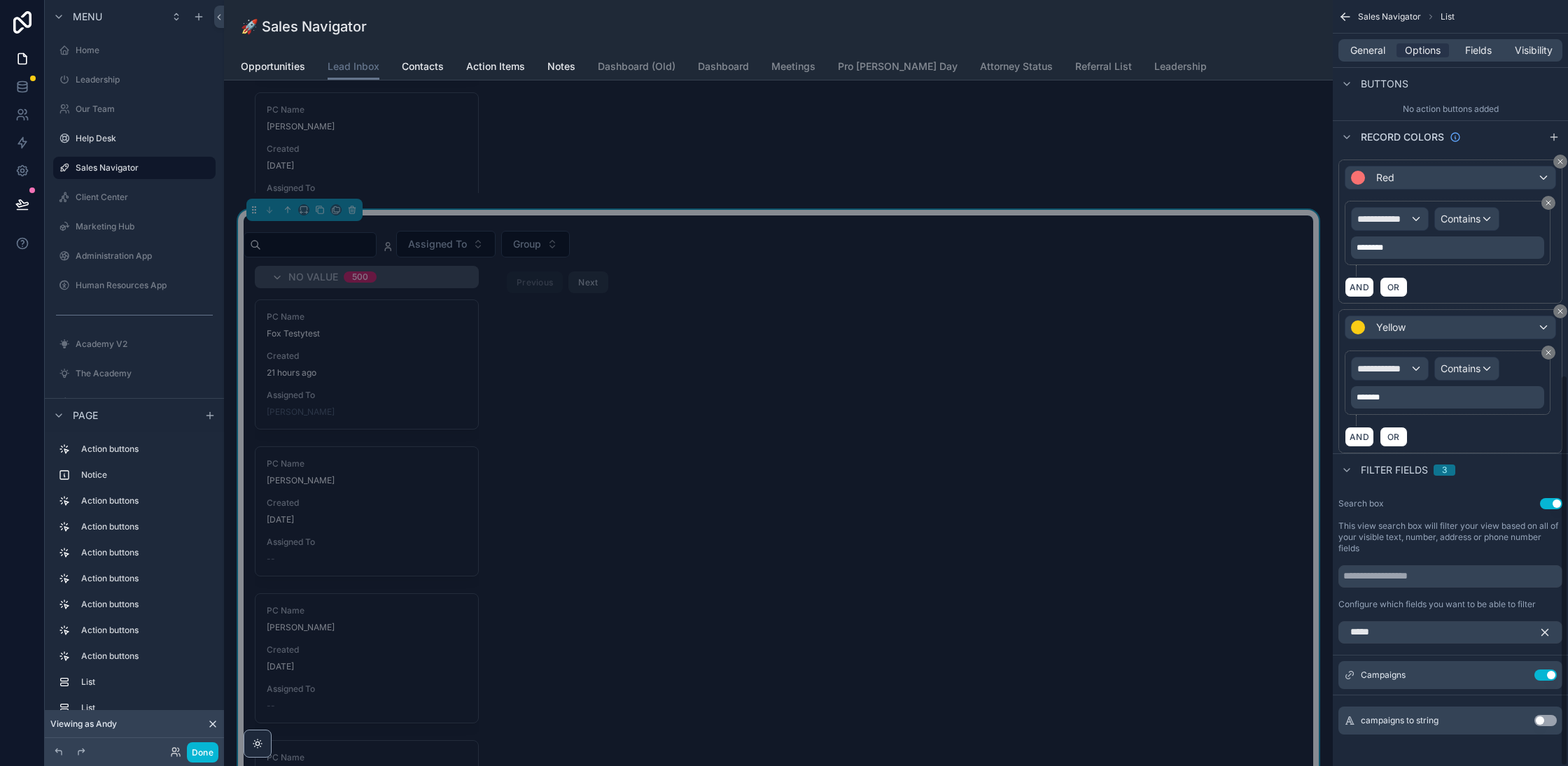
scroll to position [2190, 0]
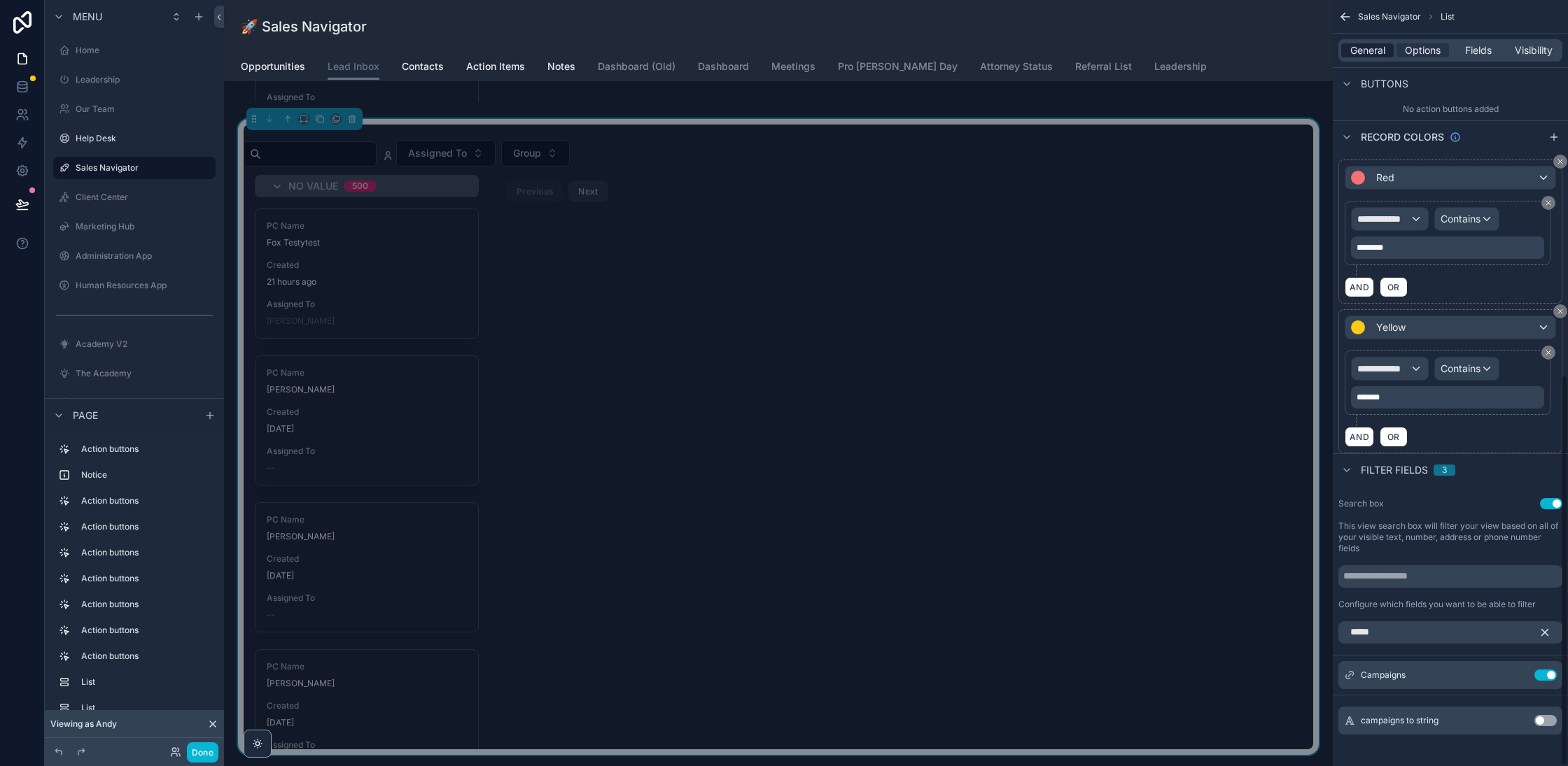
click at [1363, 51] on span "General" at bounding box center [1367, 50] width 35 height 14
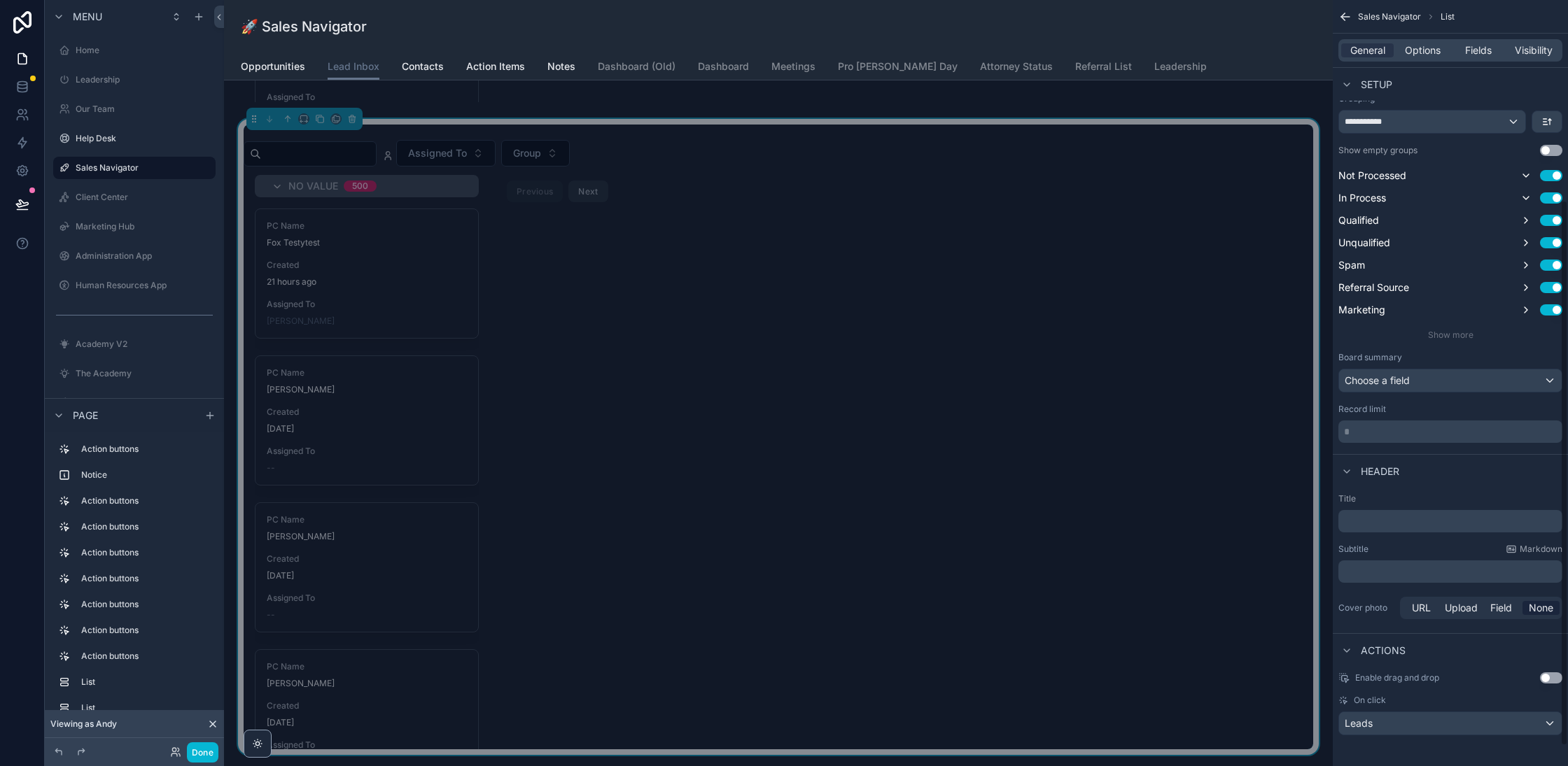
scroll to position [198, 0]
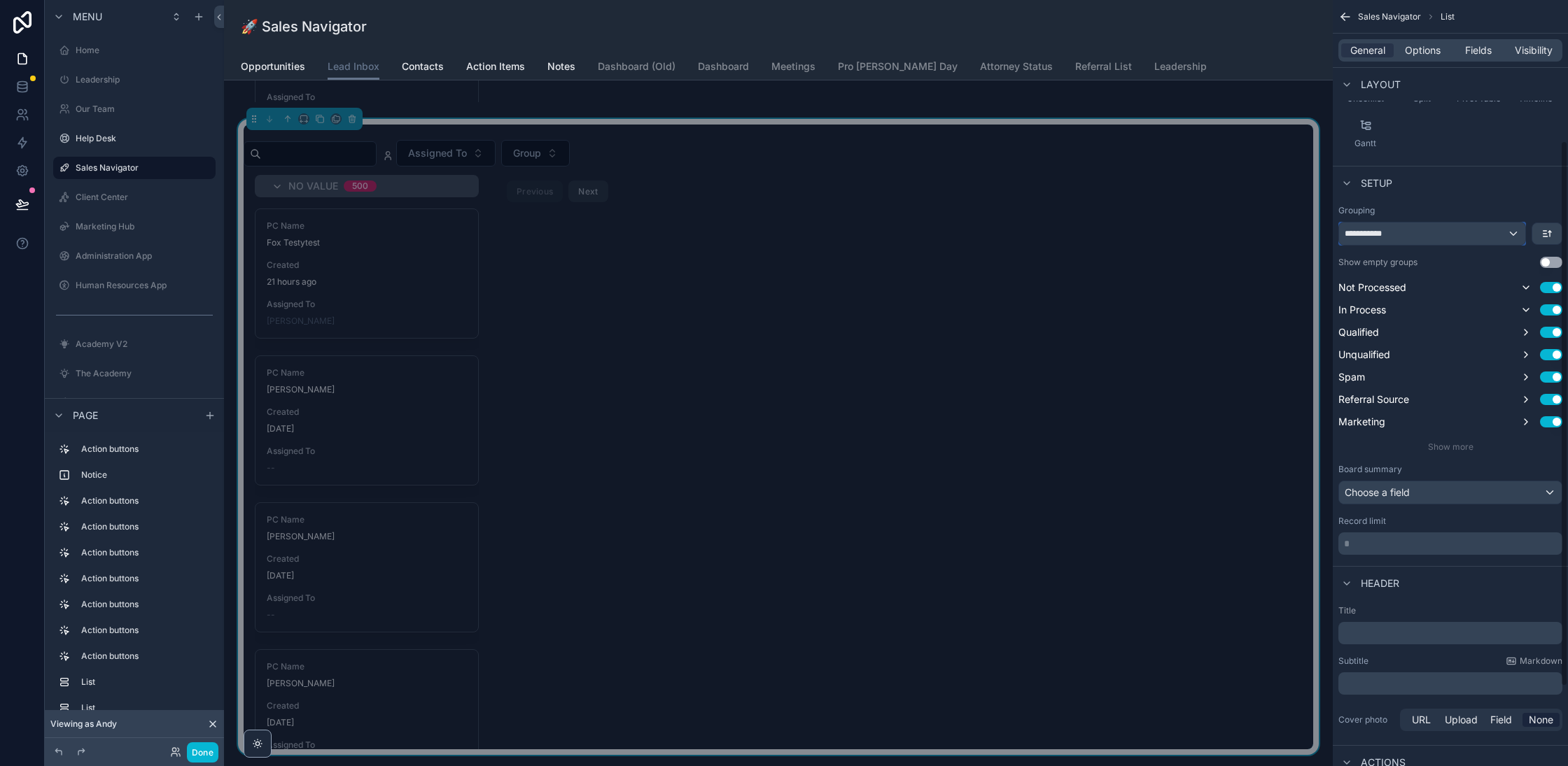
click at [1482, 227] on div "**********" at bounding box center [1432, 234] width 186 height 23
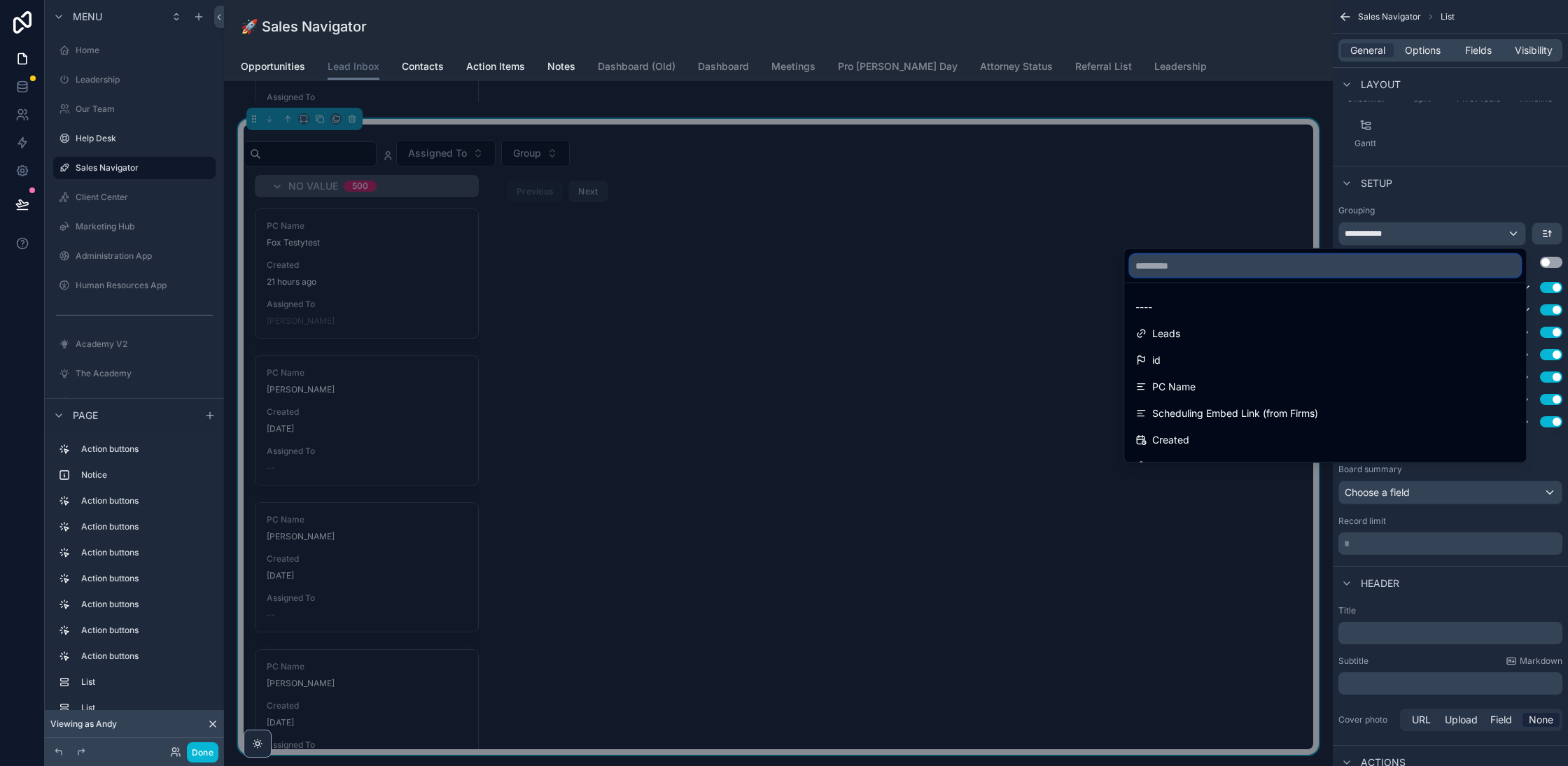
click at [1238, 264] on input "text" at bounding box center [1325, 266] width 391 height 23
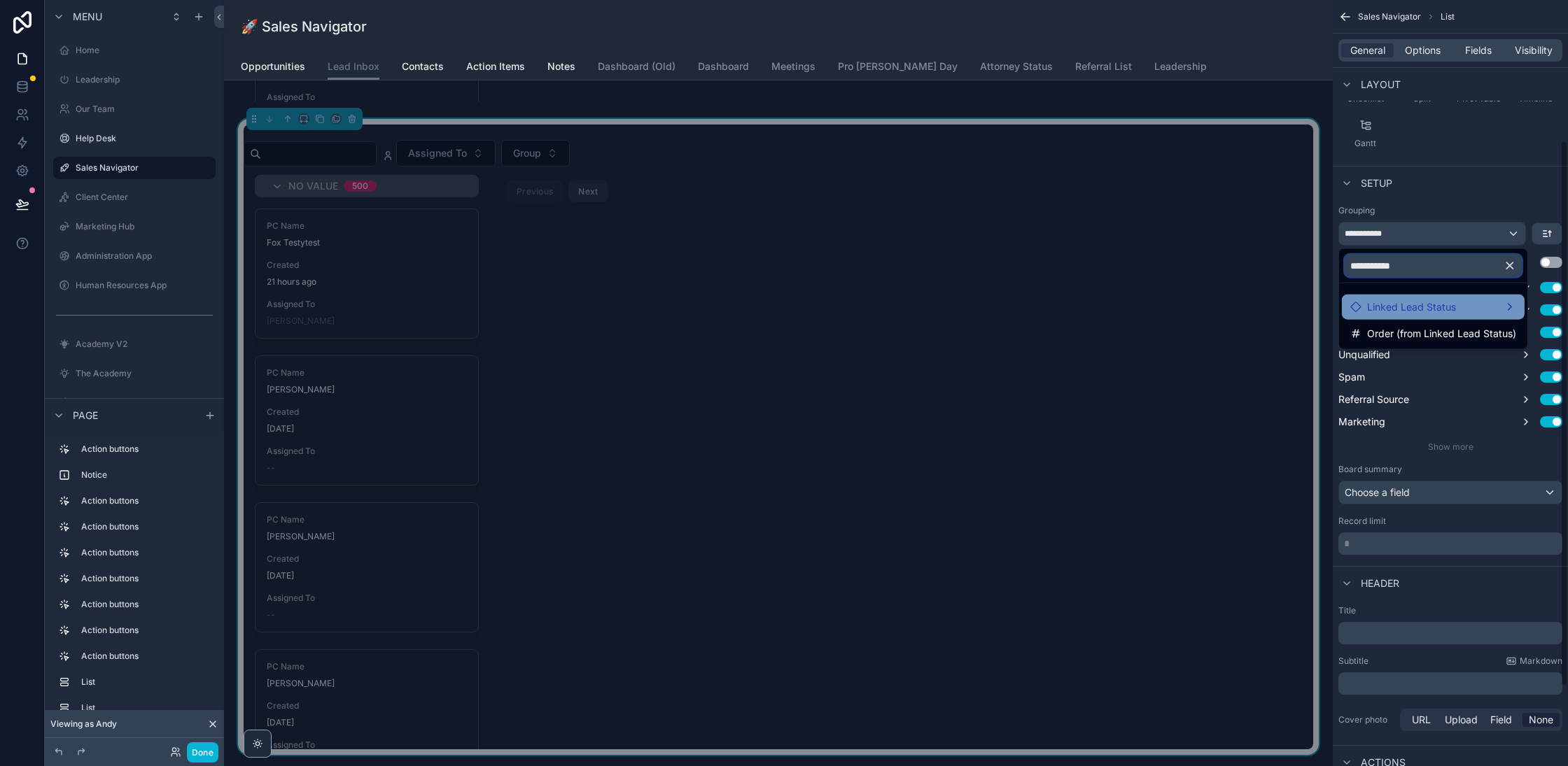
type input "**********"
click at [1430, 306] on span "Linked Lead Status" at bounding box center [1411, 307] width 89 height 17
click at [1434, 267] on input "**********" at bounding box center [1433, 266] width 177 height 23
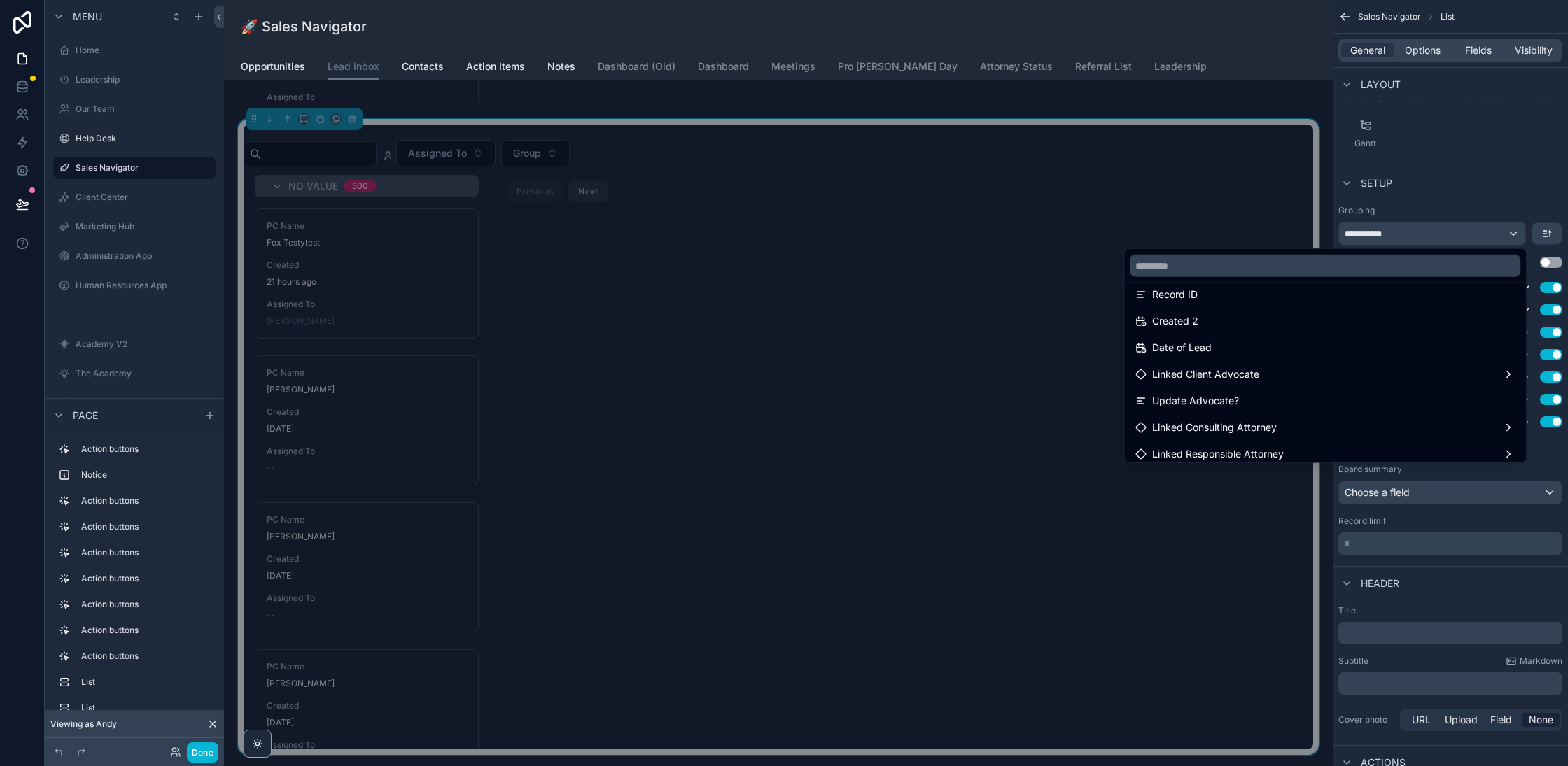
scroll to position [10516, 0]
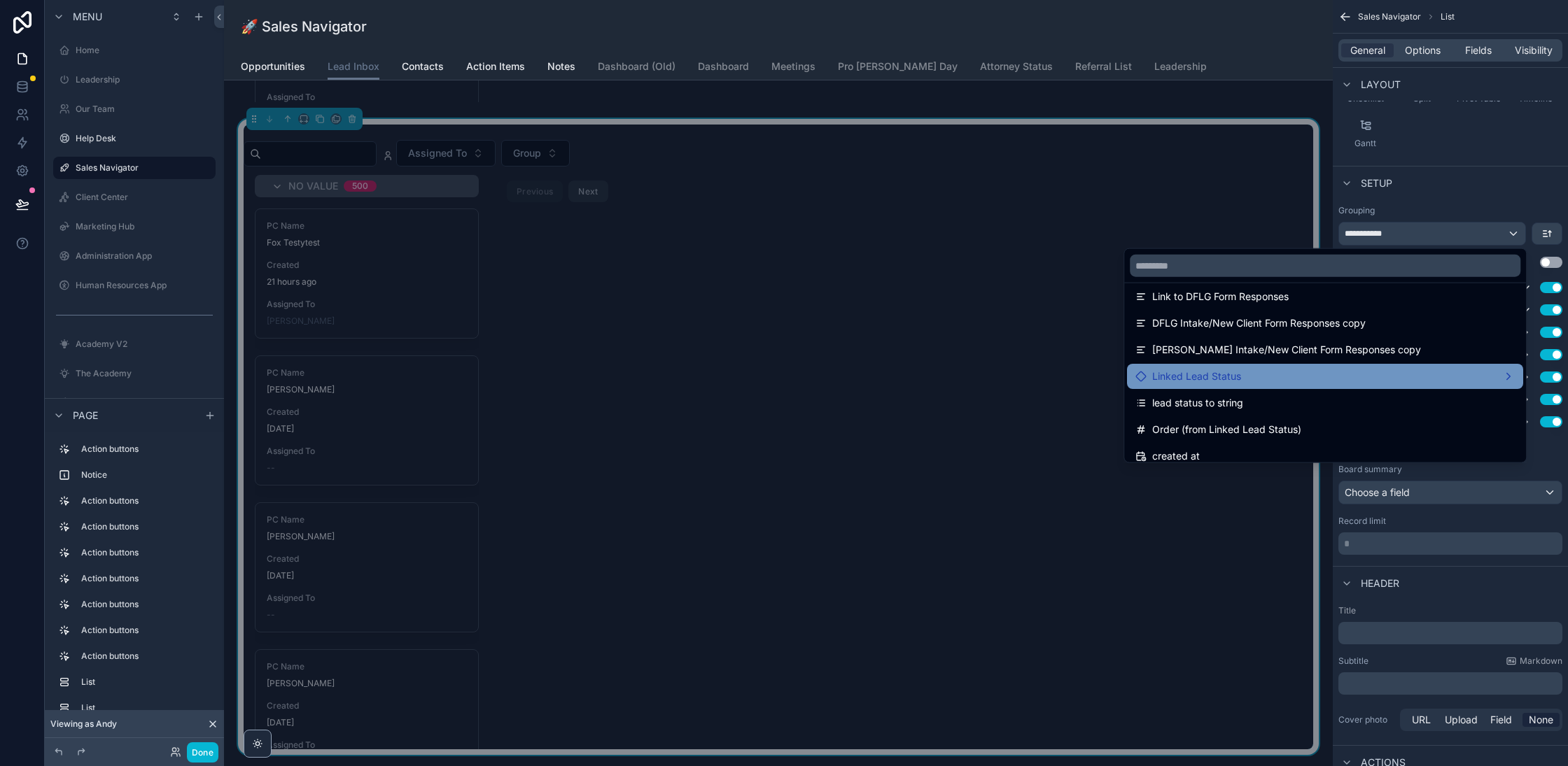
click at [1254, 368] on div "Linked Lead Status" at bounding box center [1324, 376] width 379 height 17
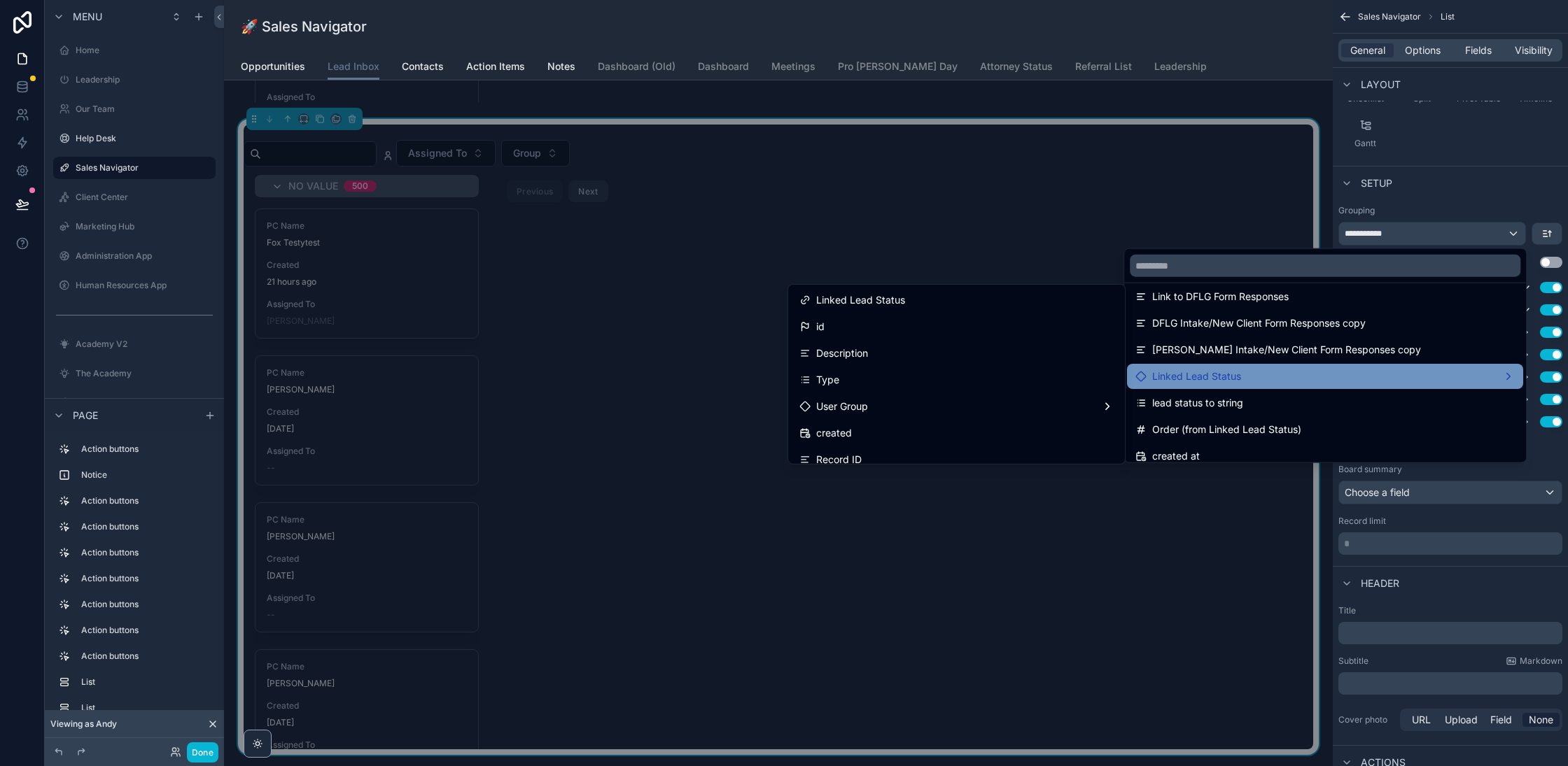
click at [939, 301] on div "Linked Lead Status" at bounding box center [956, 300] width 315 height 17
click at [1454, 482] on div "Choose a field" at bounding box center [1450, 493] width 222 height 23
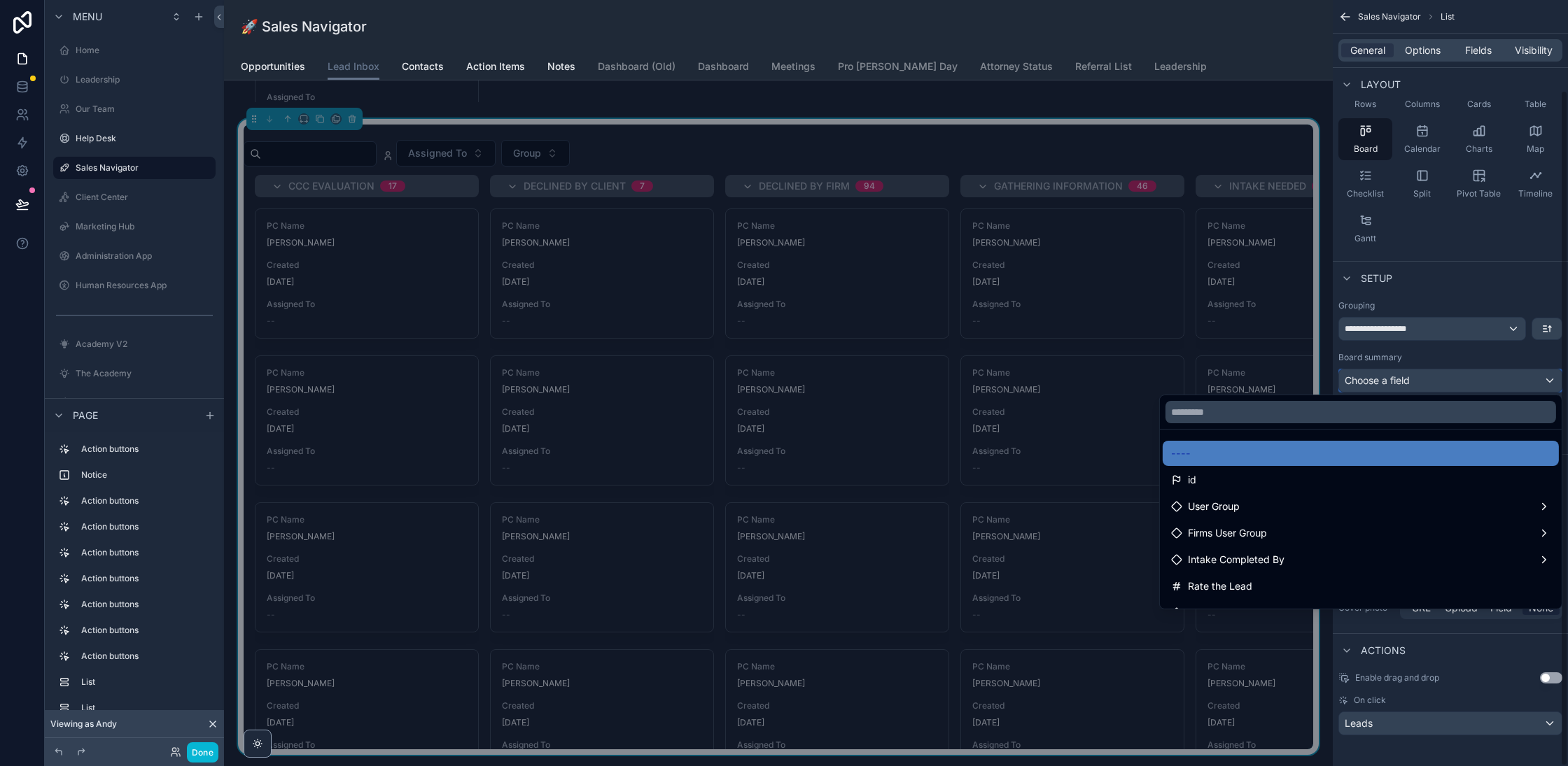
scroll to position [130, 0]
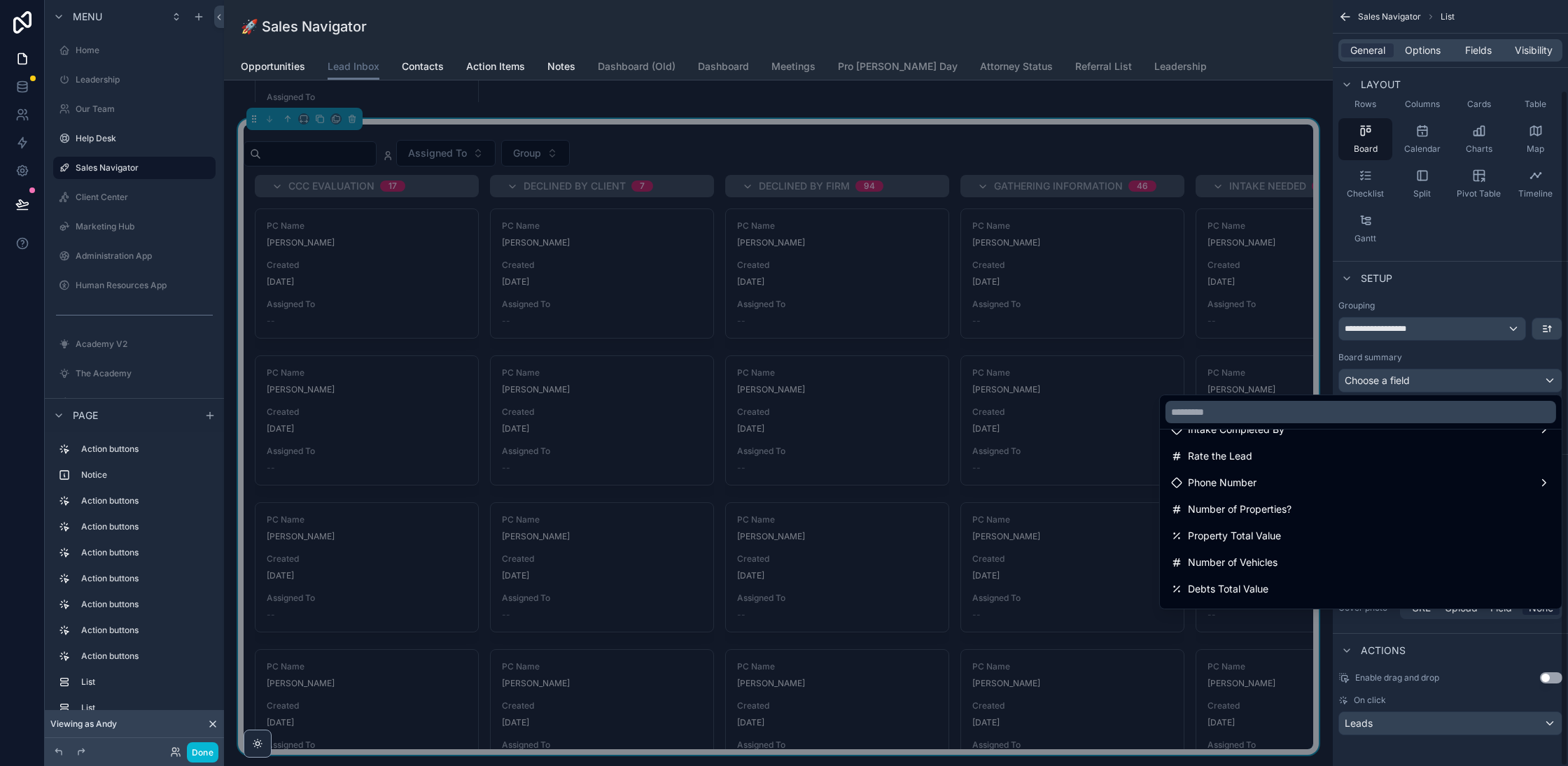
click at [1374, 280] on div "scrollable content" at bounding box center [784, 383] width 1568 height 766
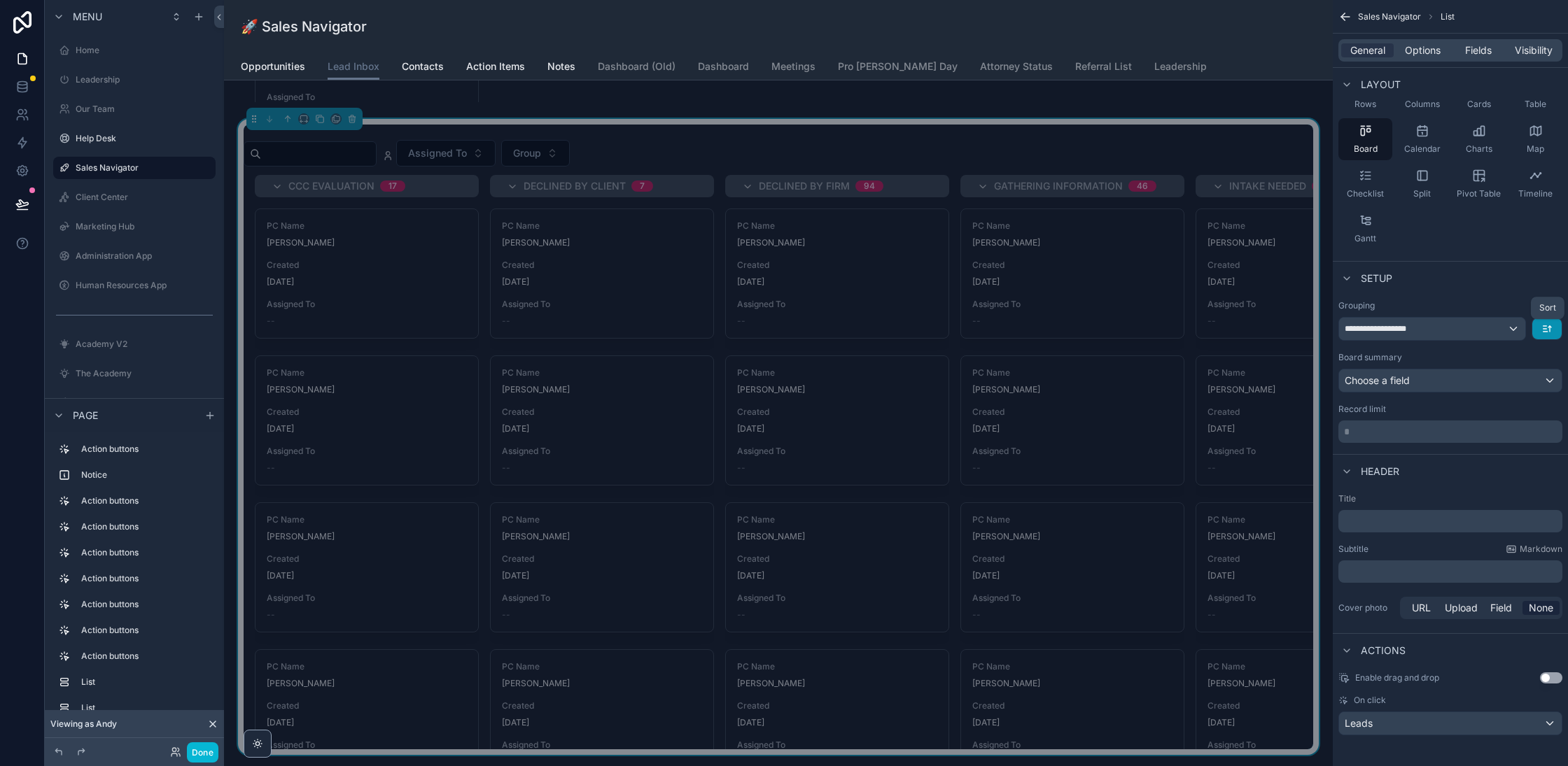
click at [1549, 323] on icon "scrollable content" at bounding box center [1547, 329] width 11 height 11
click at [1528, 312] on div "scrollable content" at bounding box center [784, 383] width 1568 height 766
click at [1498, 322] on div "**********" at bounding box center [1432, 329] width 186 height 23
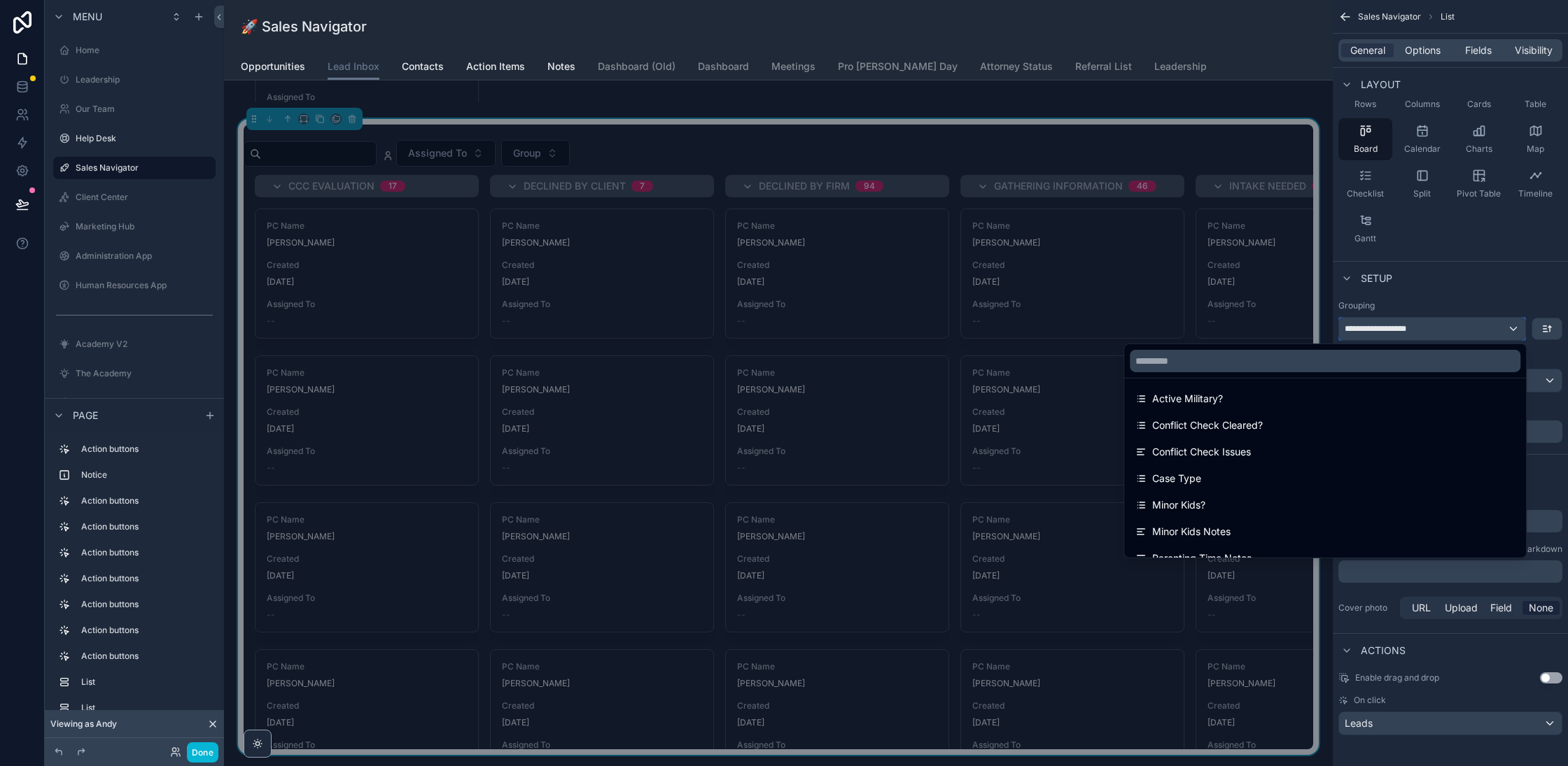
scroll to position [812, 0]
click at [1555, 470] on div "scrollable content" at bounding box center [784, 383] width 1568 height 766
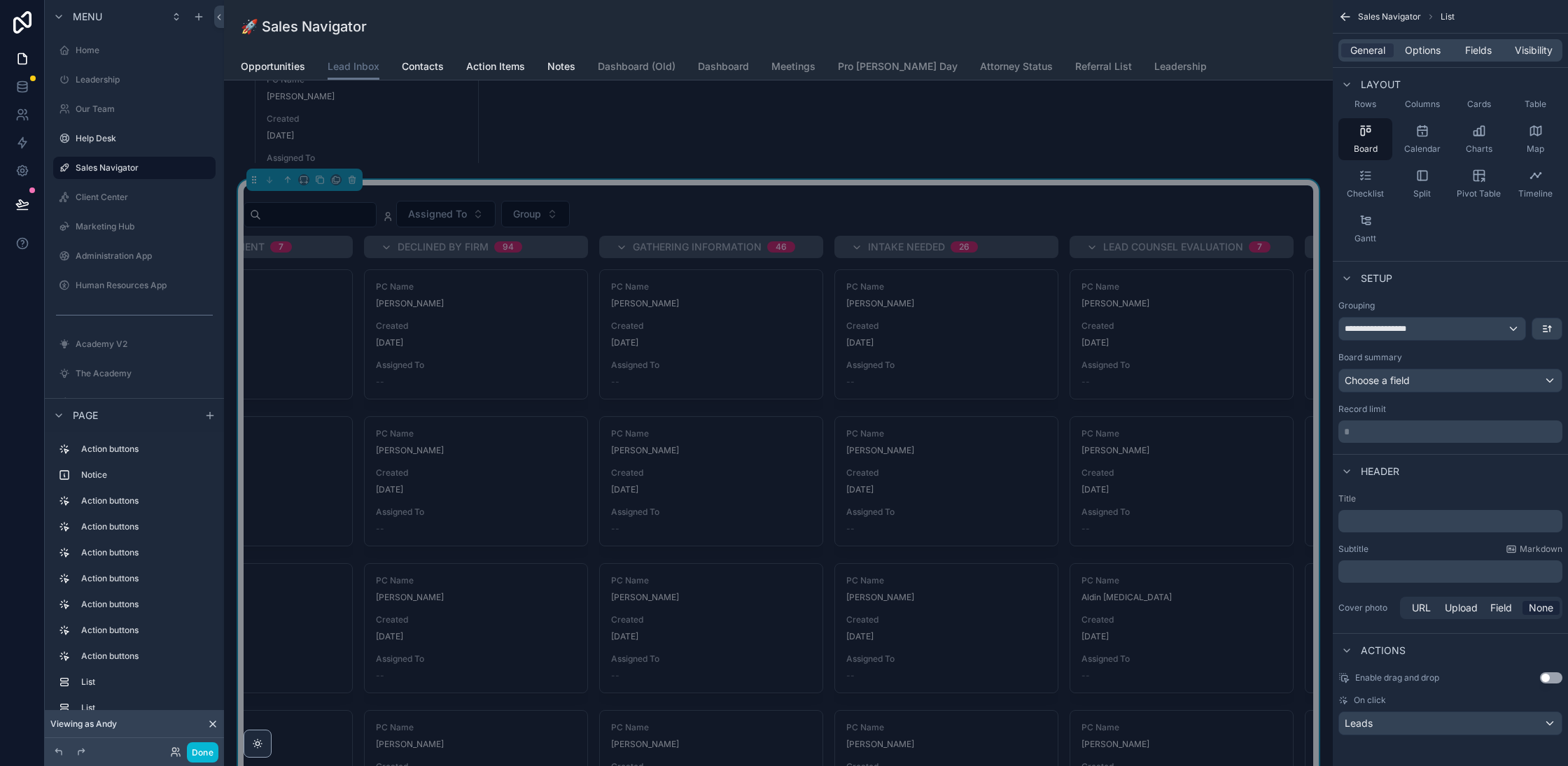
scroll to position [0, 0]
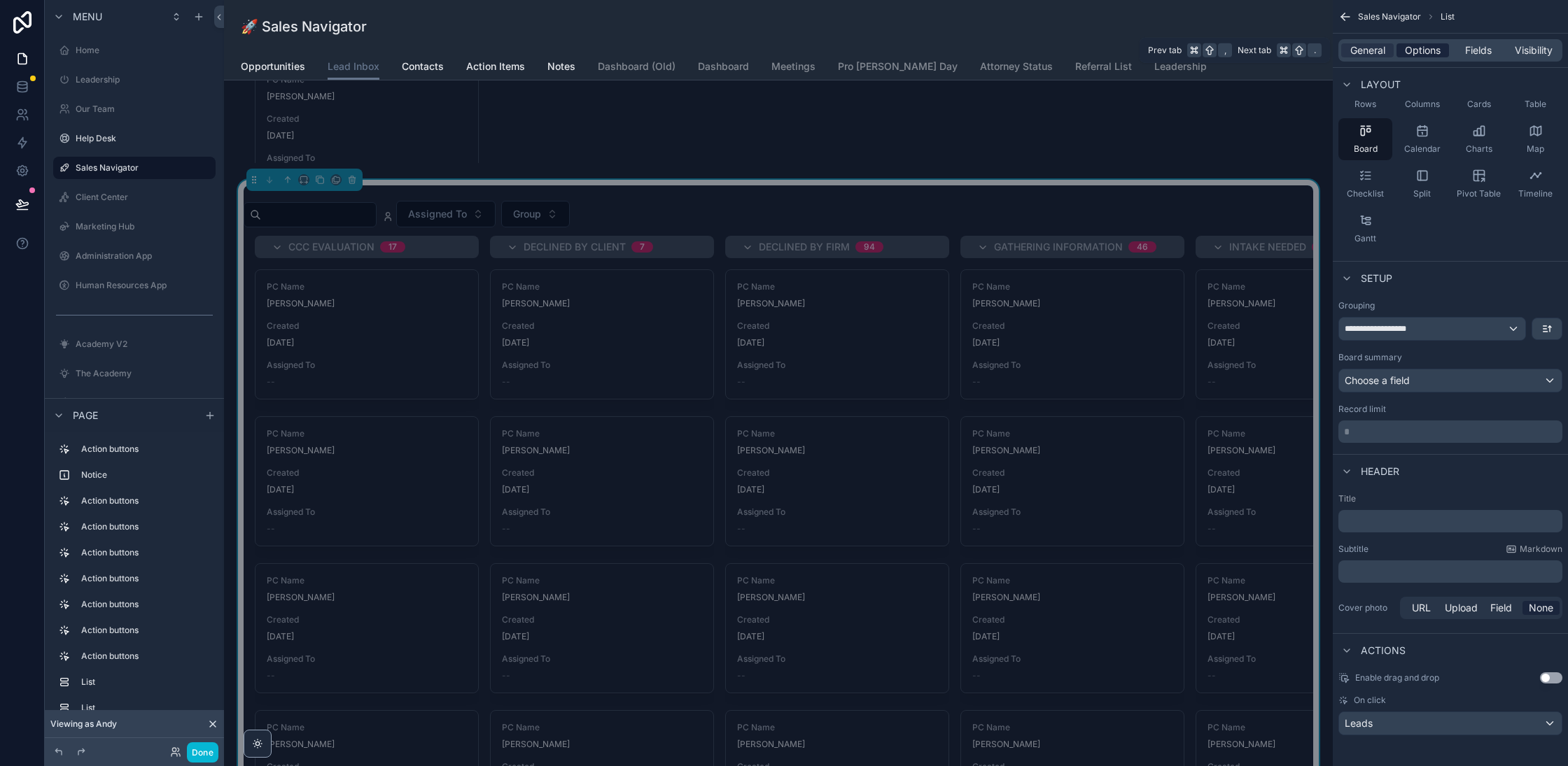
click at [1428, 51] on span "Options" at bounding box center [1423, 50] width 36 height 14
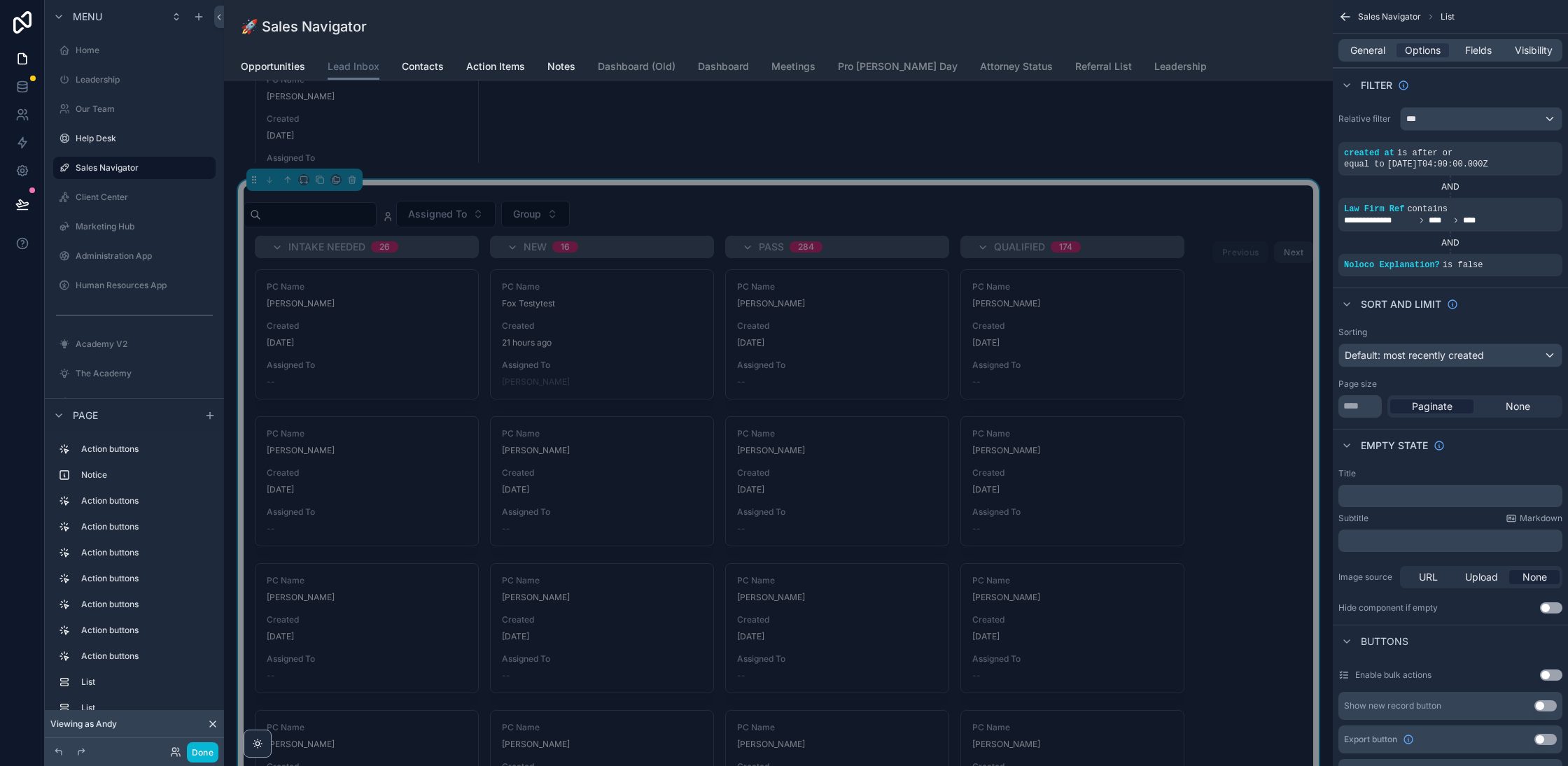
click at [1405, 469] on div "Title" at bounding box center [1450, 474] width 224 height 11
click at [1367, 48] on span "General" at bounding box center [1367, 50] width 35 height 14
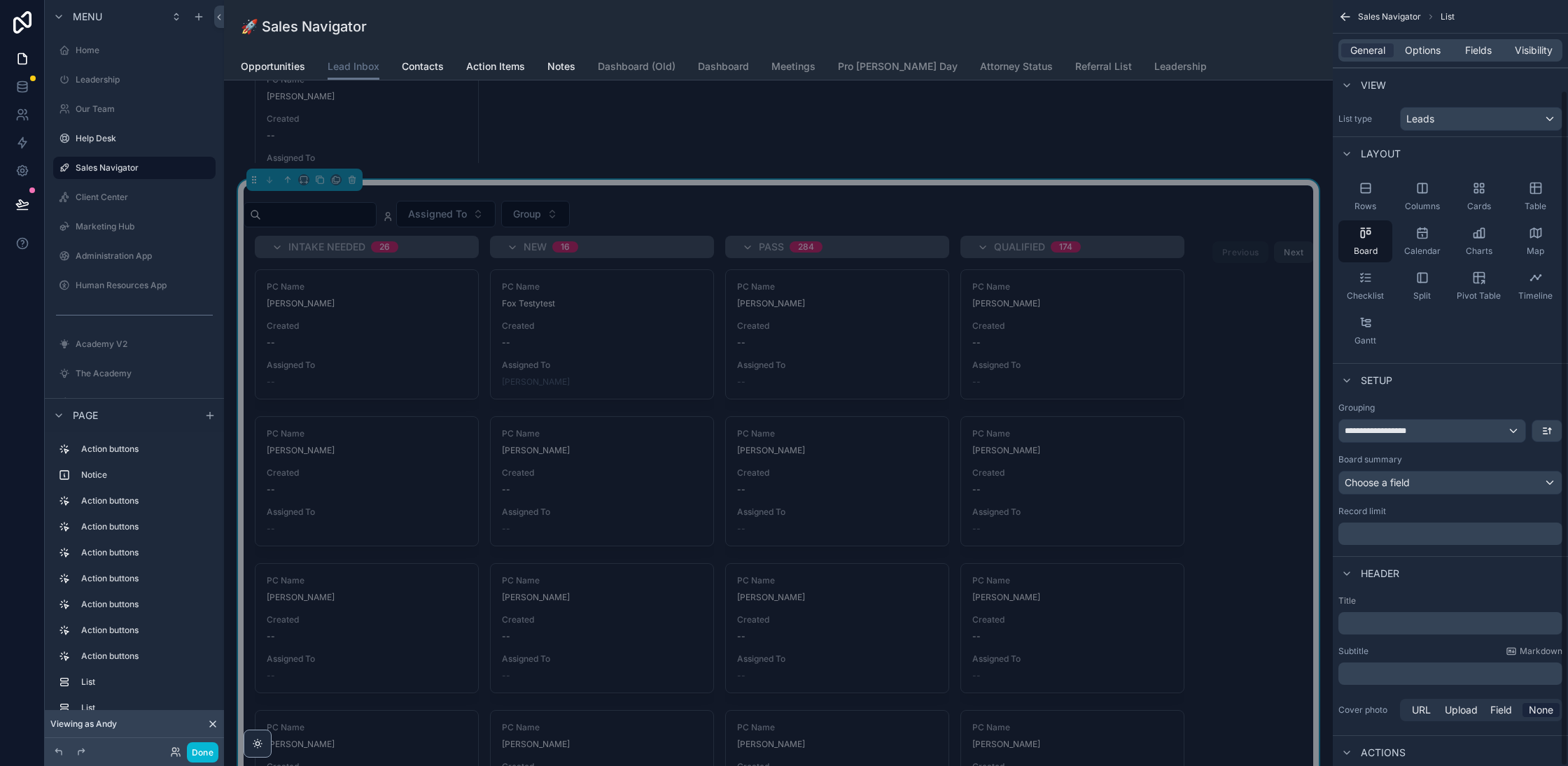
click at [1372, 57] on div "General Options Fields Visibility" at bounding box center [1450, 50] width 224 height 23
click at [1506, 420] on div "**********" at bounding box center [1432, 431] width 186 height 23
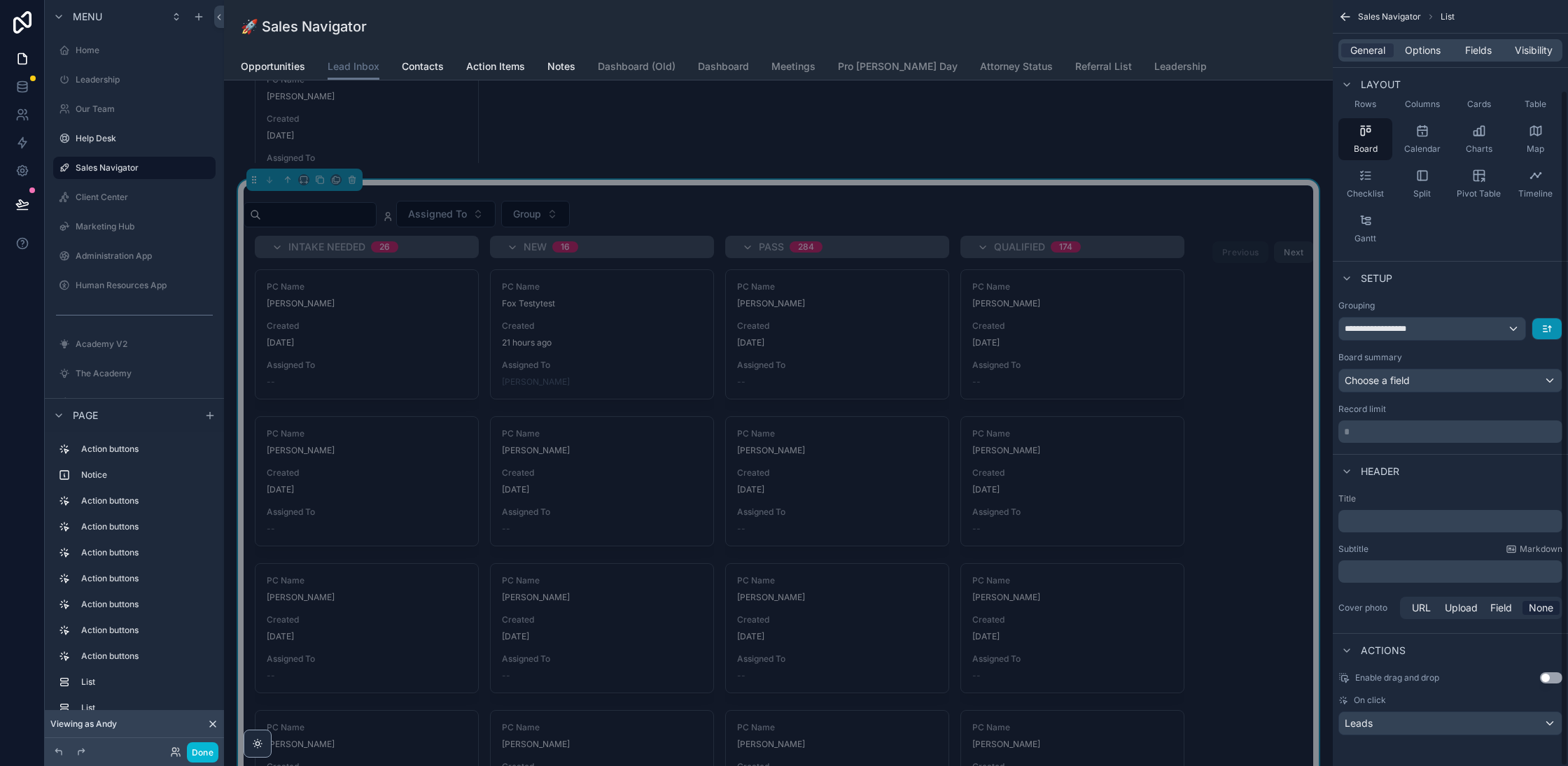
click at [1541, 329] on icon "scrollable content" at bounding box center [1547, 329] width 11 height 11
click at [1468, 272] on div "scrollable content" at bounding box center [784, 383] width 1568 height 766
click at [1435, 380] on div "Choose a field" at bounding box center [1450, 381] width 222 height 23
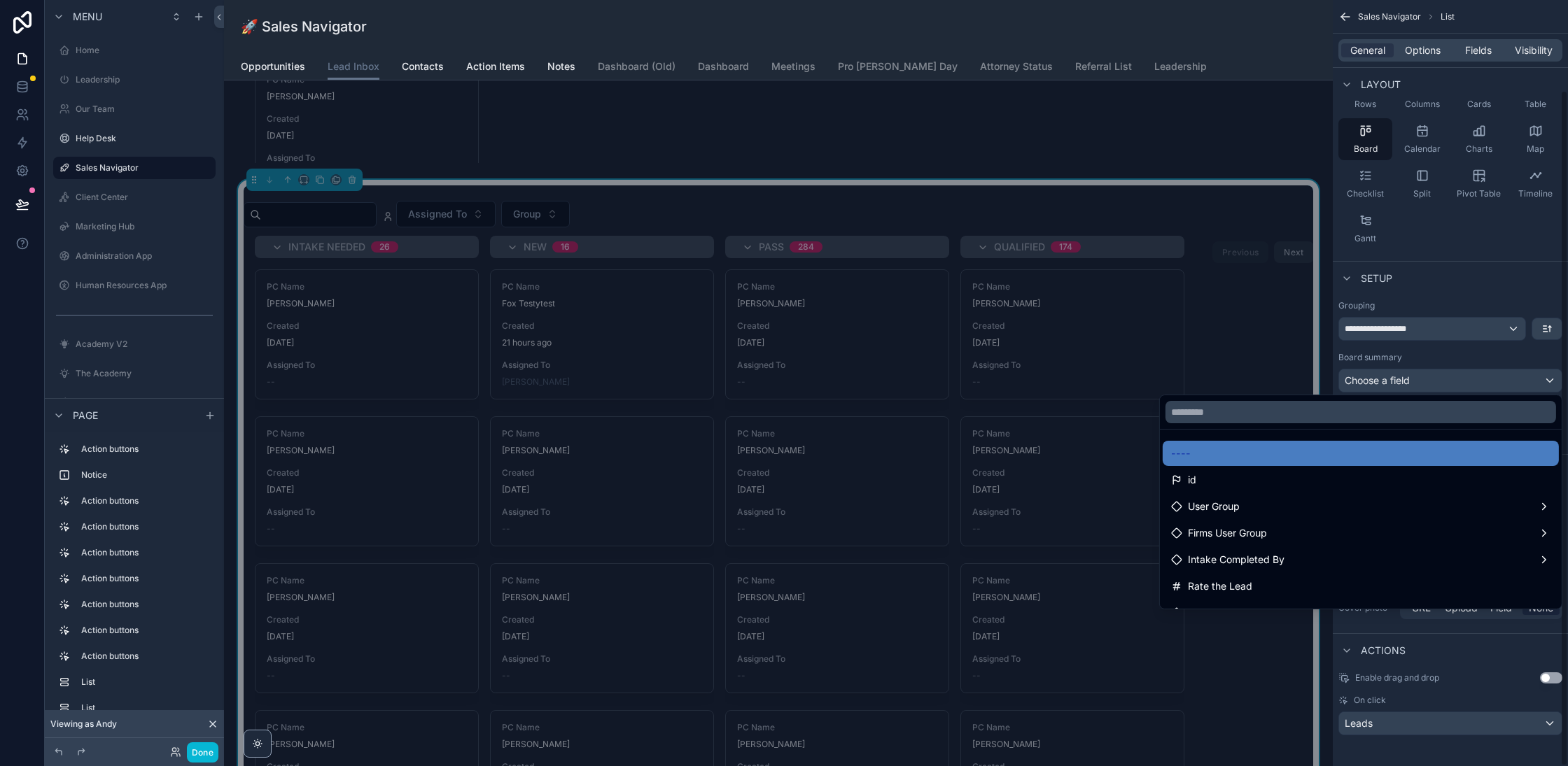
click at [1348, 307] on div "scrollable content" at bounding box center [784, 383] width 1568 height 766
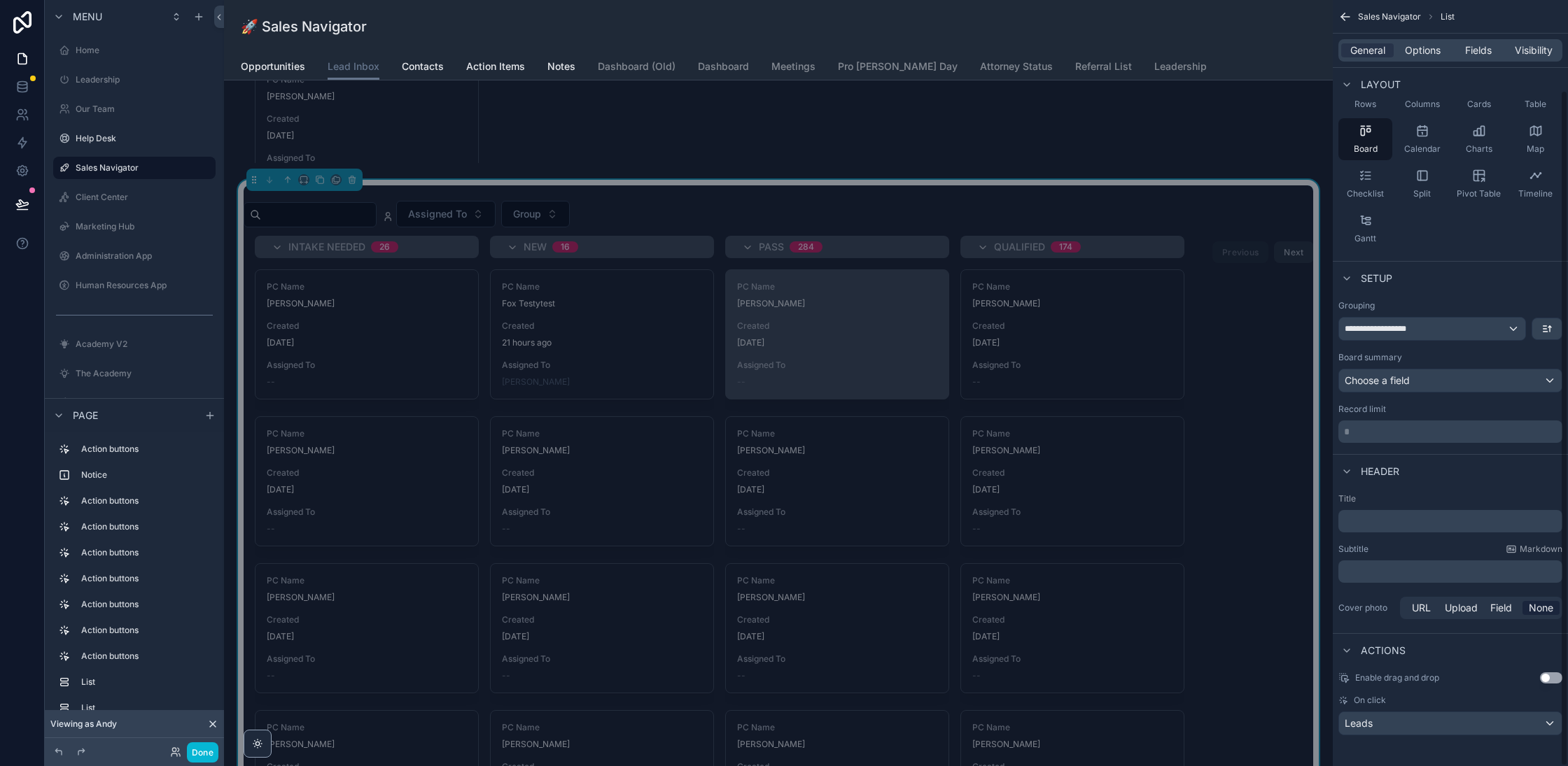
scroll to position [2097, 0]
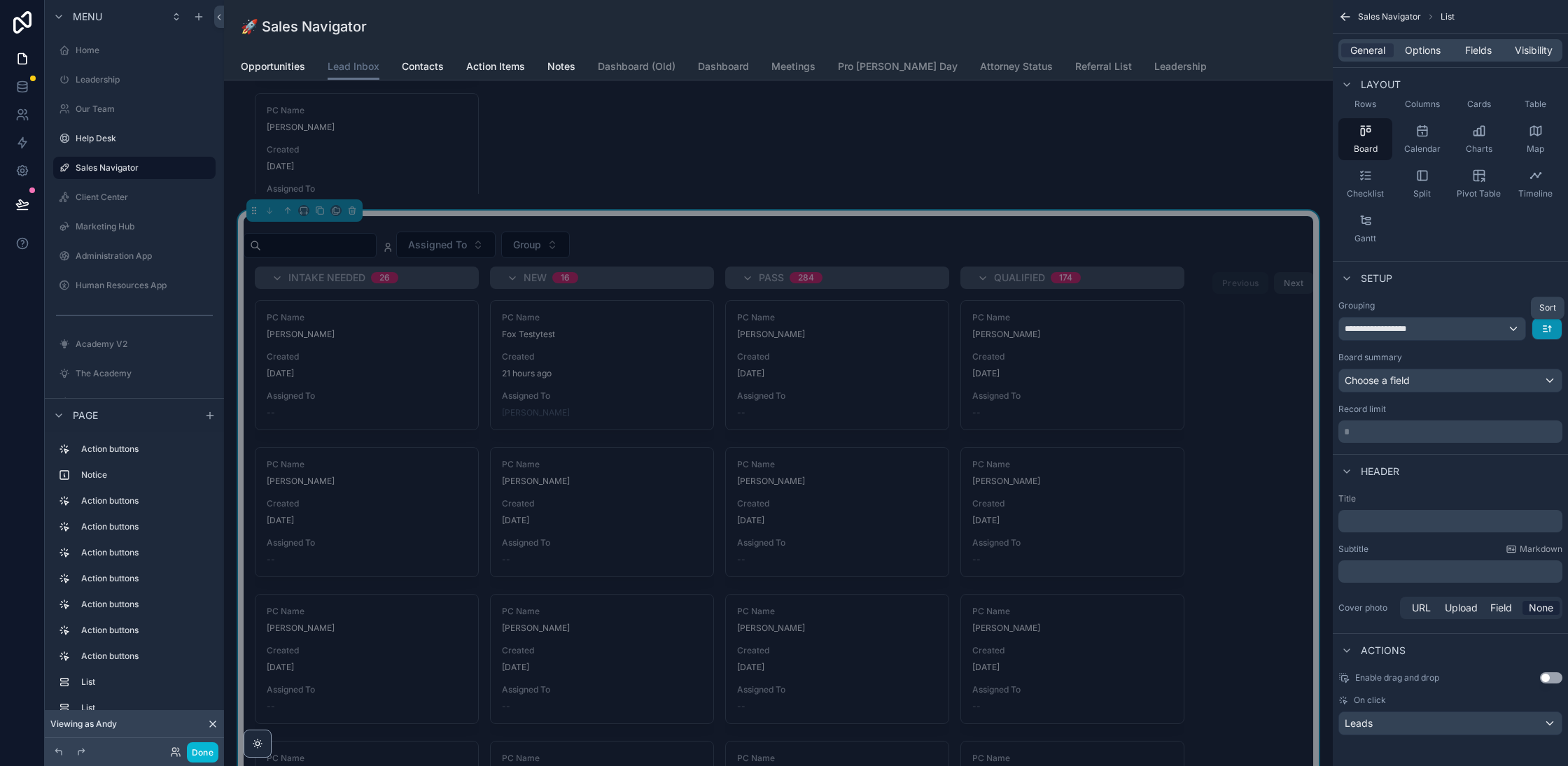
click at [1549, 326] on icon "scrollable content" at bounding box center [1549, 326] width 3 height 1
click at [1491, 291] on div "scrollable content" at bounding box center [784, 383] width 1568 height 766
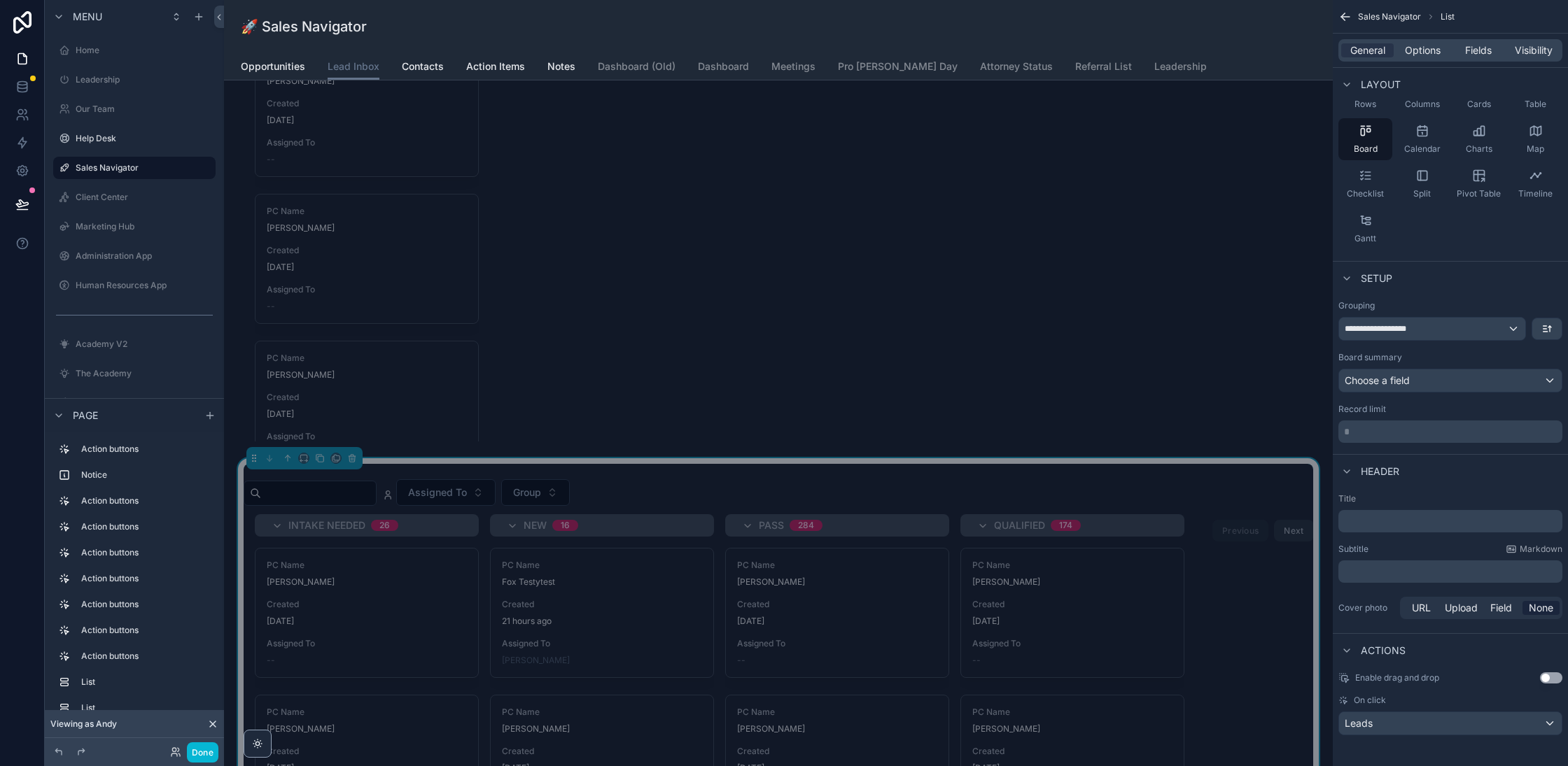
scroll to position [2201, 0]
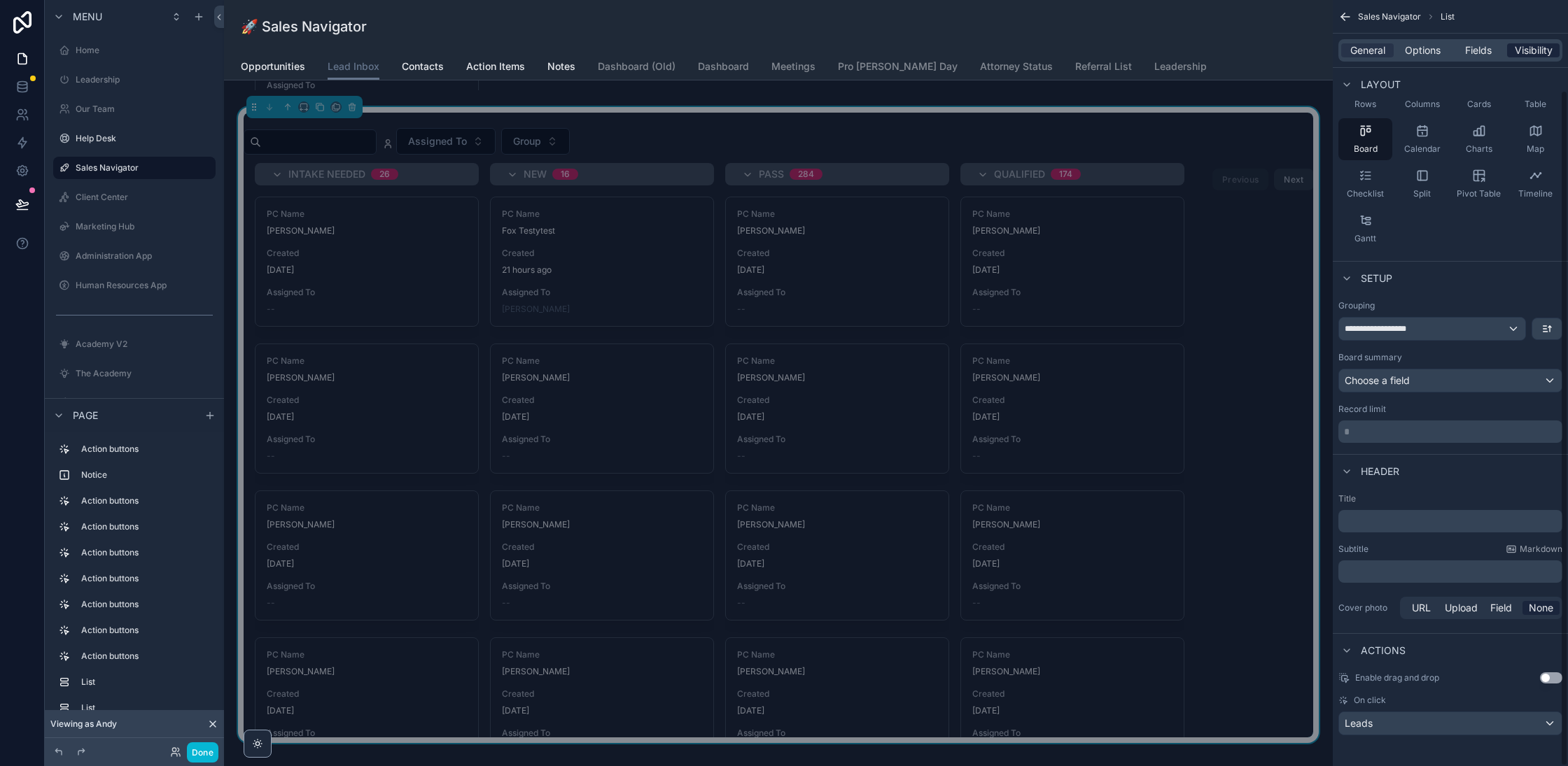
click at [1544, 56] on span "Visibility" at bounding box center [1534, 50] width 38 height 14
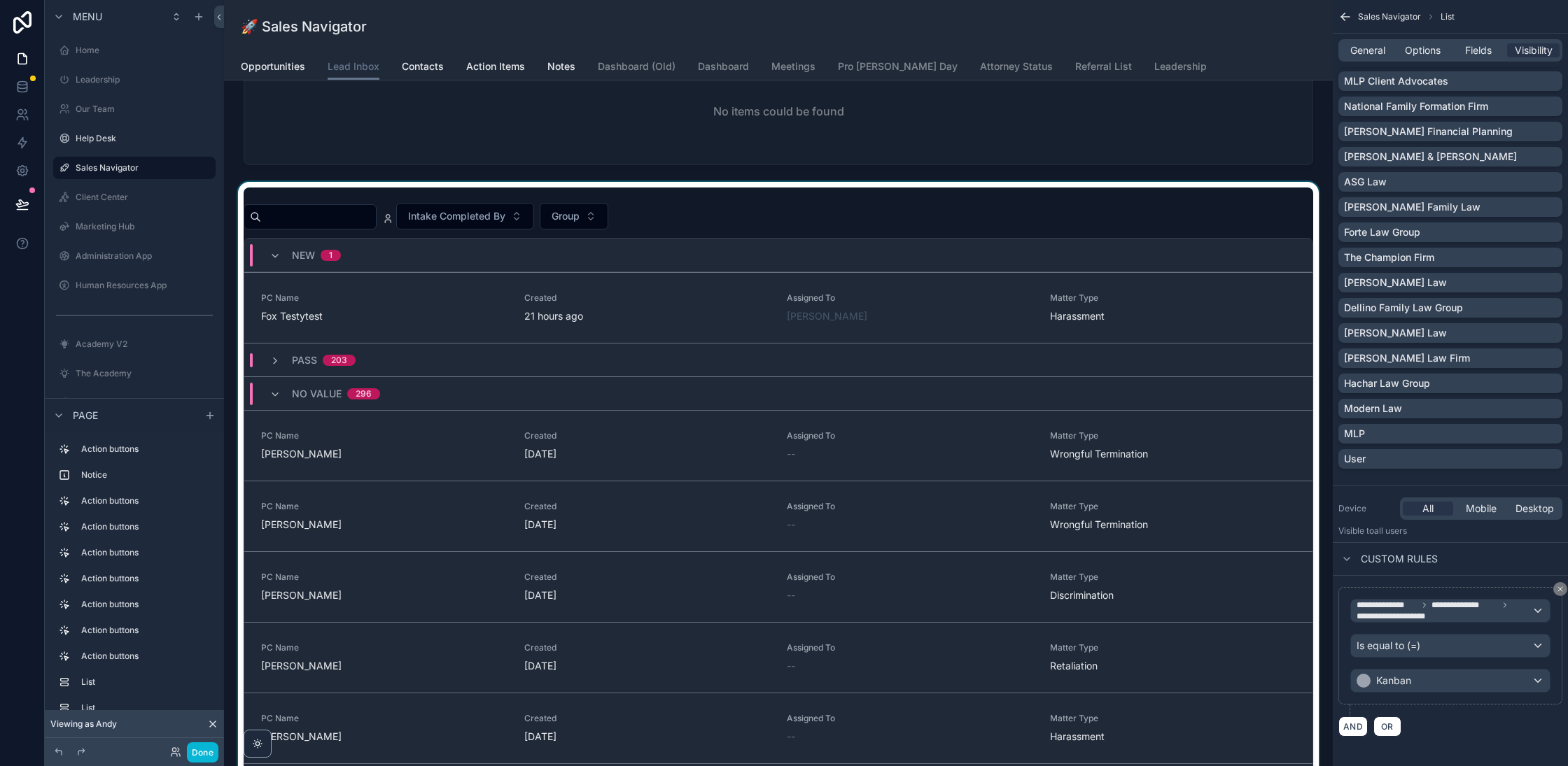
scroll to position [537, 0]
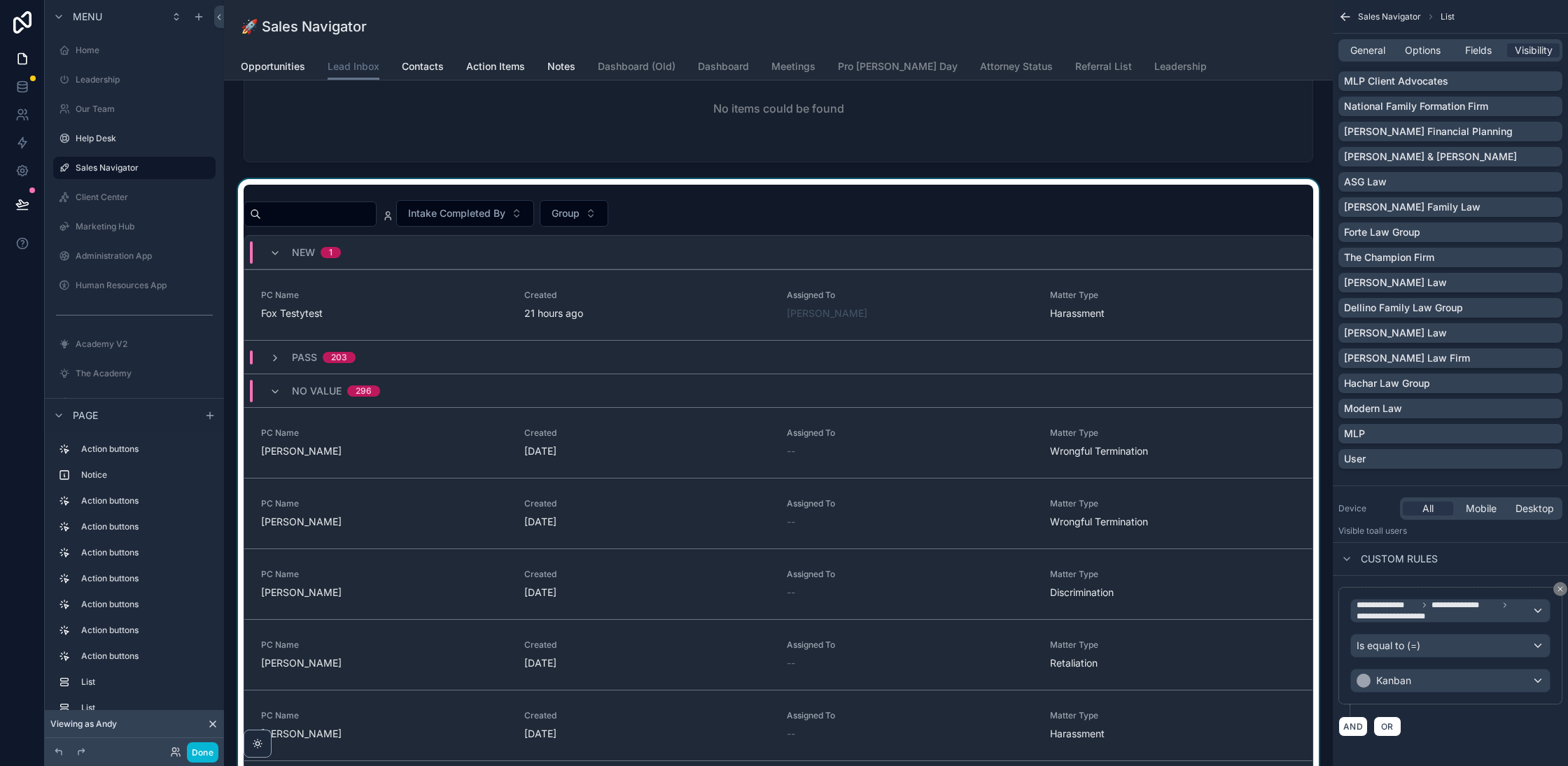
click at [721, 189] on div "scrollable content" at bounding box center [777, 497] width 1086 height 636
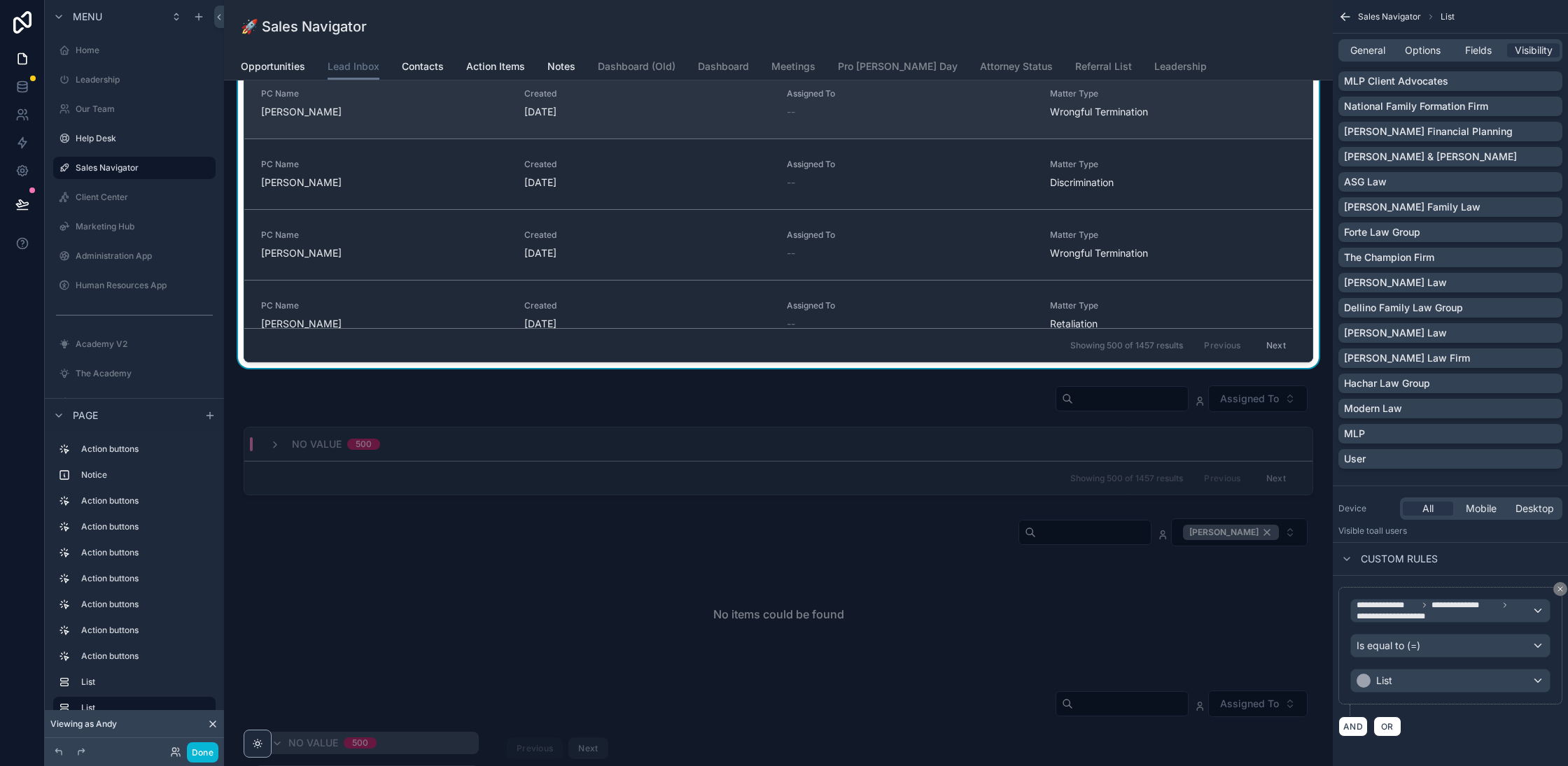
scroll to position [849, 0]
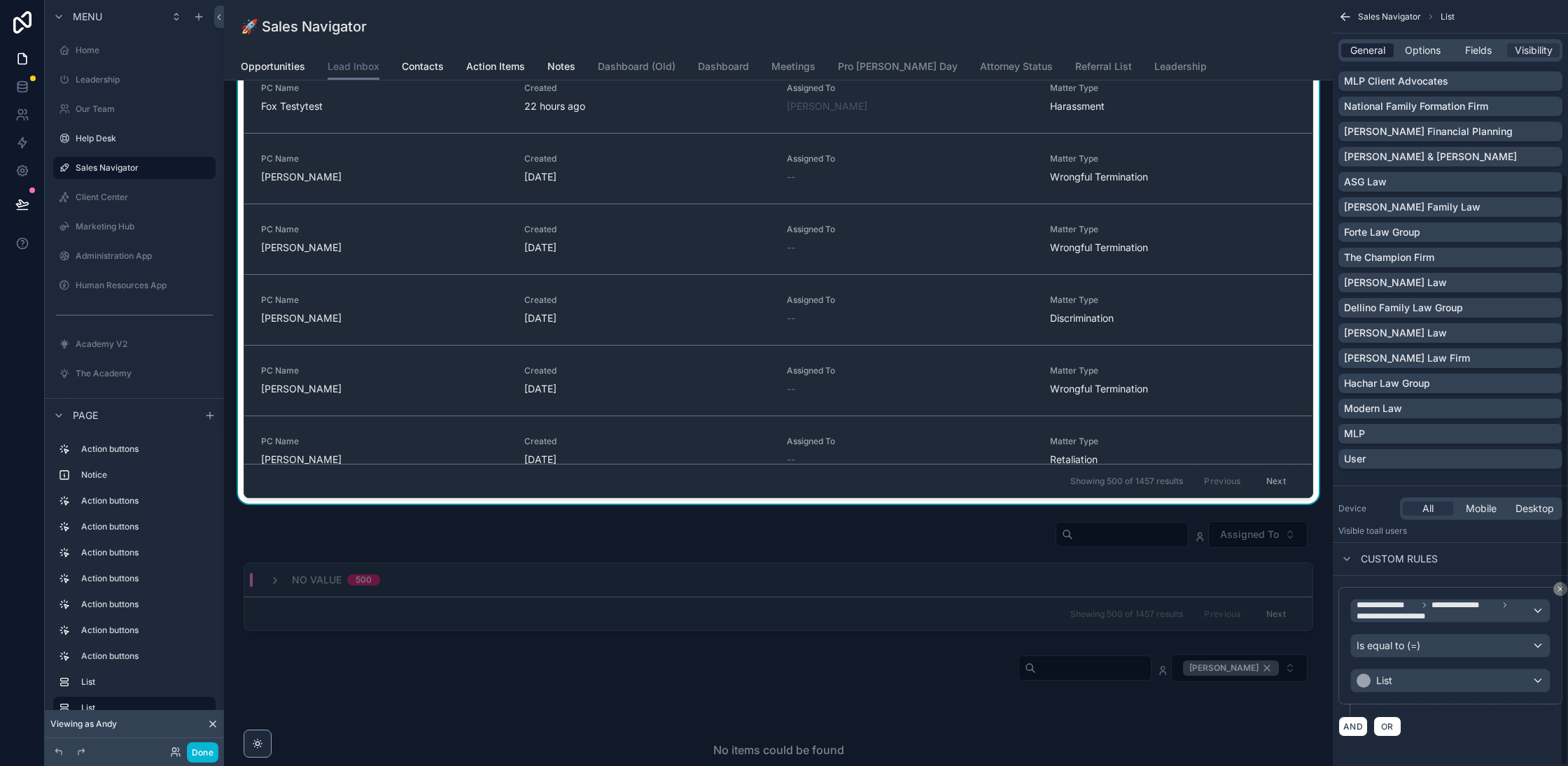
click at [1409, 49] on span "Options" at bounding box center [1423, 50] width 36 height 14
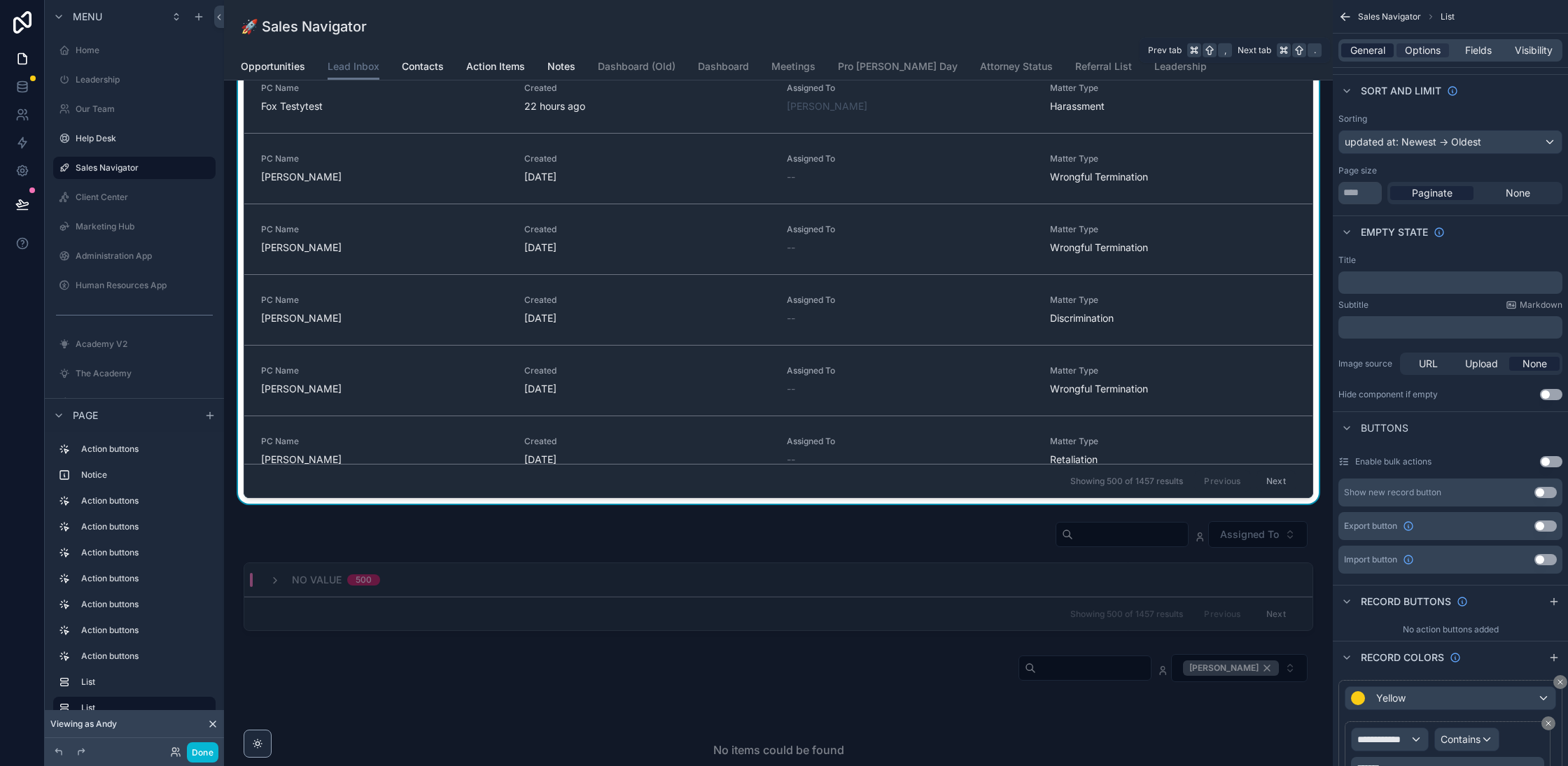
click at [1370, 48] on span "General" at bounding box center [1367, 50] width 35 height 14
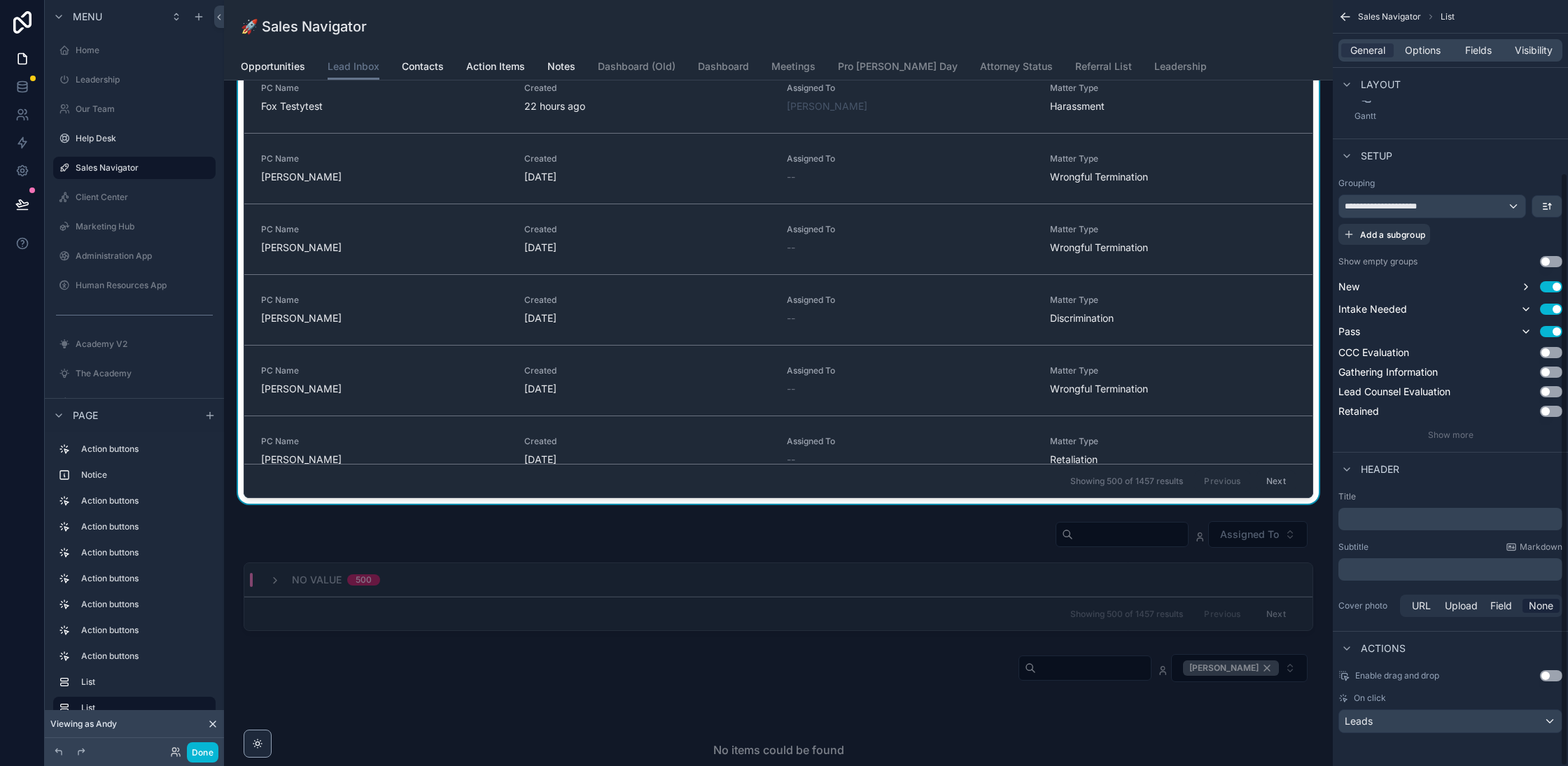
scroll to position [222, 0]
click at [1469, 437] on span "Show more" at bounding box center [1450, 436] width 46 height 10
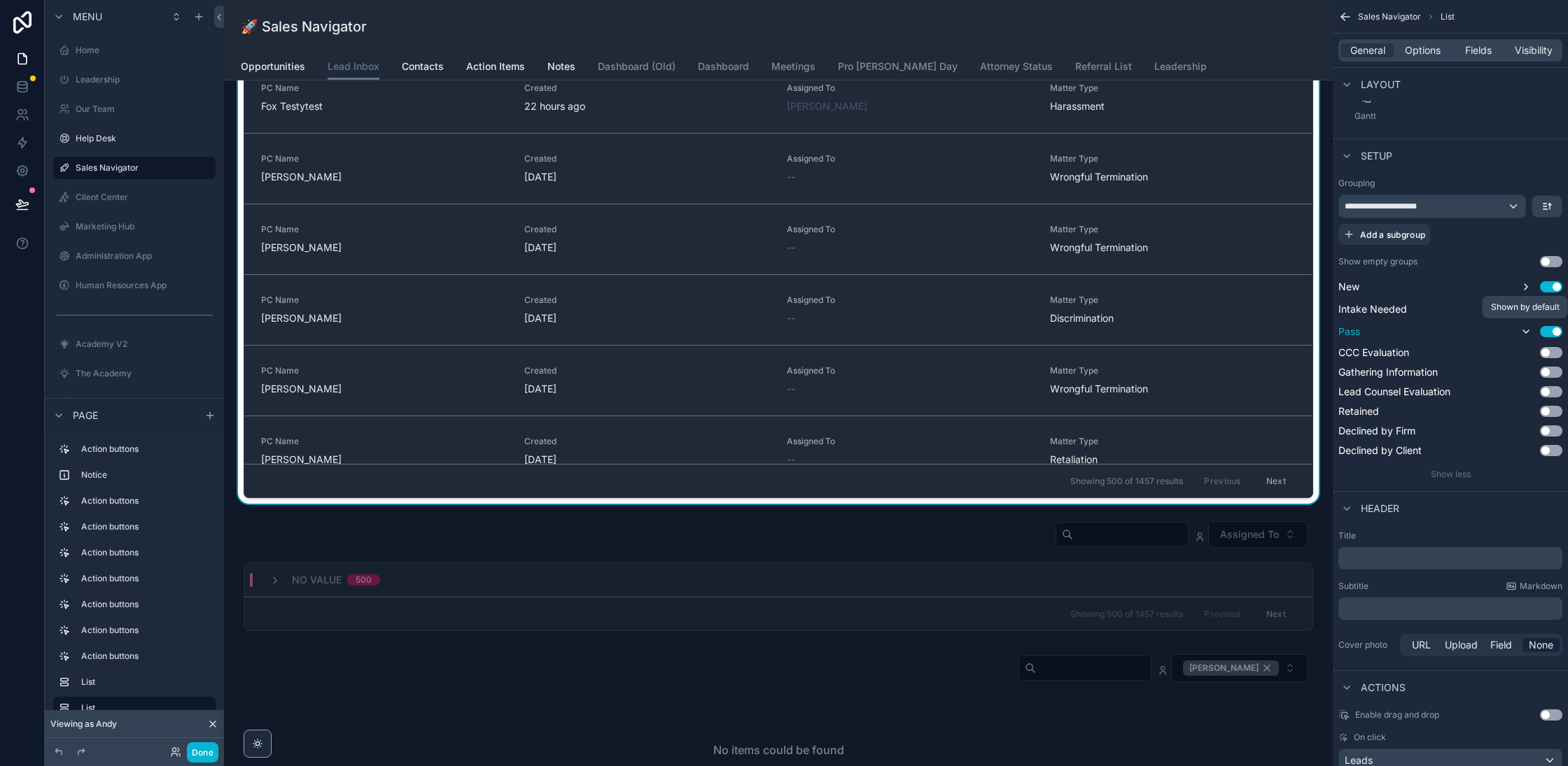
click at [1527, 328] on icon "scrollable content" at bounding box center [1526, 332] width 11 height 11
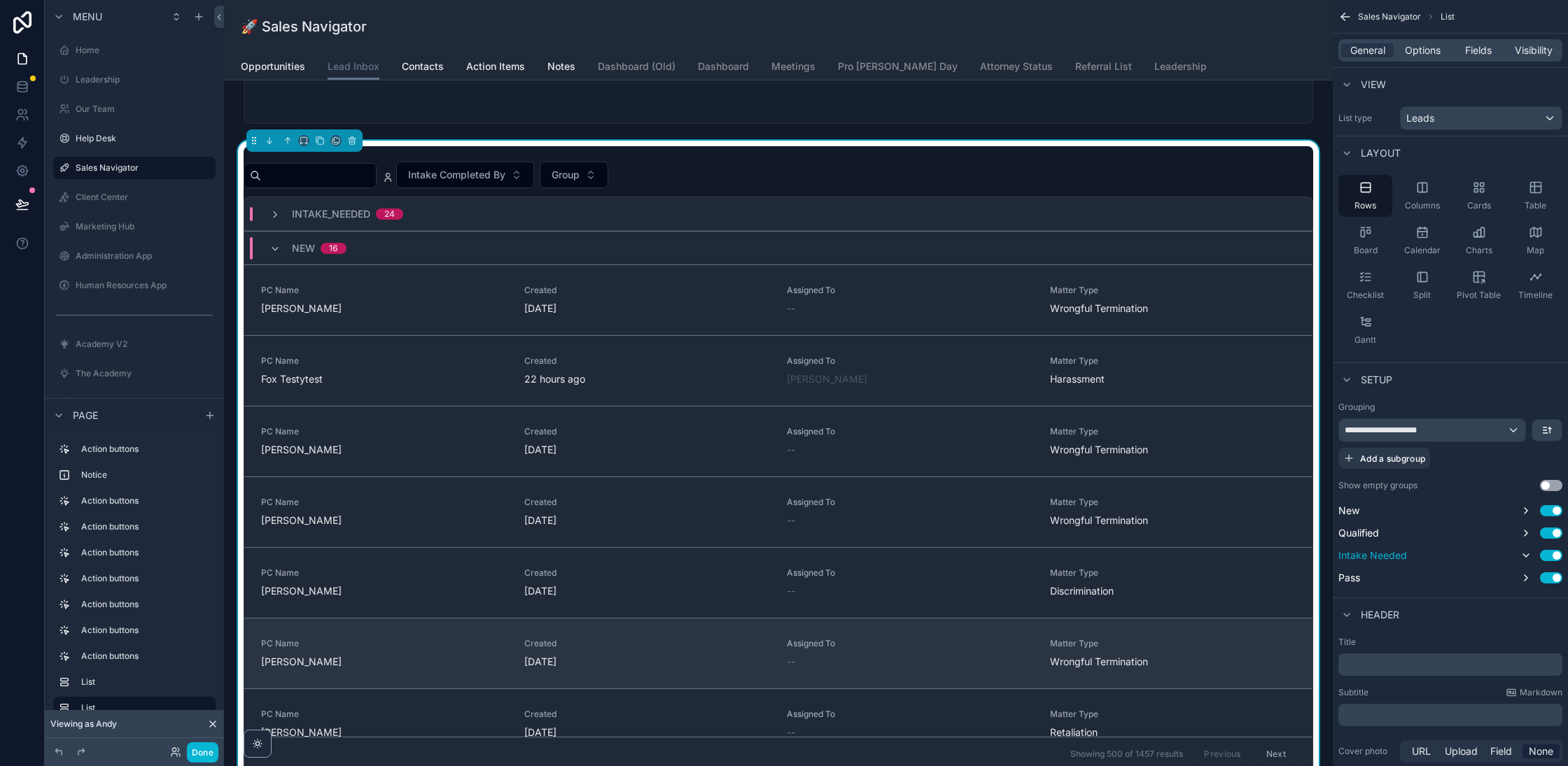
scroll to position [575, 0]
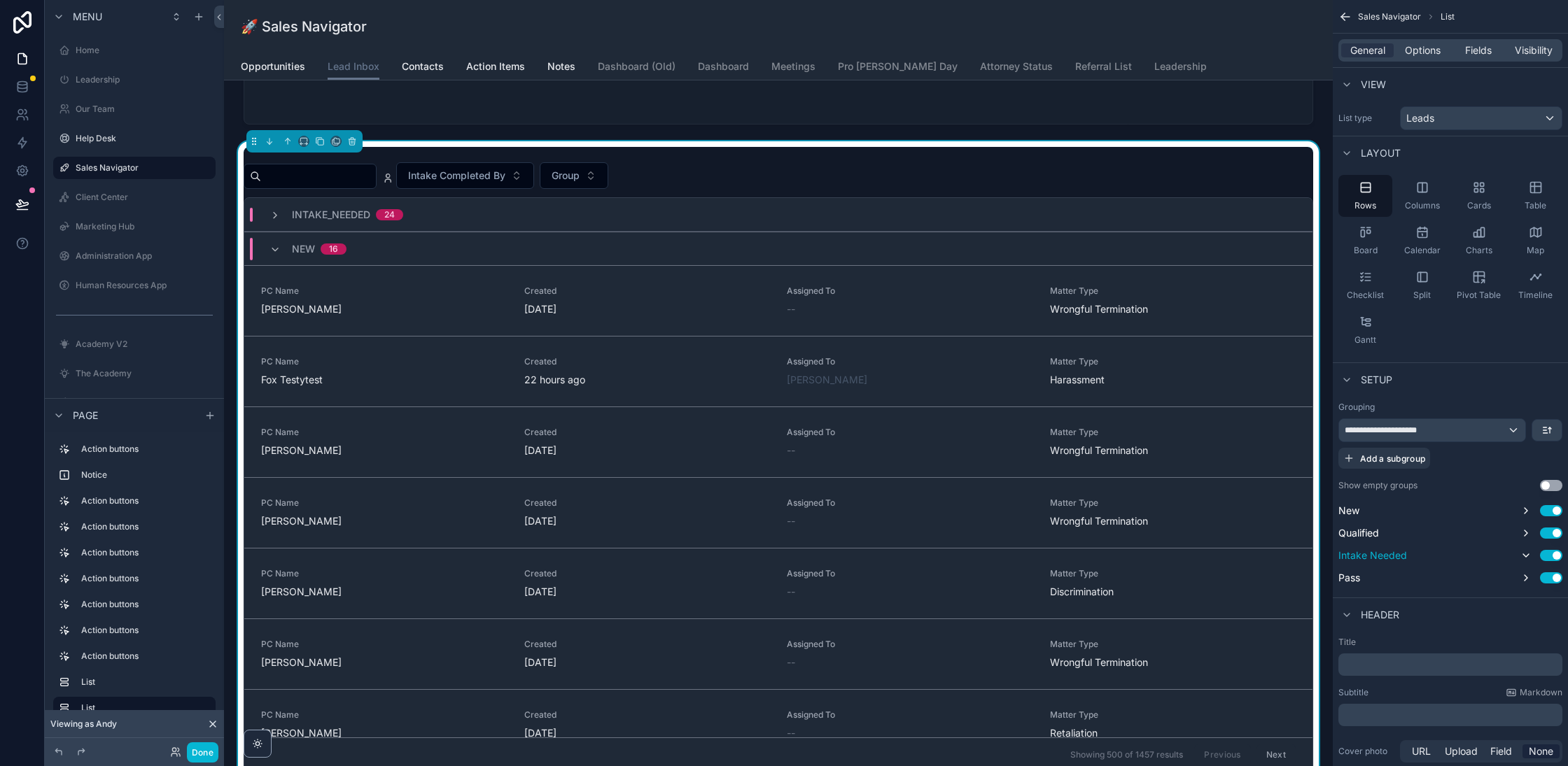
click at [284, 253] on div "NEW 16" at bounding box center [308, 249] width 77 height 23
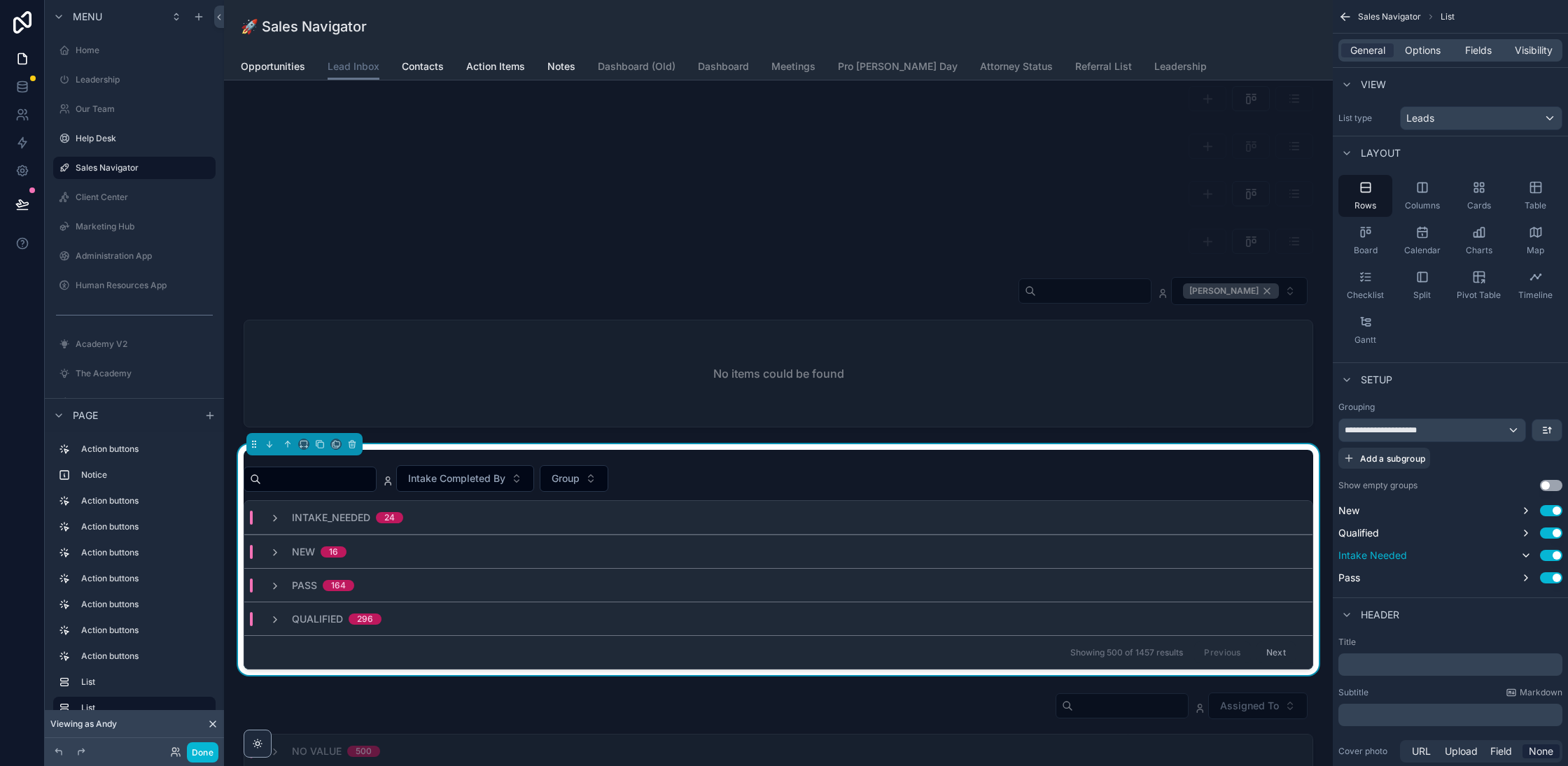
scroll to position [0, 0]
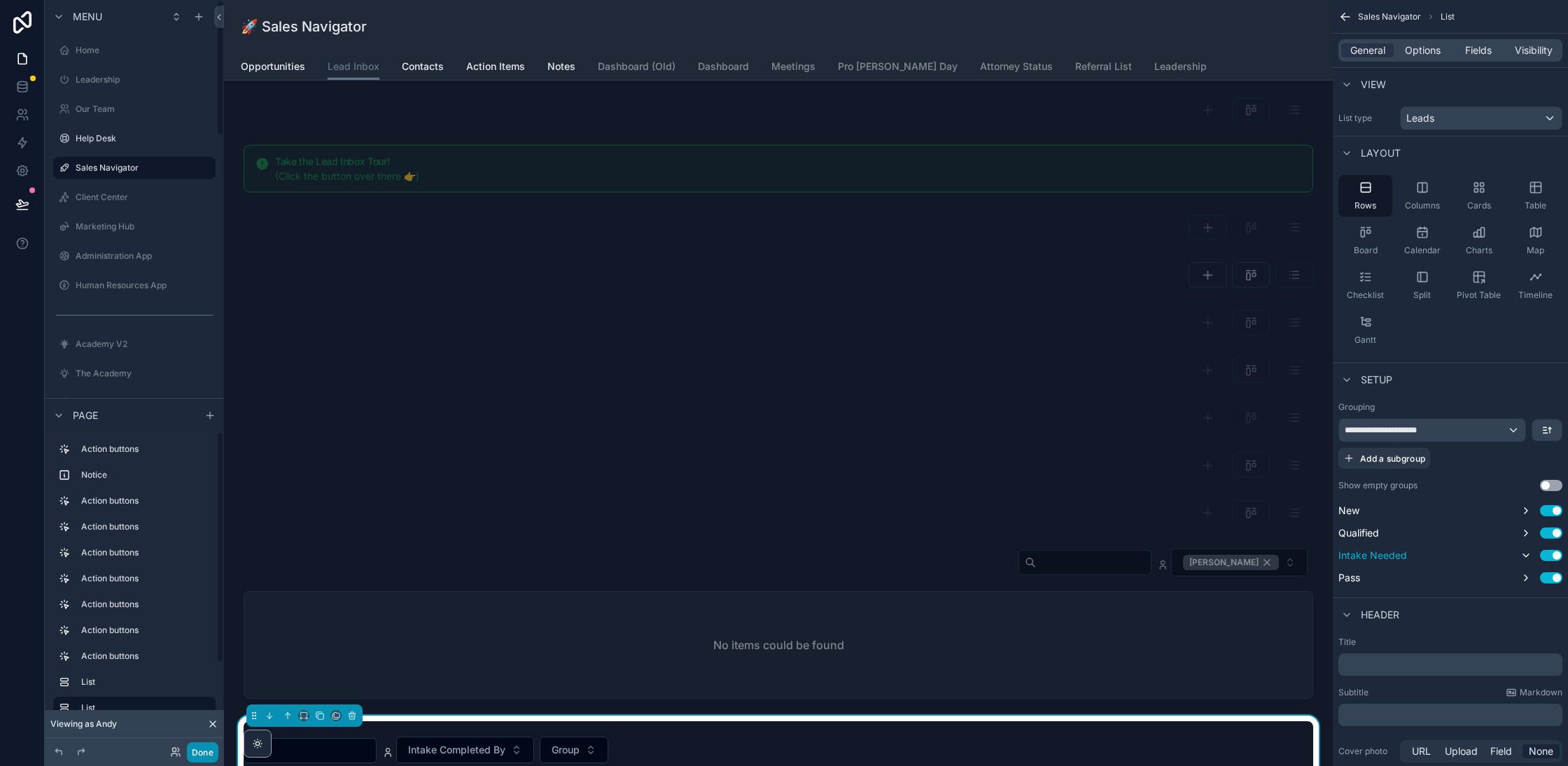
click at [208, 754] on button "Done" at bounding box center [202, 752] width 31 height 20
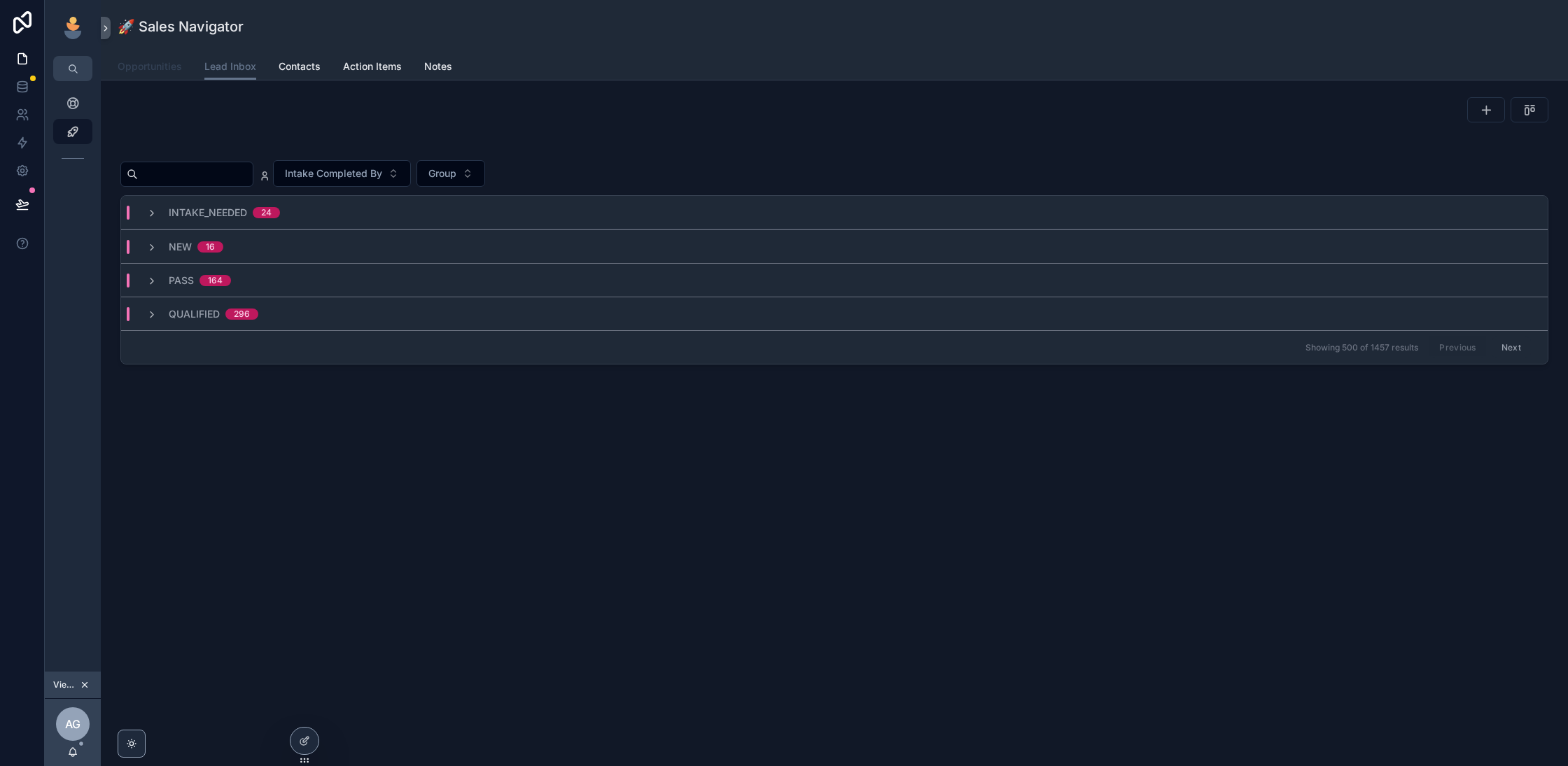
drag, startPoint x: 149, startPoint y: 68, endPoint x: 508, endPoint y: 487, distance: 551.8
click at [149, 67] on span "Opportunities" at bounding box center [150, 67] width 65 height 14
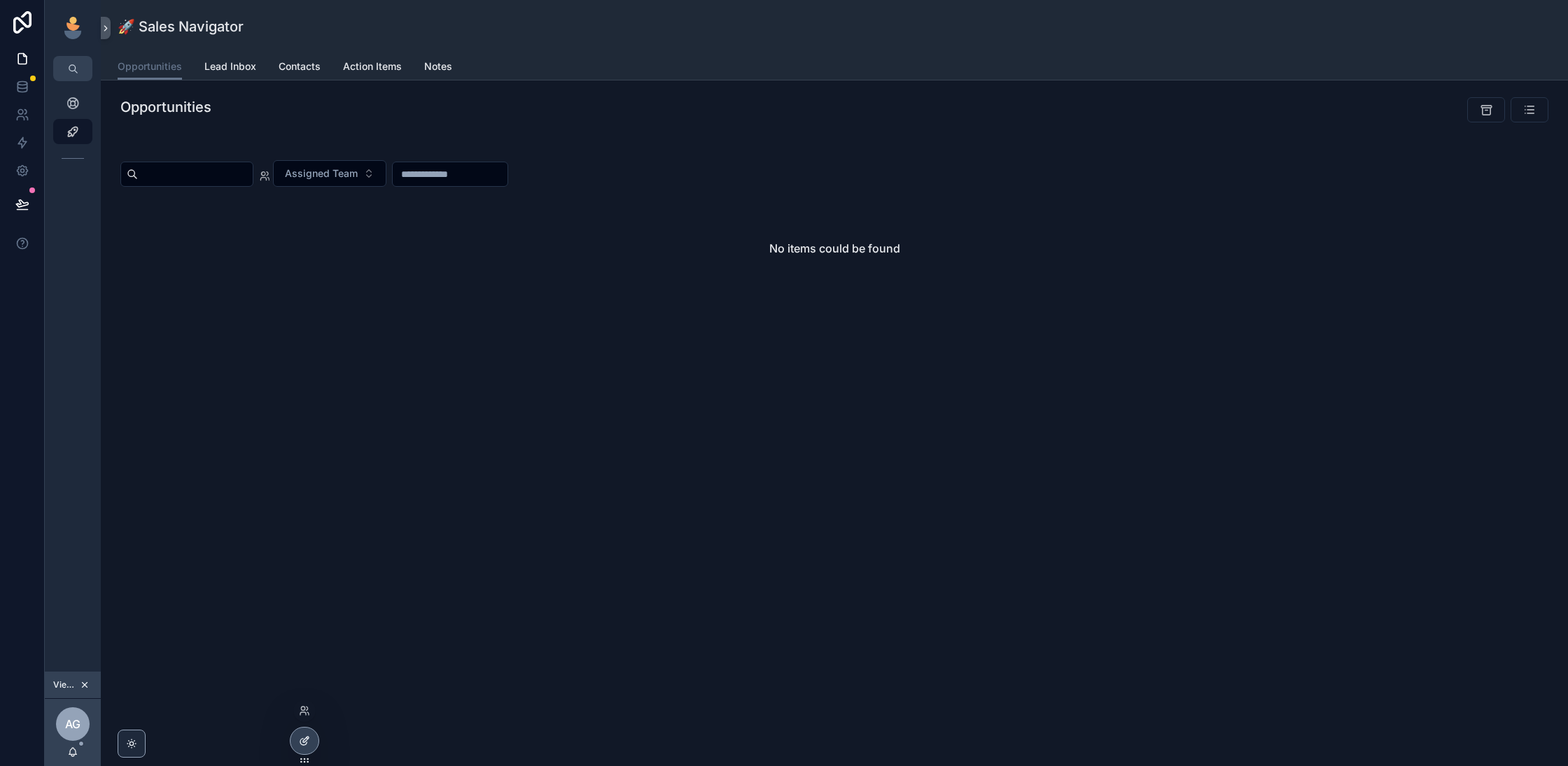
click at [302, 736] on icon at bounding box center [304, 741] width 11 height 11
